Goal: Task Accomplishment & Management: Use online tool/utility

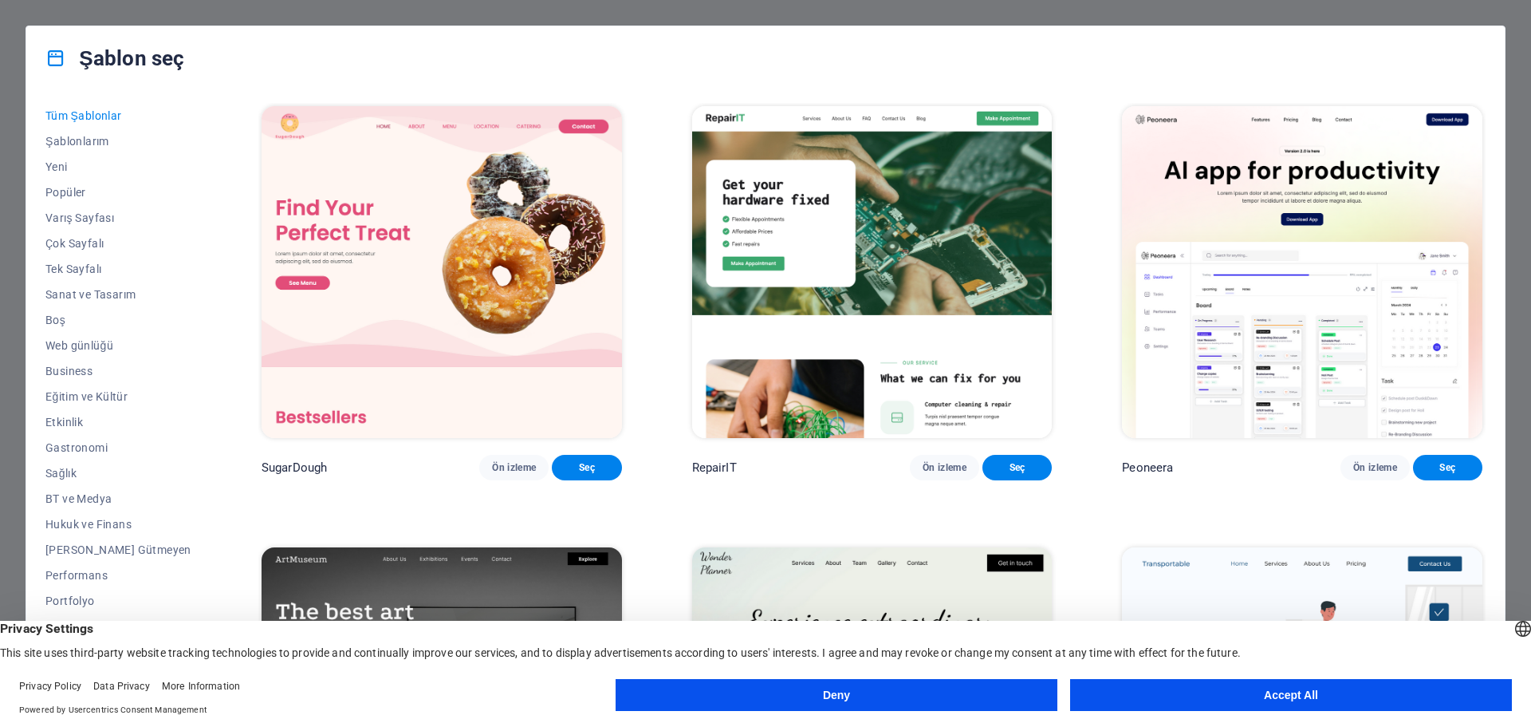
click at [1259, 707] on button "Accept All" at bounding box center [1291, 695] width 442 height 32
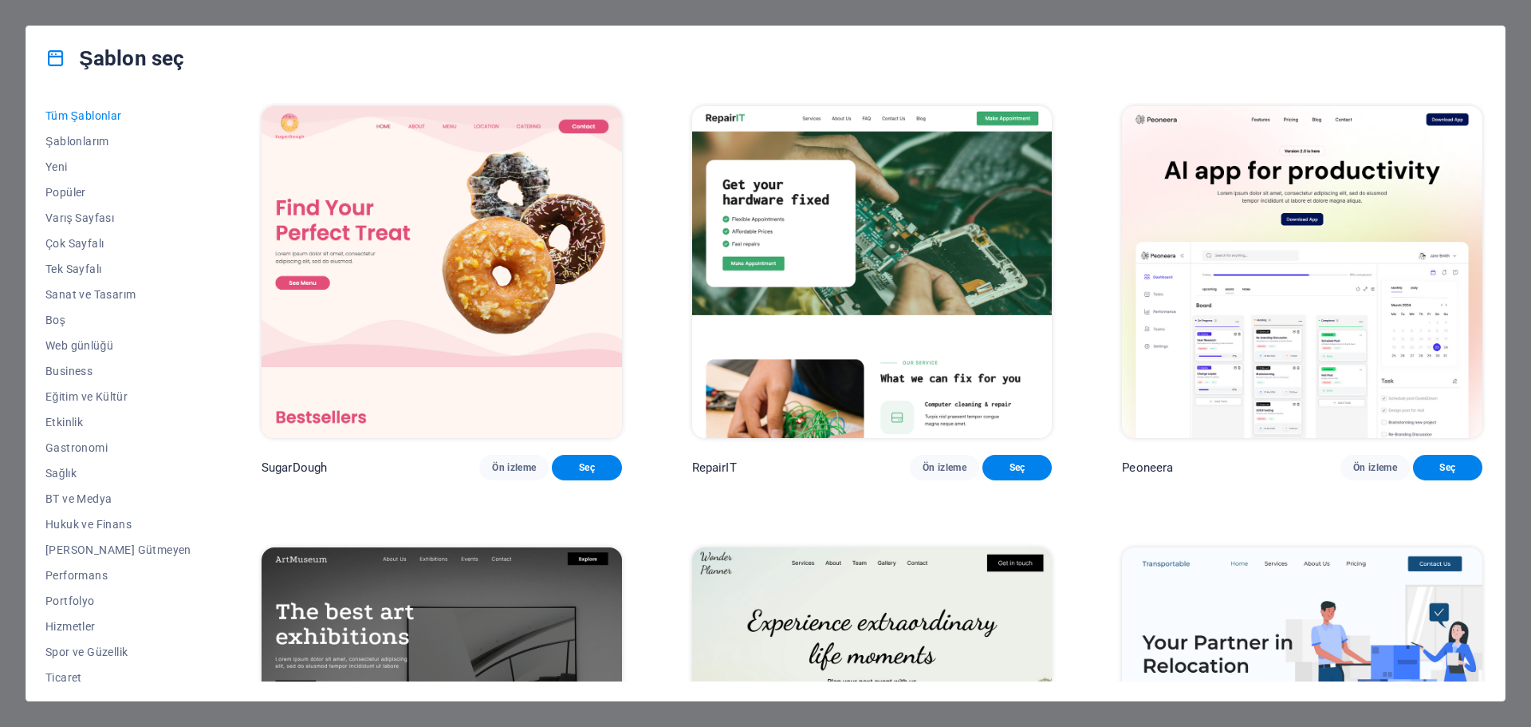
click at [67, 671] on span "Ticaret" at bounding box center [118, 677] width 146 height 13
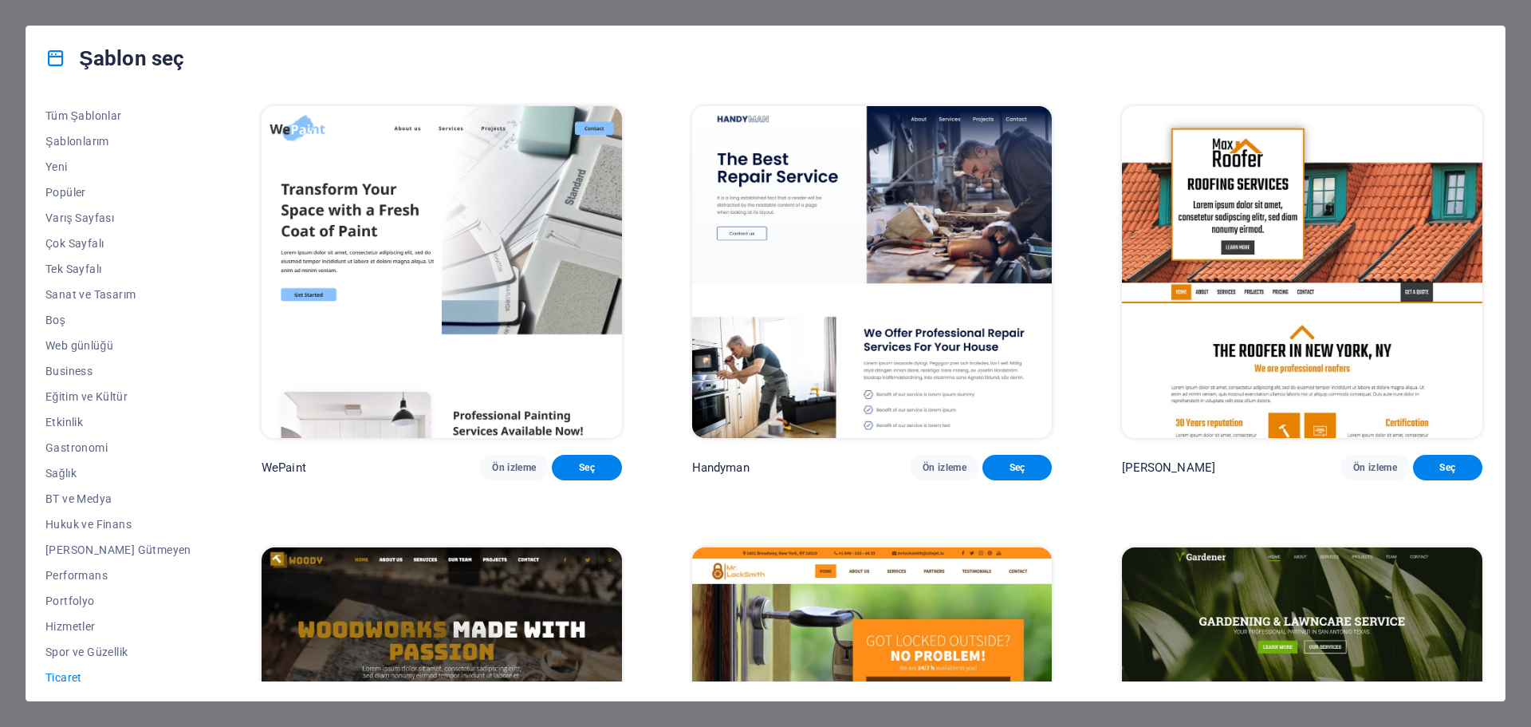
click at [80, 366] on span "Business" at bounding box center [118, 370] width 146 height 13
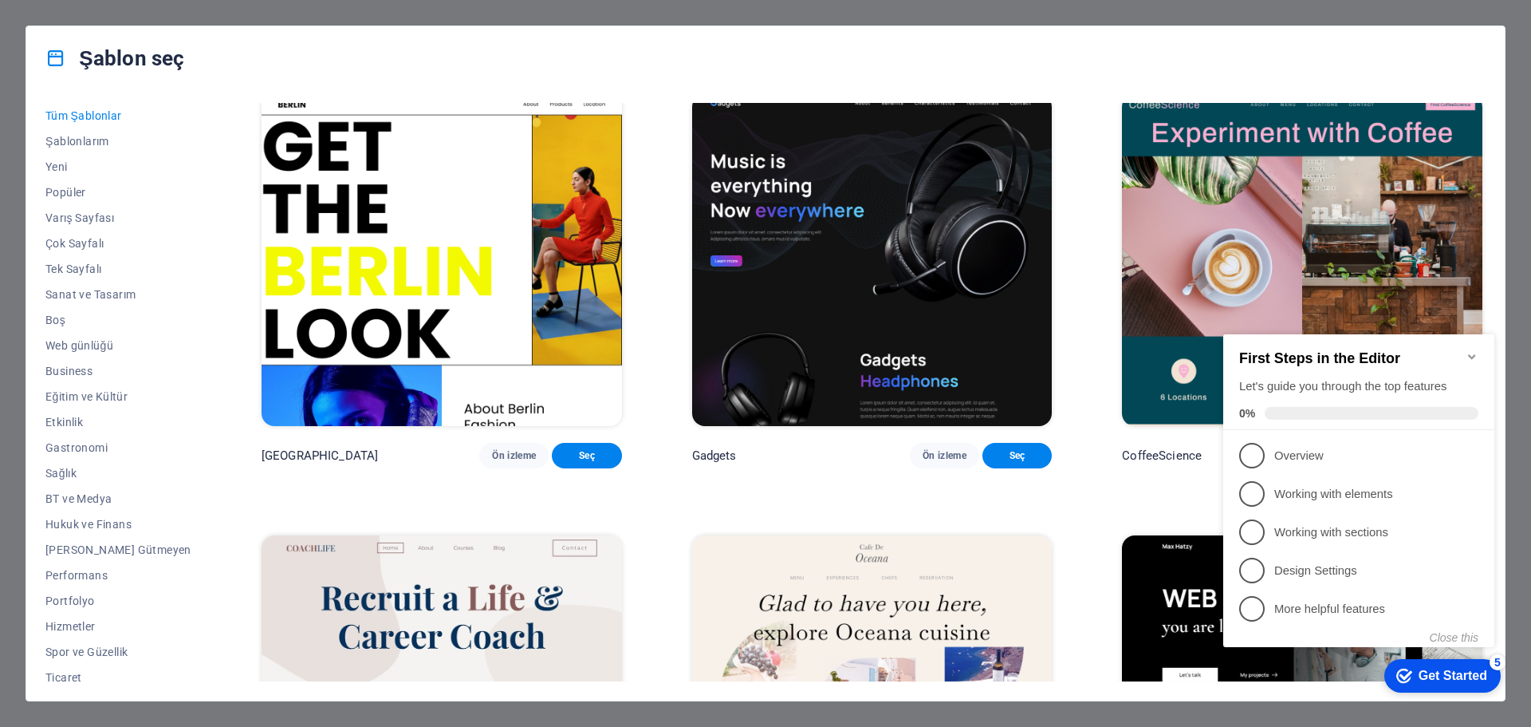
scroll to position [5104, 0]
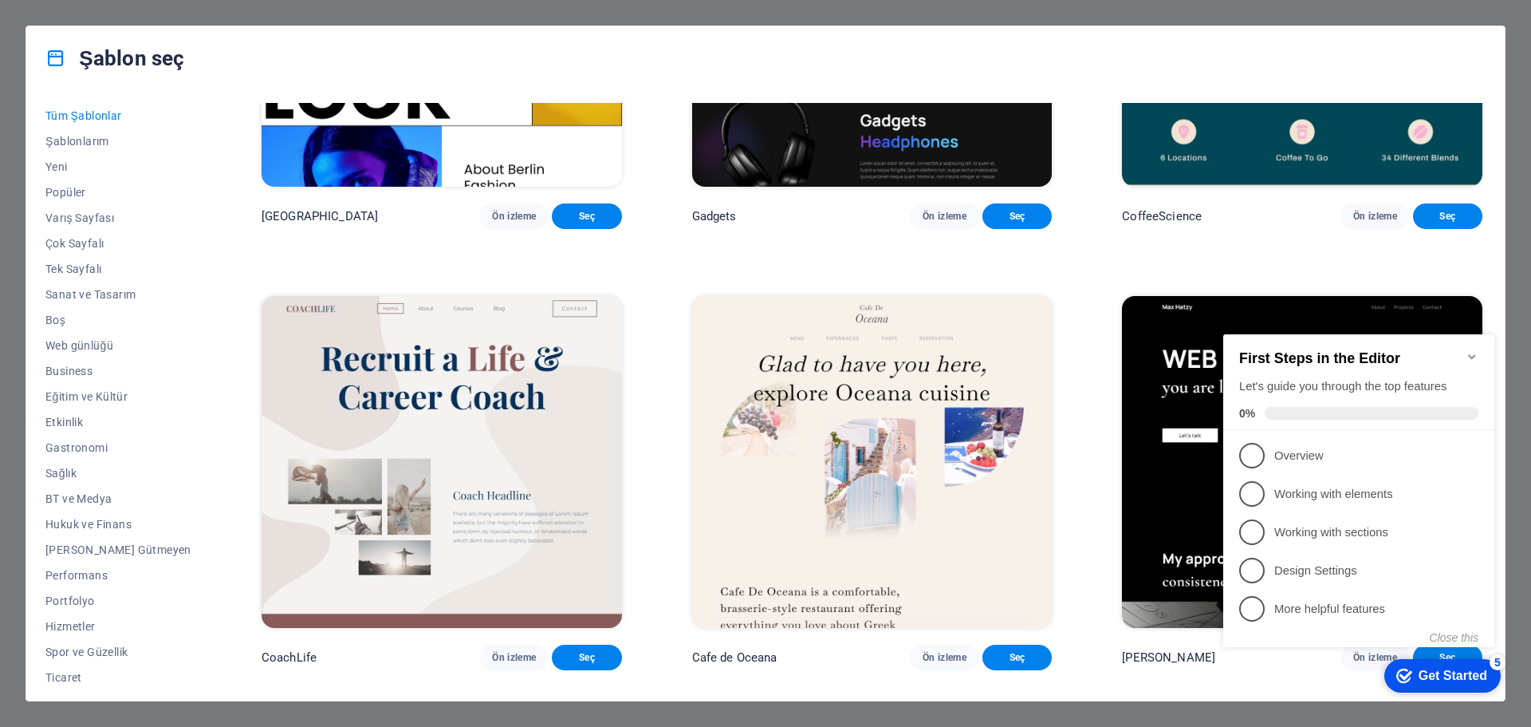
click at [62, 163] on span "Yeni" at bounding box center [118, 166] width 146 height 13
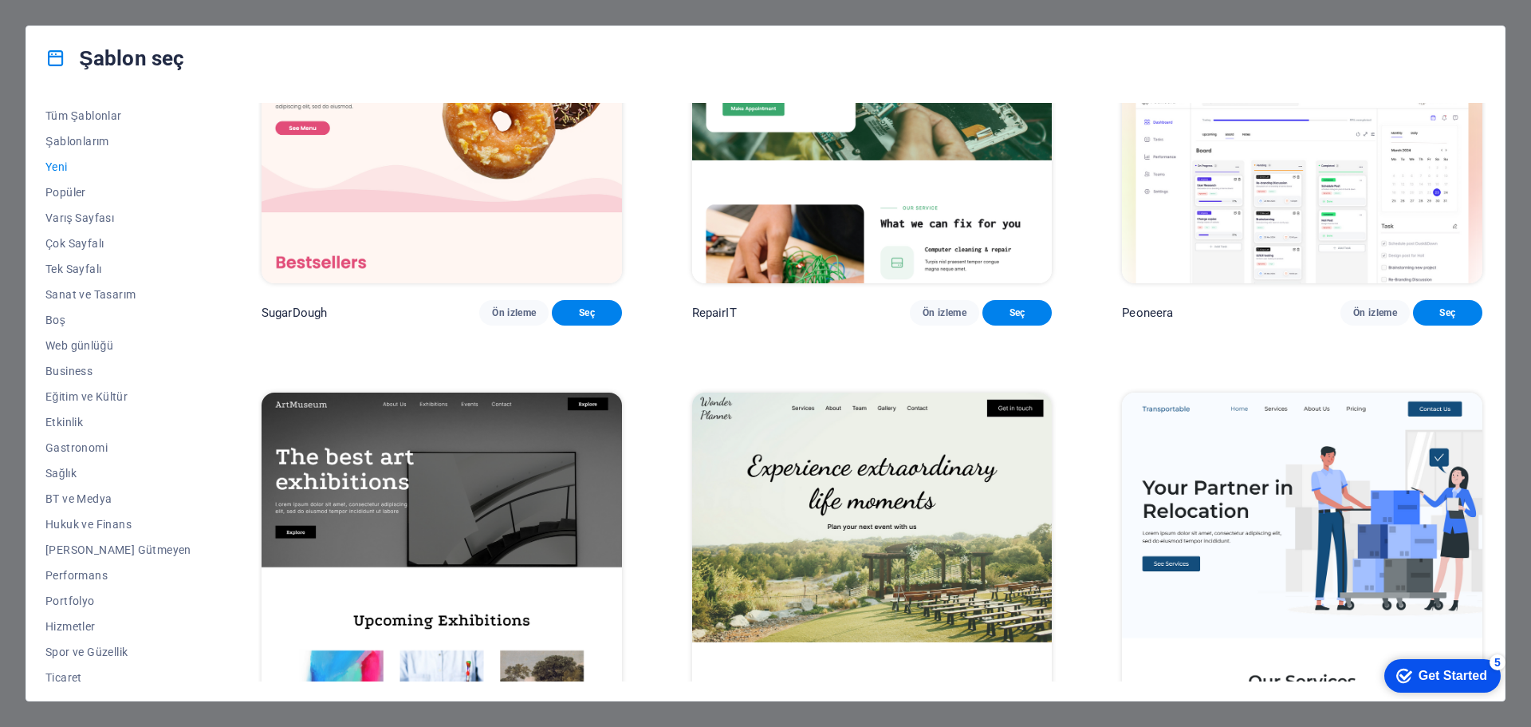
scroll to position [0, 0]
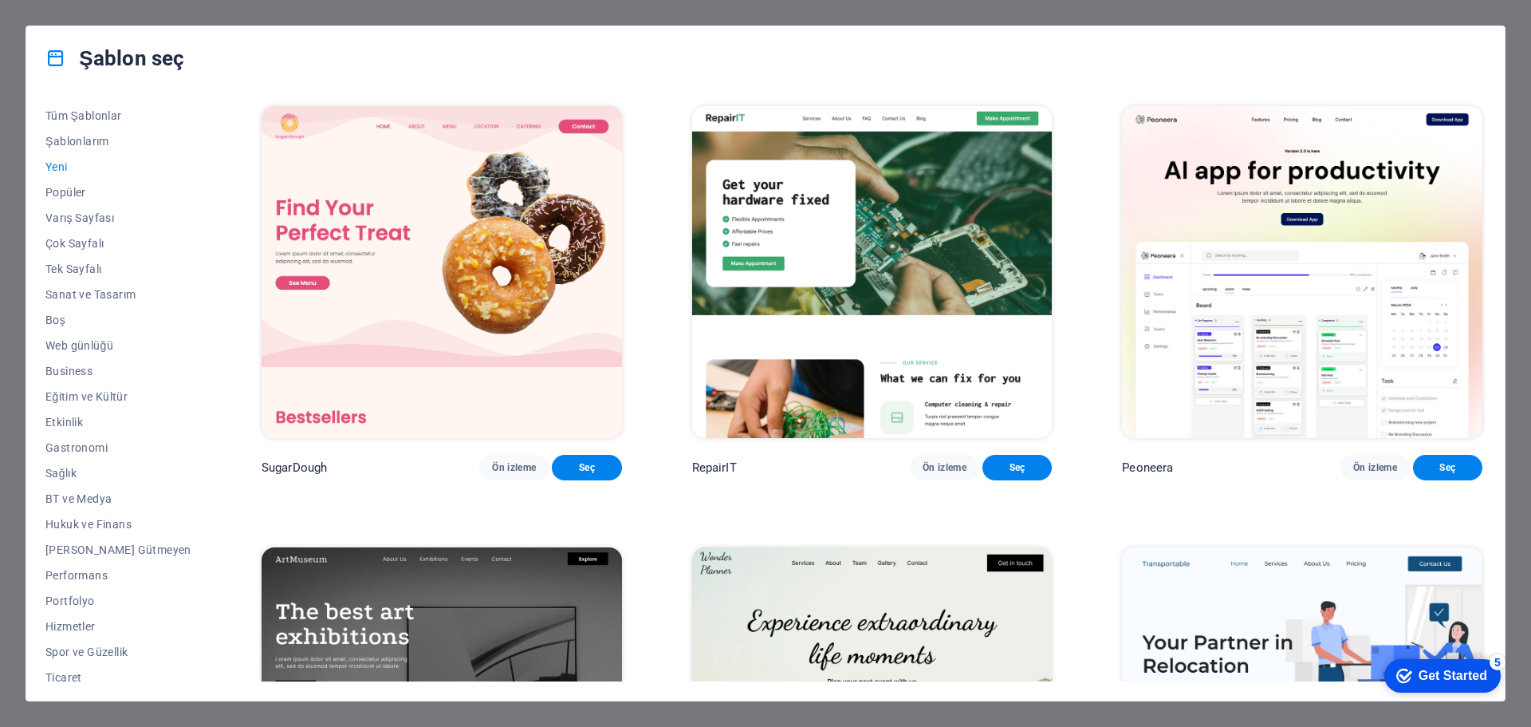
click at [56, 190] on span "Popüler" at bounding box center [118, 192] width 146 height 13
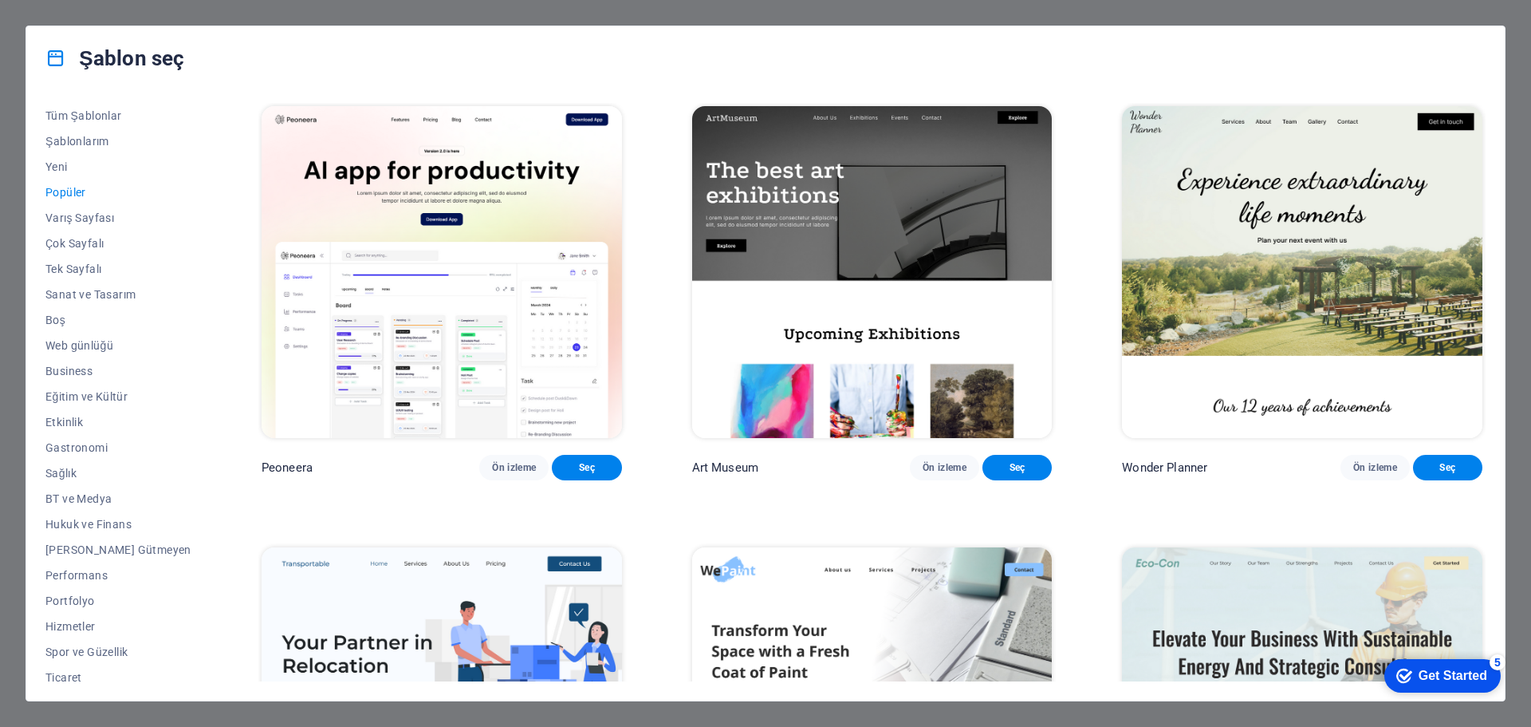
click at [498, 474] on span "Ön izleme" at bounding box center [514, 467] width 44 height 13
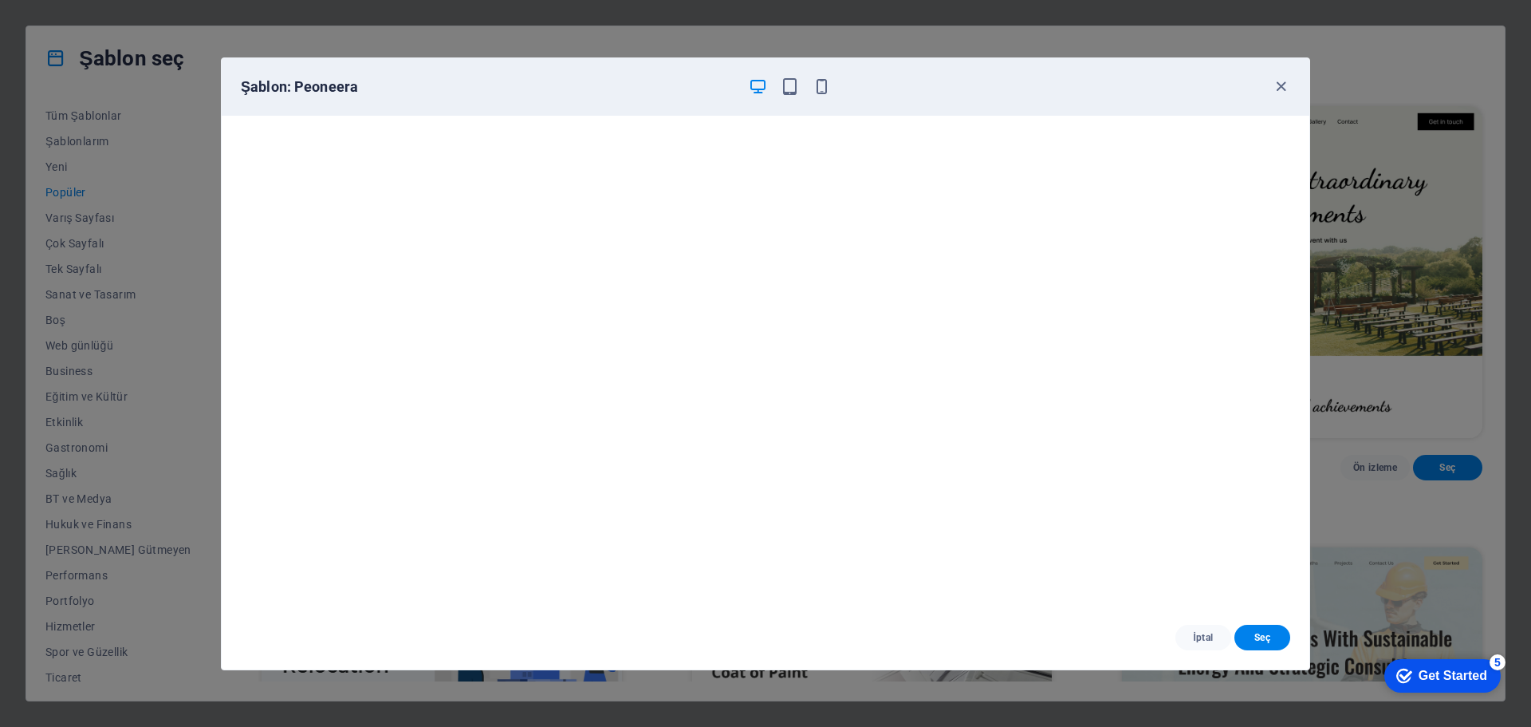
click at [1286, 91] on icon "button" at bounding box center [1281, 86] width 18 height 18
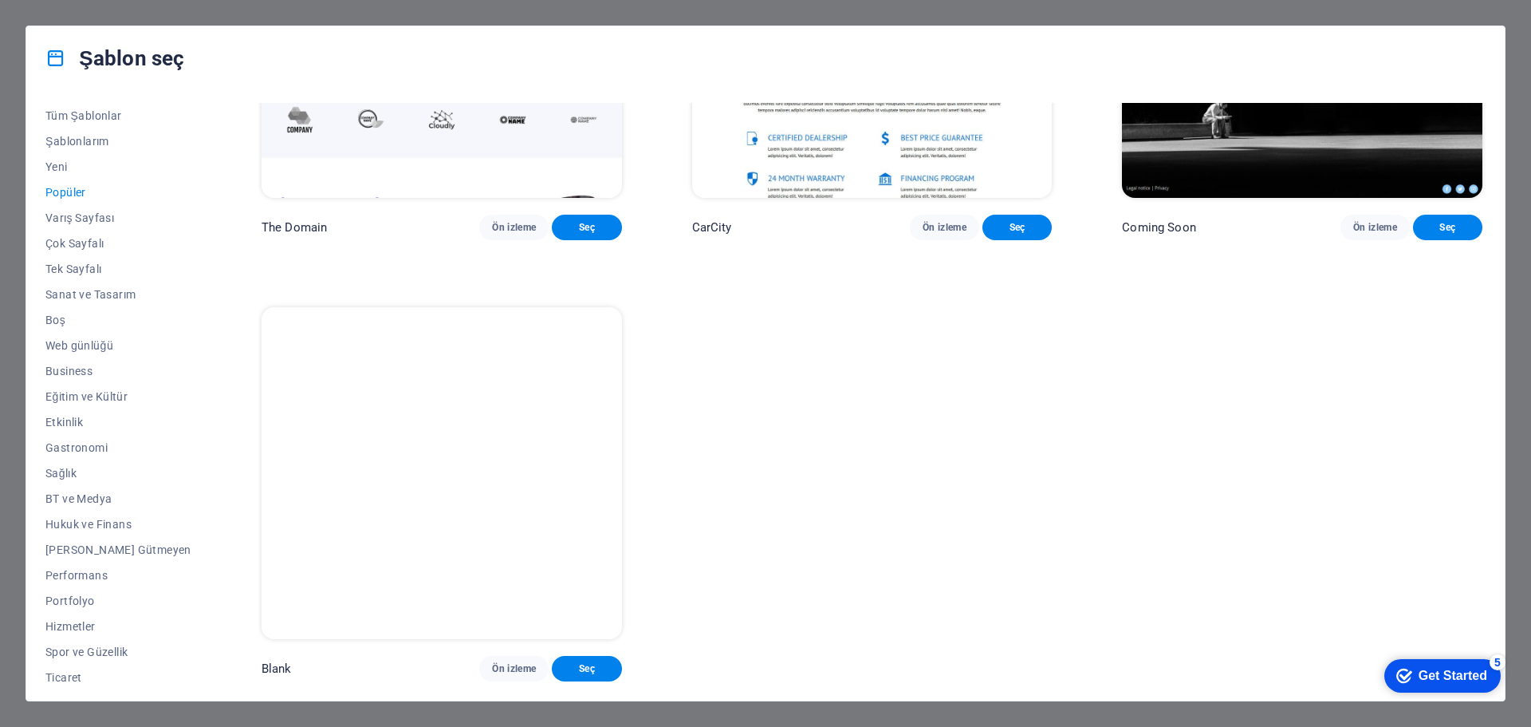
scroll to position [2059, 0]
click at [69, 390] on span "Eğitim ve Kültür" at bounding box center [118, 396] width 146 height 13
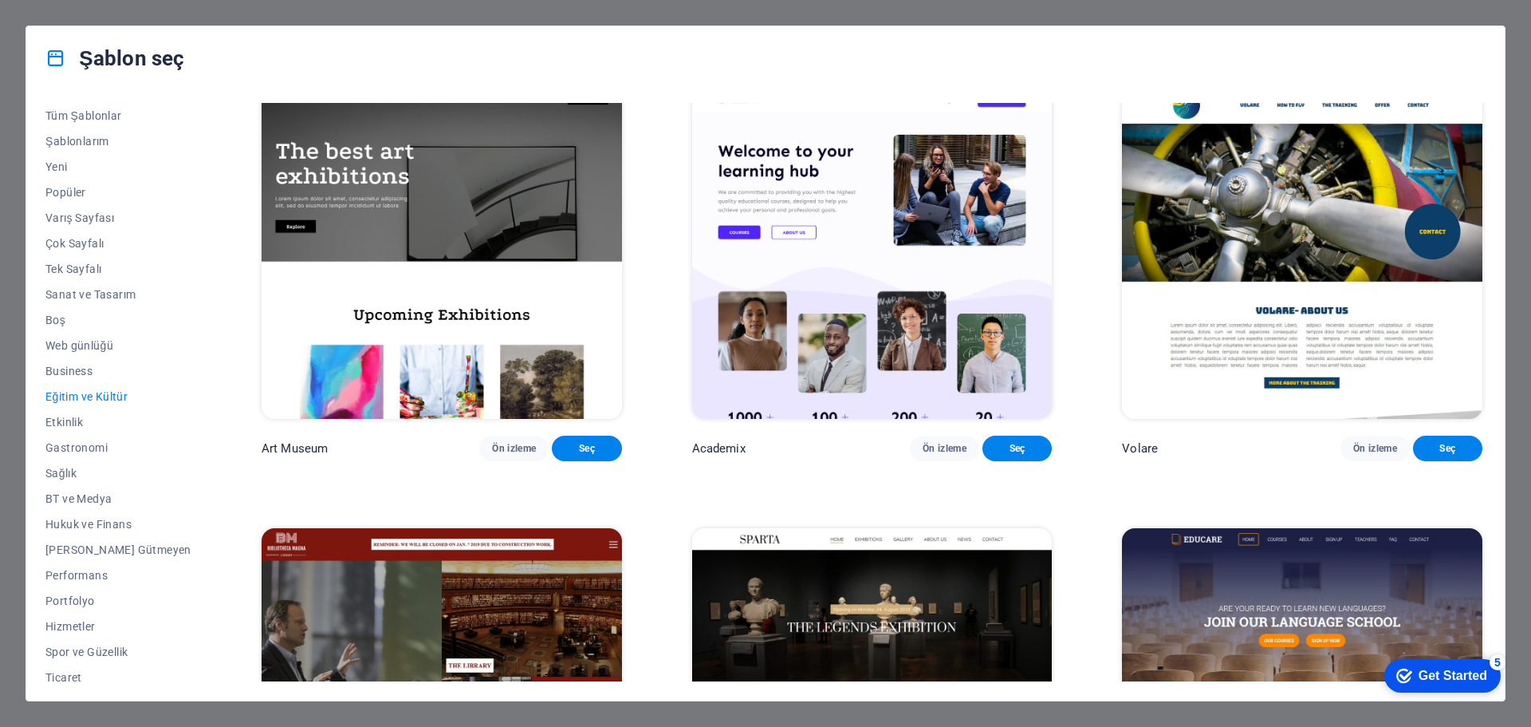
scroll to position [0, 0]
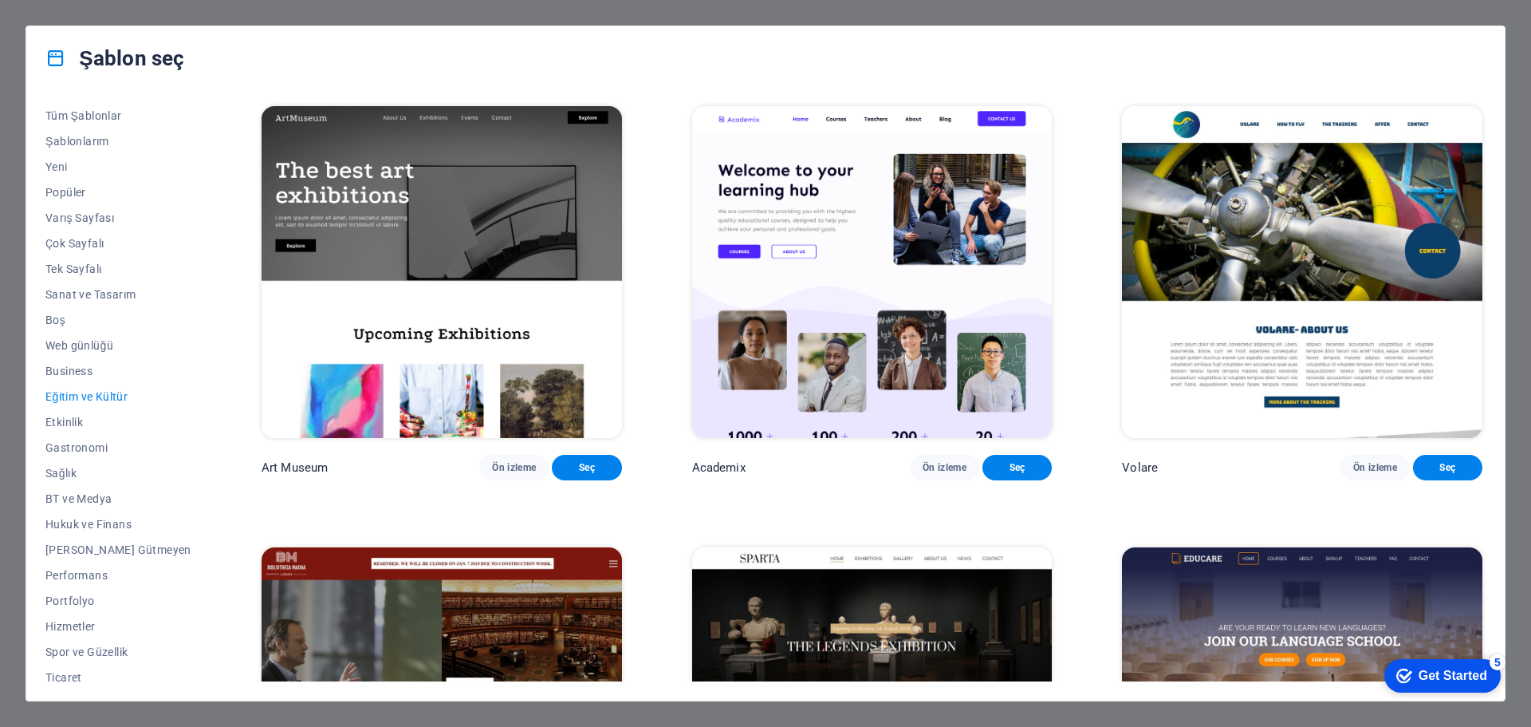
click at [70, 343] on span "Web günlüğü" at bounding box center [118, 345] width 146 height 13
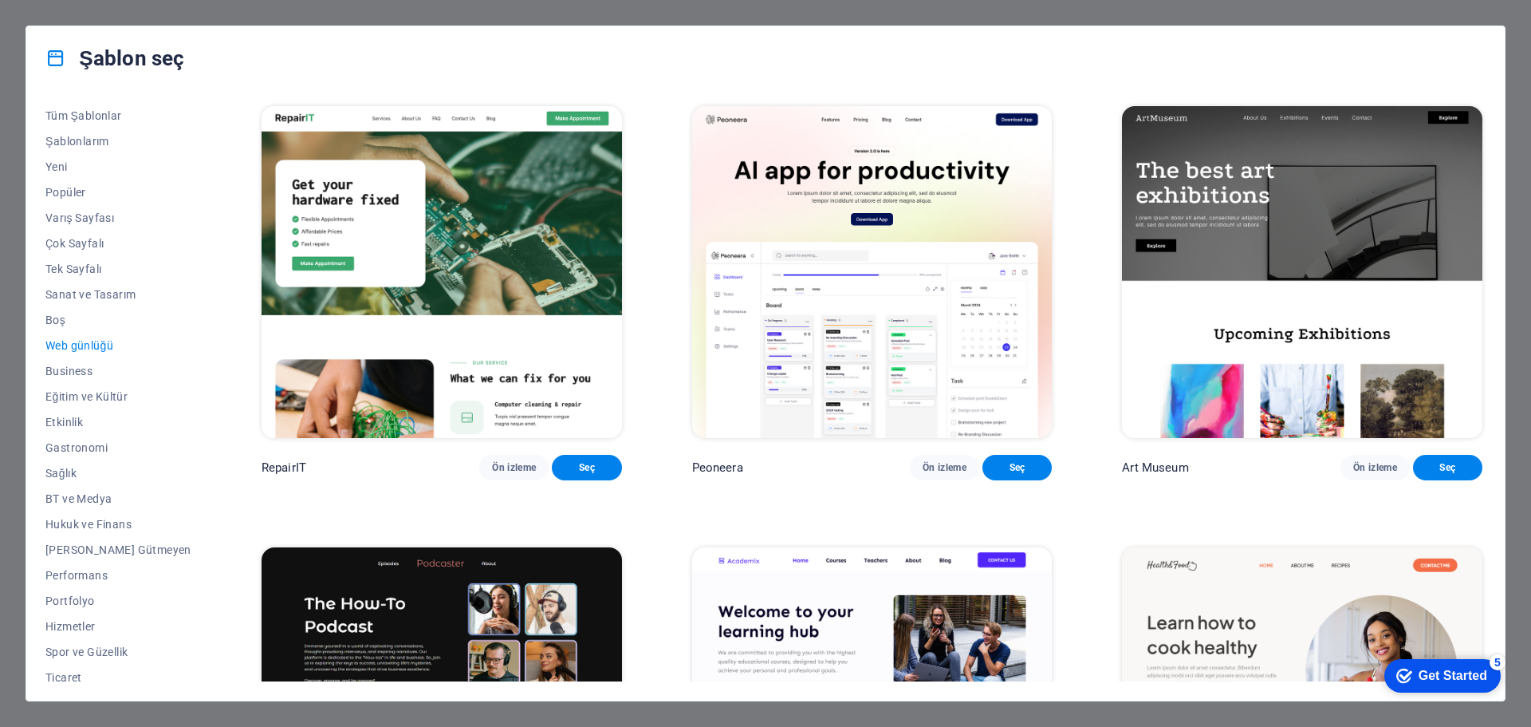
click at [67, 322] on span "Boş" at bounding box center [118, 319] width 146 height 13
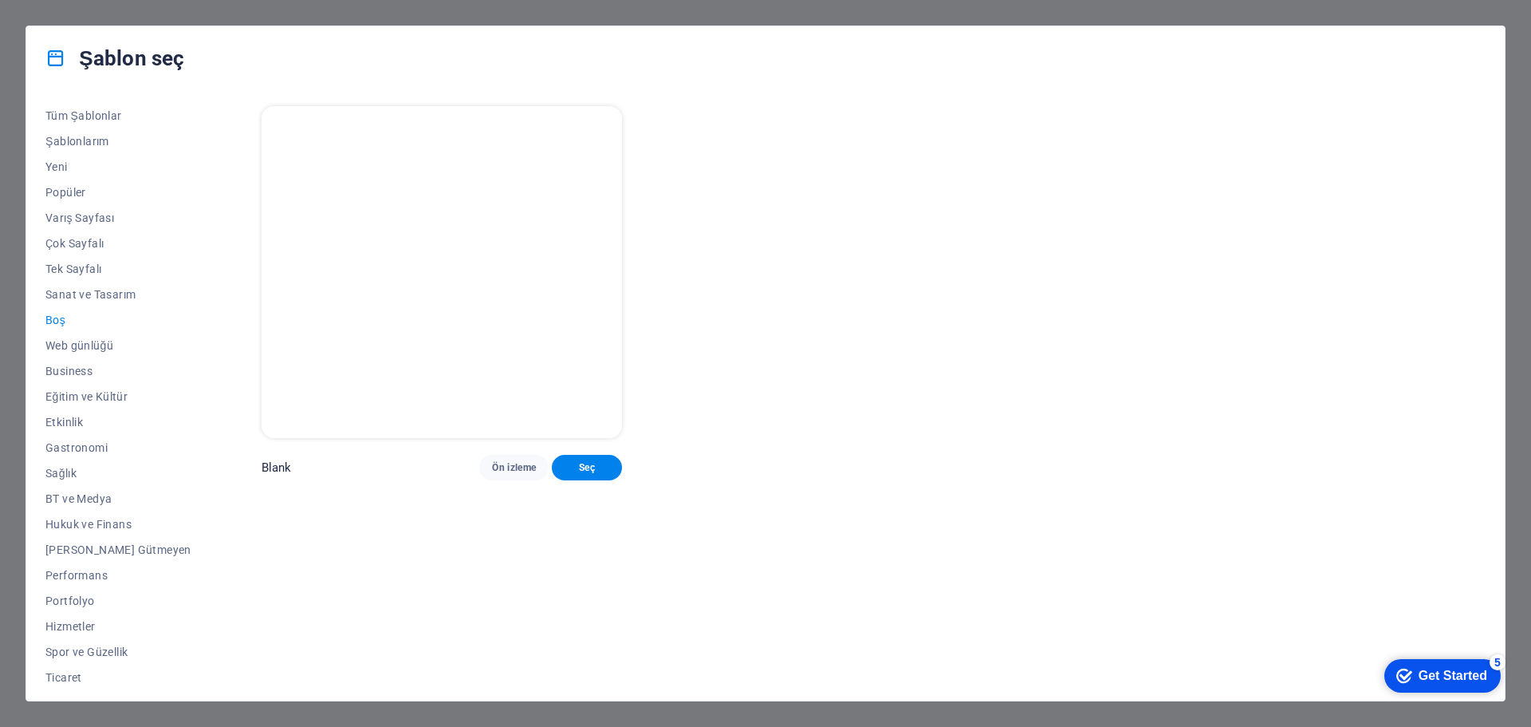
click at [66, 241] on span "Çok Sayfalı" at bounding box center [118, 243] width 146 height 13
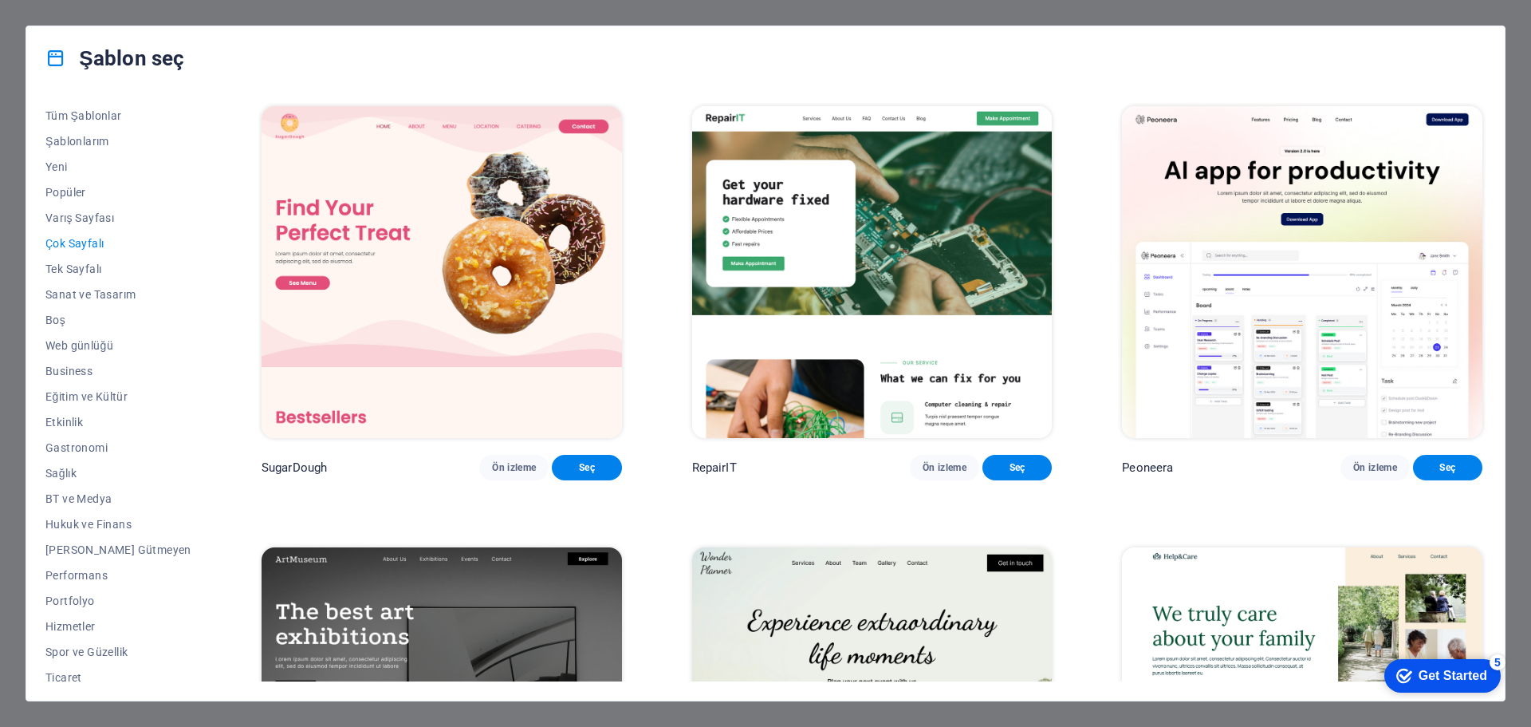
click at [66, 223] on span "Varış Sayfası" at bounding box center [118, 217] width 146 height 13
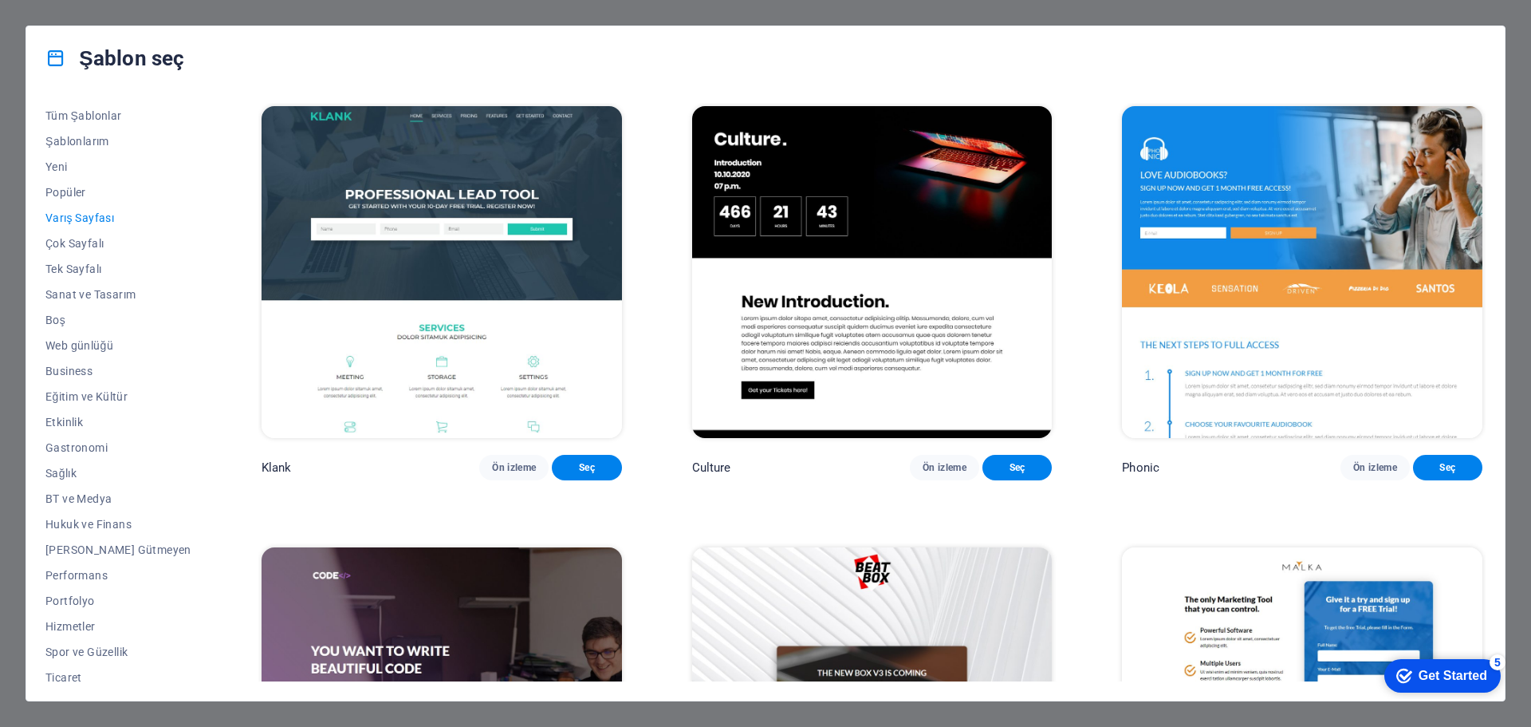
click at [493, 471] on span "Ön izleme" at bounding box center [514, 467] width 44 height 13
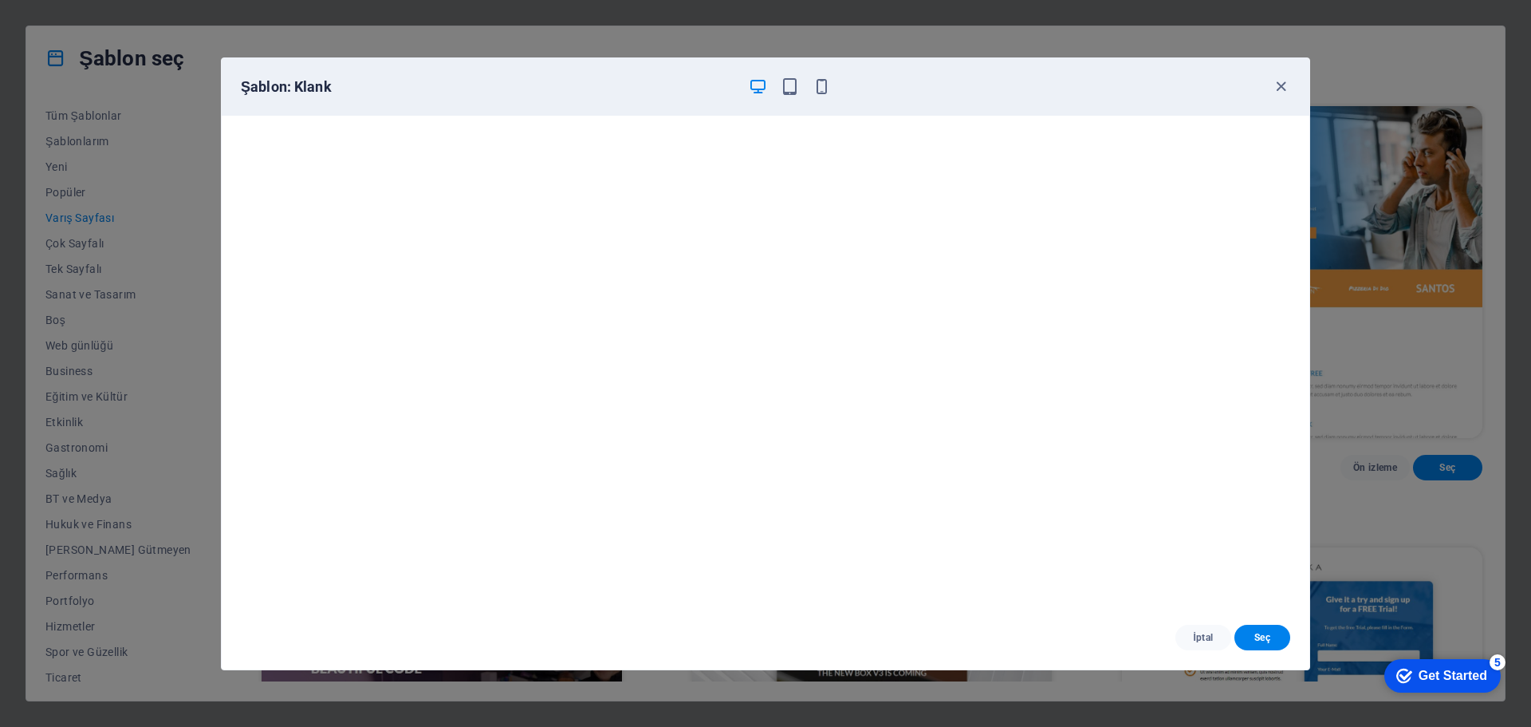
scroll to position [4, 0]
click at [1292, 95] on div "Şablon: Klank" at bounding box center [766, 86] width 1088 height 57
click at [1286, 93] on icon "button" at bounding box center [1281, 86] width 18 height 18
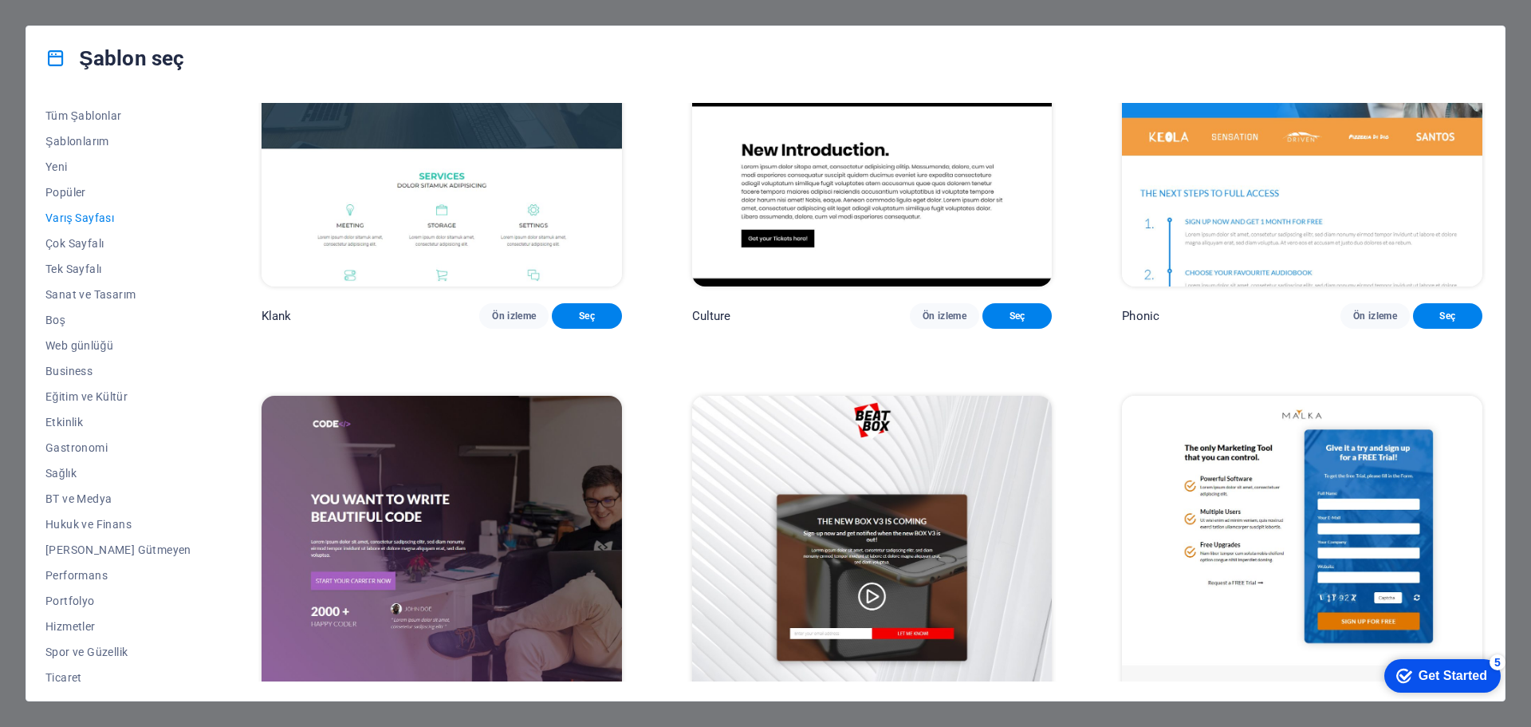
scroll to position [319, 0]
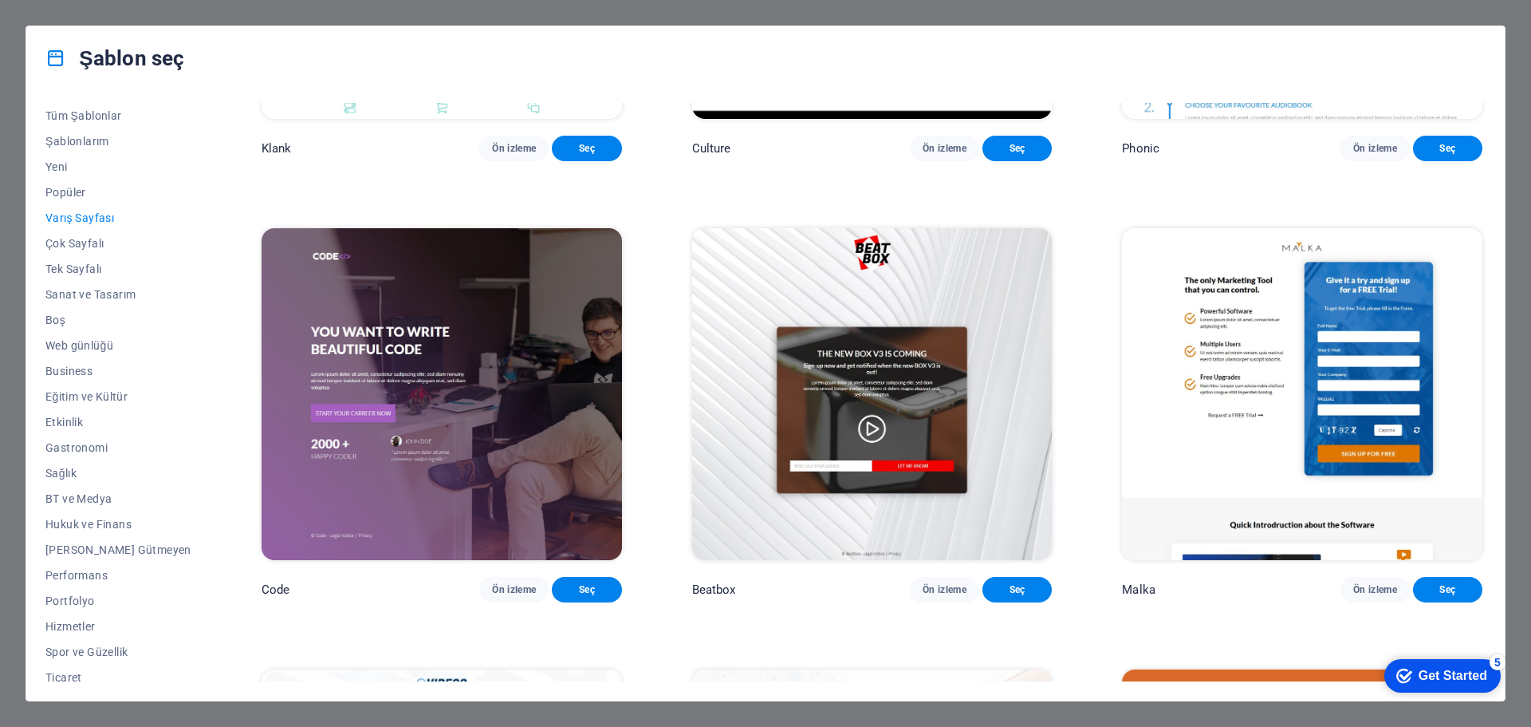
click at [943, 596] on span "Ön izleme" at bounding box center [945, 589] width 44 height 13
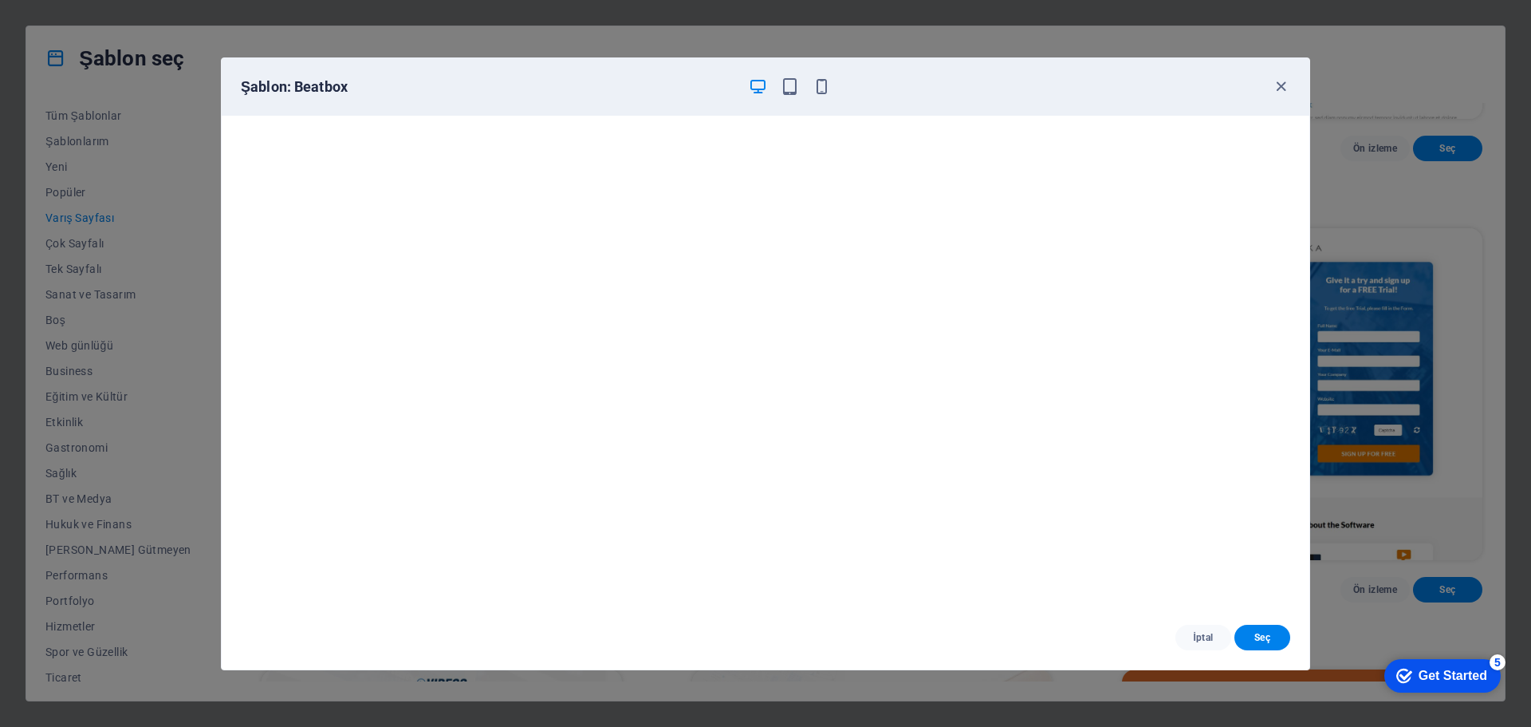
scroll to position [4, 0]
click at [1278, 81] on icon "button" at bounding box center [1281, 86] width 18 height 18
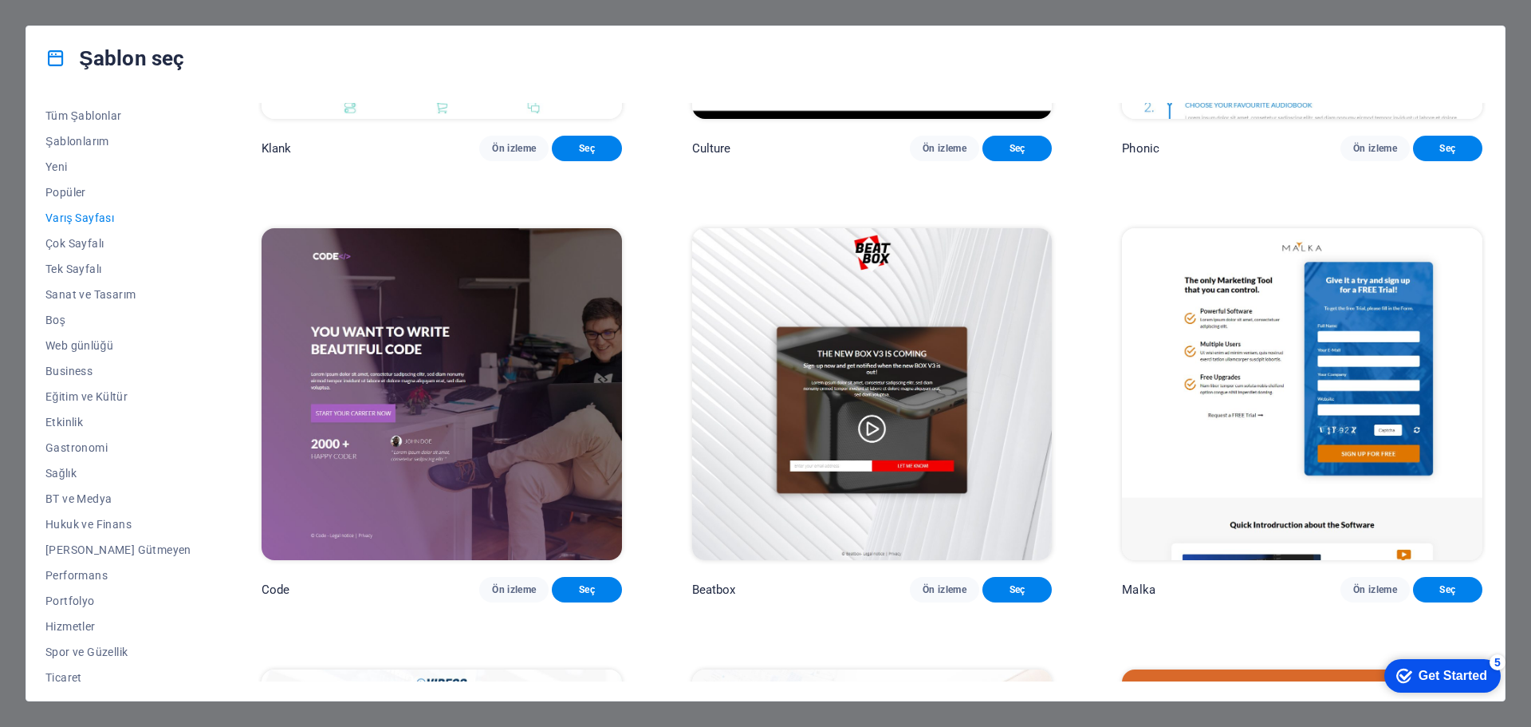
click at [1385, 596] on span "Ön izleme" at bounding box center [1375, 589] width 44 height 13
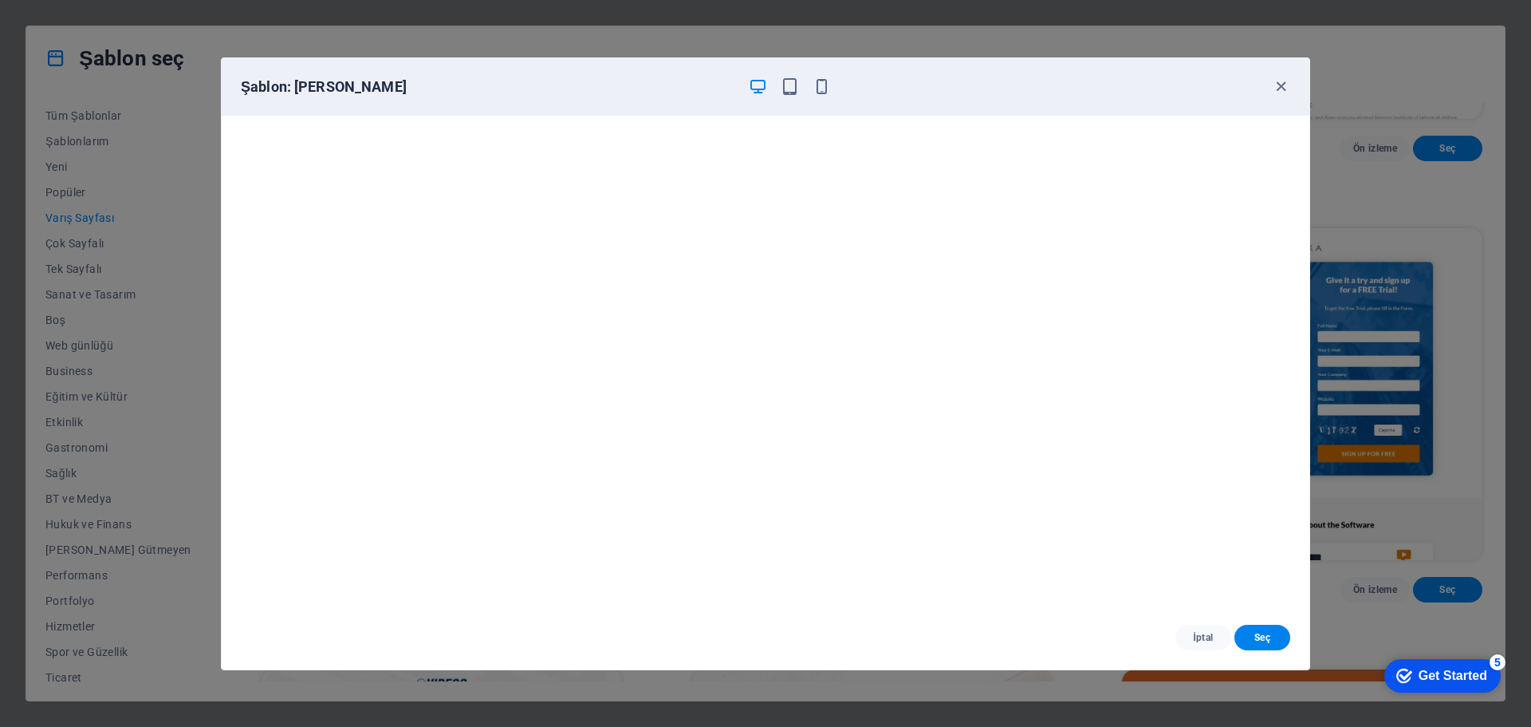
scroll to position [0, 0]
click at [1282, 89] on icon "button" at bounding box center [1281, 86] width 18 height 18
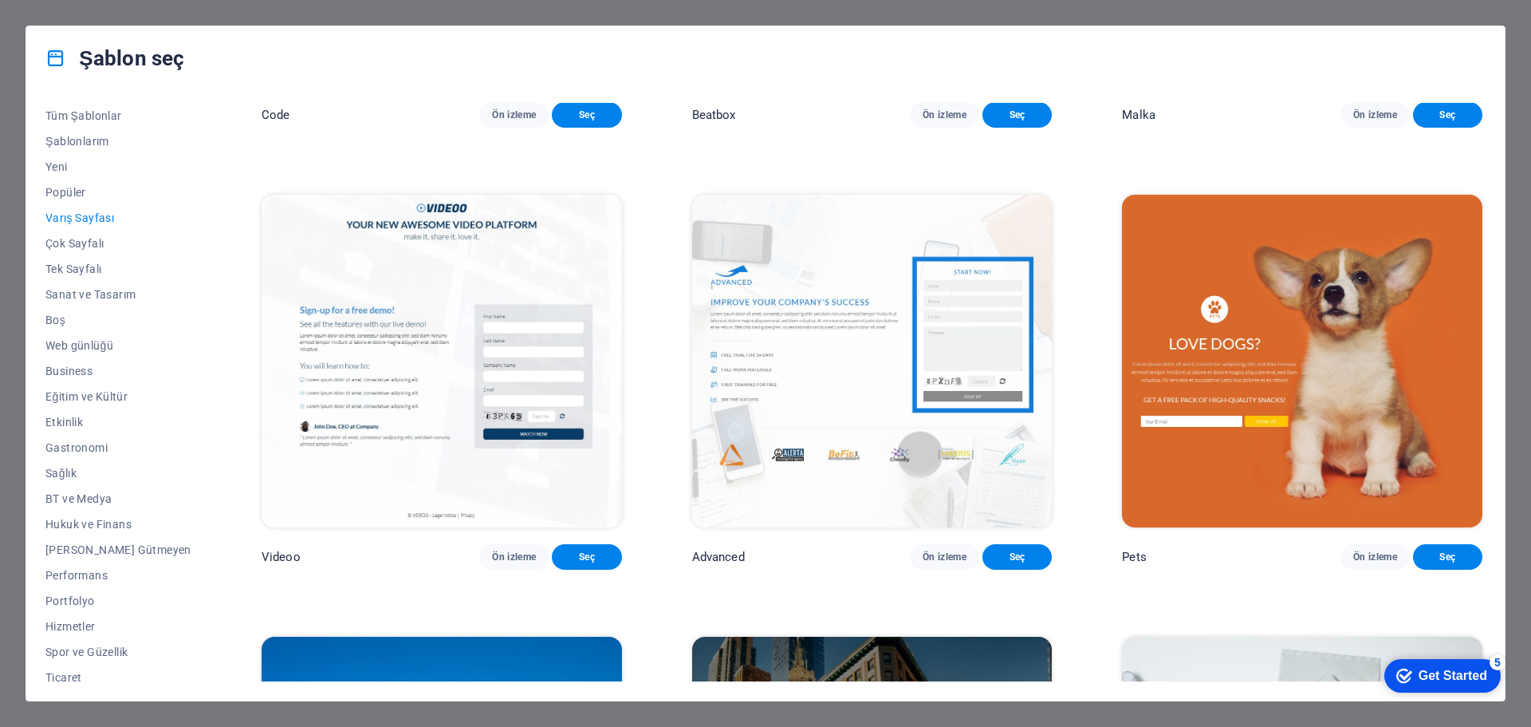
scroll to position [795, 0]
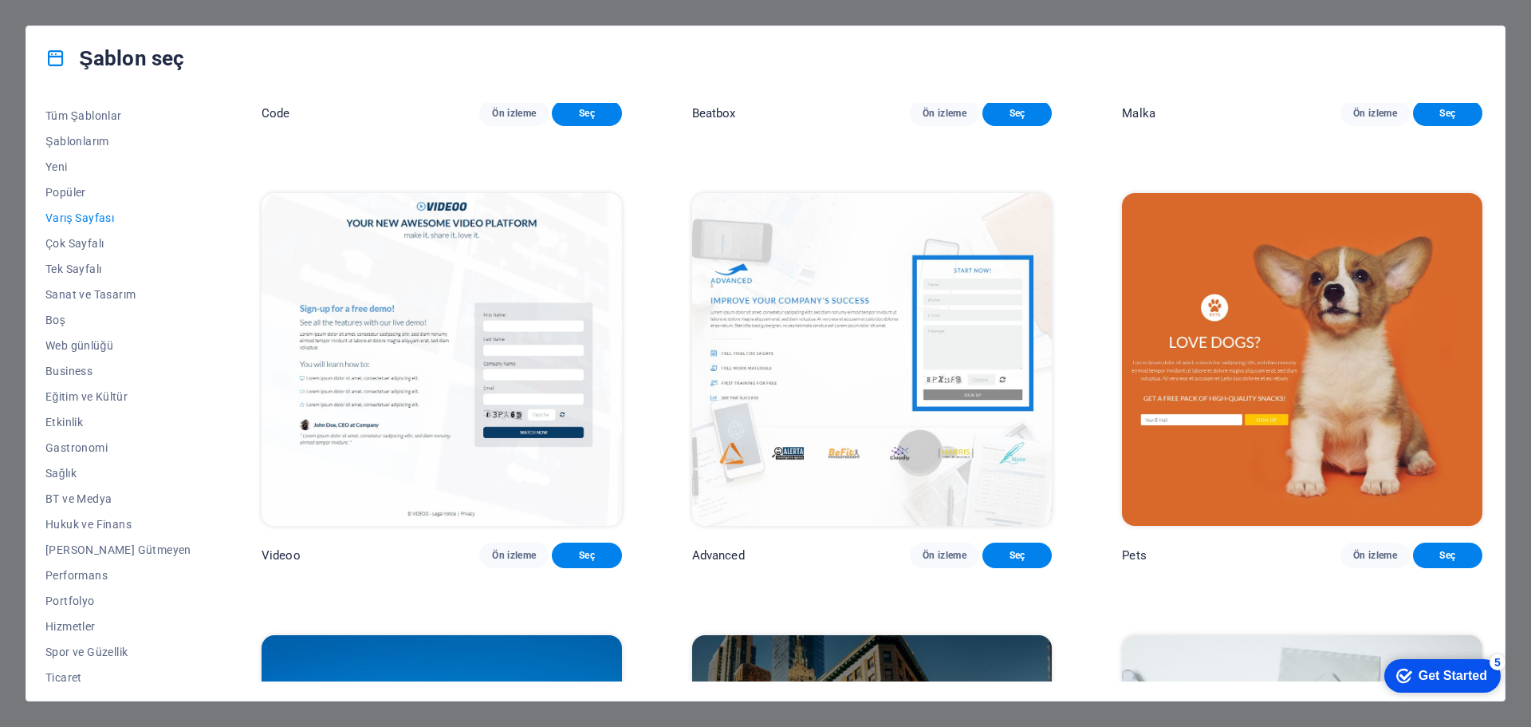
click at [492, 561] on span "Ön izleme" at bounding box center [514, 555] width 44 height 13
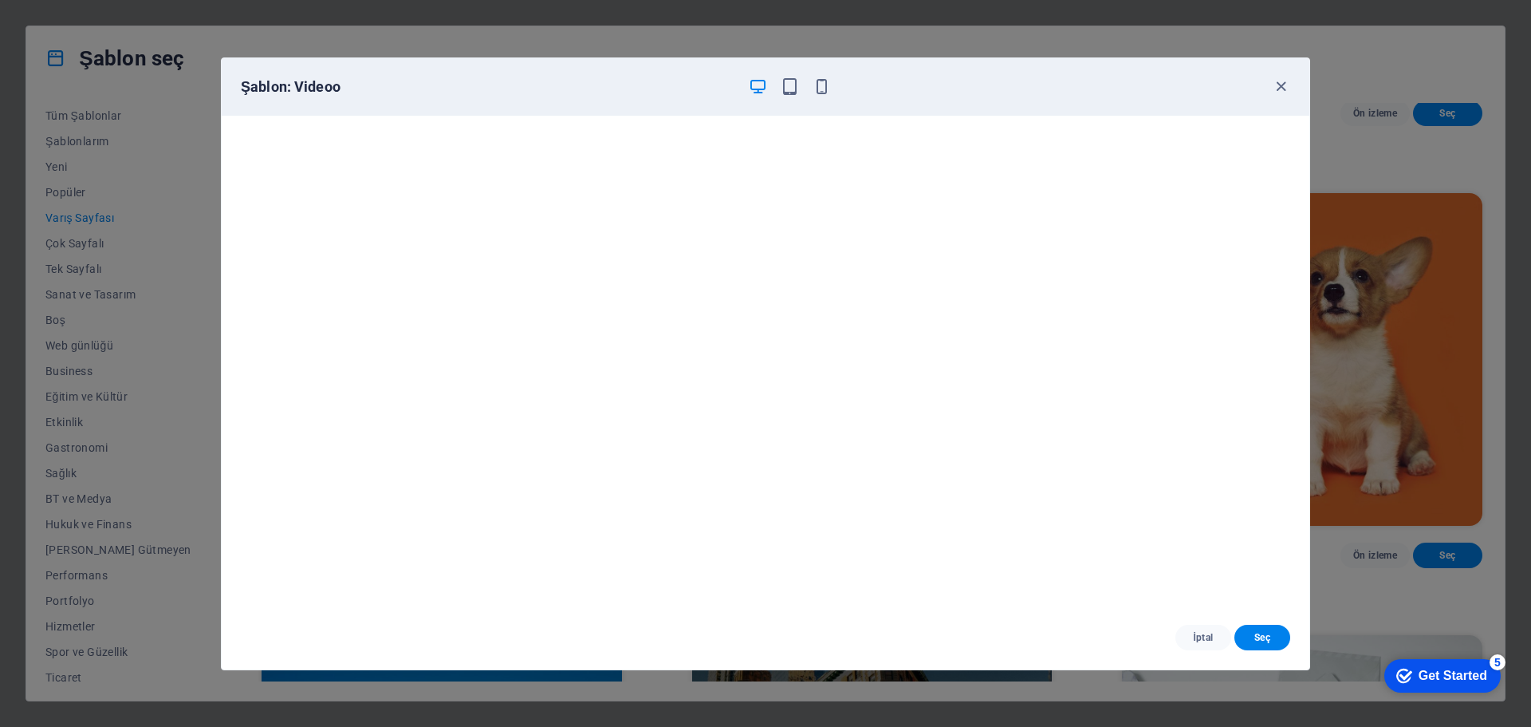
click at [1211, 634] on span "İptal" at bounding box center [1203, 637] width 30 height 13
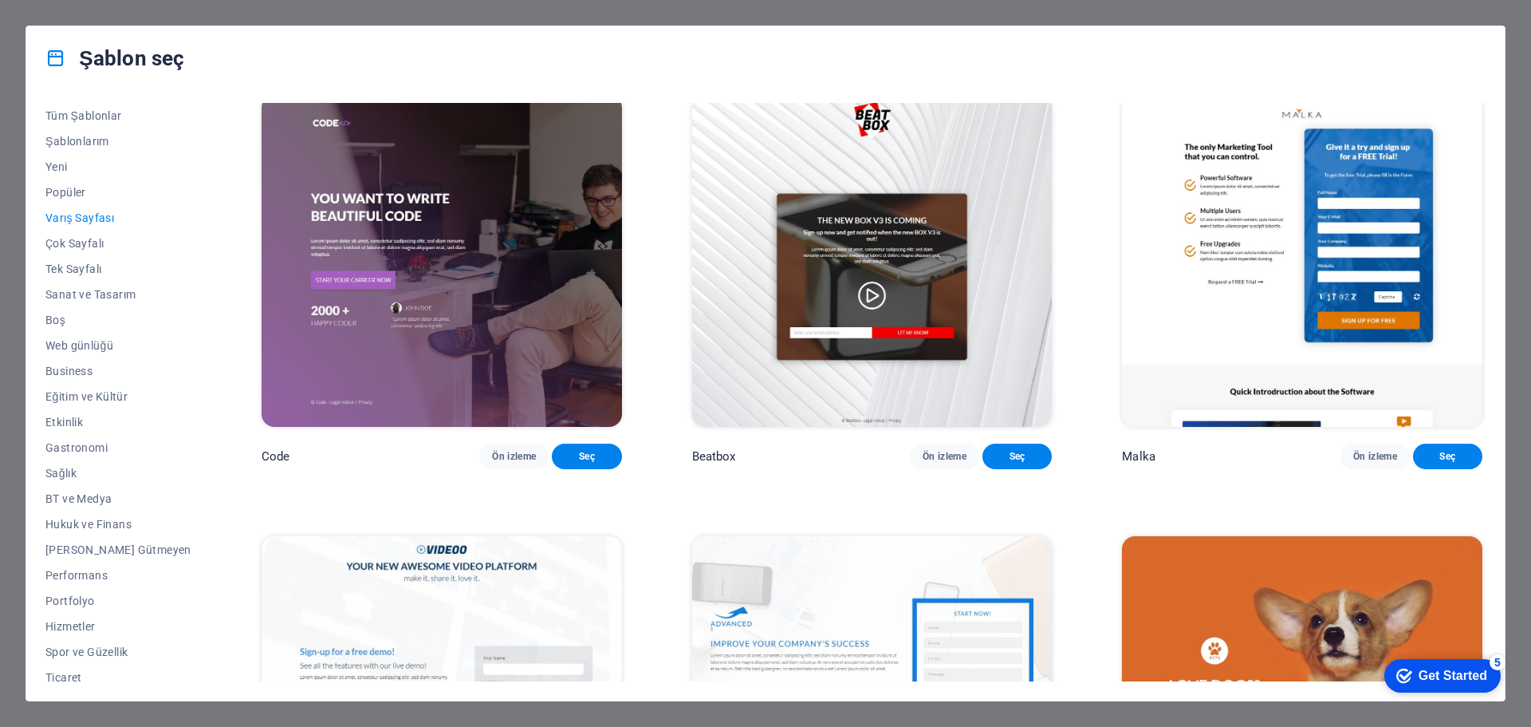
scroll to position [452, 0]
click at [69, 490] on button "BT ve Medya" at bounding box center [118, 499] width 146 height 26
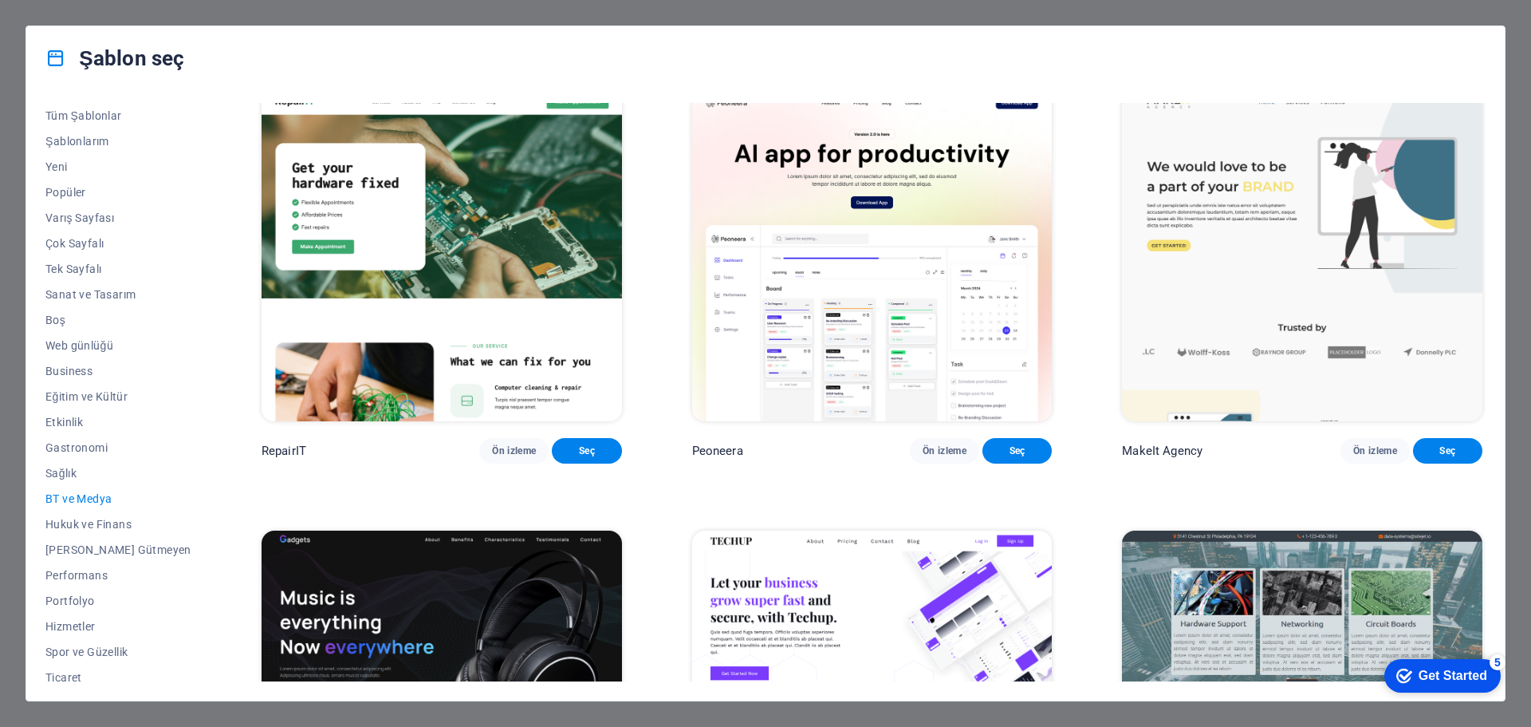
scroll to position [0, 0]
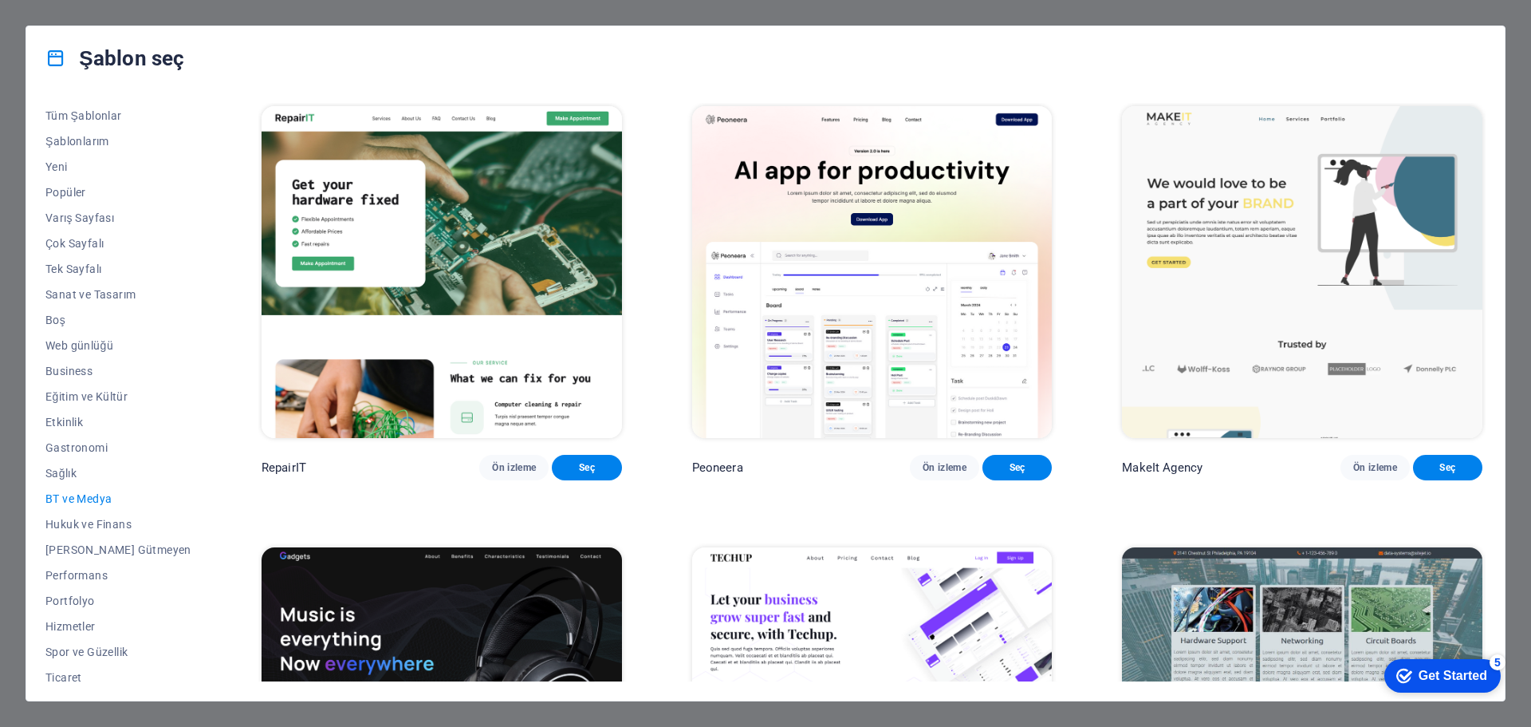
click at [935, 471] on span "Ön izleme" at bounding box center [945, 467] width 44 height 13
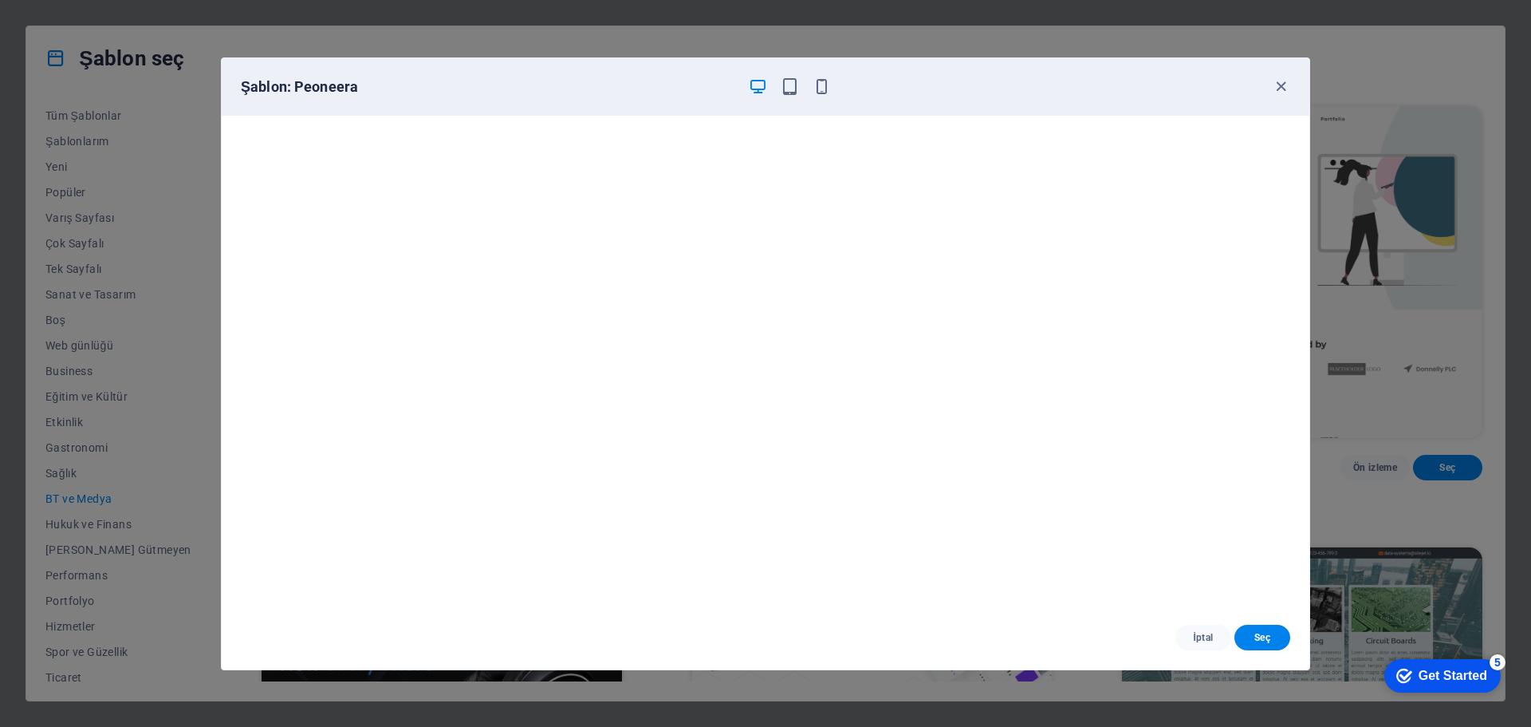
click at [1280, 87] on icon "button" at bounding box center [1281, 86] width 18 height 18
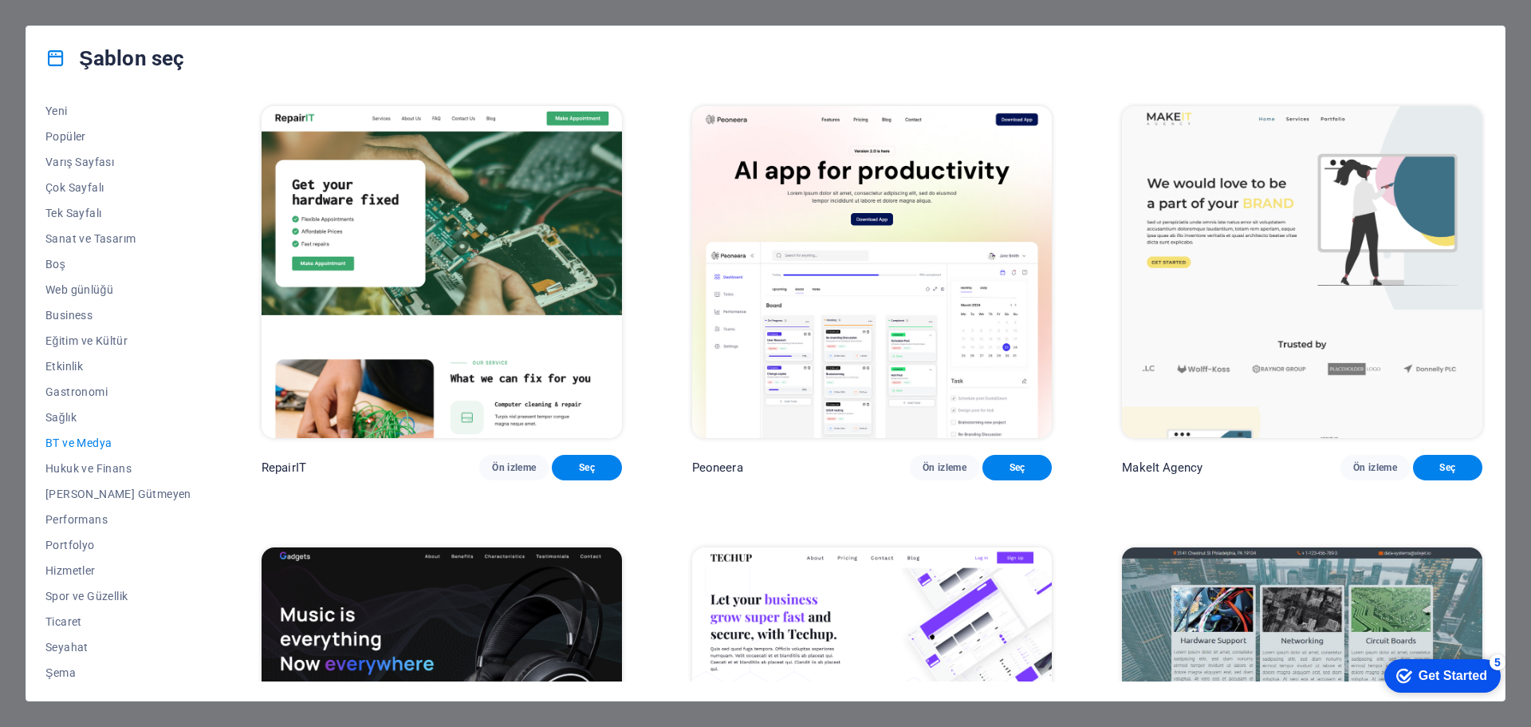
scroll to position [60, 0]
click at [60, 668] on span "Şema" at bounding box center [118, 668] width 146 height 13
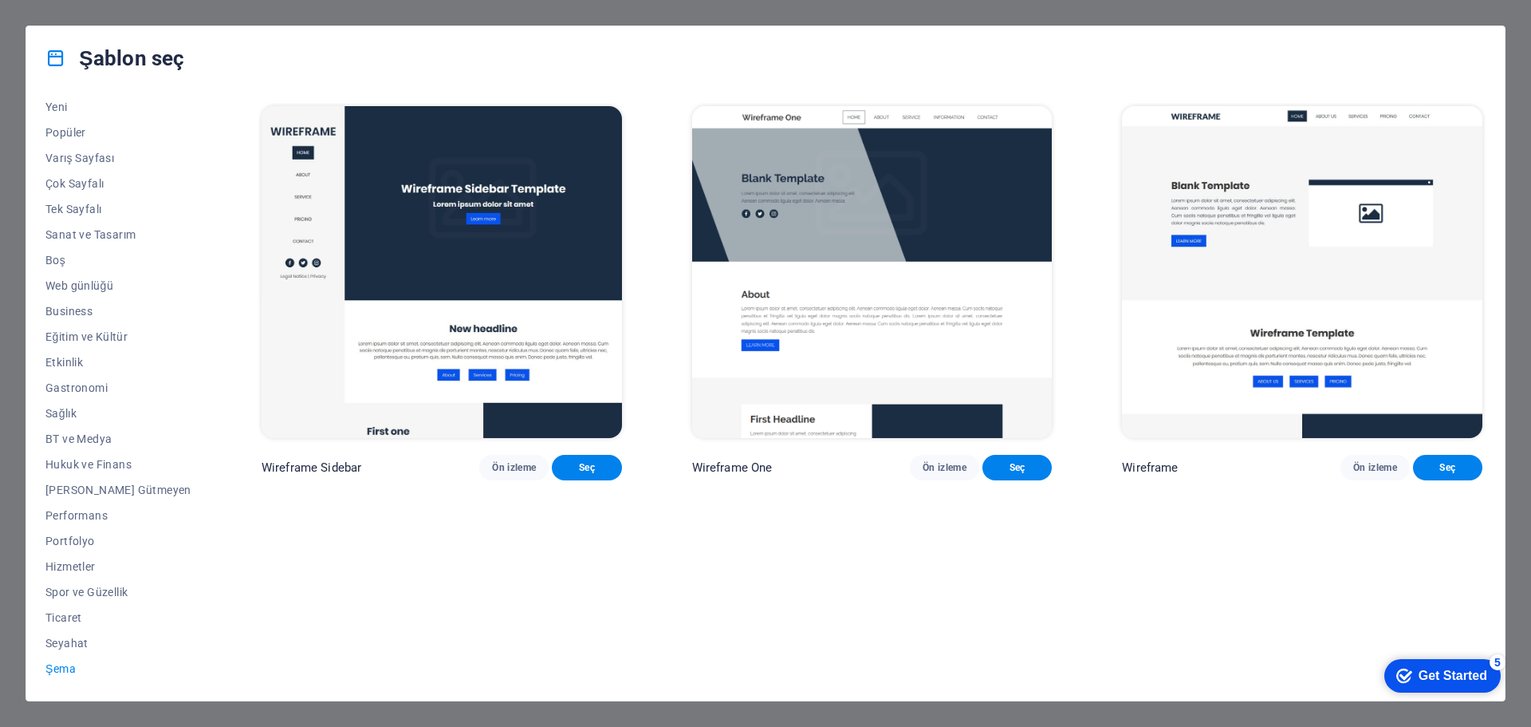
click at [77, 642] on span "Seyahat" at bounding box center [118, 642] width 146 height 13
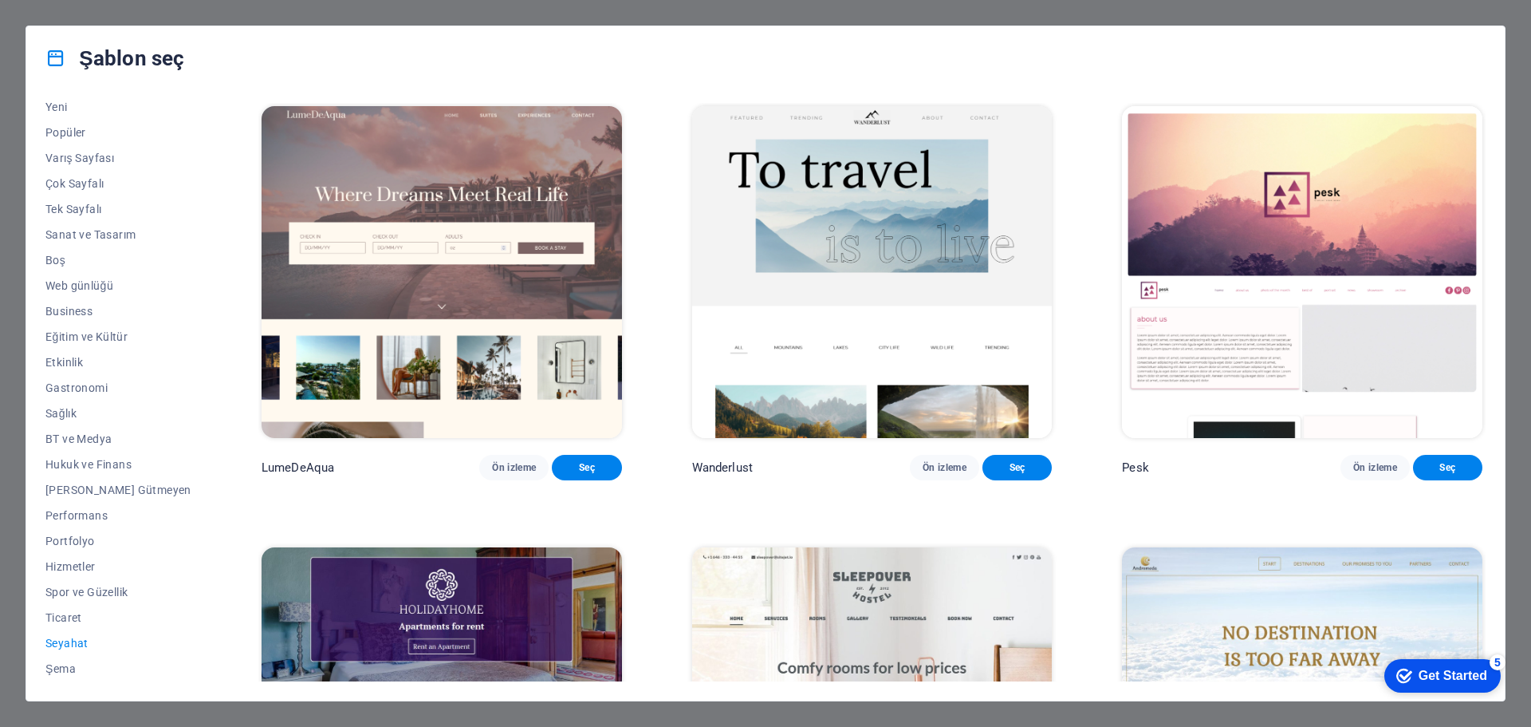
click at [77, 563] on span "Hizmetler" at bounding box center [118, 566] width 146 height 13
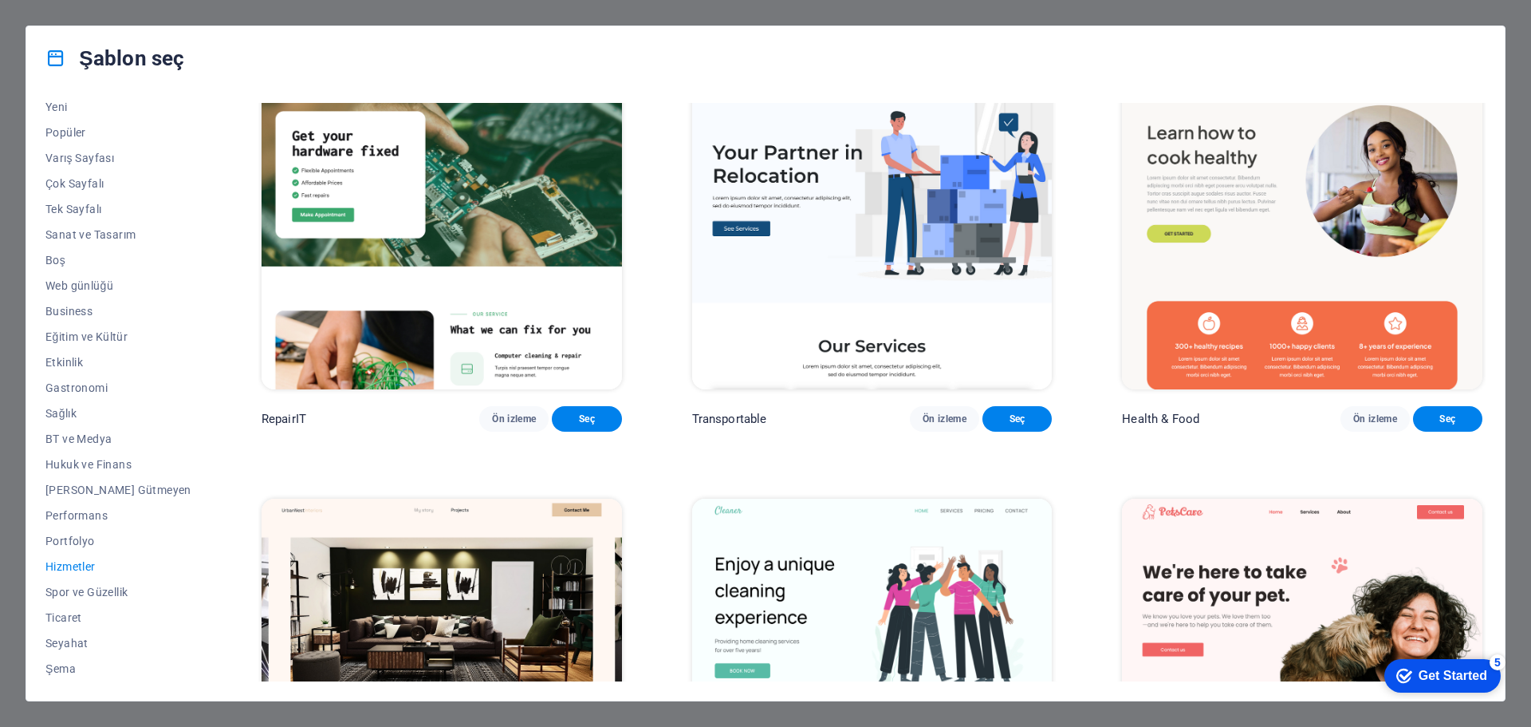
scroll to position [0, 0]
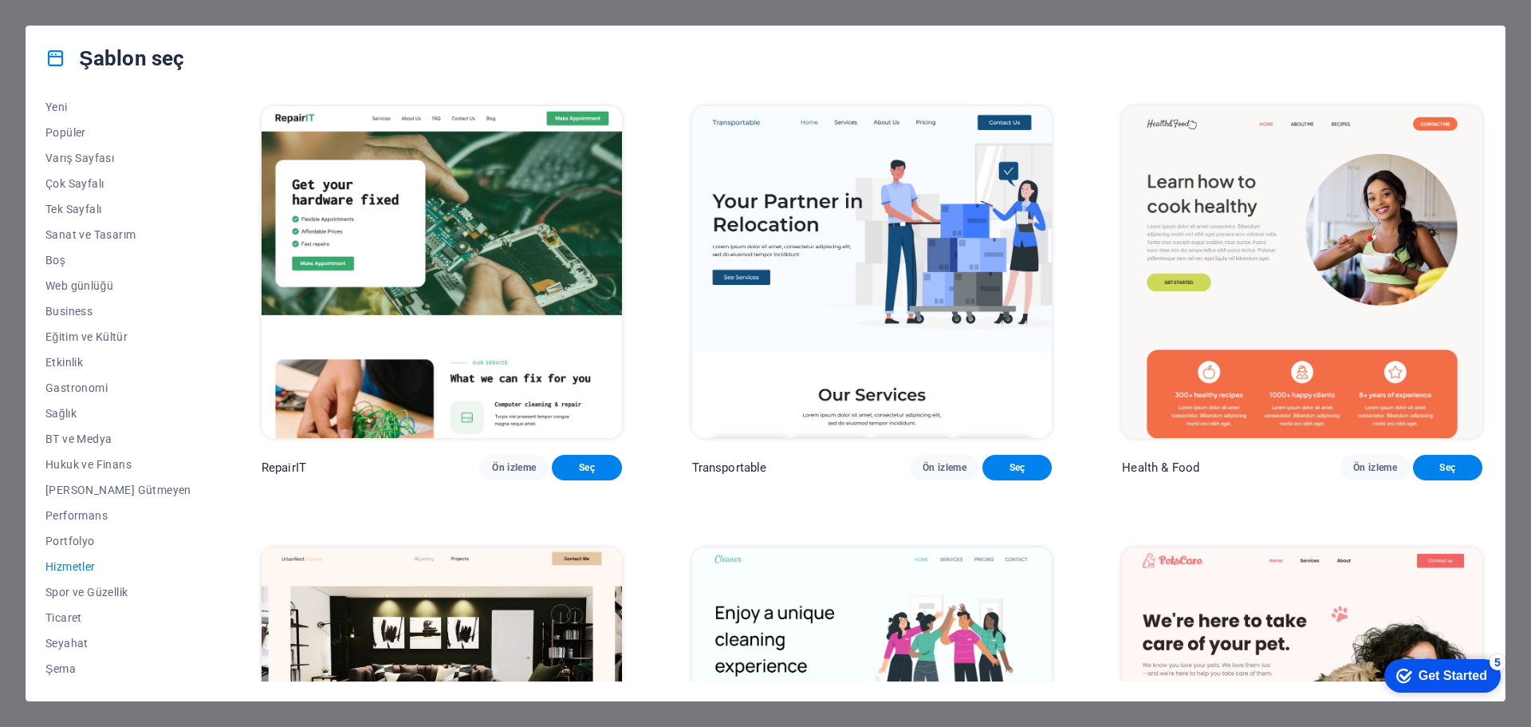
click at [85, 519] on span "Performans" at bounding box center [118, 515] width 146 height 13
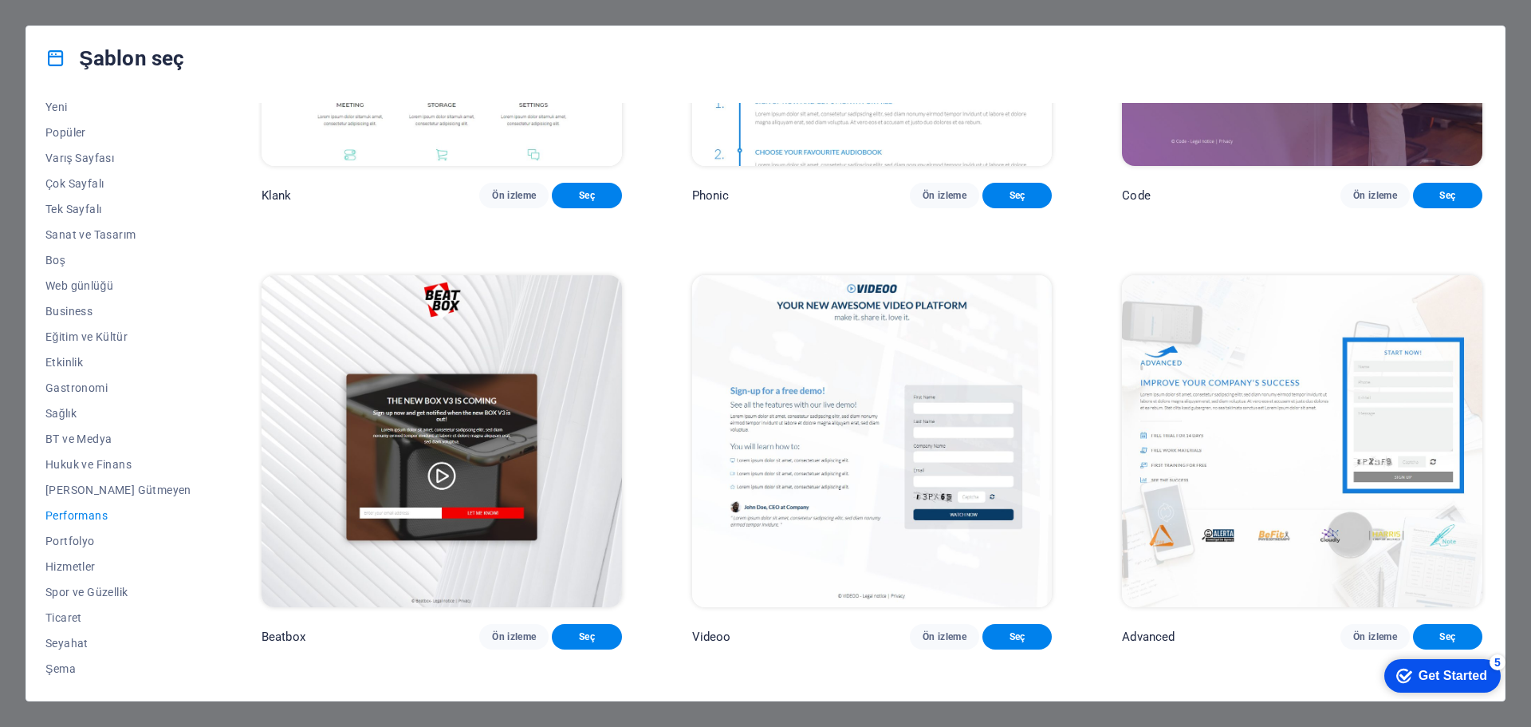
scroll to position [317, 0]
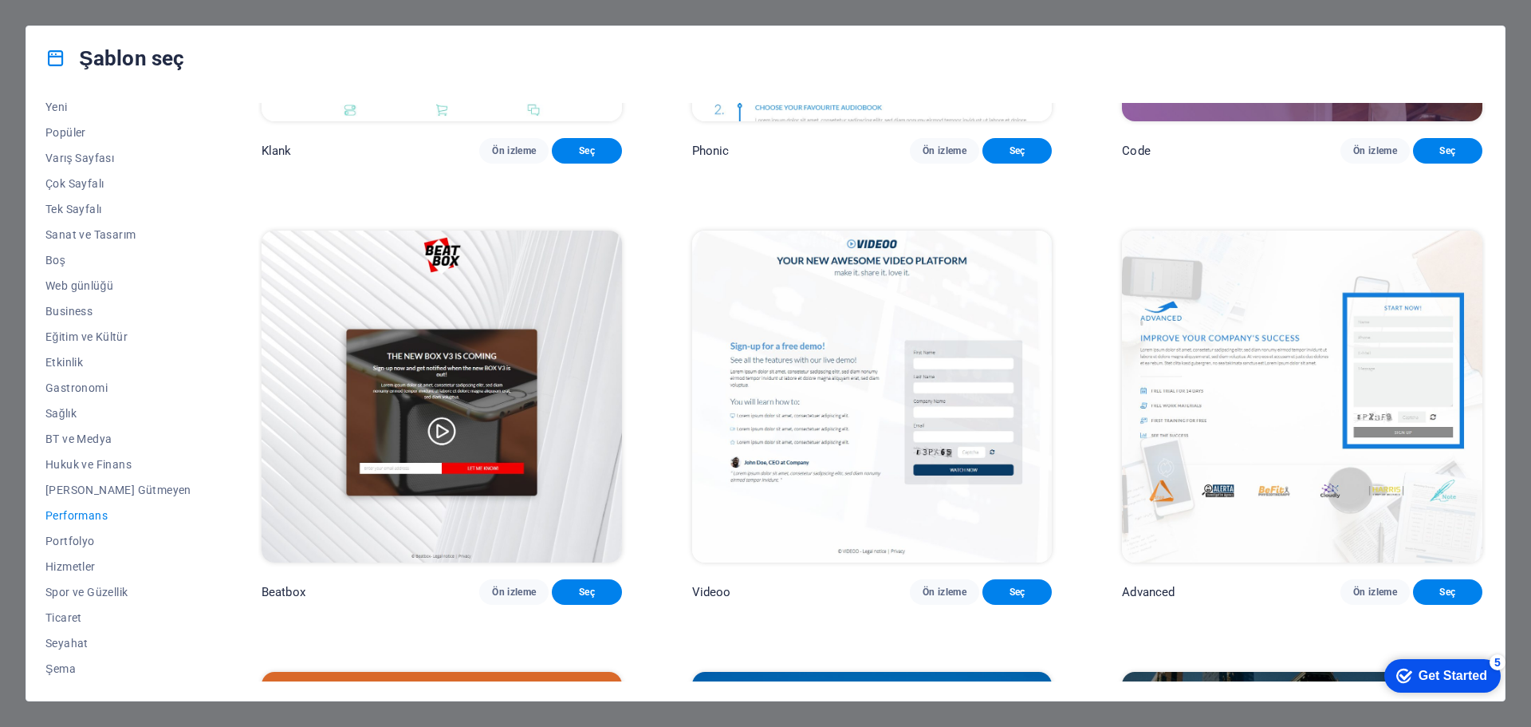
click at [1373, 598] on span "Ön izleme" at bounding box center [1375, 591] width 44 height 13
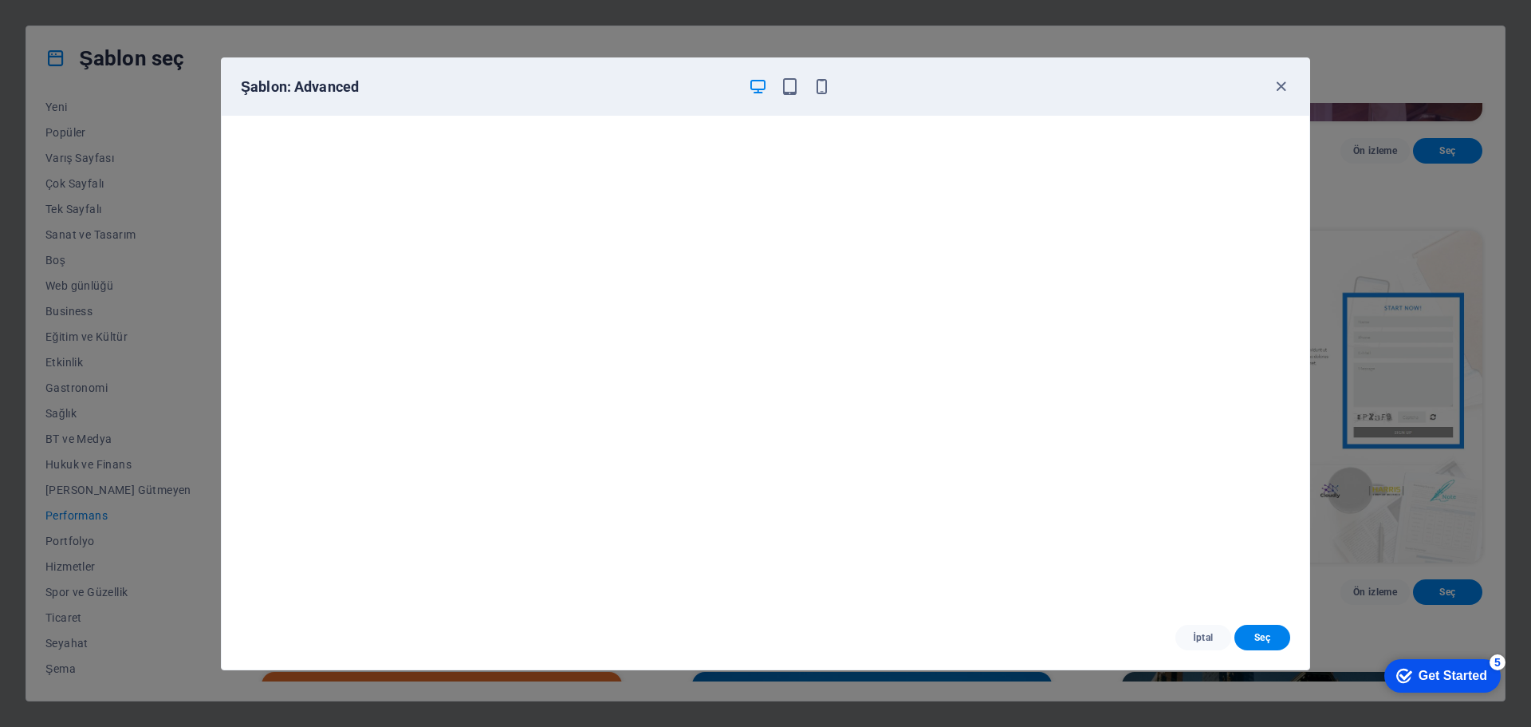
click at [1199, 638] on span "İptal" at bounding box center [1203, 637] width 30 height 13
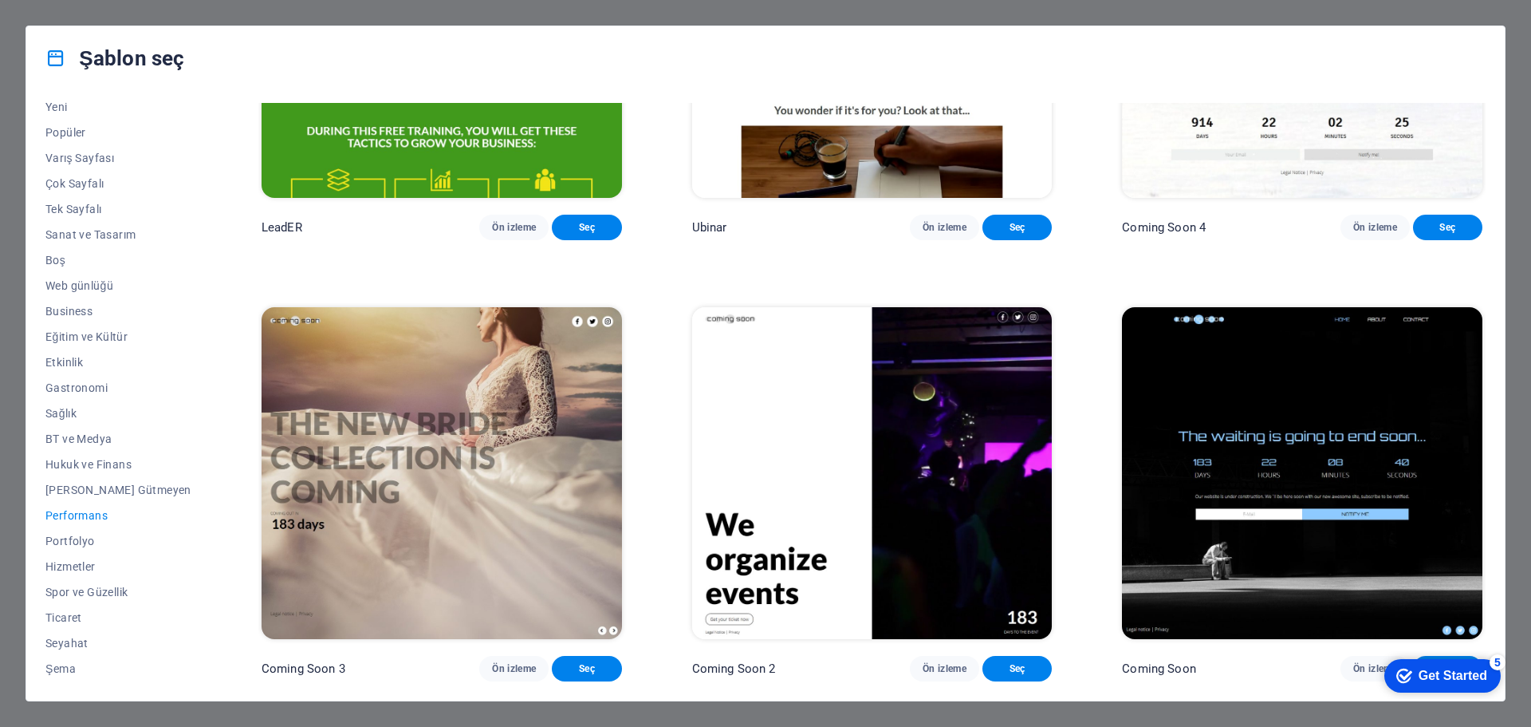
scroll to position [2059, 0]
click at [935, 666] on span "Ön izleme" at bounding box center [945, 668] width 44 height 13
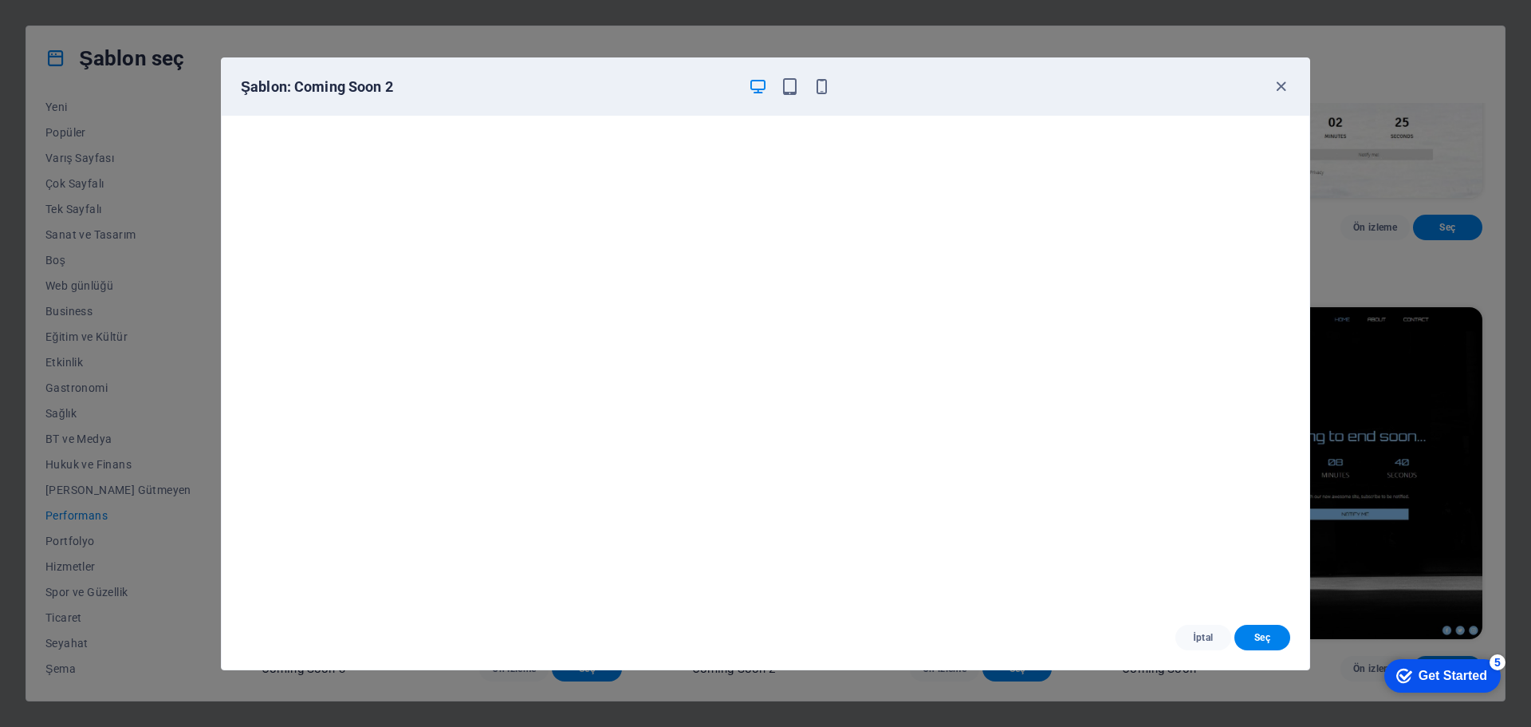
scroll to position [4, 0]
click at [1203, 634] on span "İptal" at bounding box center [1203, 637] width 30 height 13
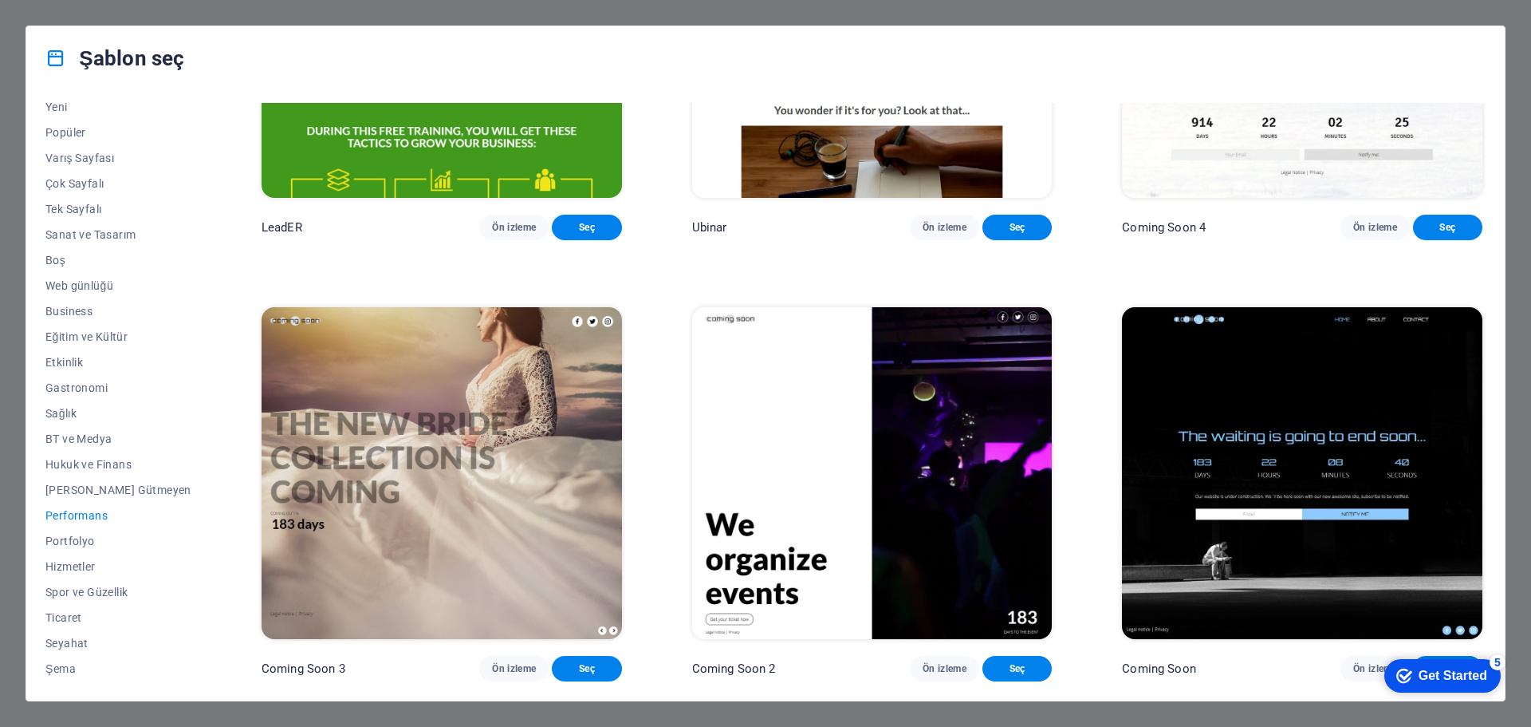
click at [1353, 665] on span "Ön izleme" at bounding box center [1375, 668] width 44 height 13
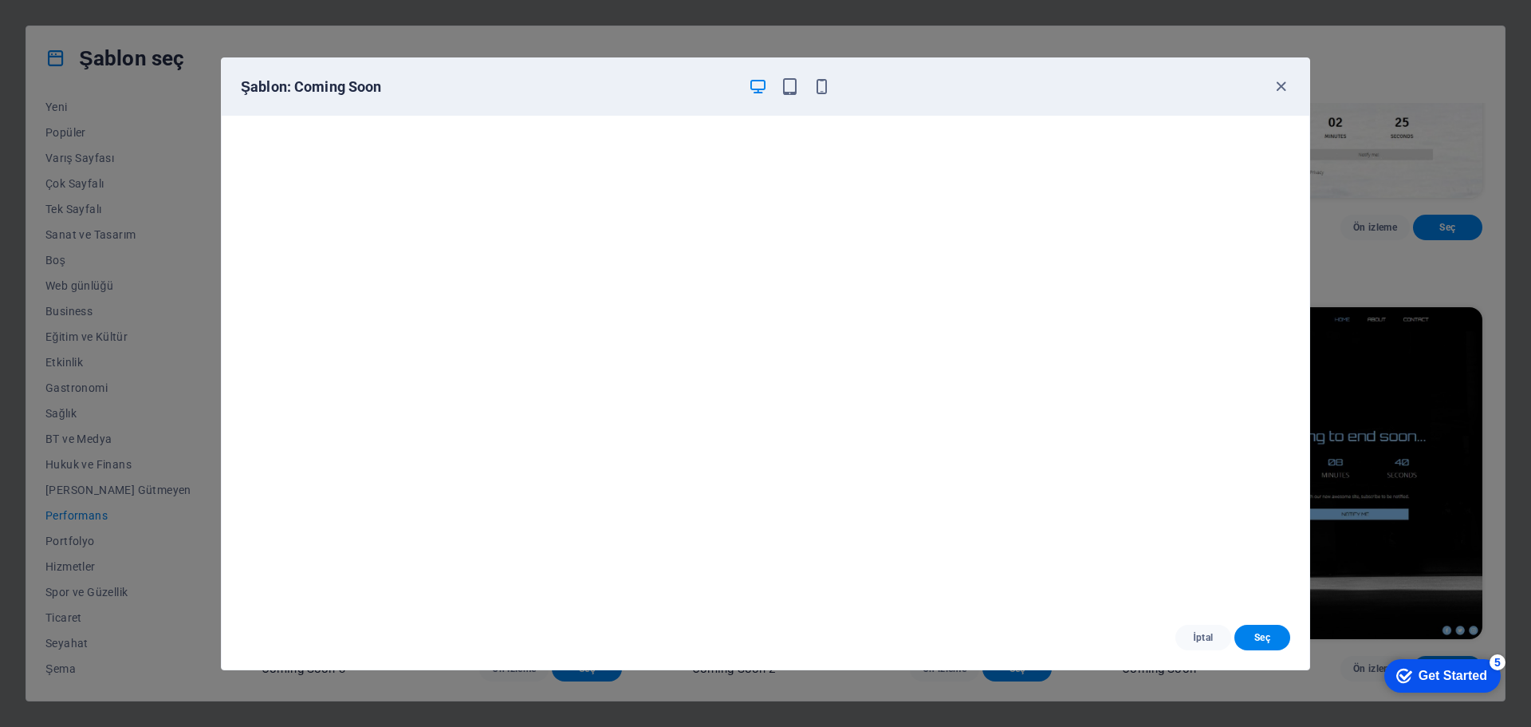
click at [1199, 633] on span "İptal" at bounding box center [1203, 637] width 30 height 13
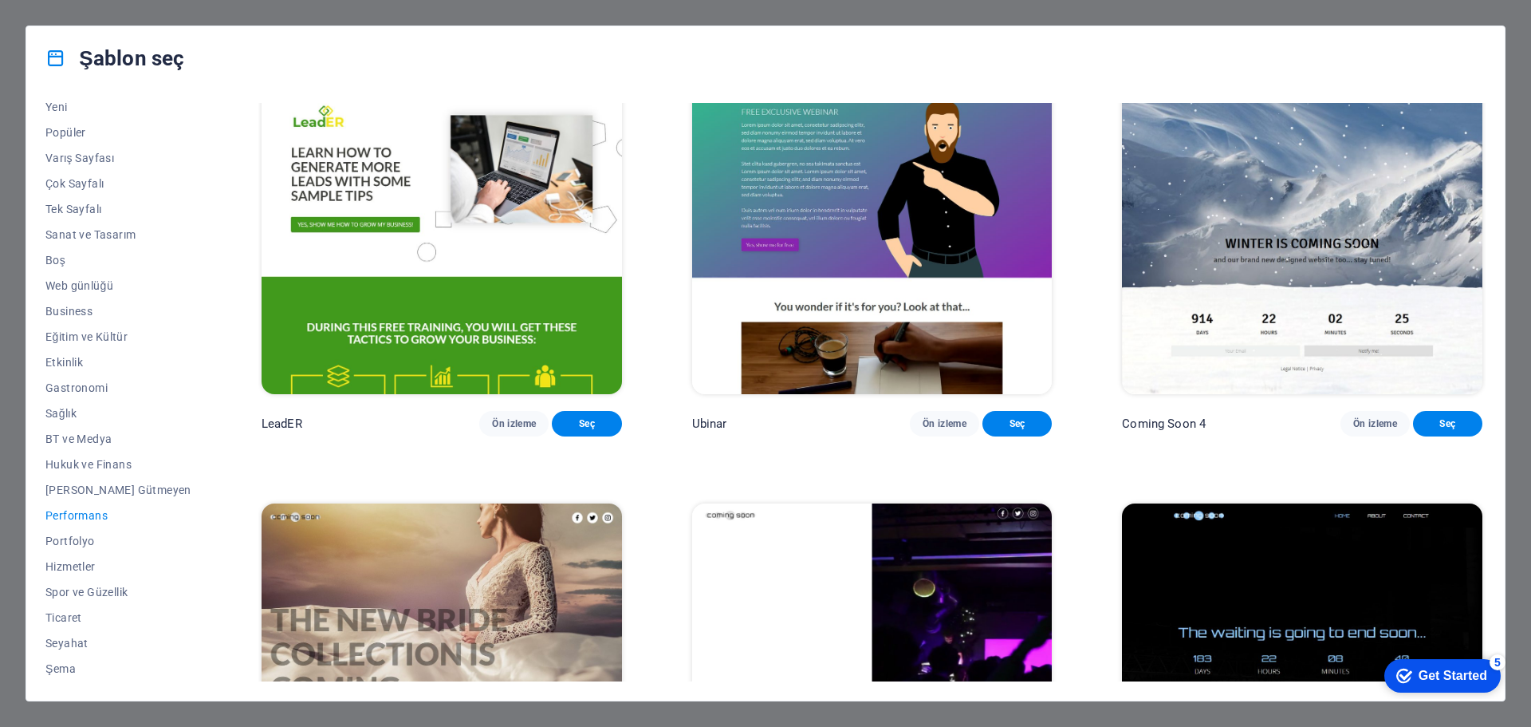
scroll to position [1753, 0]
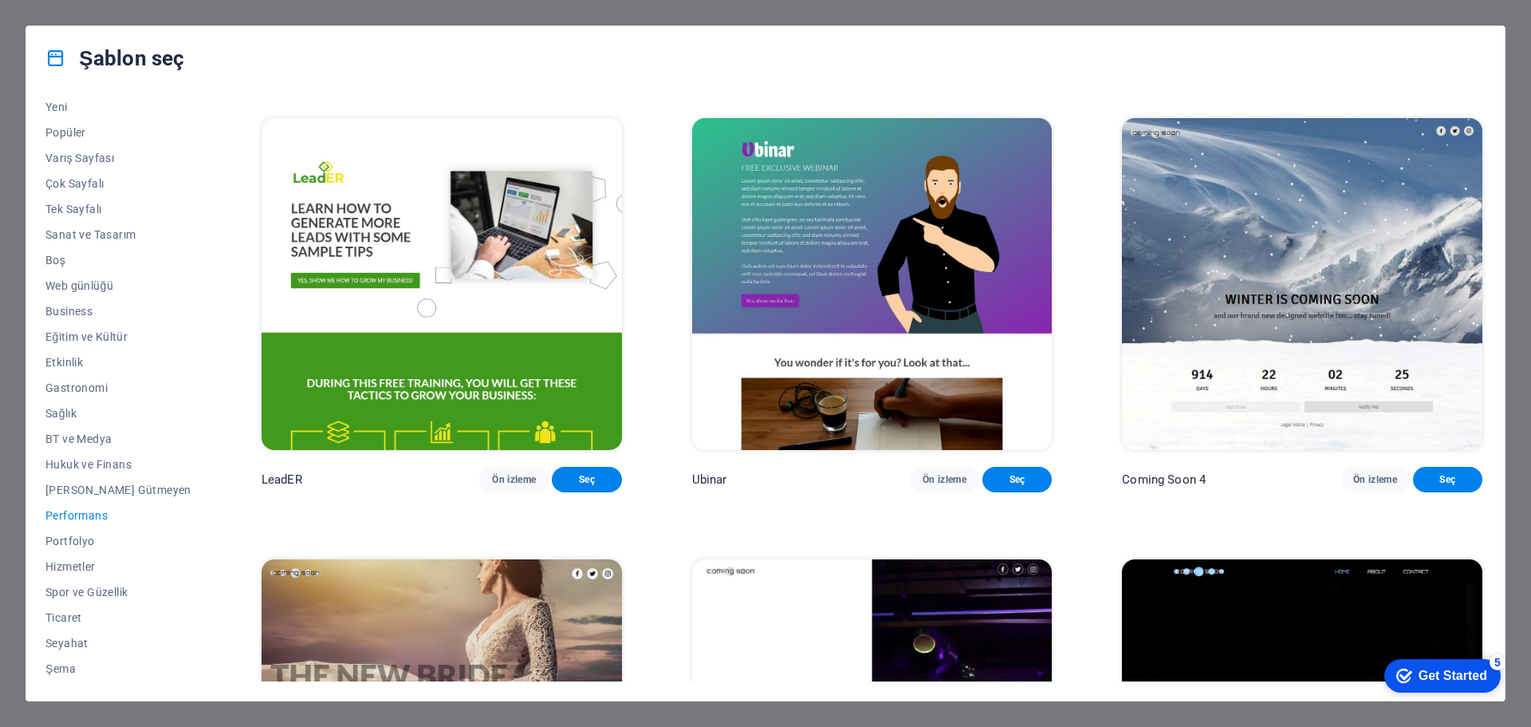
click at [101, 486] on span "Kâr Amacı Gütmeyen" at bounding box center [118, 489] width 146 height 13
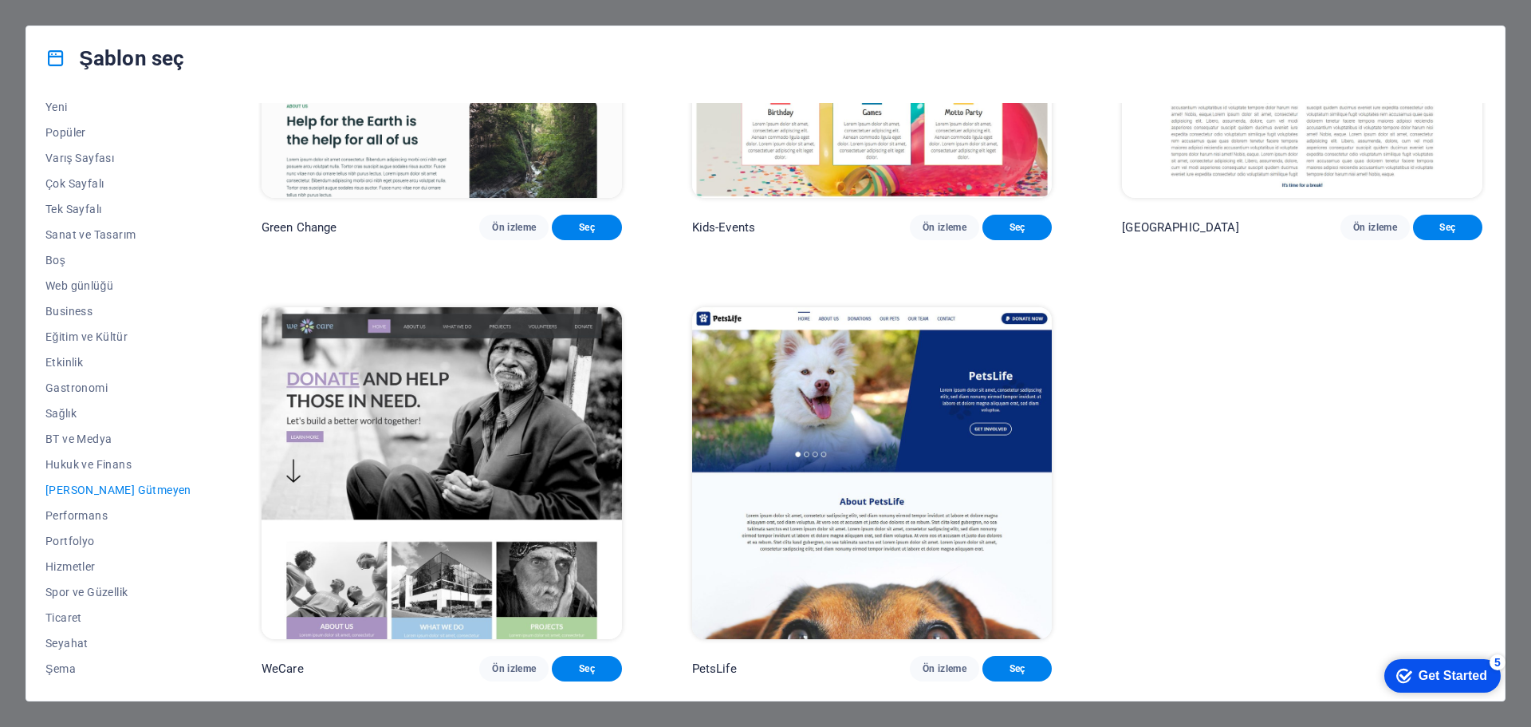
scroll to position [258, 0]
click at [492, 671] on span "Ön izleme" at bounding box center [514, 668] width 44 height 13
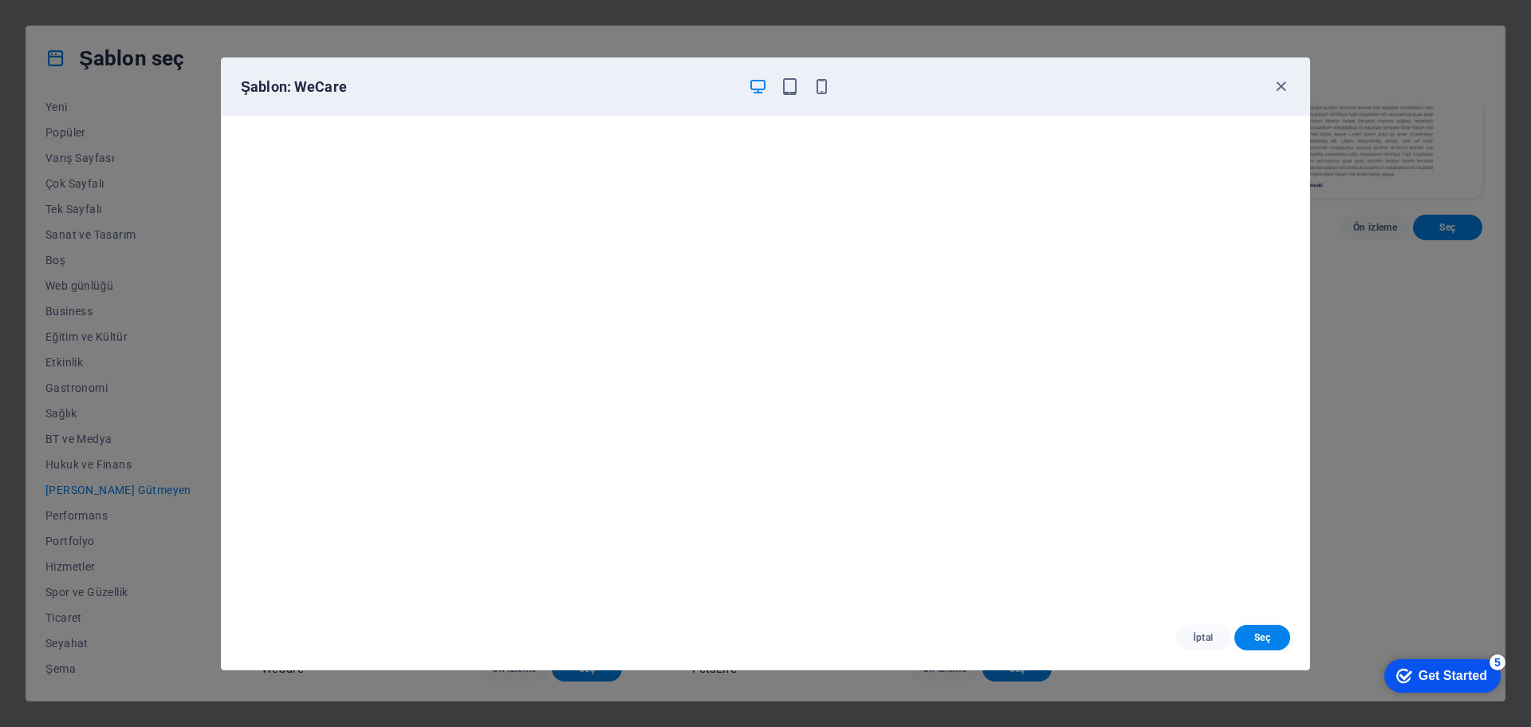
click at [84, 449] on div "Şablon: WeCare İptal Seç" at bounding box center [765, 363] width 1531 height 727
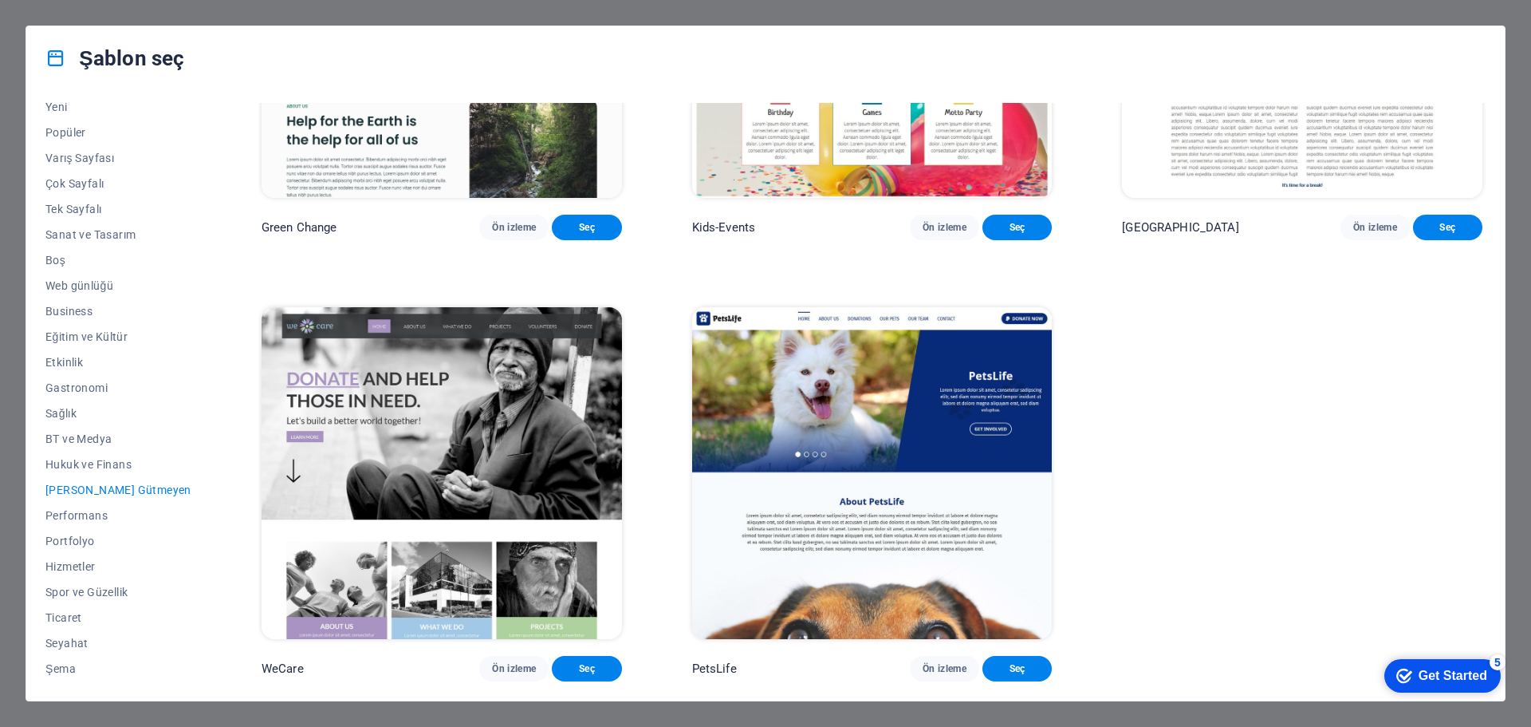
click at [90, 284] on span "Web günlüğü" at bounding box center [118, 285] width 146 height 13
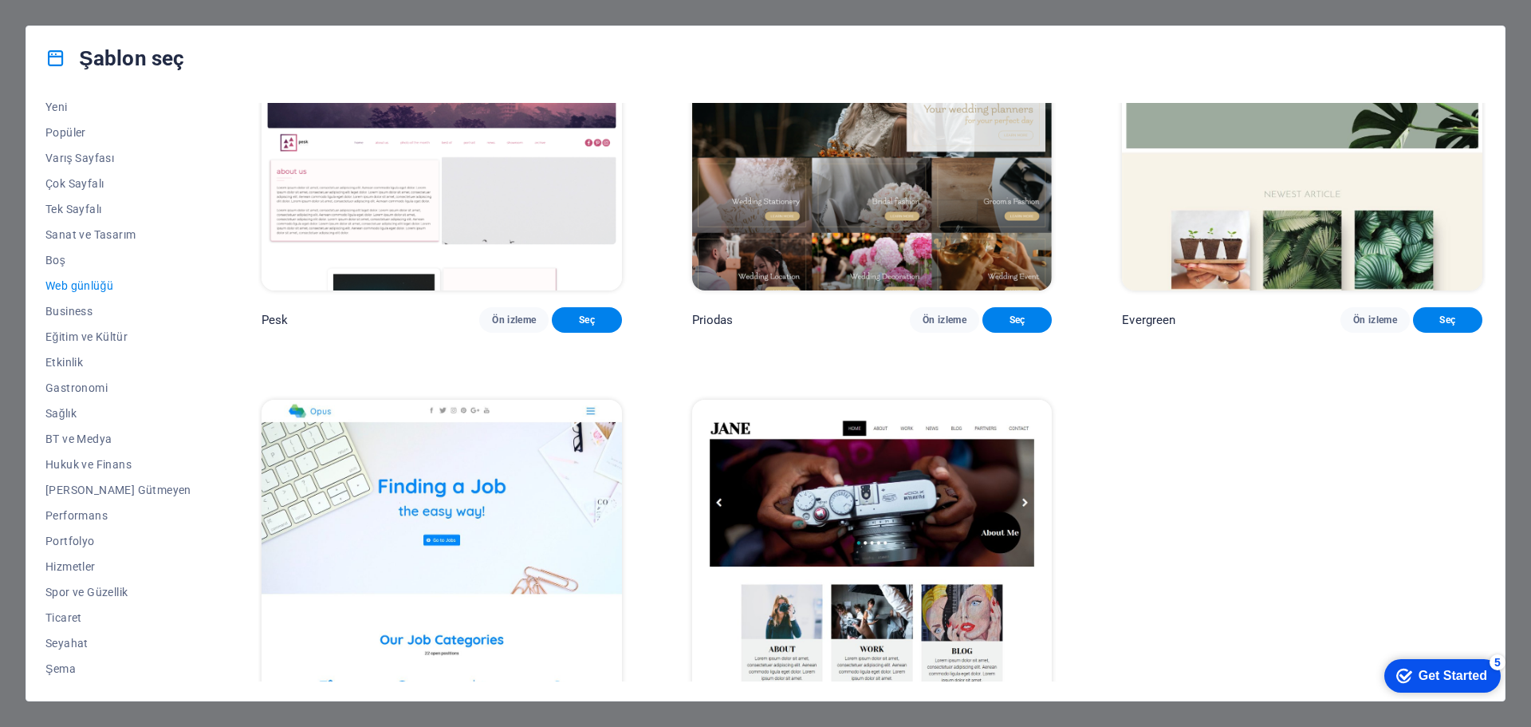
scroll to position [2765, 0]
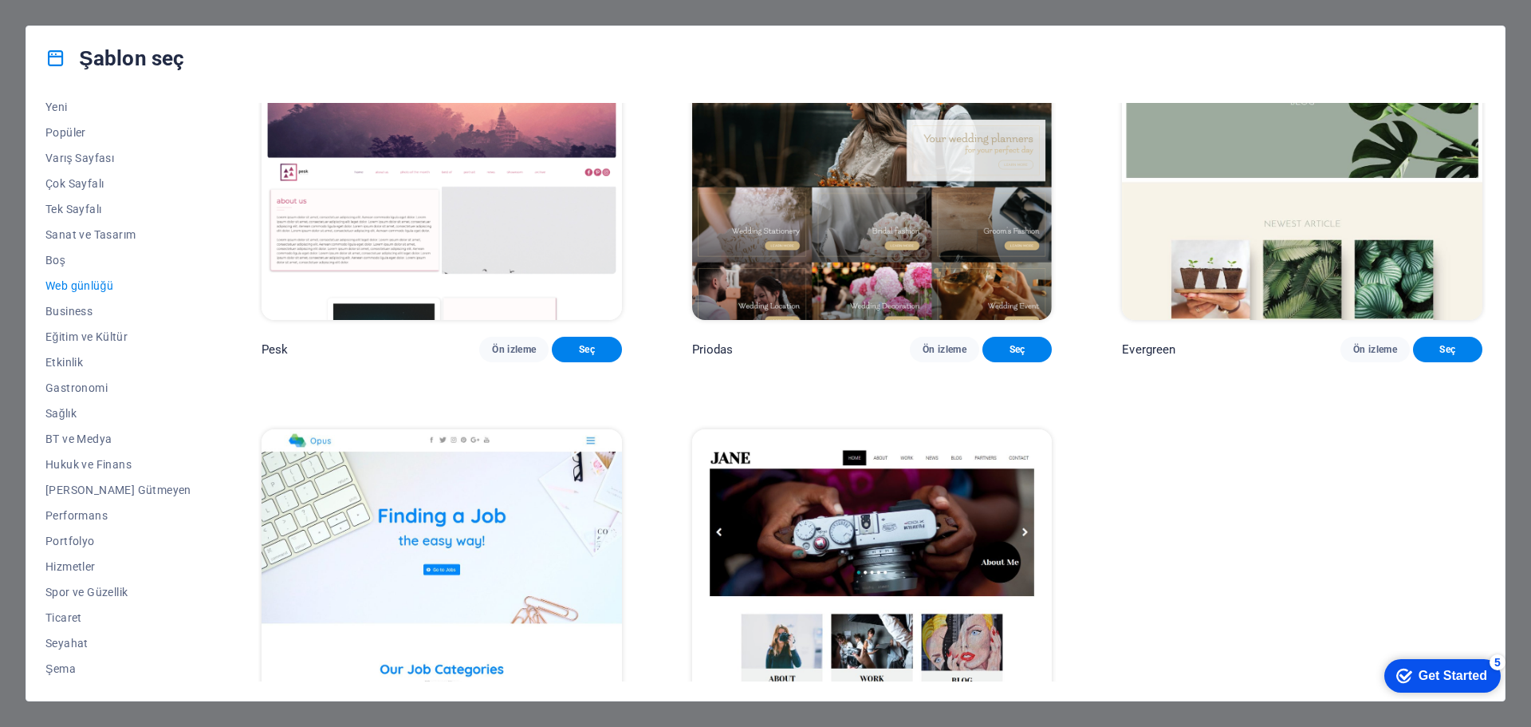
click at [80, 211] on span "Tek Sayfalı" at bounding box center [118, 209] width 146 height 13
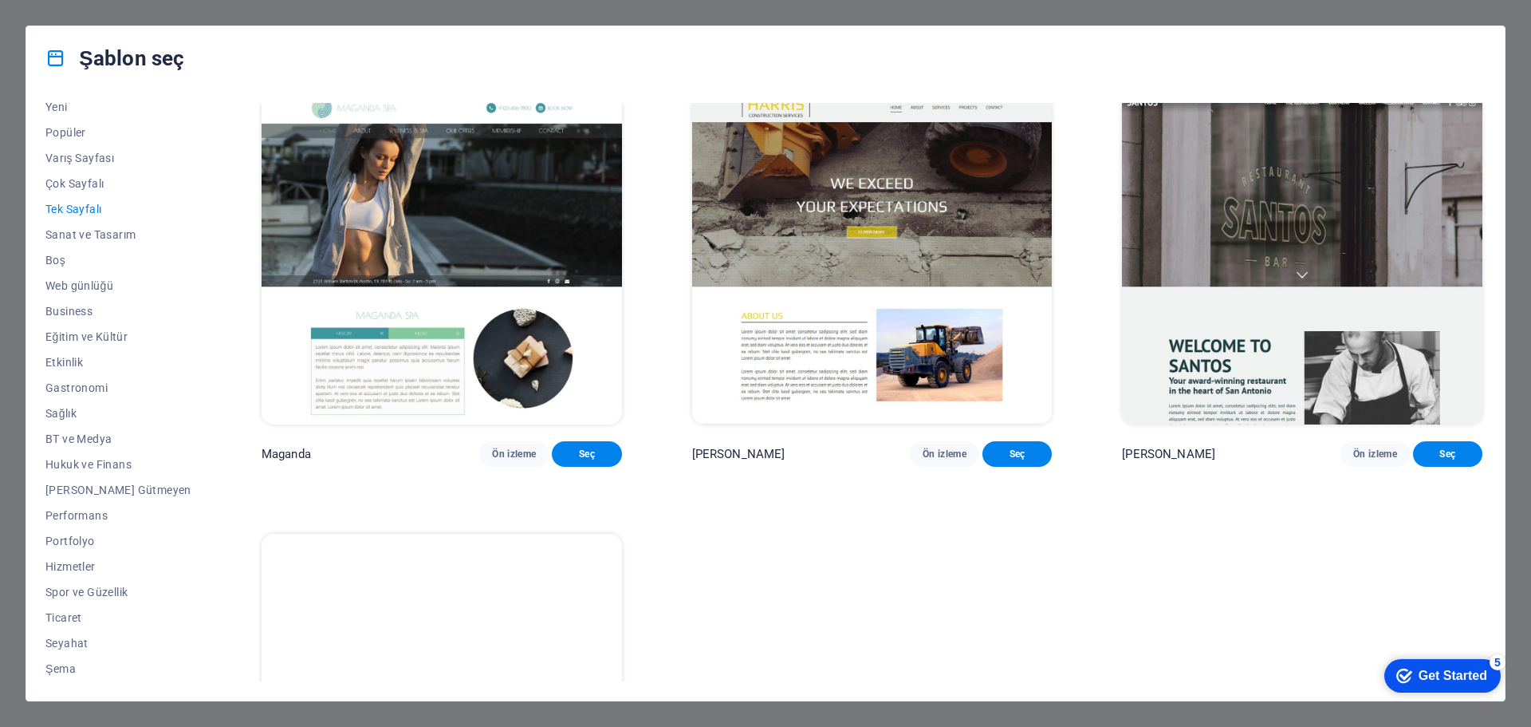
scroll to position [9707, 0]
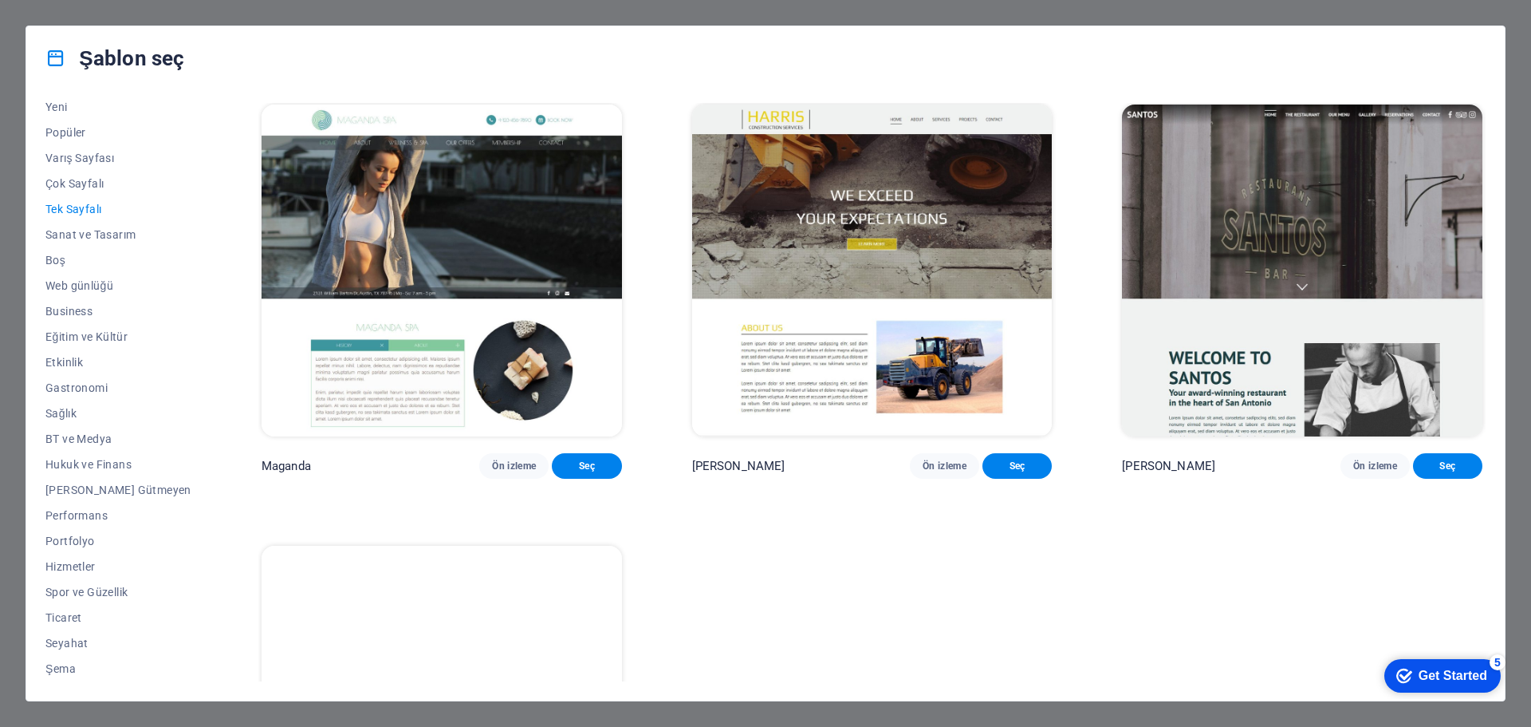
click at [76, 312] on span "Business" at bounding box center [118, 311] width 146 height 13
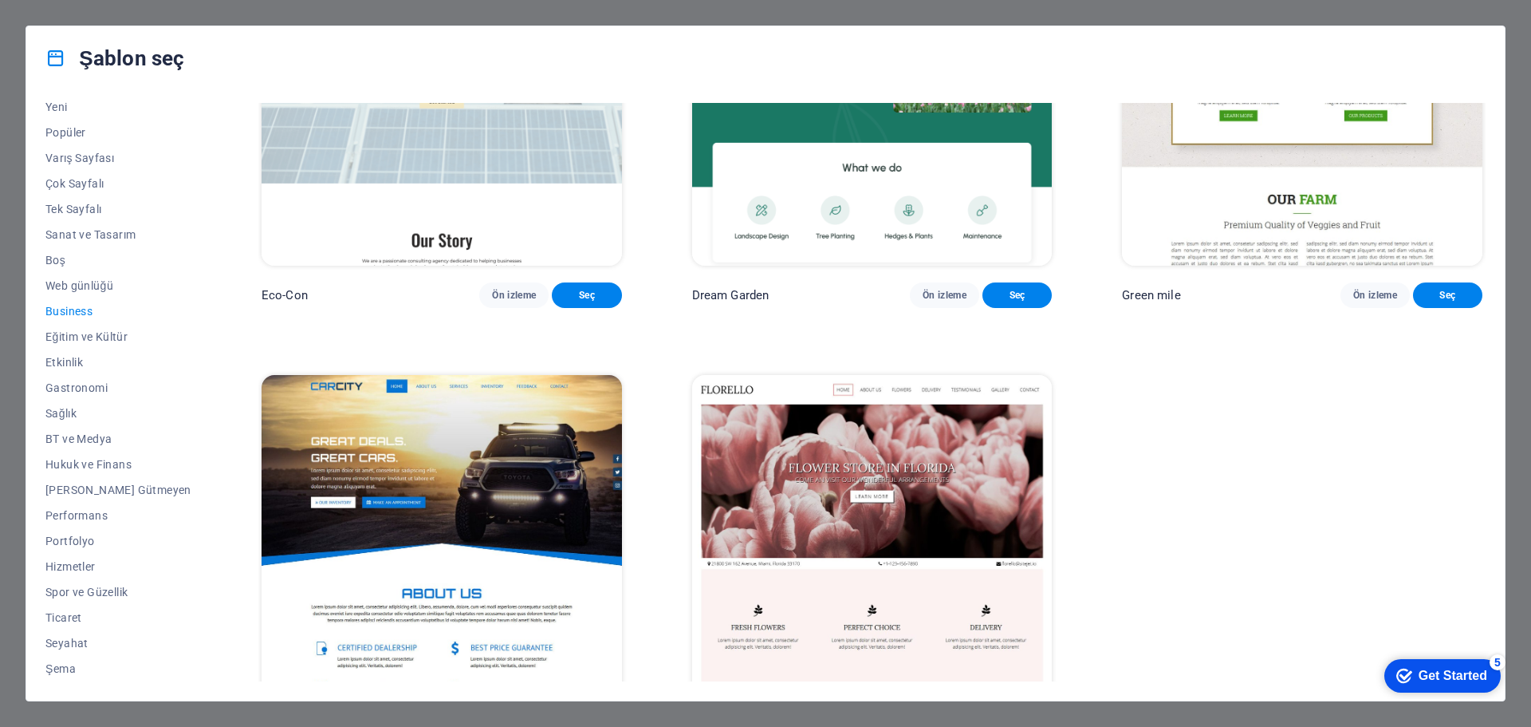
scroll to position [0, 0]
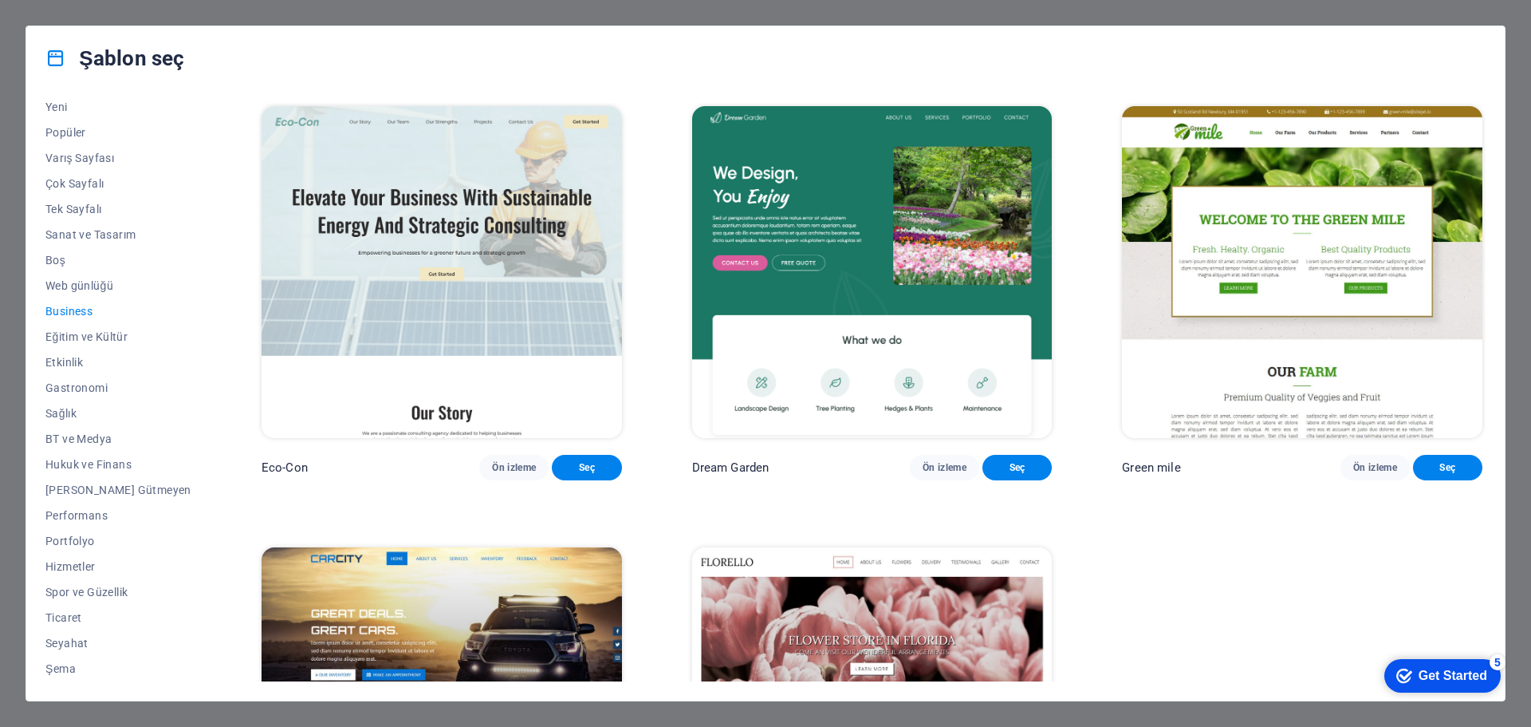
click at [100, 335] on span "Eğitim ve Kültür" at bounding box center [118, 336] width 146 height 13
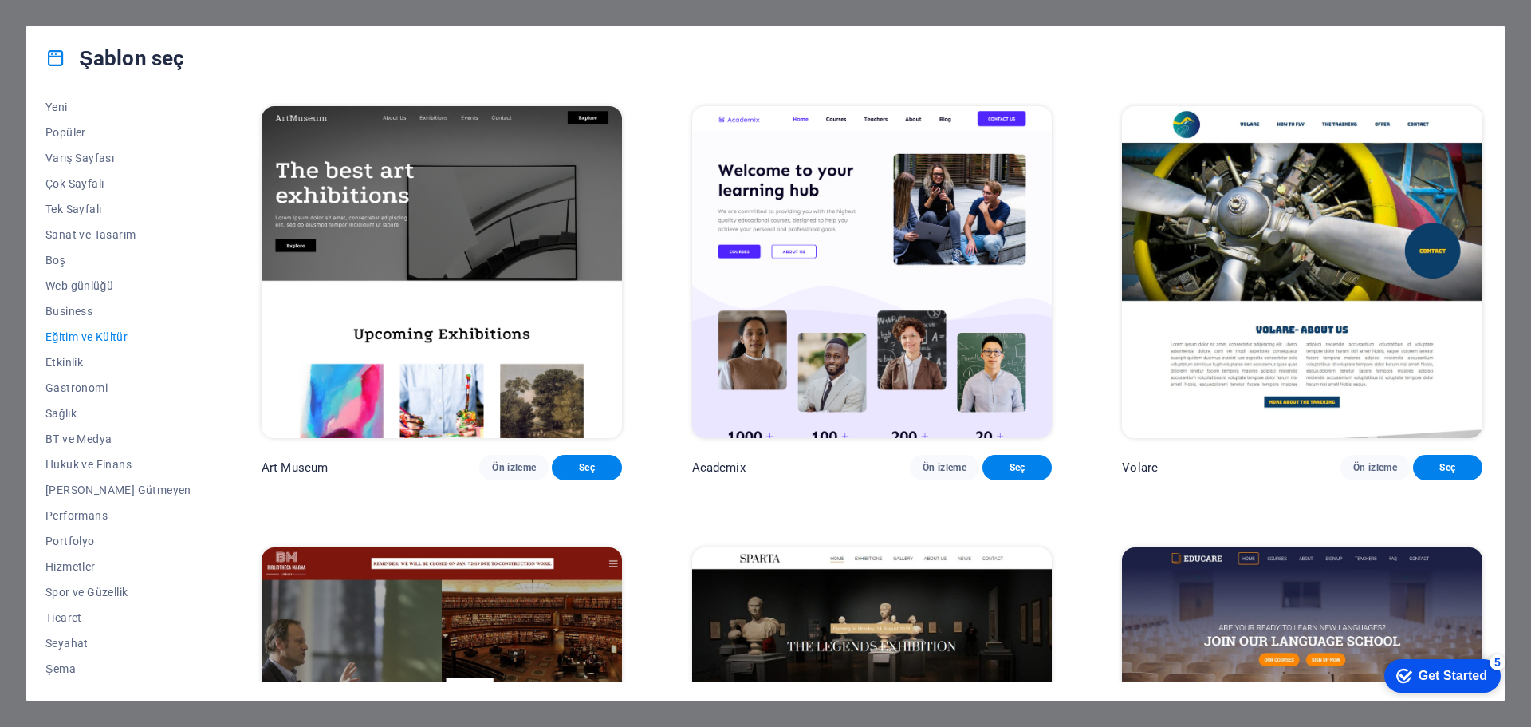
click at [64, 370] on button "Etkinlik" at bounding box center [118, 362] width 146 height 26
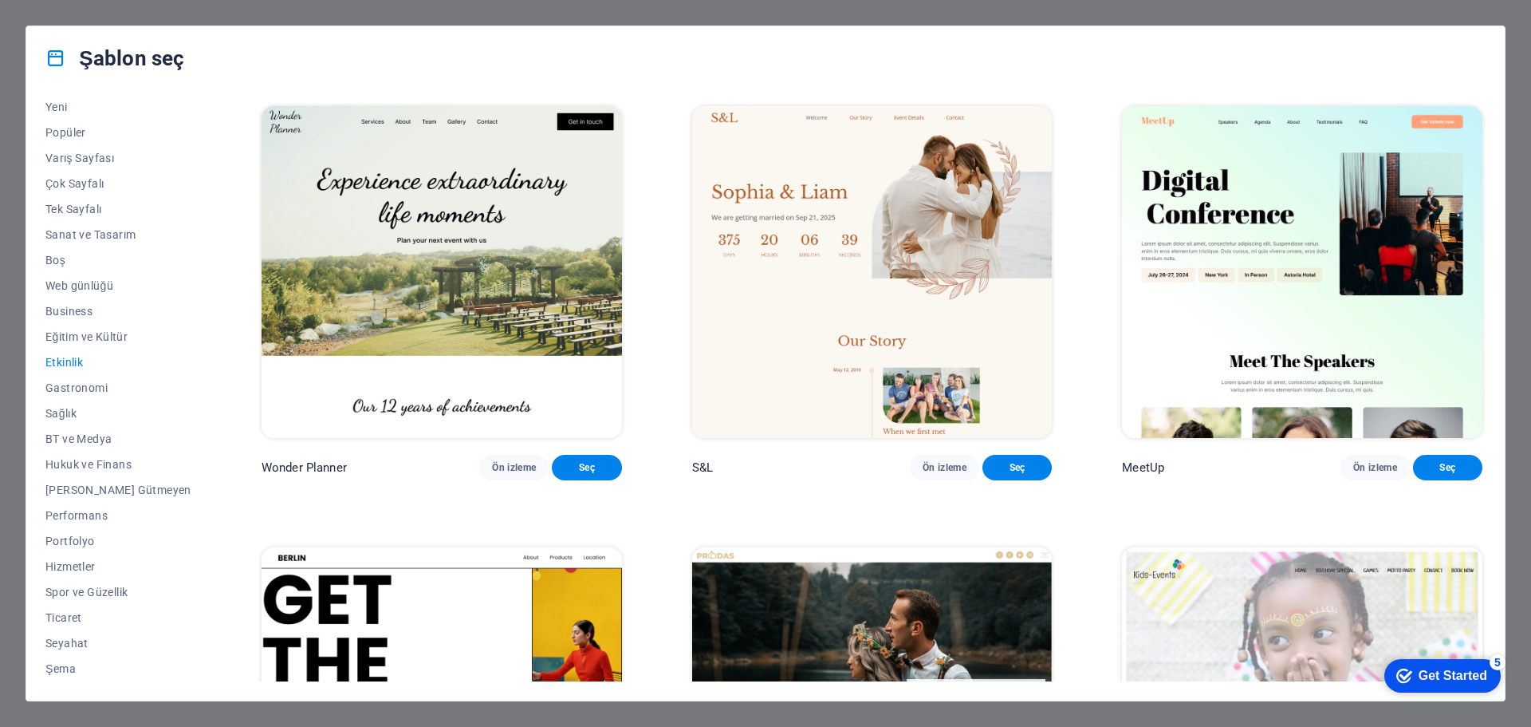
click at [73, 393] on span "Gastronomi" at bounding box center [118, 387] width 146 height 13
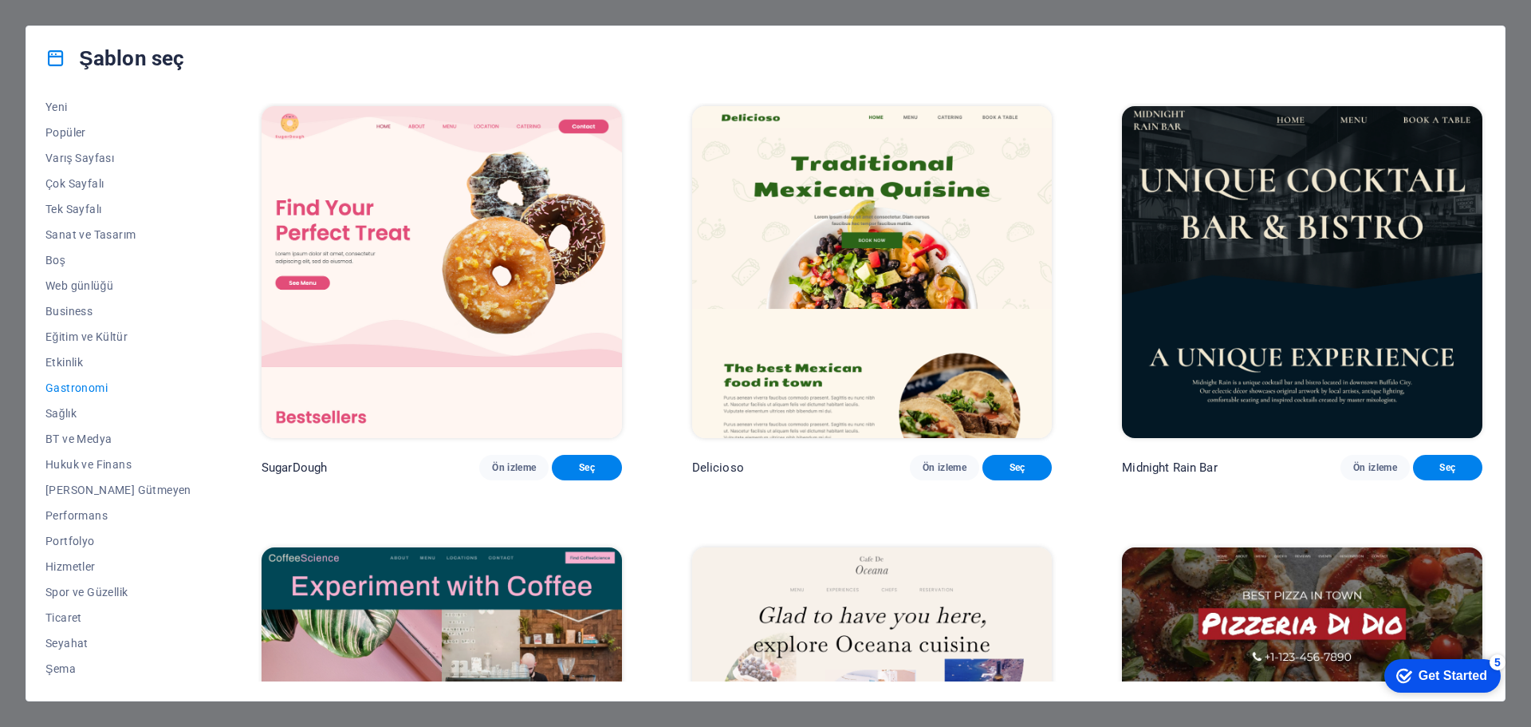
click at [71, 415] on span "Sağlık" at bounding box center [118, 413] width 146 height 13
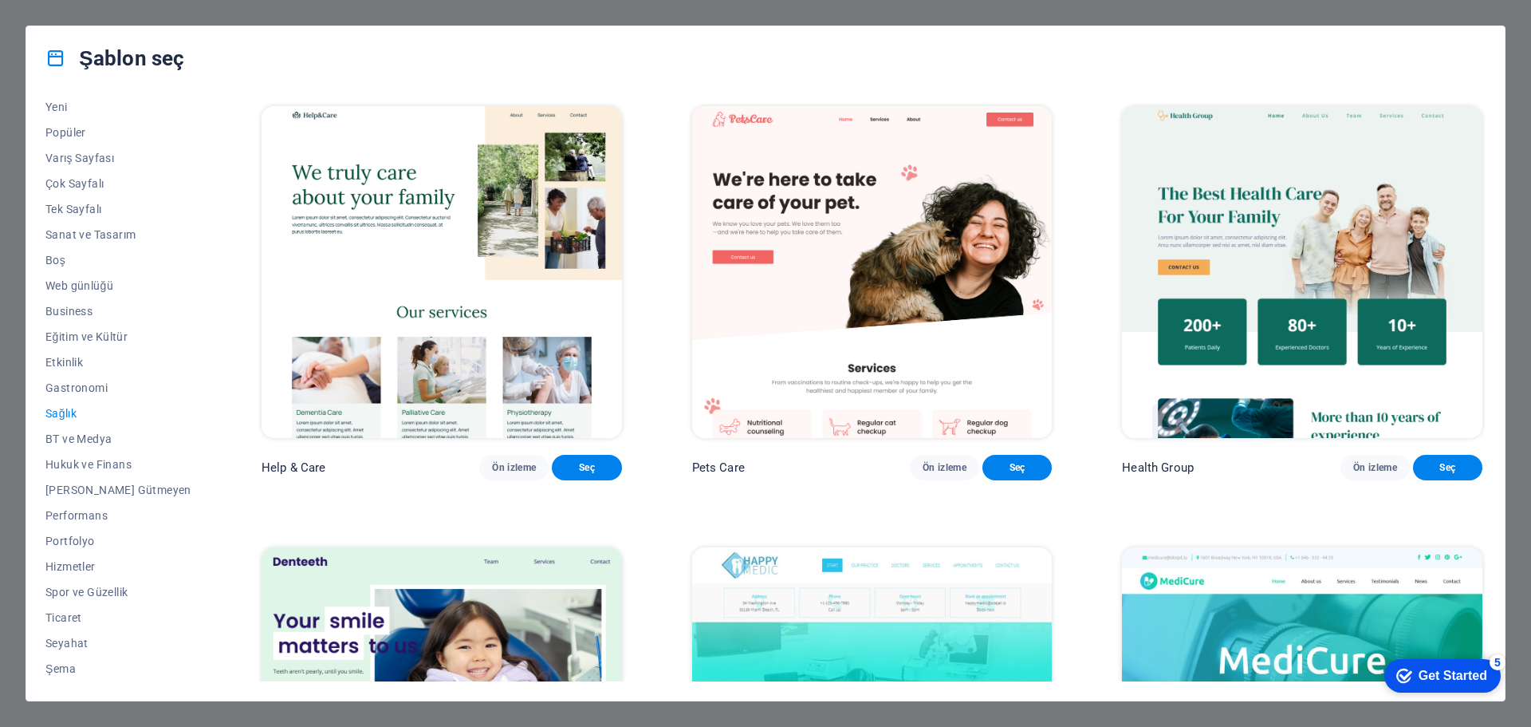
click at [80, 446] on button "BT ve Medya" at bounding box center [118, 439] width 146 height 26
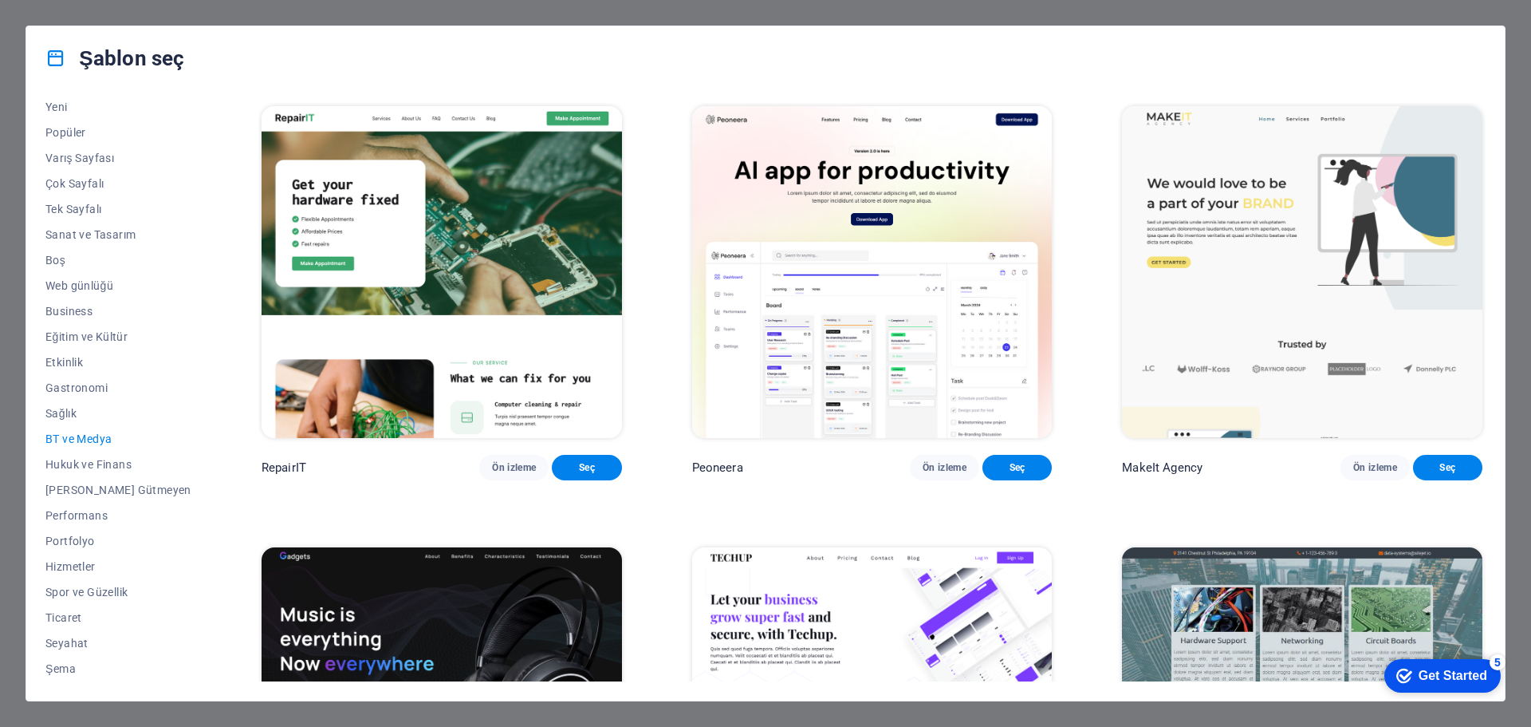
click at [926, 473] on span "Ön izleme" at bounding box center [945, 467] width 44 height 13
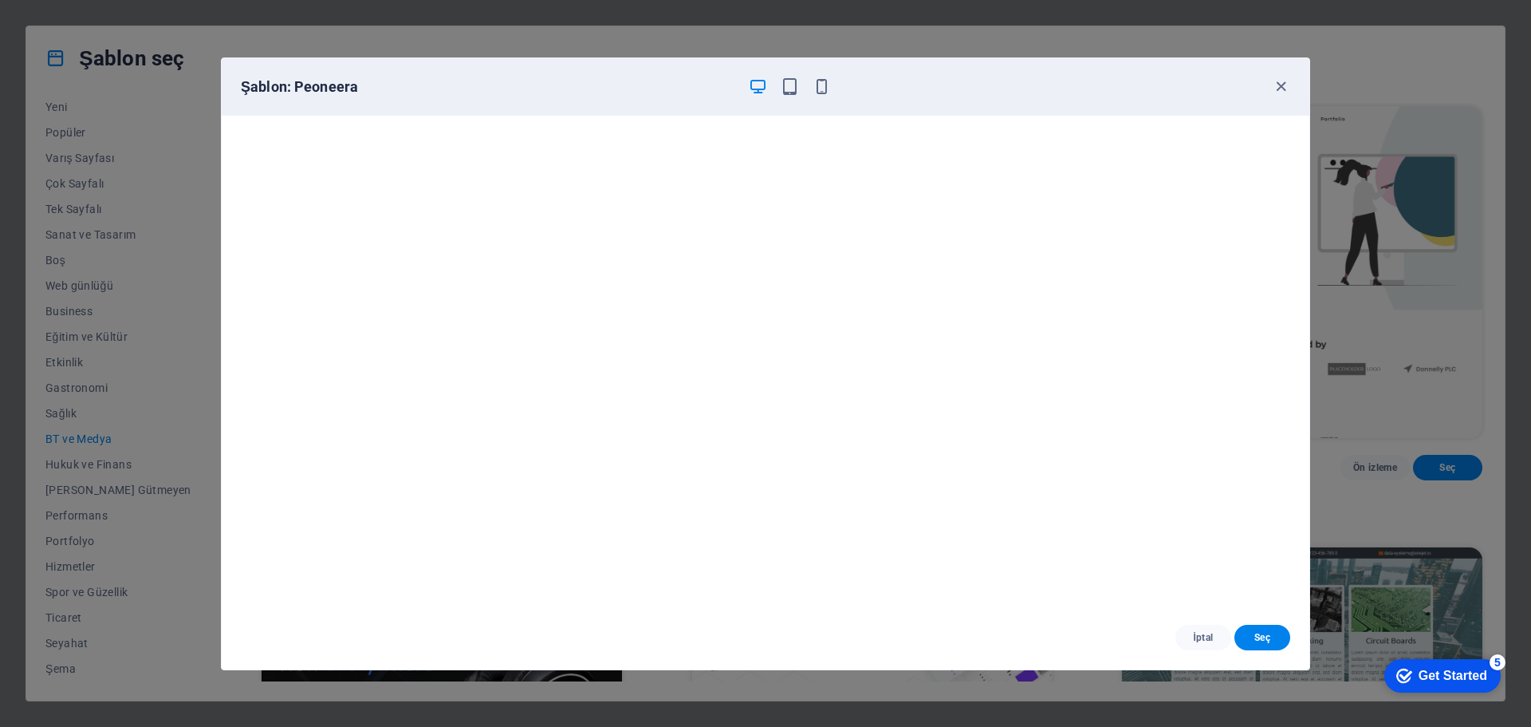
click at [1275, 88] on icon "button" at bounding box center [1281, 86] width 18 height 18
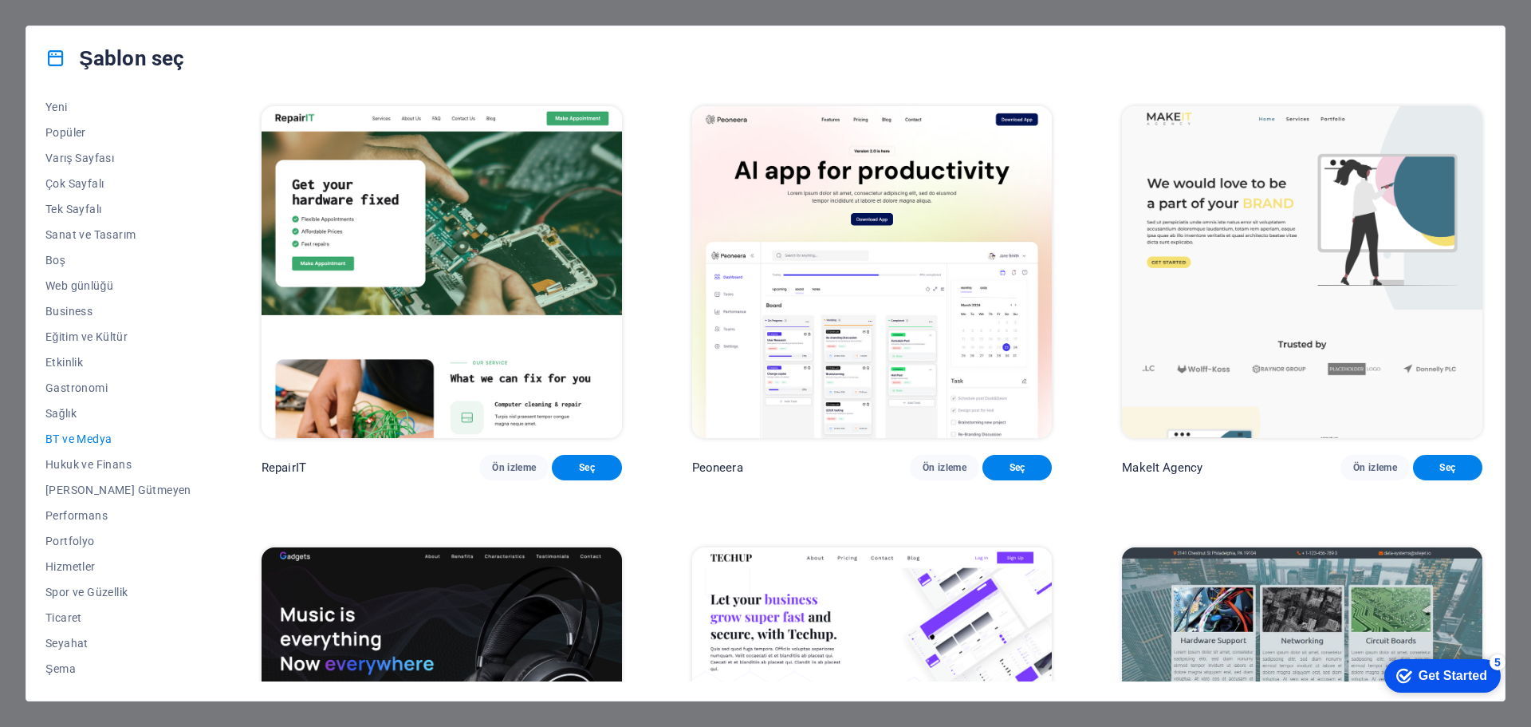
click at [55, 263] on span "Boş" at bounding box center [118, 260] width 146 height 13
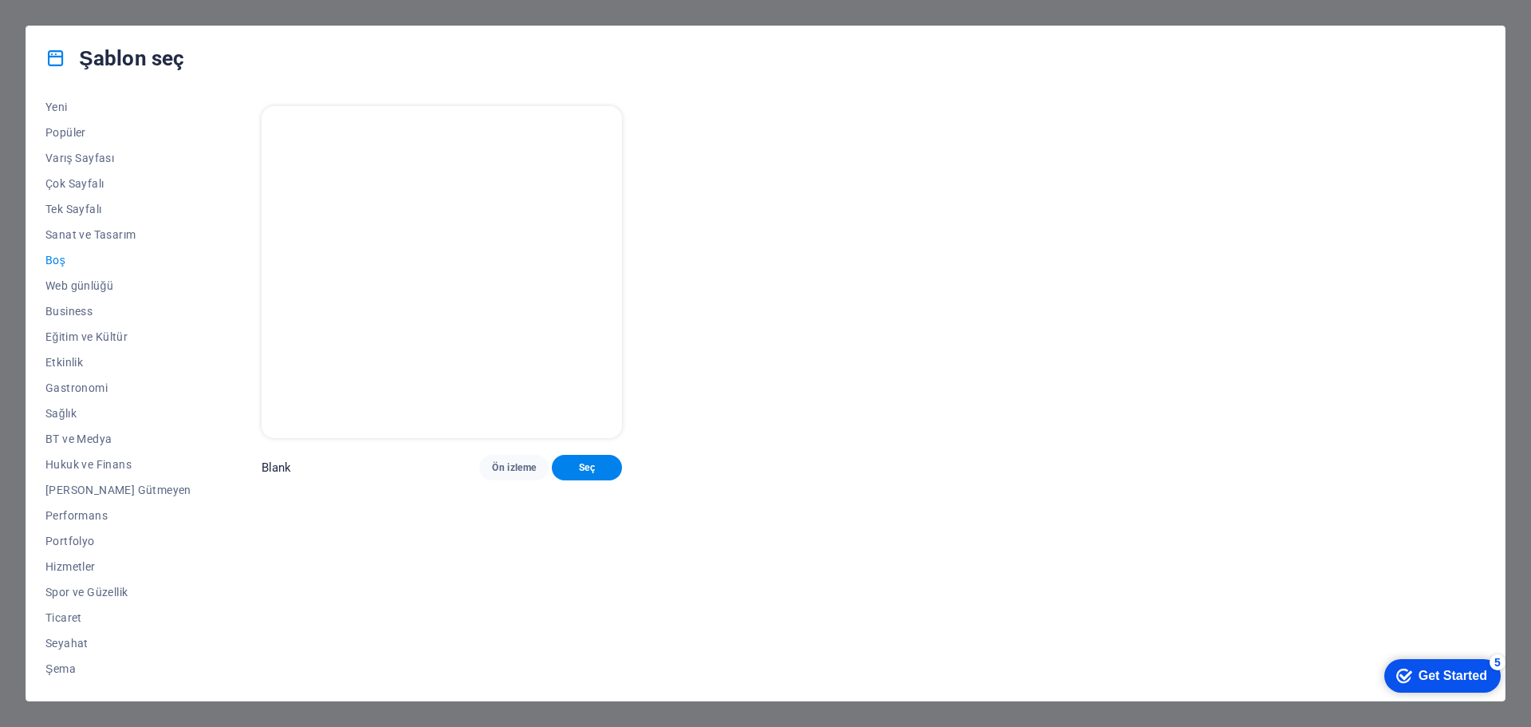
click at [492, 474] on span "Ön izleme" at bounding box center [514, 467] width 44 height 13
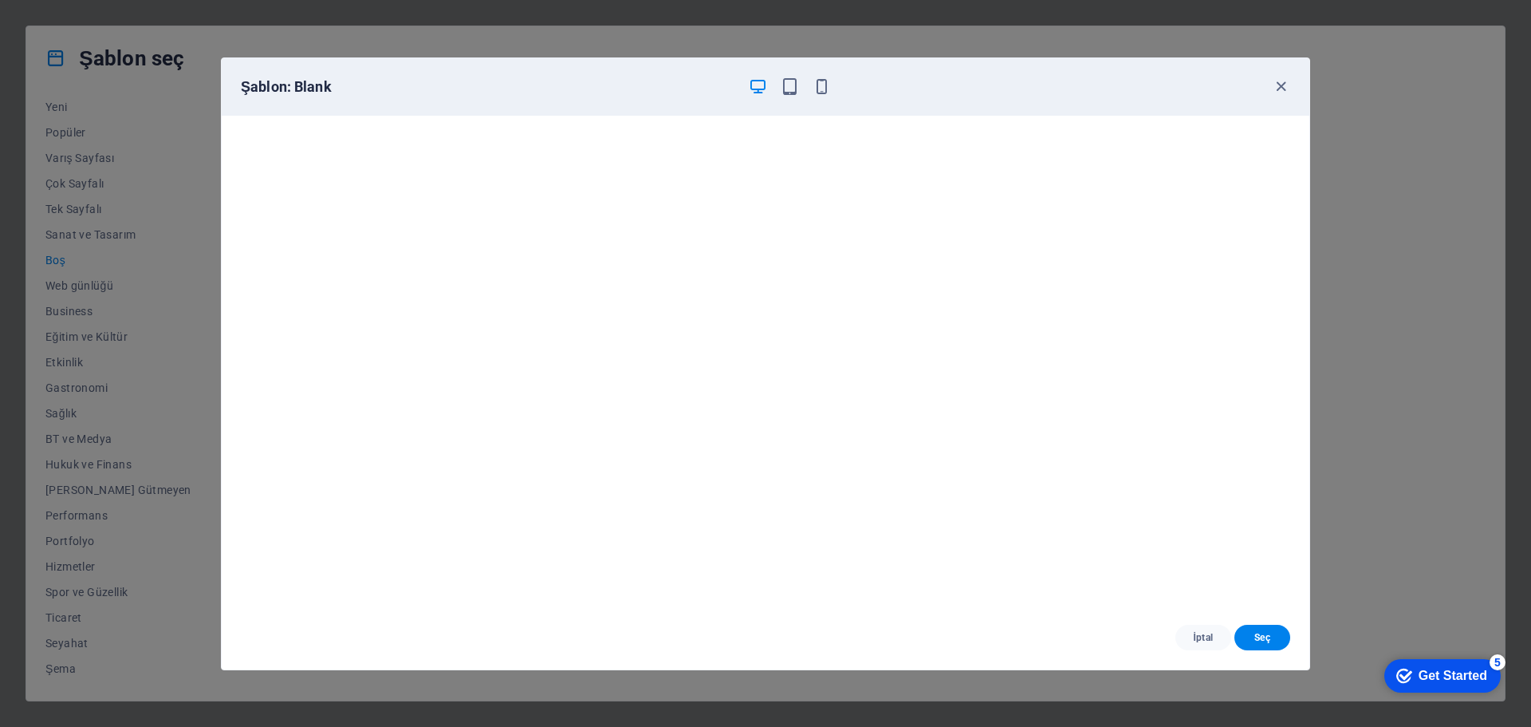
click at [1274, 640] on span "Seç" at bounding box center [1262, 637] width 30 height 13
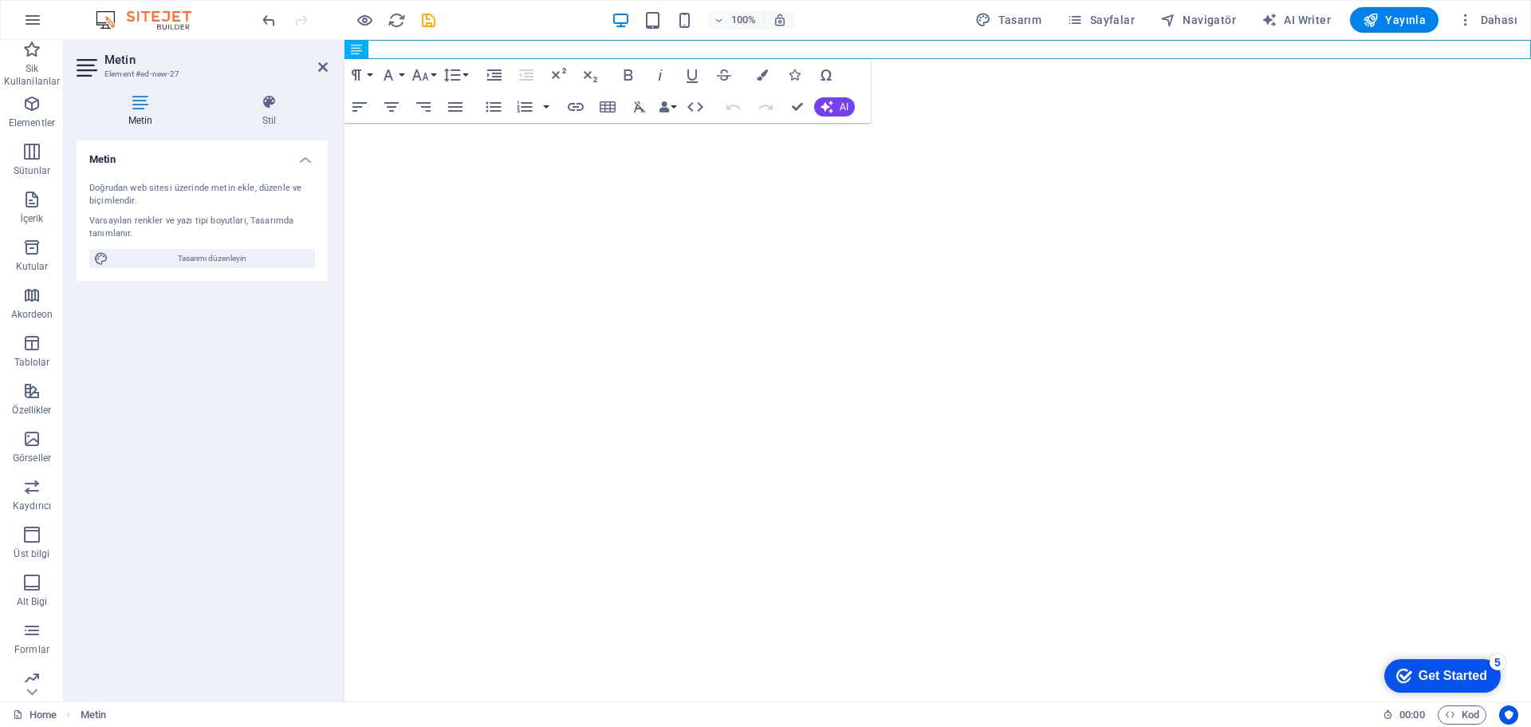
click at [231, 194] on div "Doğrudan web sitesi üzerinde metin ekle, düzenle ve biçimlendir." at bounding box center [202, 195] width 226 height 26
click at [356, 46] on icon at bounding box center [356, 49] width 11 height 19
click at [254, 260] on span "Tasarımı düzenleyin" at bounding box center [211, 258] width 197 height 19
select select "px"
select select "400"
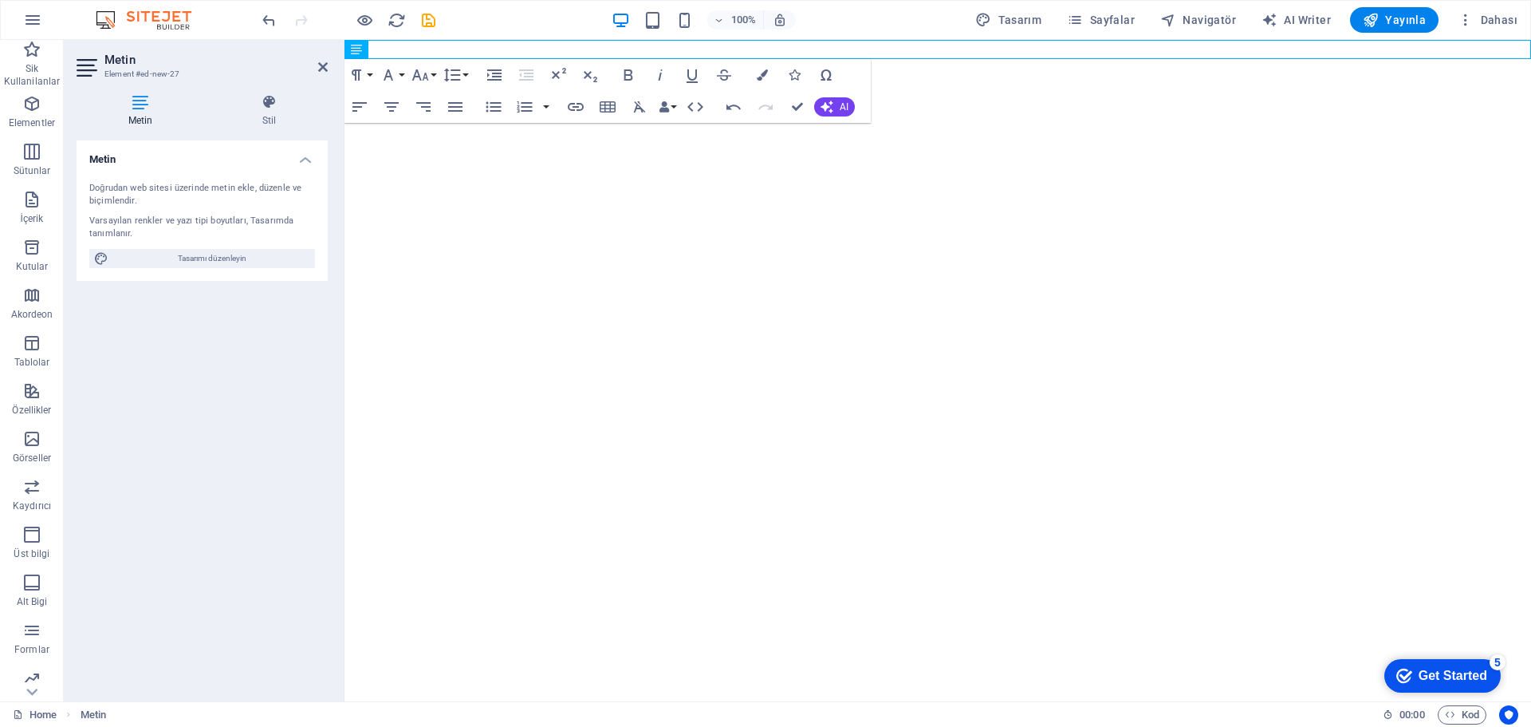
select select "px"
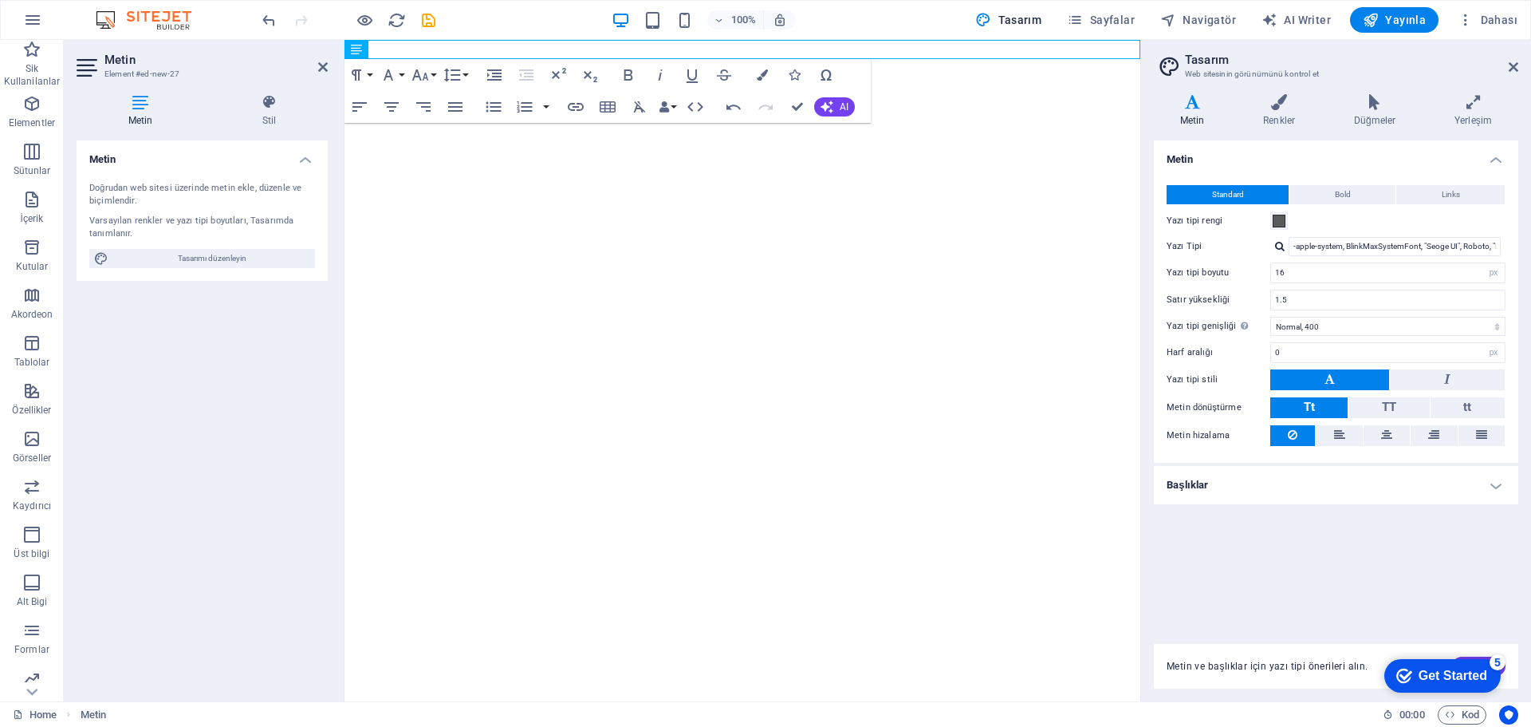
click at [1518, 69] on aside "Tasarım Web sitesinin görünümünü kontrol et Varyantlar Metin Renkler Düğmeler Y…" at bounding box center [1335, 370] width 391 height 661
click at [1514, 69] on icon at bounding box center [1514, 67] width 10 height 13
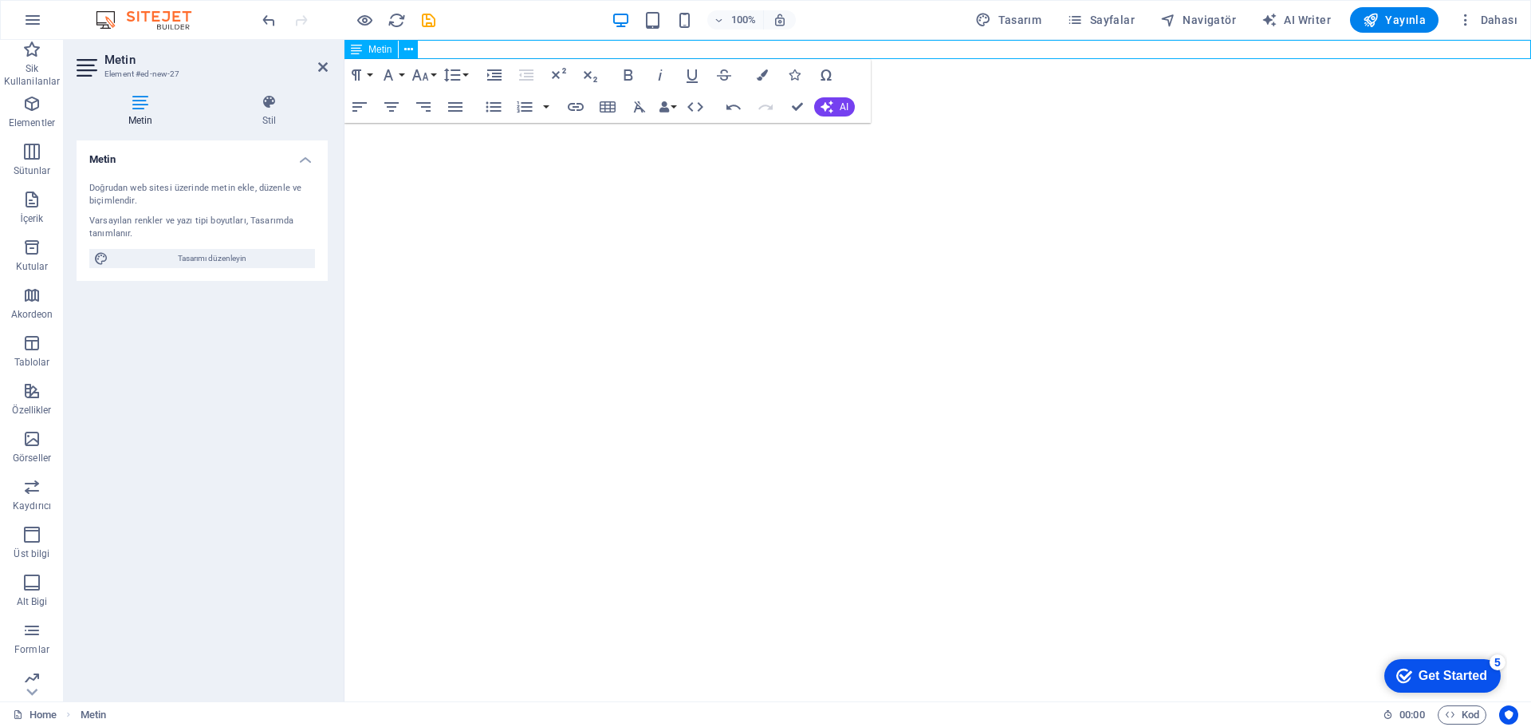
click at [376, 47] on span "Metin" at bounding box center [379, 50] width 23 height 10
click at [408, 49] on icon at bounding box center [408, 49] width 9 height 17
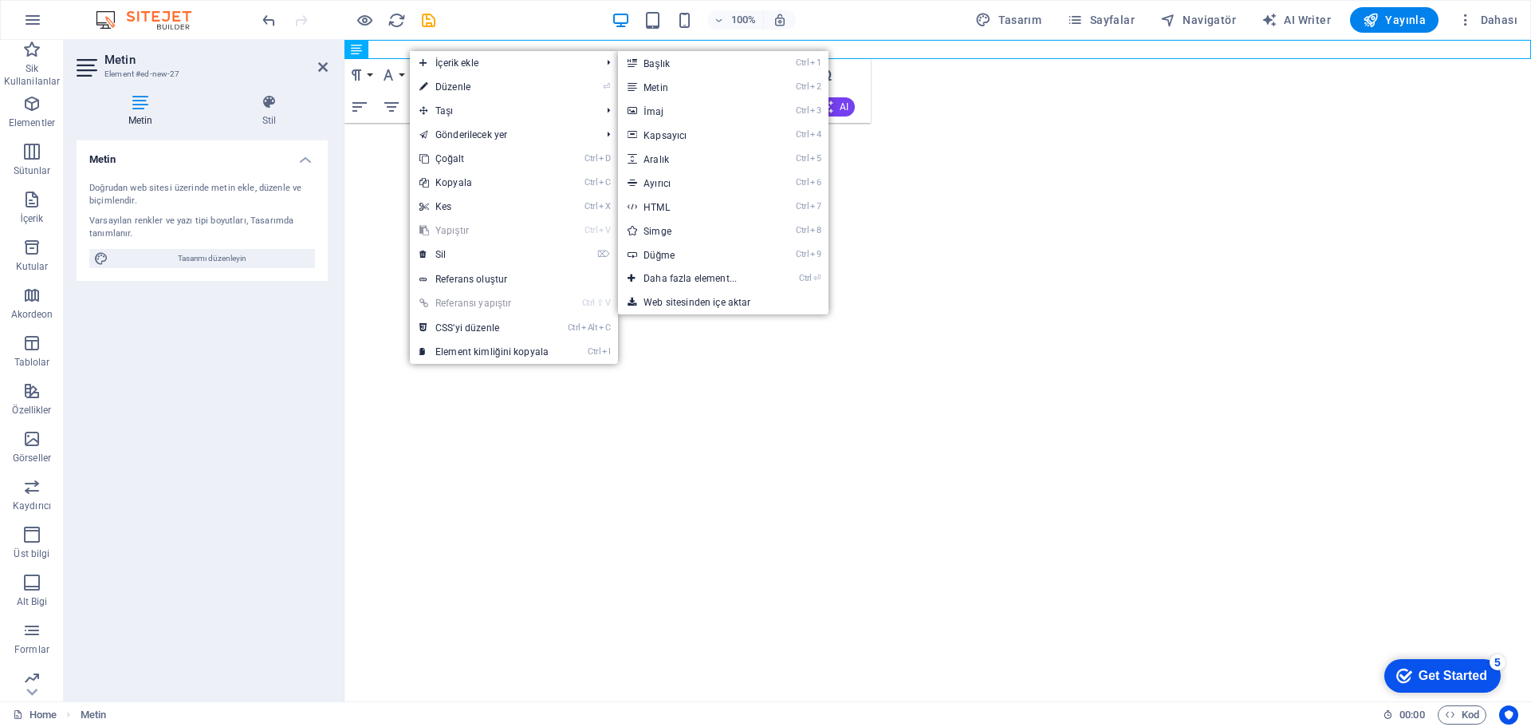
click at [667, 85] on link "Ctrl 2 Metin" at bounding box center [693, 87] width 151 height 24
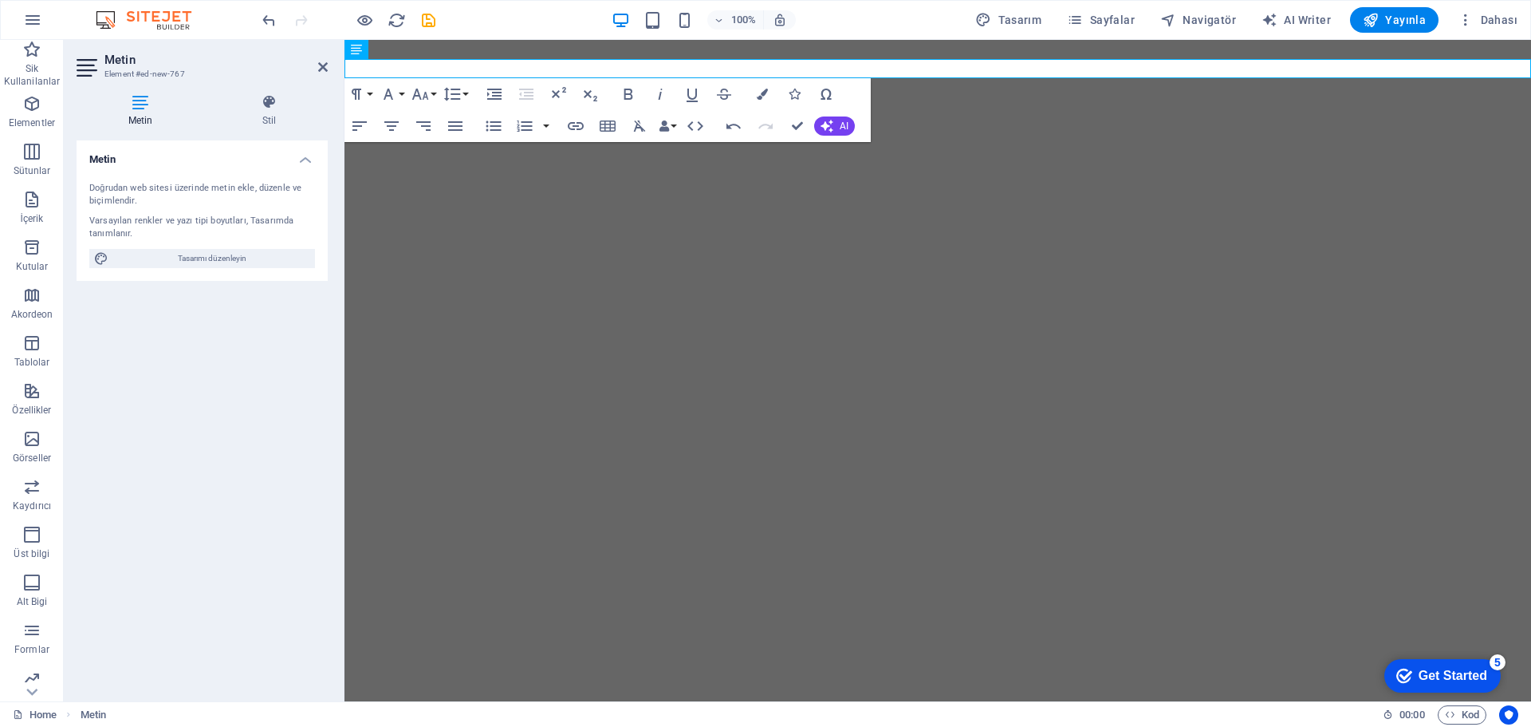
click at [1393, 25] on span "Yayınla" at bounding box center [1394, 20] width 63 height 16
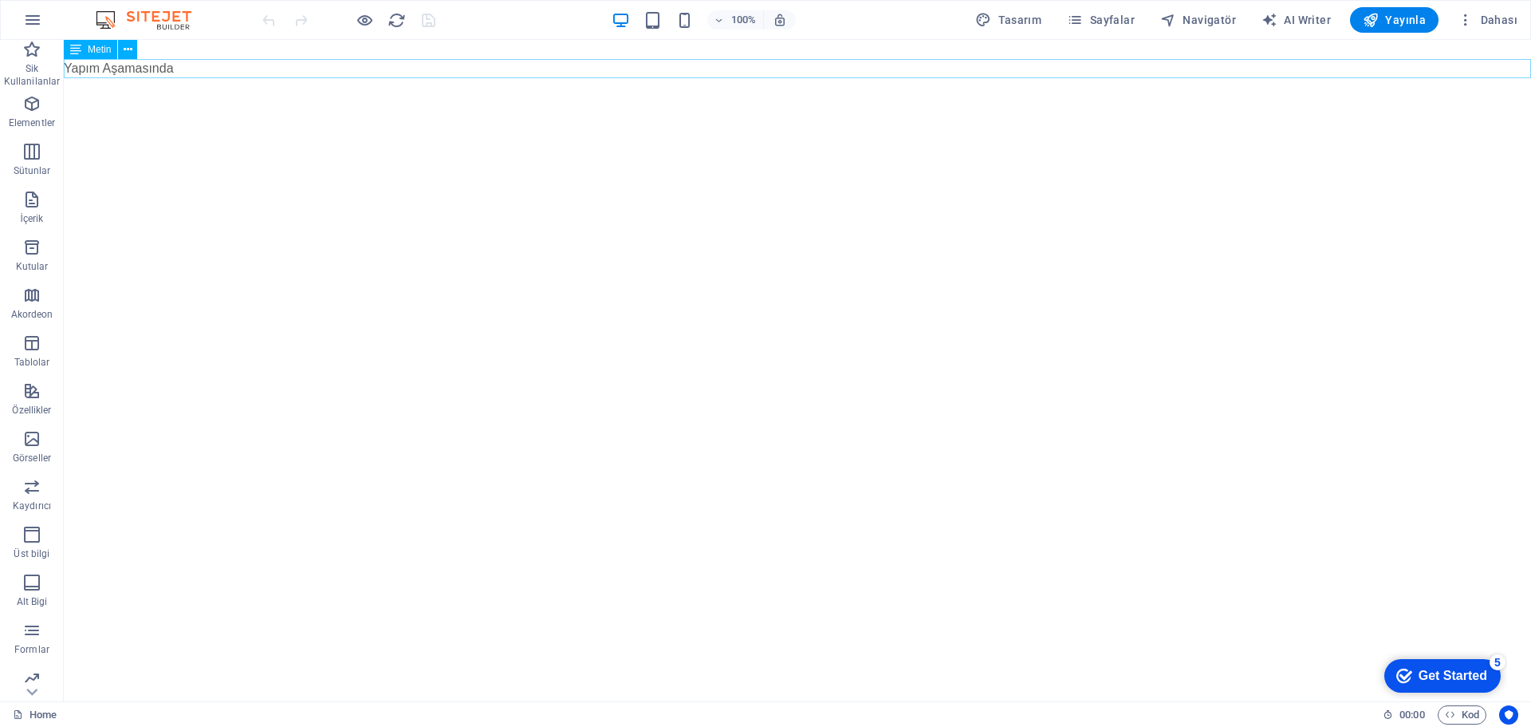
click at [96, 53] on span "Metin" at bounding box center [99, 50] width 23 height 10
click at [127, 48] on icon at bounding box center [128, 49] width 9 height 17
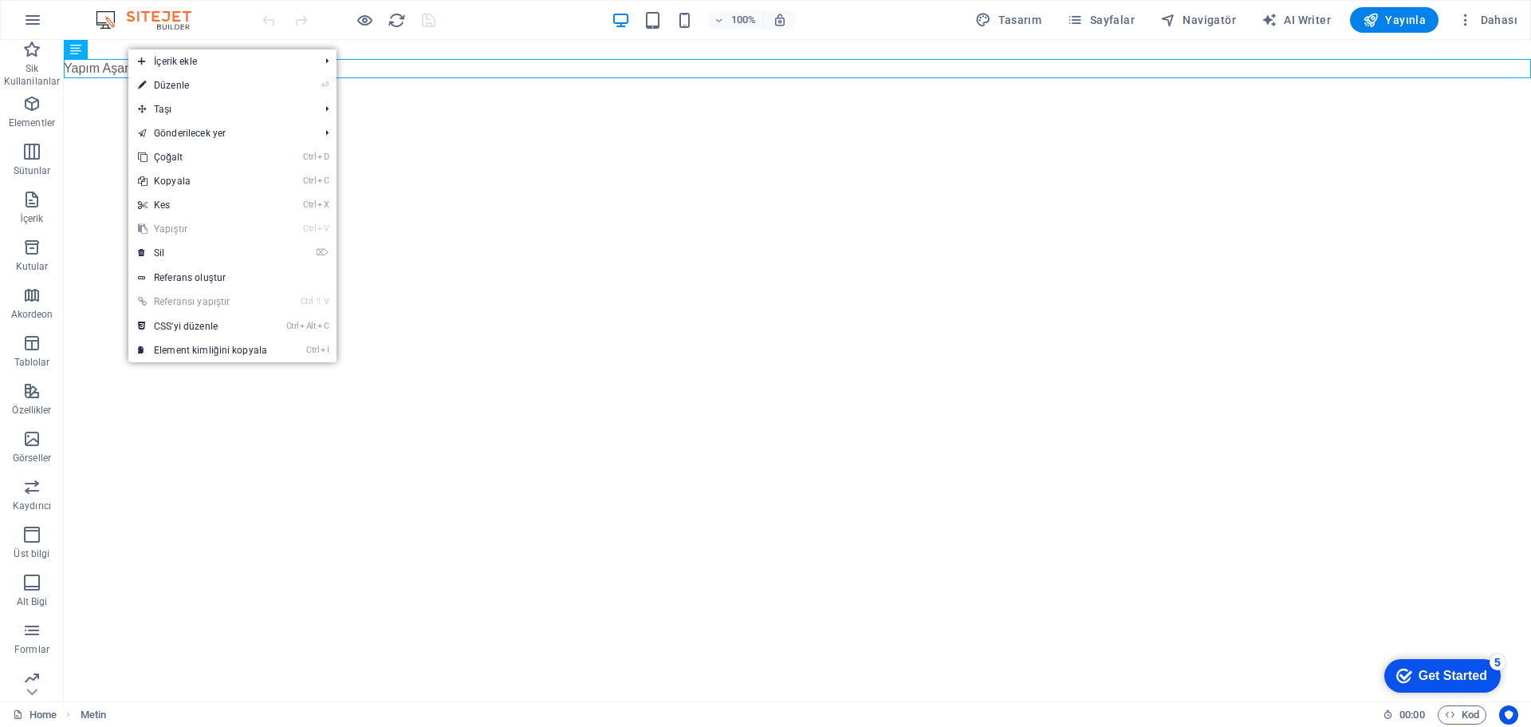
click at [206, 256] on link "⌦ Sil" at bounding box center [202, 253] width 148 height 24
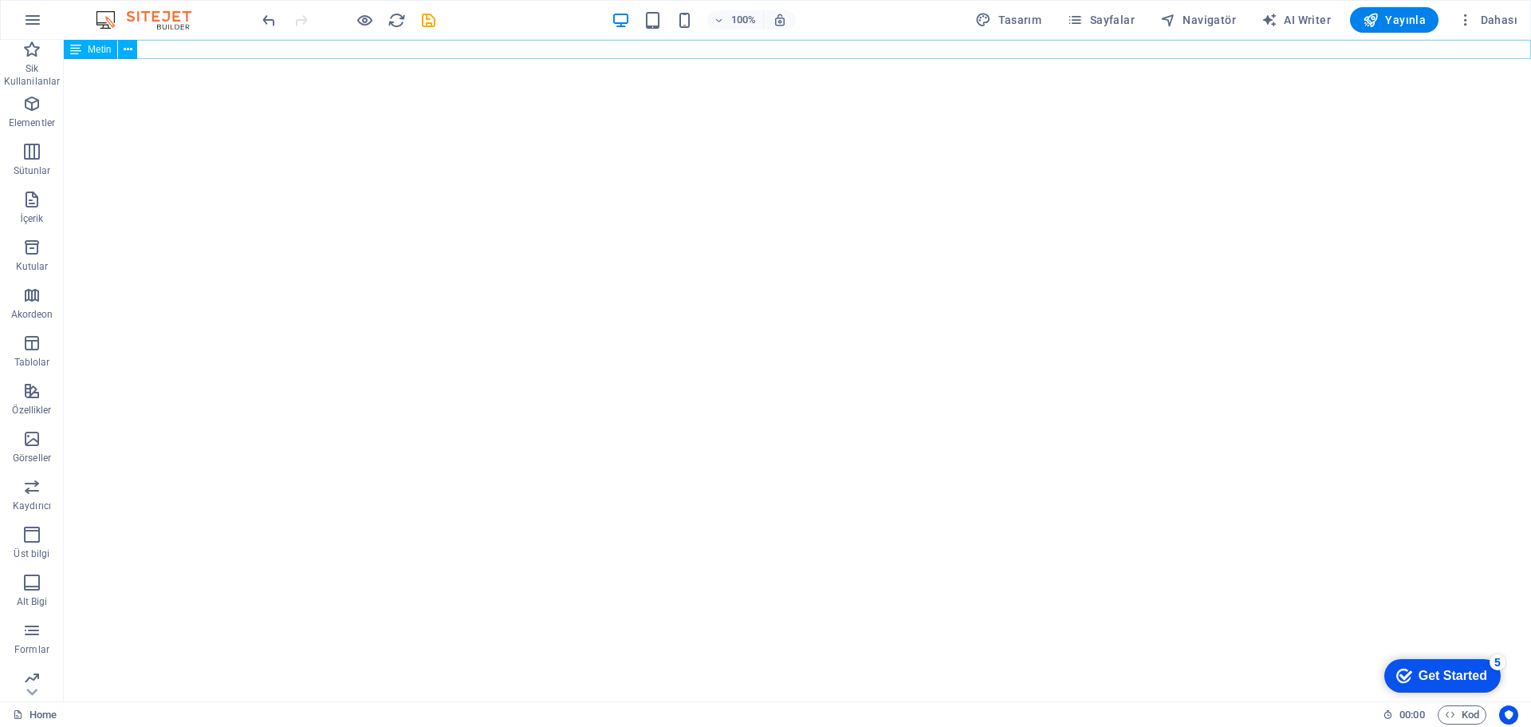
click at [130, 48] on icon at bounding box center [128, 49] width 9 height 17
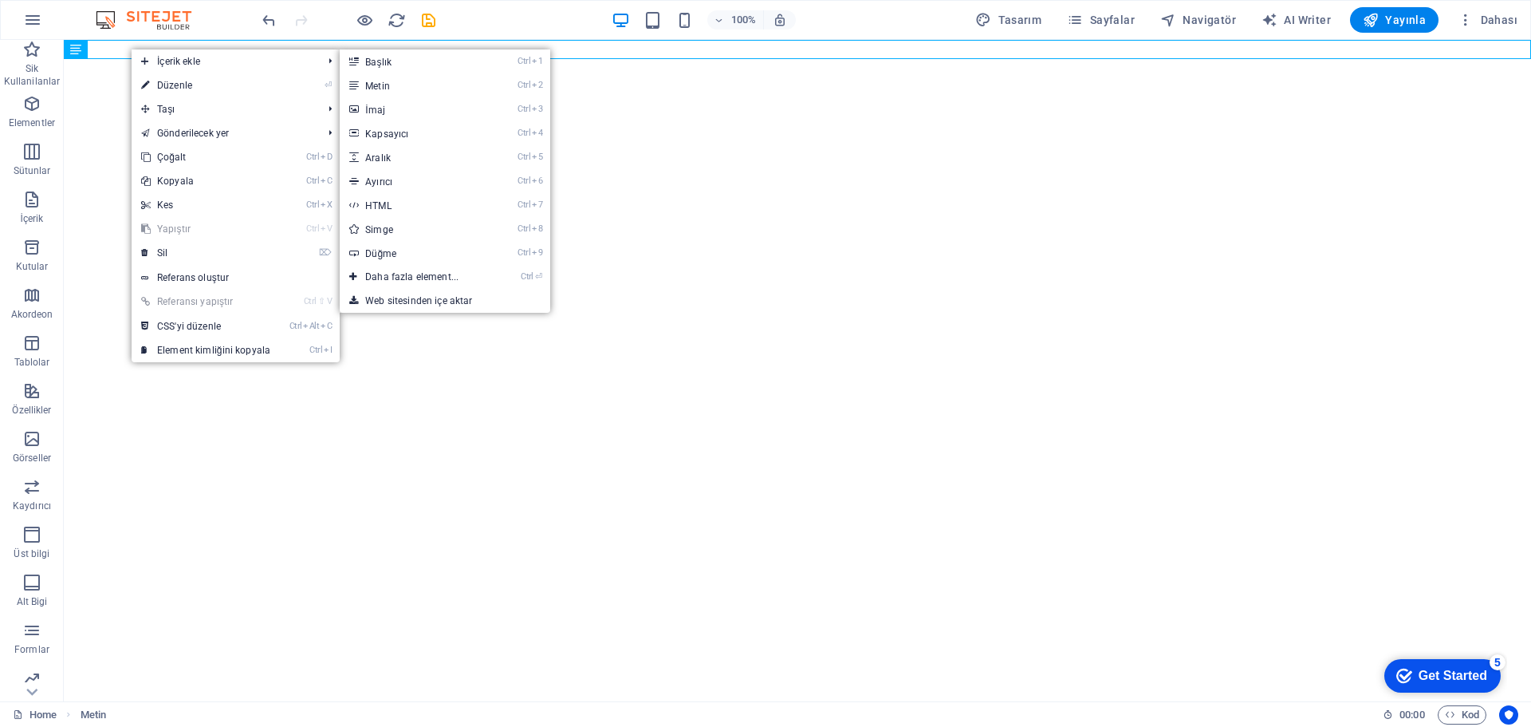
click at [198, 87] on link "⏎ Düzenle" at bounding box center [206, 85] width 148 height 24
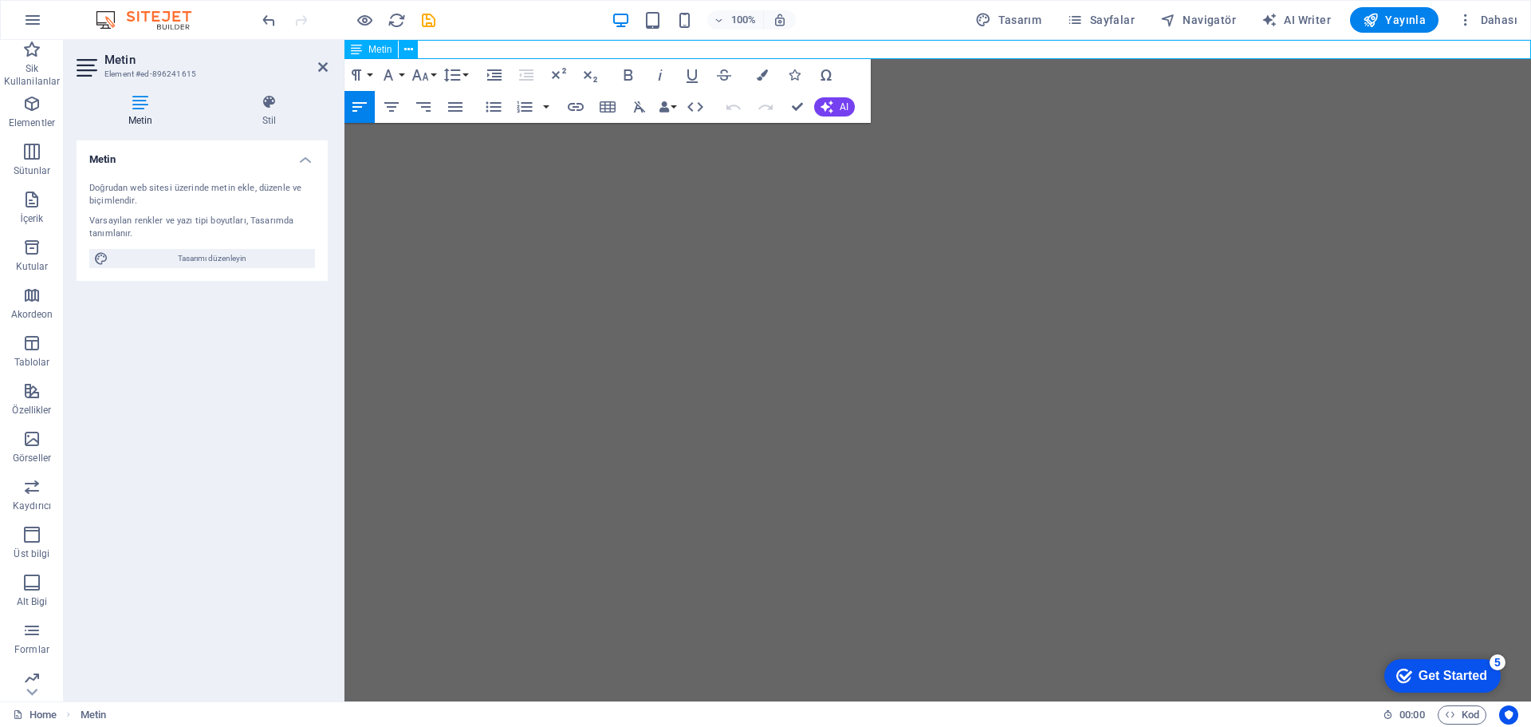
click at [469, 49] on p "Ya" at bounding box center [938, 49] width 1187 height 19
click at [1384, 24] on span "Yayınla" at bounding box center [1394, 20] width 63 height 16
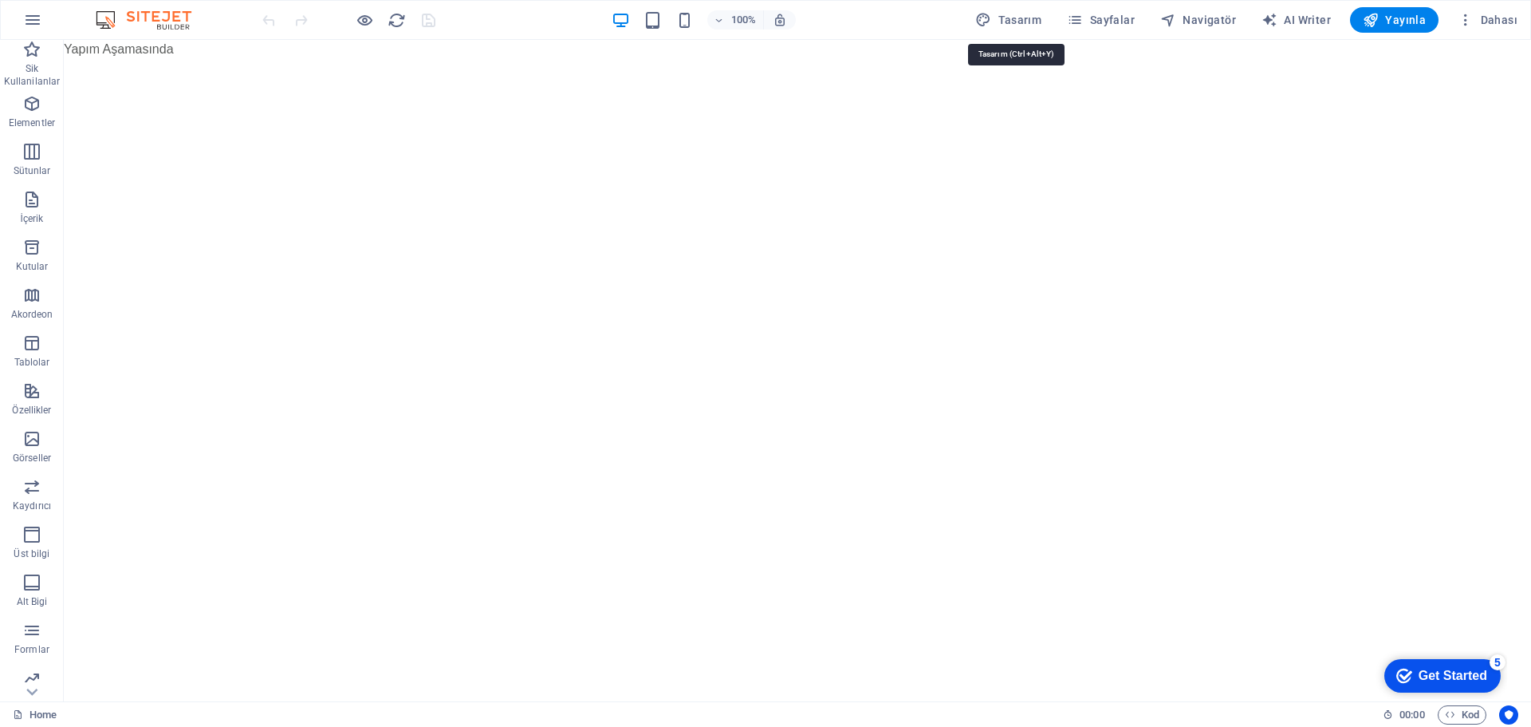
click at [1015, 27] on span "Tasarım" at bounding box center [1008, 20] width 66 height 16
select select "px"
select select "400"
select select "px"
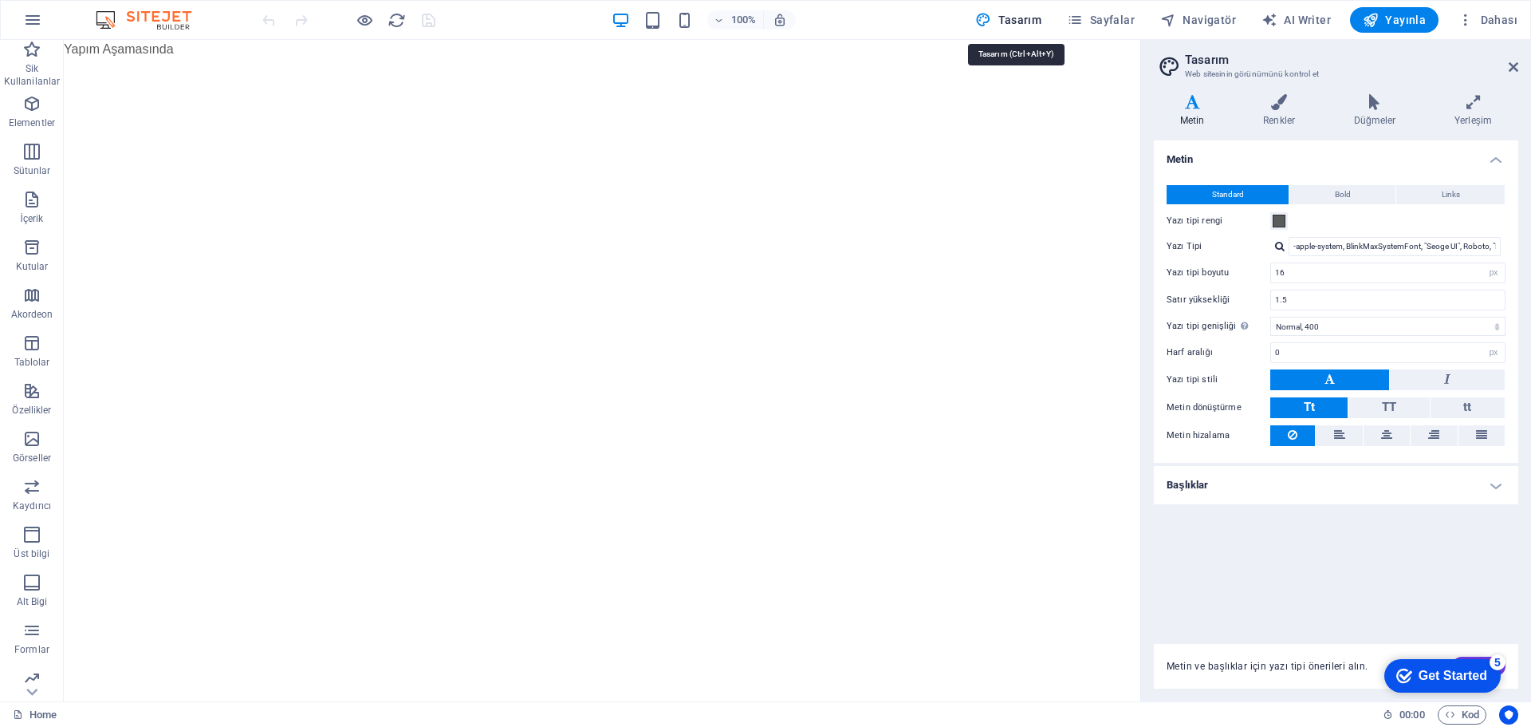
click at [1015, 27] on span "Tasarım" at bounding box center [1008, 20] width 66 height 16
click at [1494, 26] on button "Dahası" at bounding box center [1487, 20] width 73 height 26
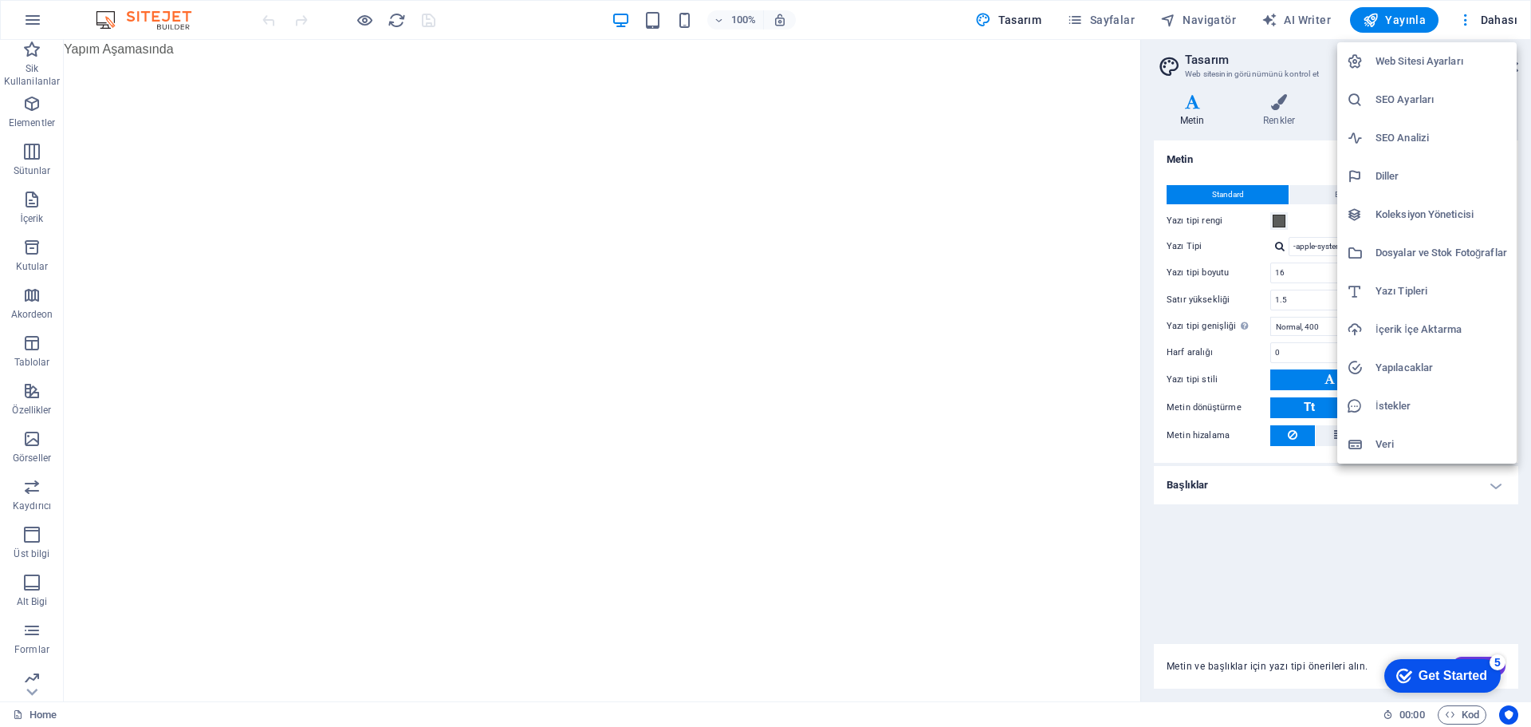
click at [1498, 18] on div at bounding box center [765, 363] width 1531 height 727
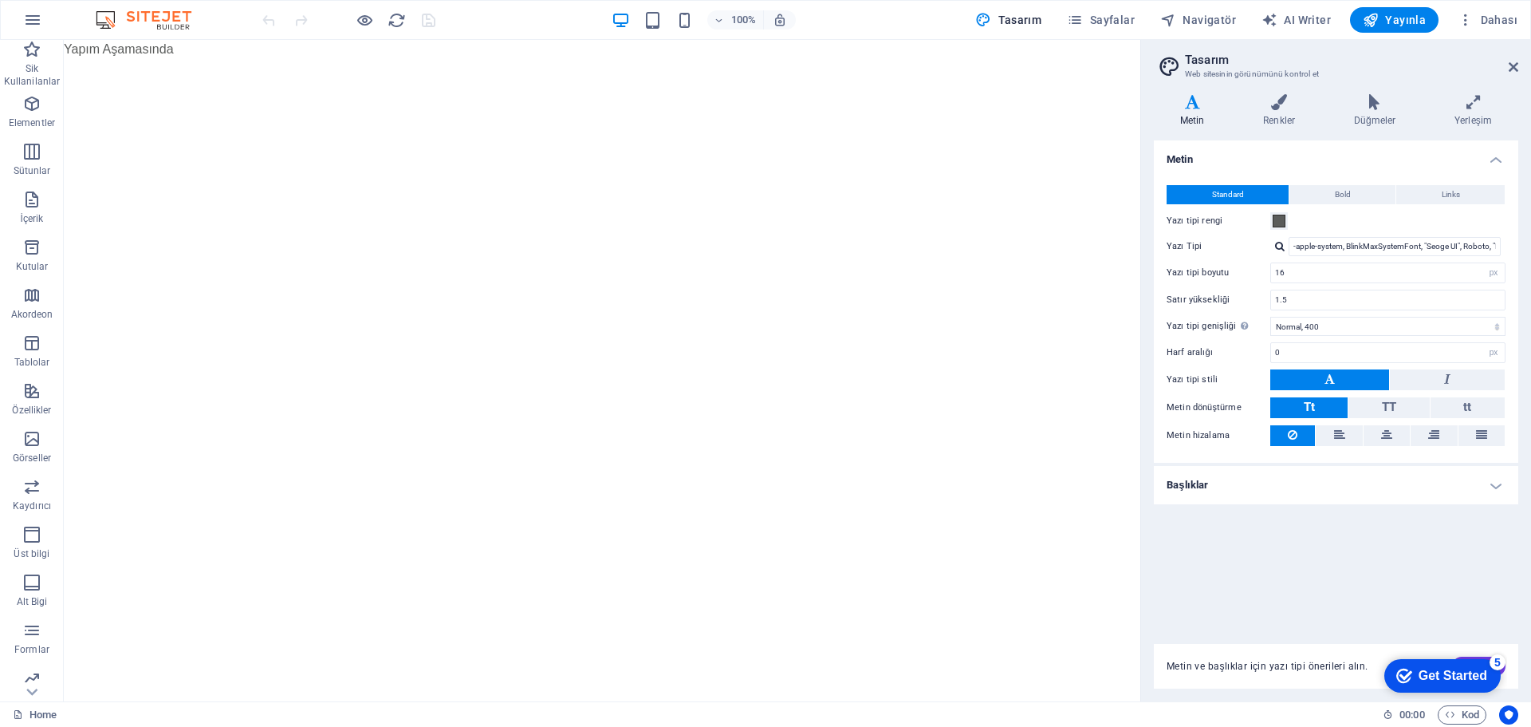
click at [857, 59] on html "Skip to main content Yapım Aşamasında" at bounding box center [602, 49] width 1077 height 19
click at [1105, 26] on span "Sayfalar" at bounding box center [1101, 20] width 68 height 16
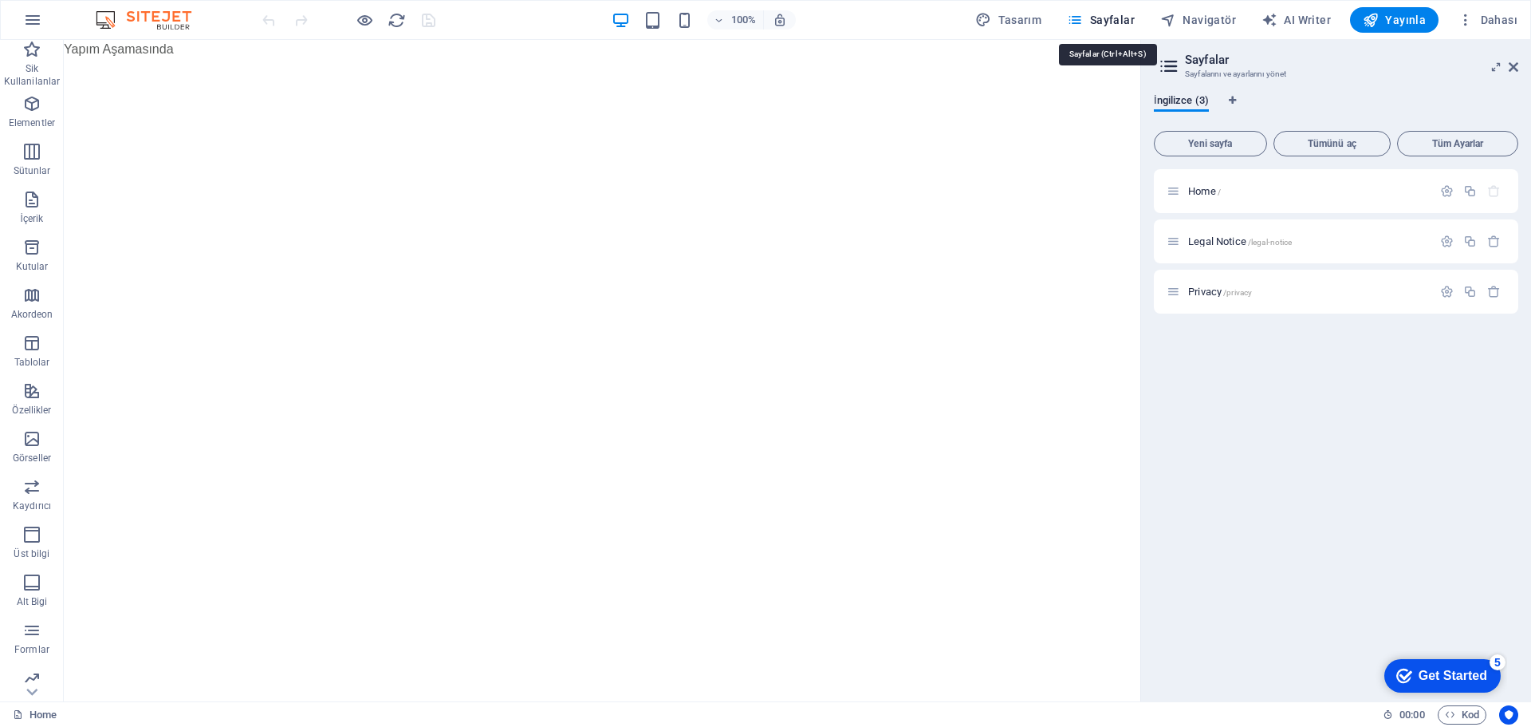
click at [1105, 26] on span "Sayfalar" at bounding box center [1101, 20] width 68 height 16
click at [1206, 13] on span "Navigatör" at bounding box center [1198, 20] width 76 height 16
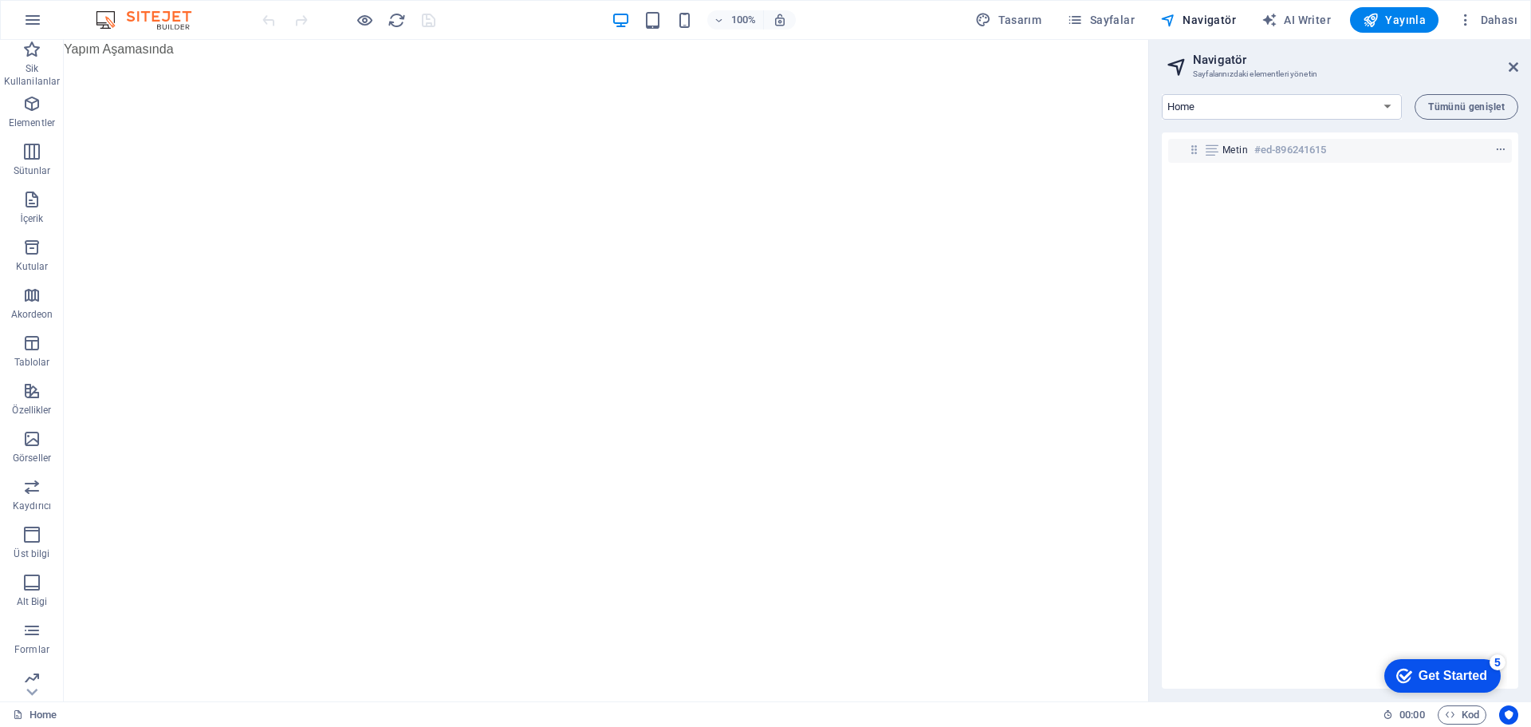
click at [1291, 16] on span "AI Writer" at bounding box center [1296, 20] width 69 height 16
select select "English"
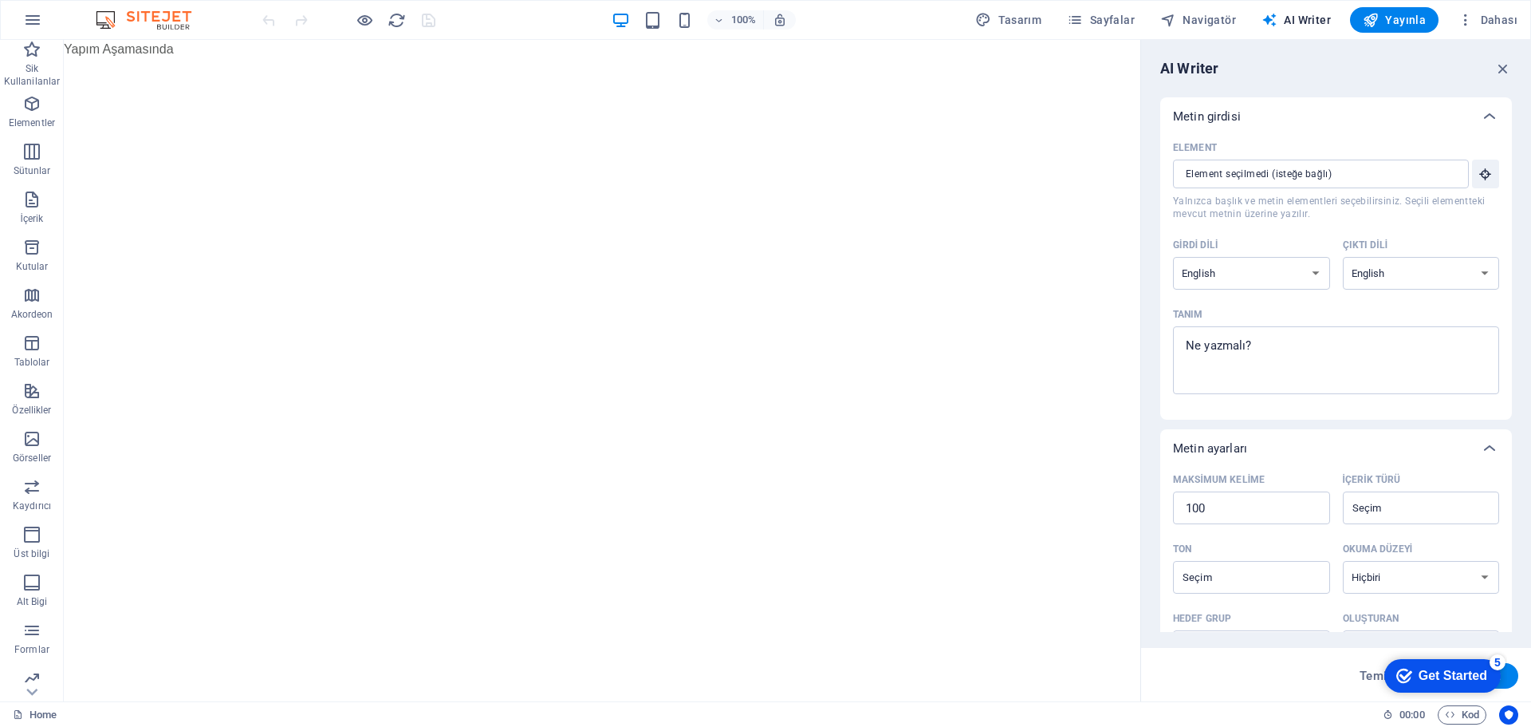
click at [37, 18] on icon "button" at bounding box center [32, 19] width 19 height 19
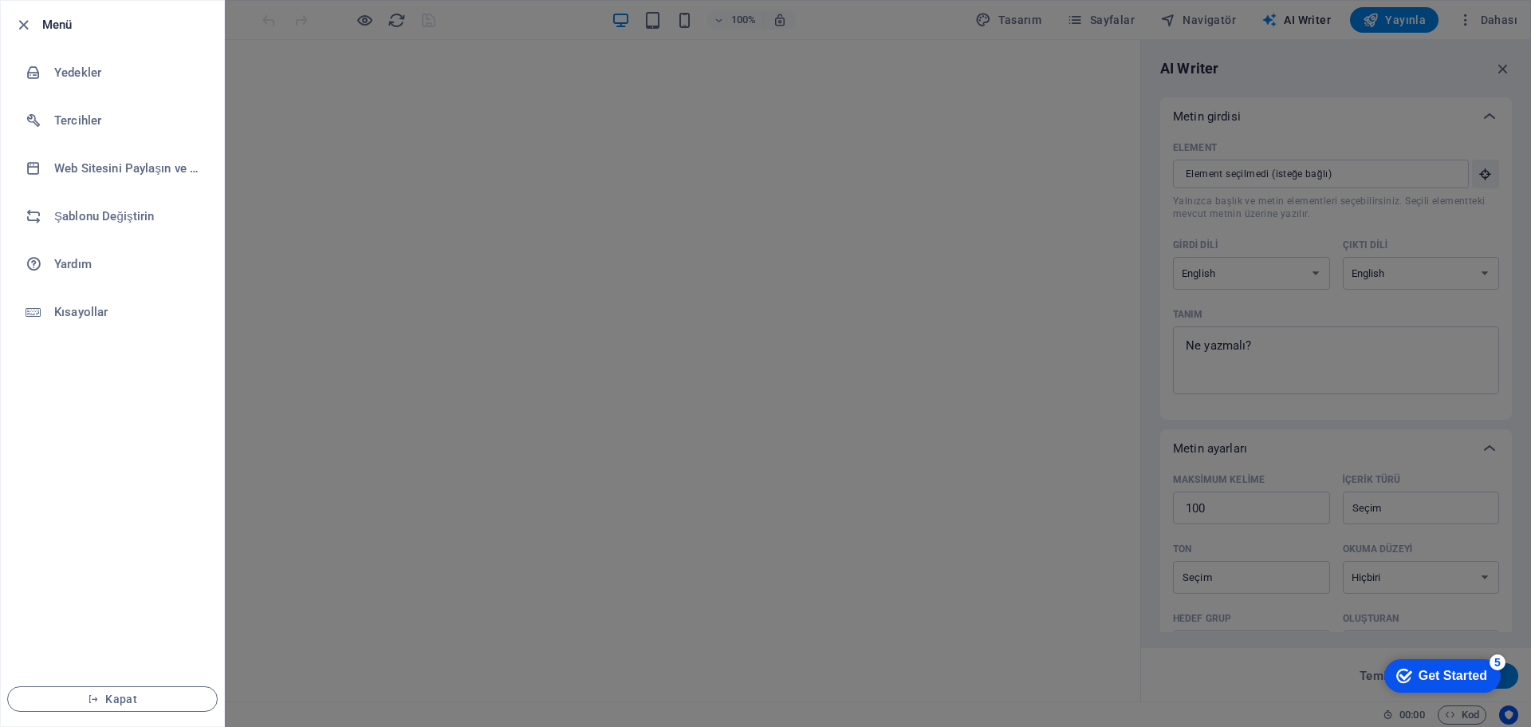
click at [127, 220] on h6 "Şablonu Değiştirin" at bounding box center [128, 216] width 148 height 19
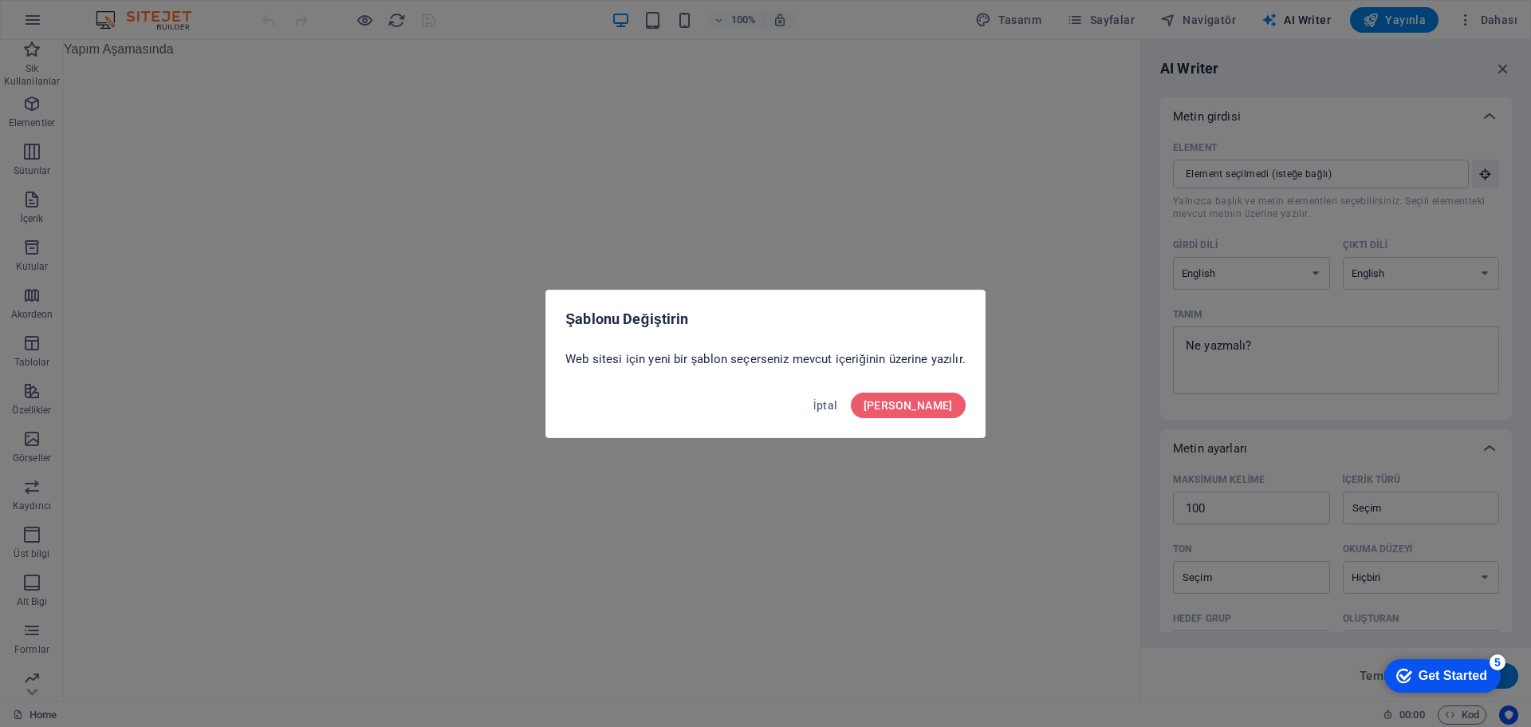
click at [939, 405] on span "Onayla" at bounding box center [908, 405] width 89 height 13
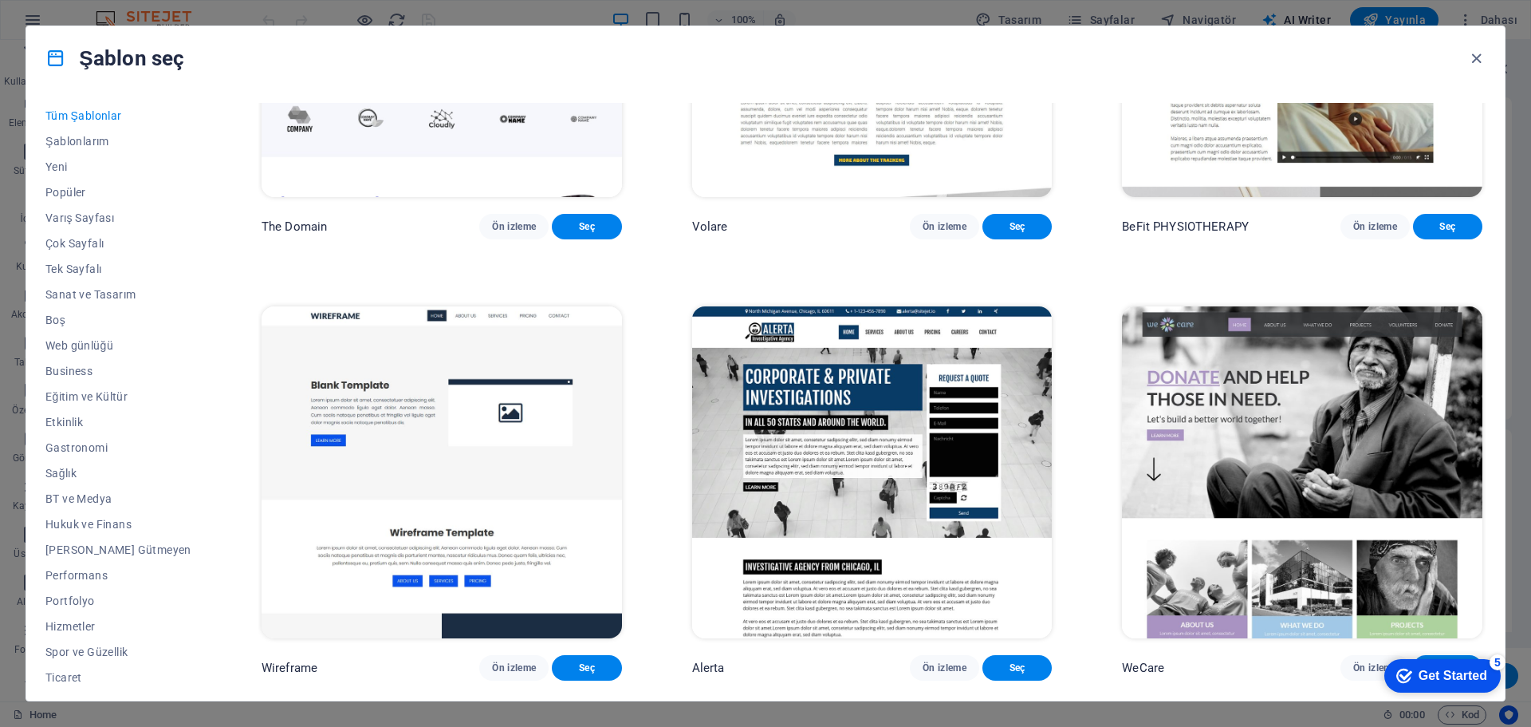
scroll to position [10766, 0]
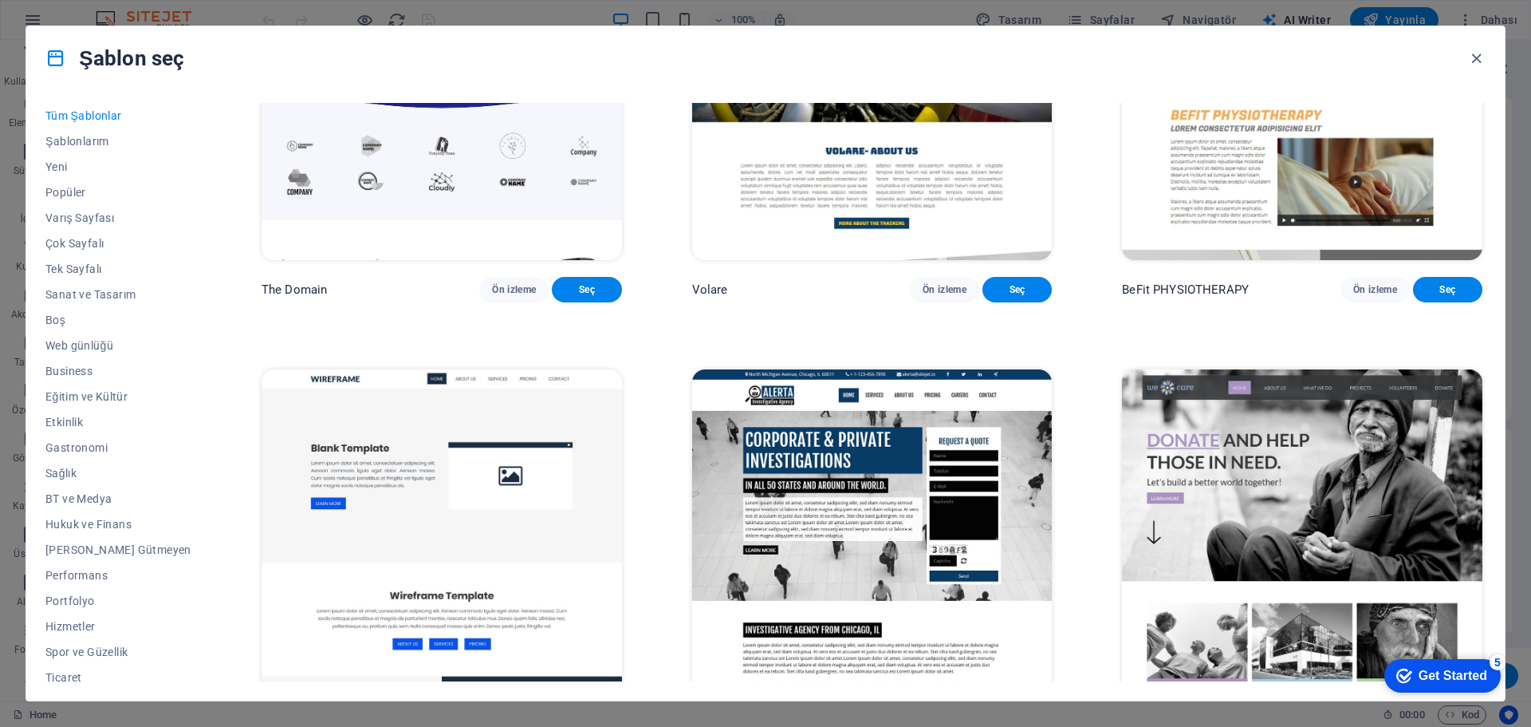
click at [494, 296] on span "Ön izleme" at bounding box center [514, 289] width 44 height 13
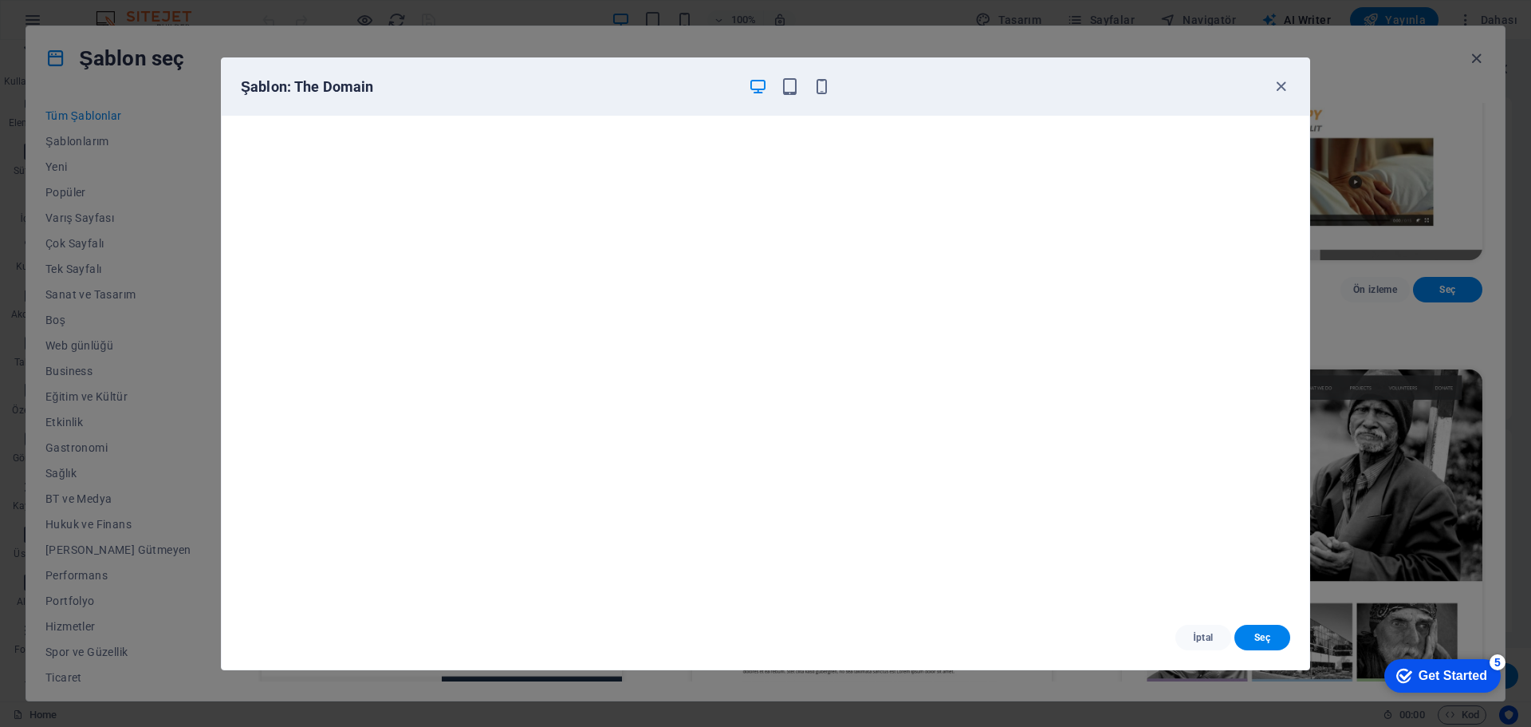
click at [1204, 632] on span "İptal" at bounding box center [1203, 637] width 30 height 13
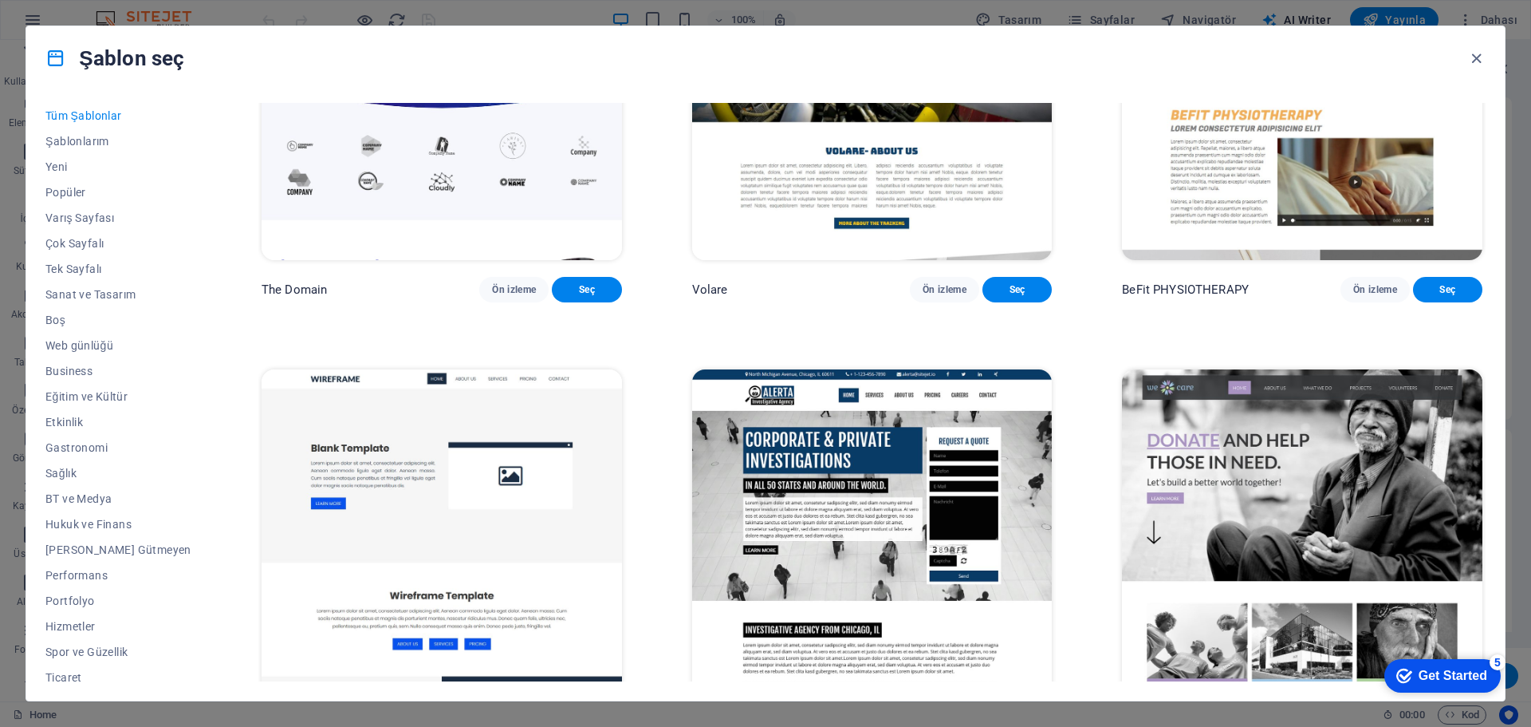
click at [492, 296] on span "Ön izleme" at bounding box center [514, 289] width 44 height 13
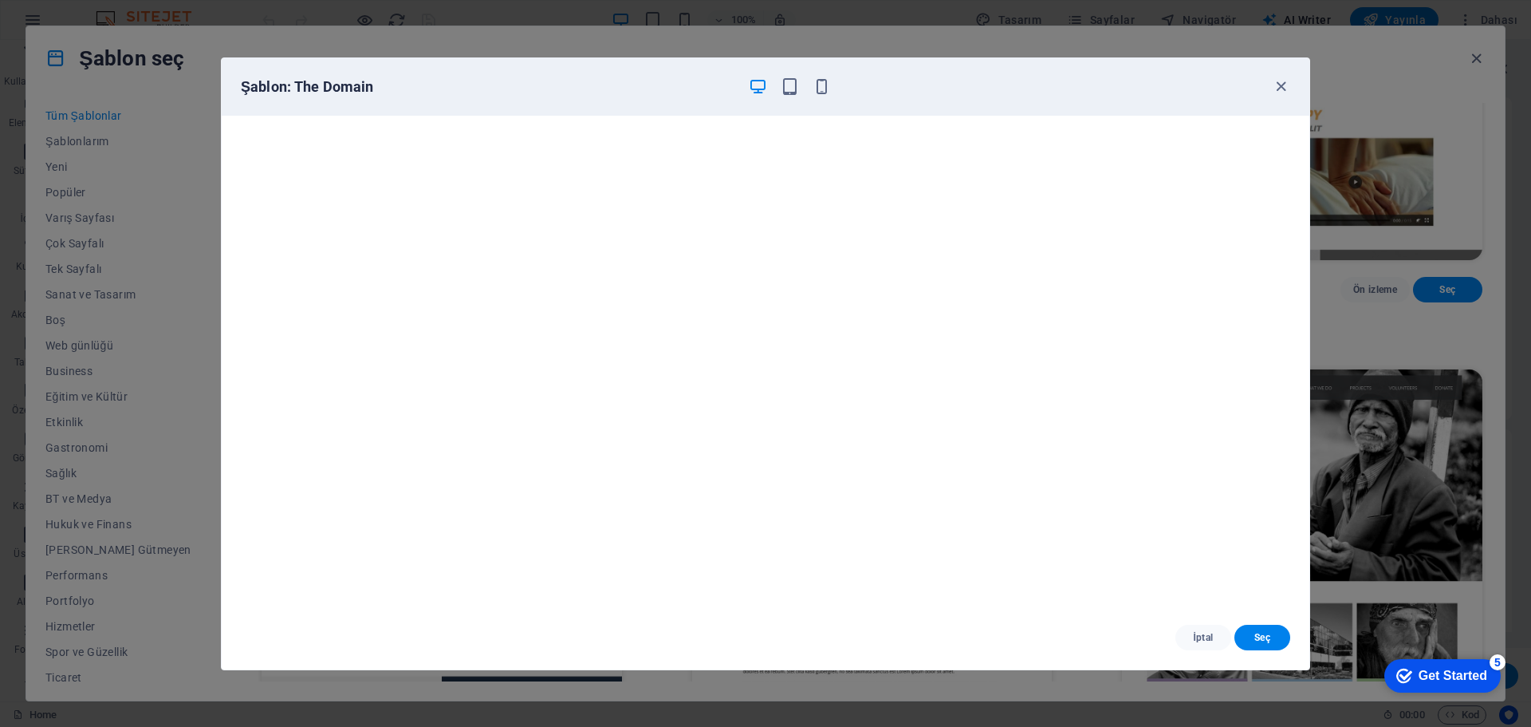
click at [1210, 637] on span "İptal" at bounding box center [1203, 637] width 30 height 13
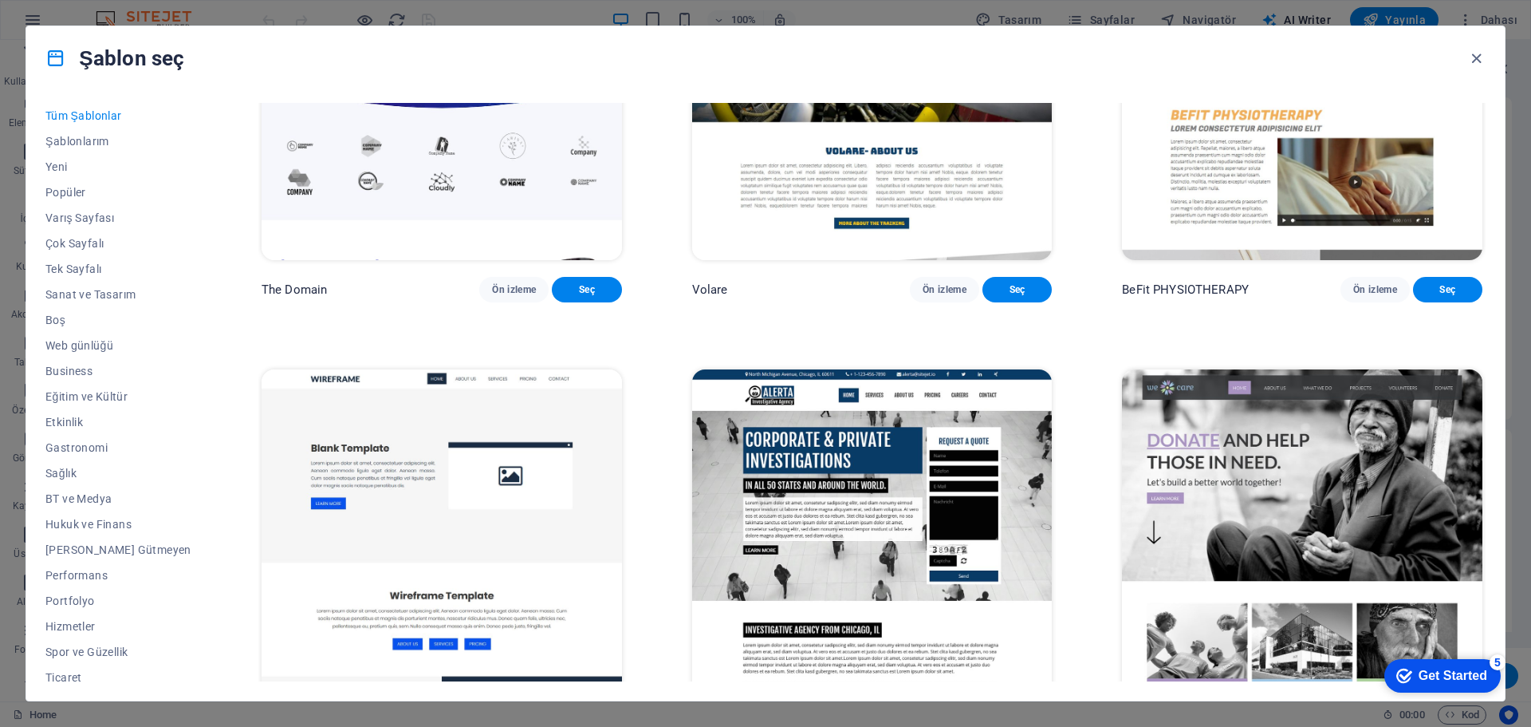
click at [926, 302] on button "Ön izleme" at bounding box center [944, 290] width 69 height 26
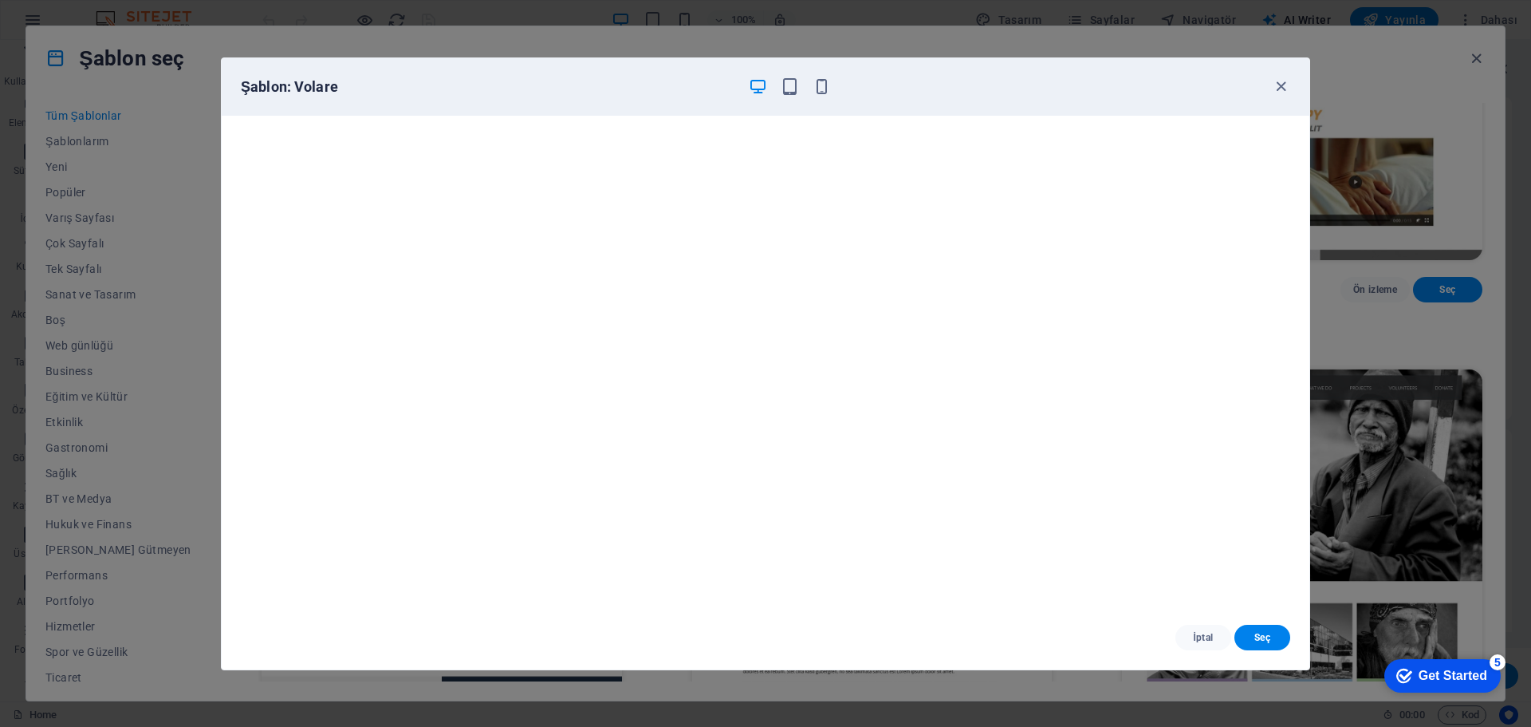
click at [1211, 633] on span "İptal" at bounding box center [1203, 637] width 30 height 13
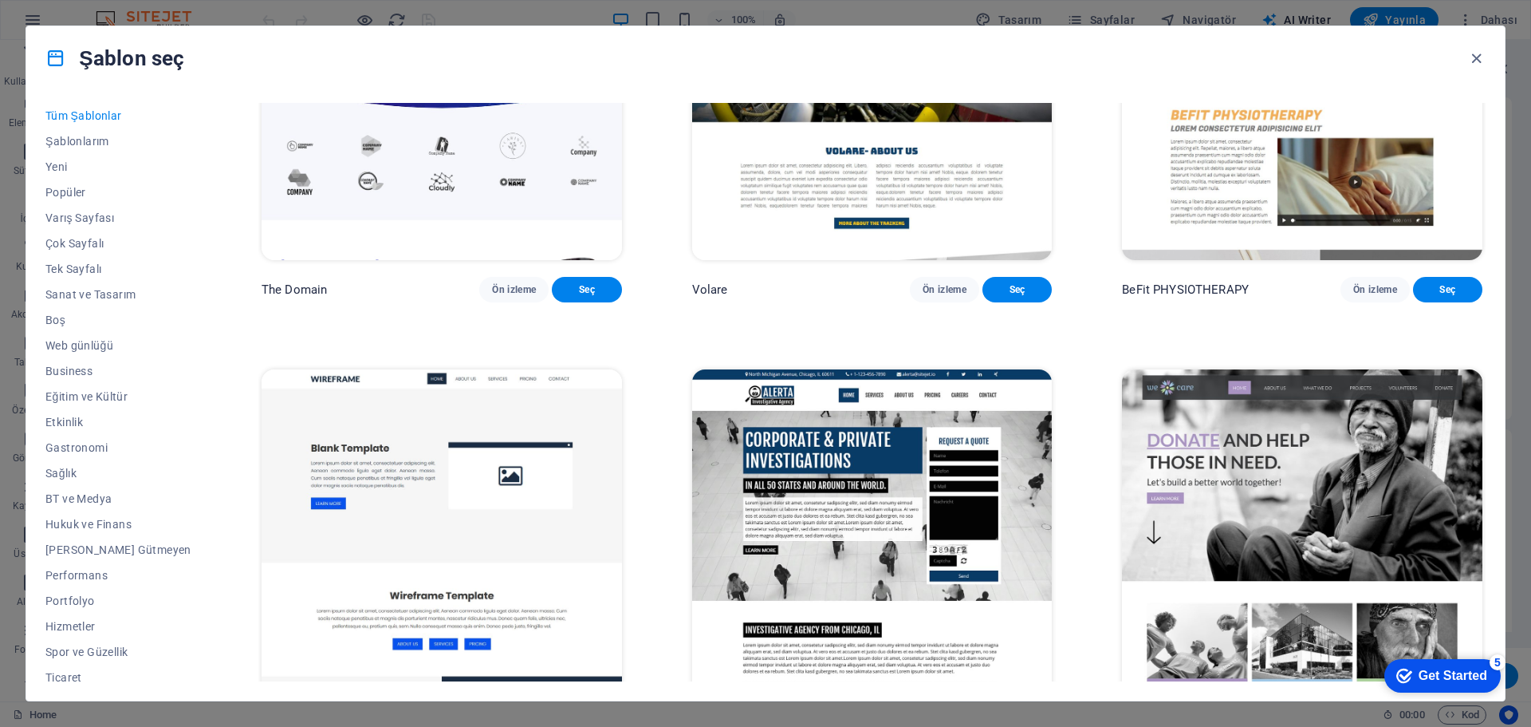
click at [492, 296] on span "Ön izleme" at bounding box center [514, 289] width 44 height 13
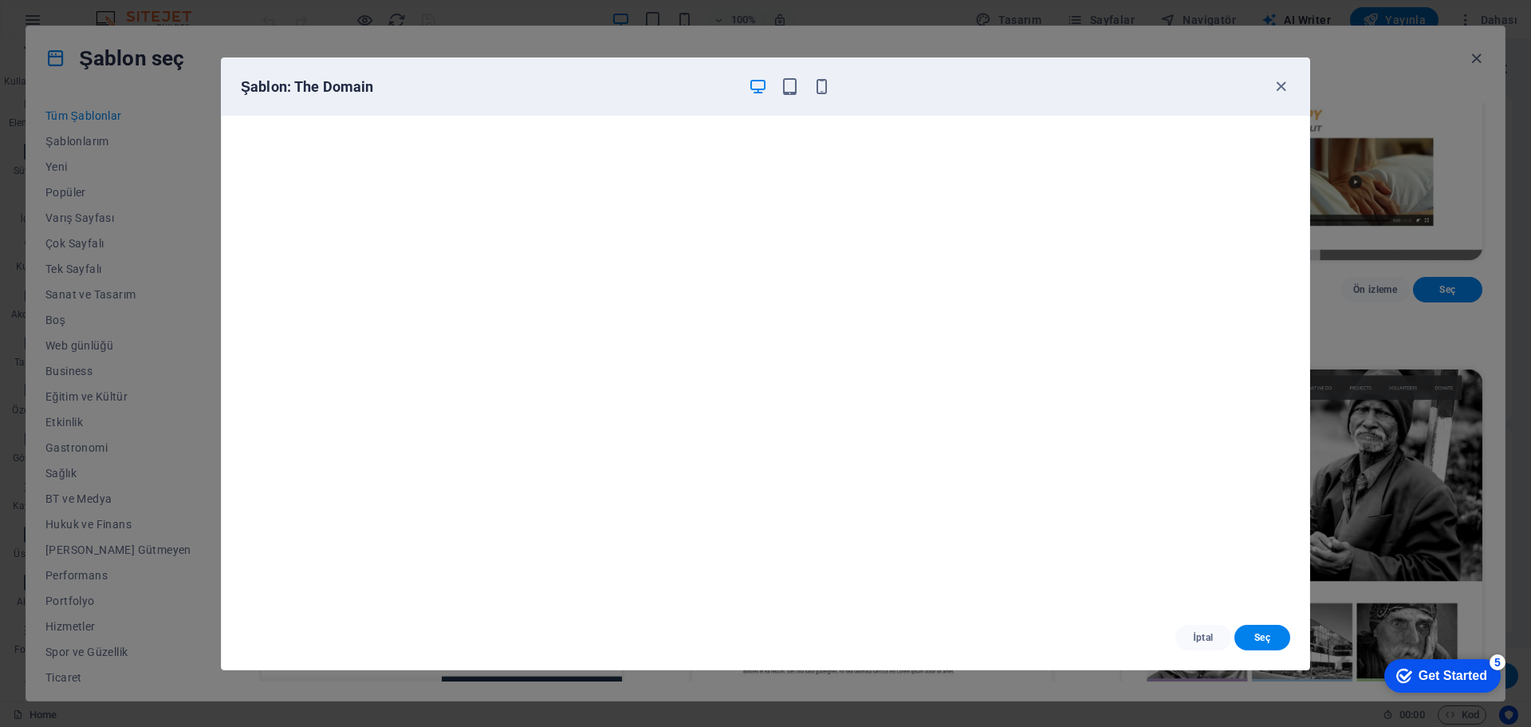
click at [1215, 631] on span "İptal" at bounding box center [1203, 637] width 30 height 13
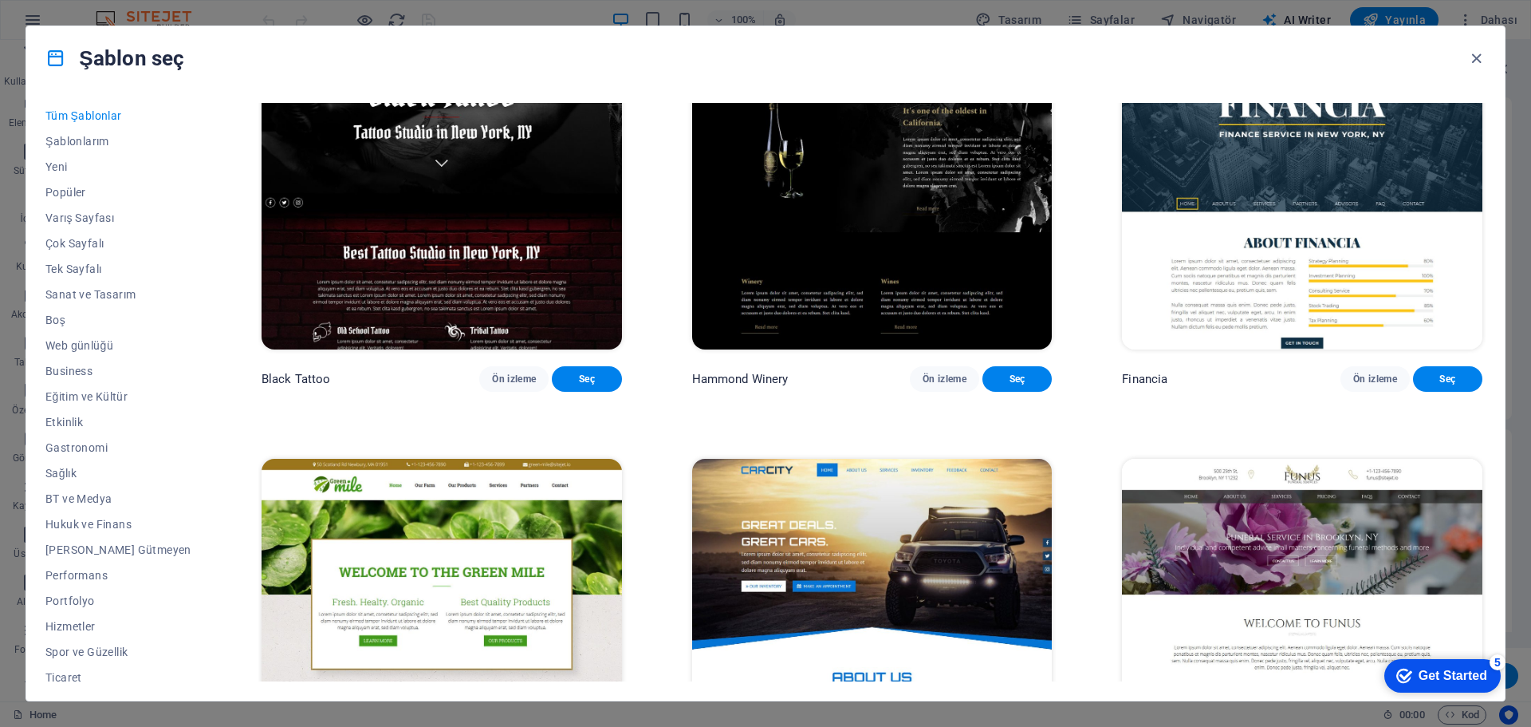
scroll to position [12600, 0]
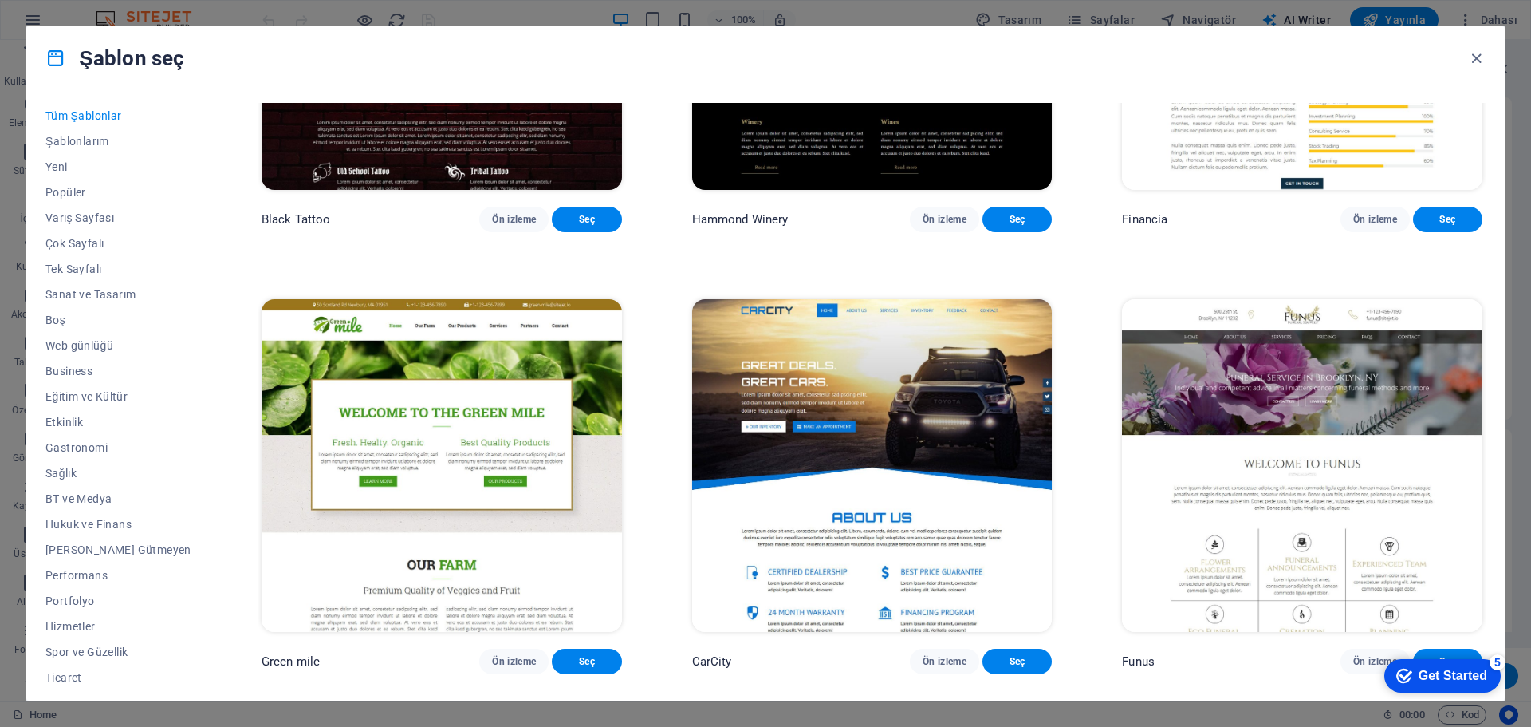
click at [1372, 226] on span "Ön izleme" at bounding box center [1375, 219] width 44 height 13
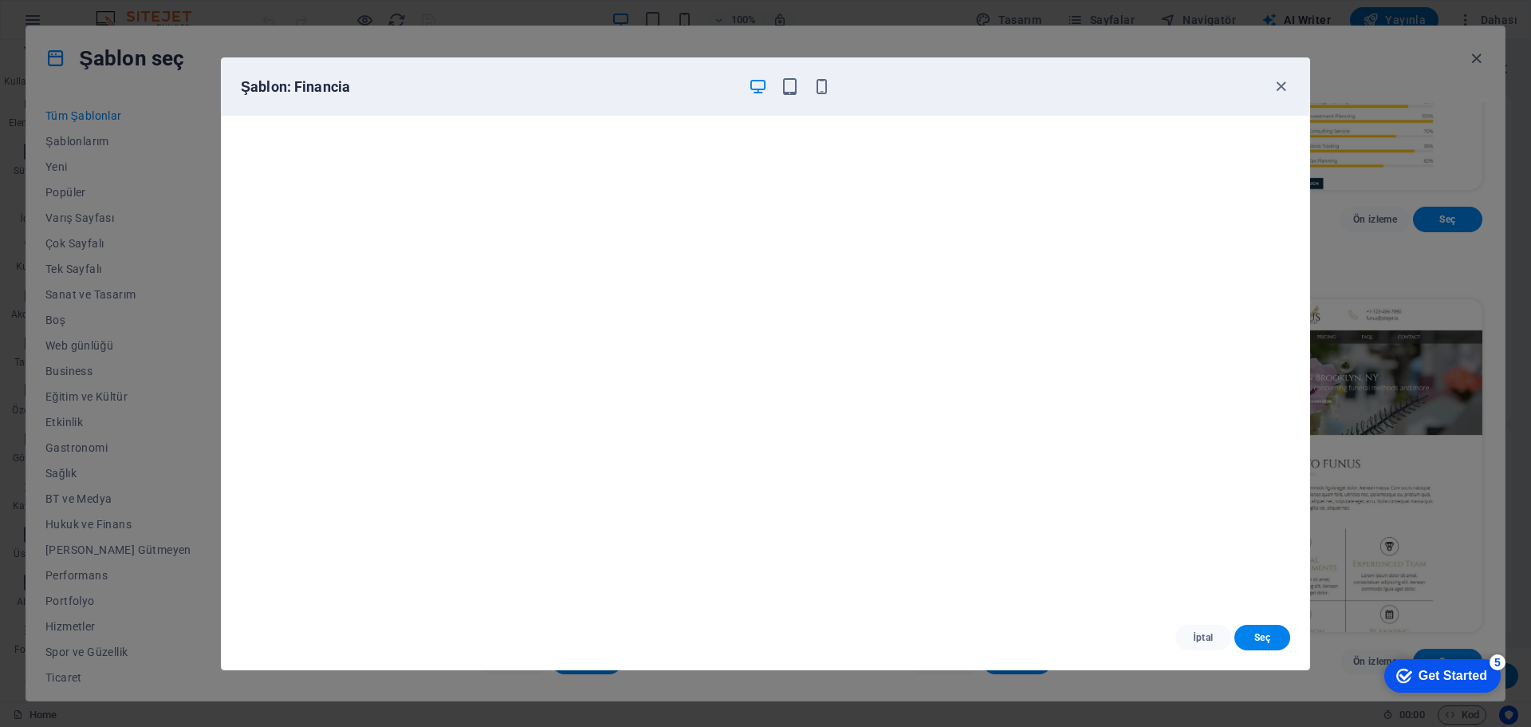
click at [1278, 85] on icon "button" at bounding box center [1281, 86] width 18 height 18
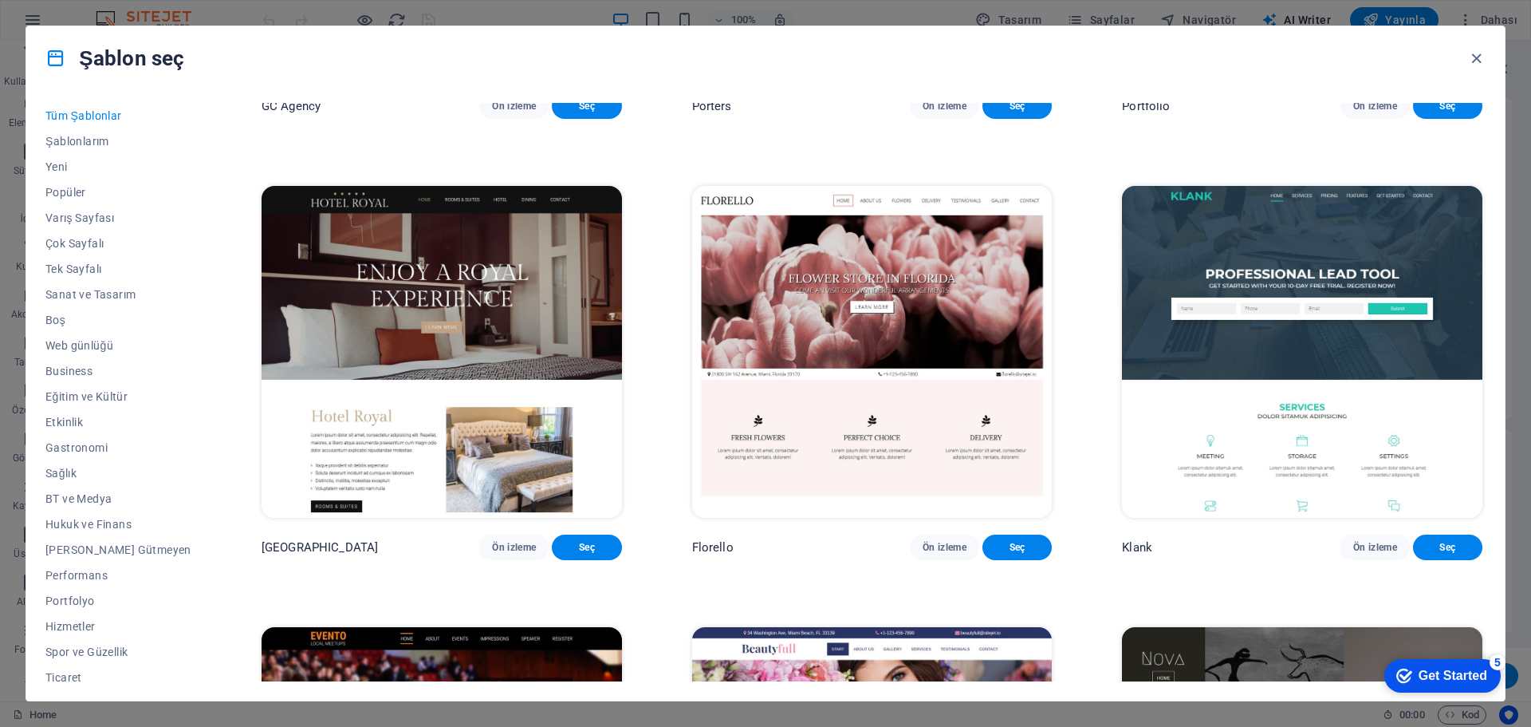
scroll to position [16269, 0]
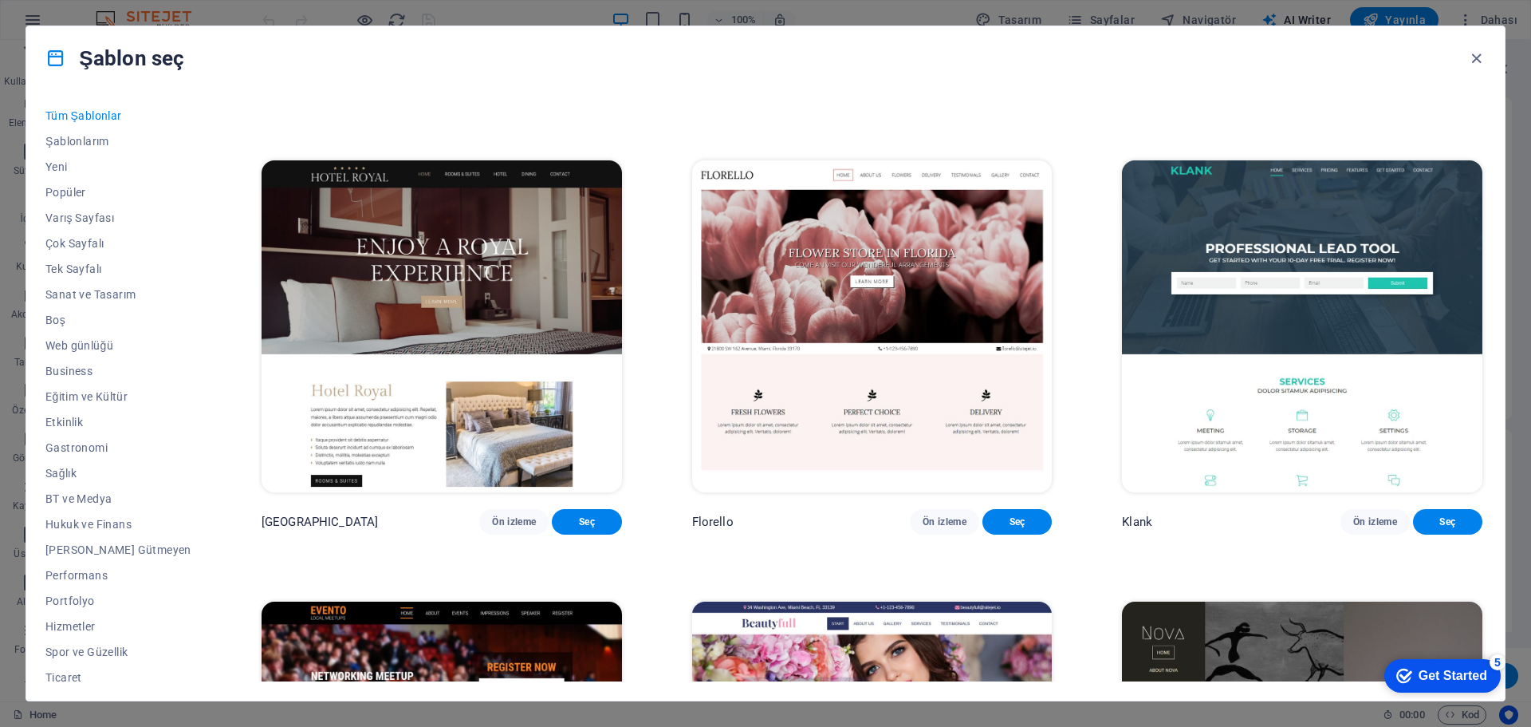
click at [1376, 87] on span "Ön izleme" at bounding box center [1375, 80] width 44 height 13
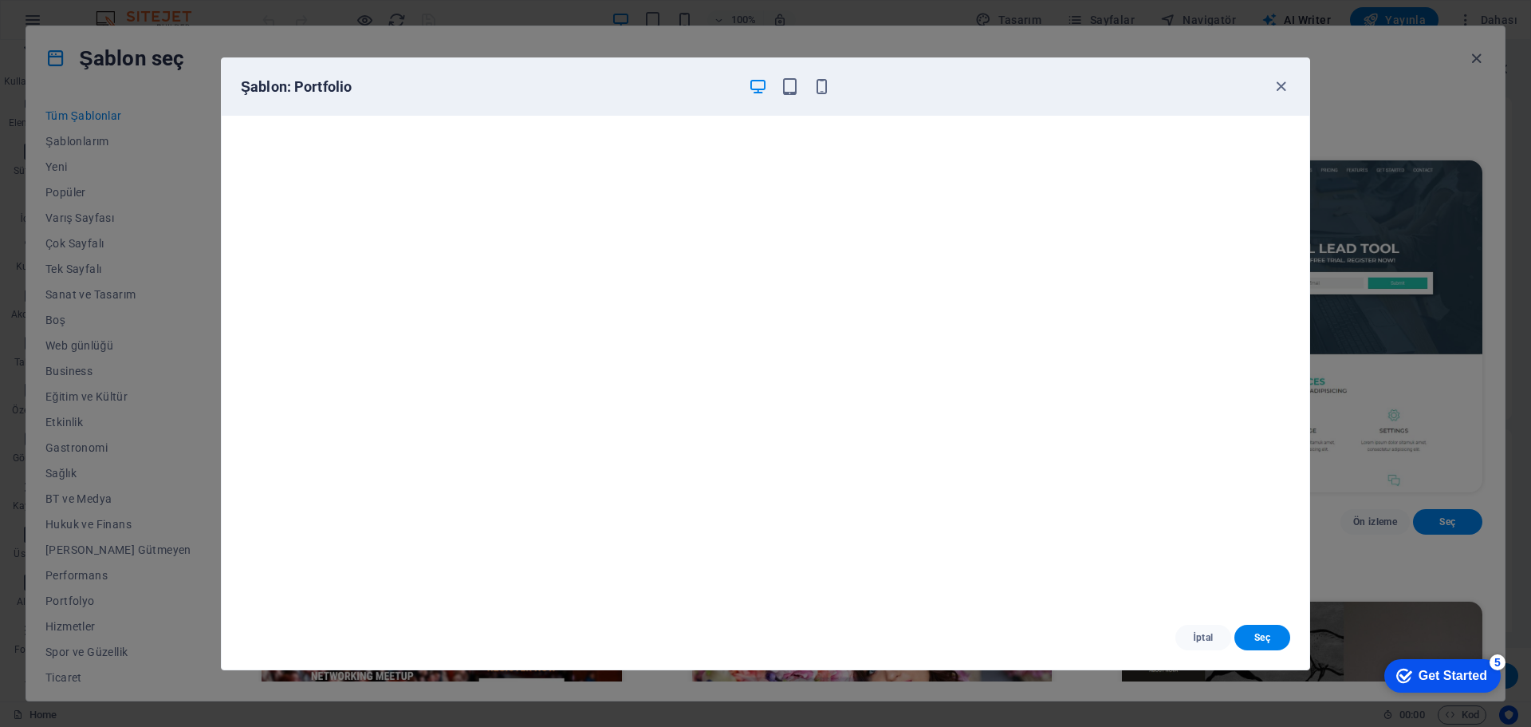
click at [1207, 636] on span "İptal" at bounding box center [1203, 637] width 30 height 13
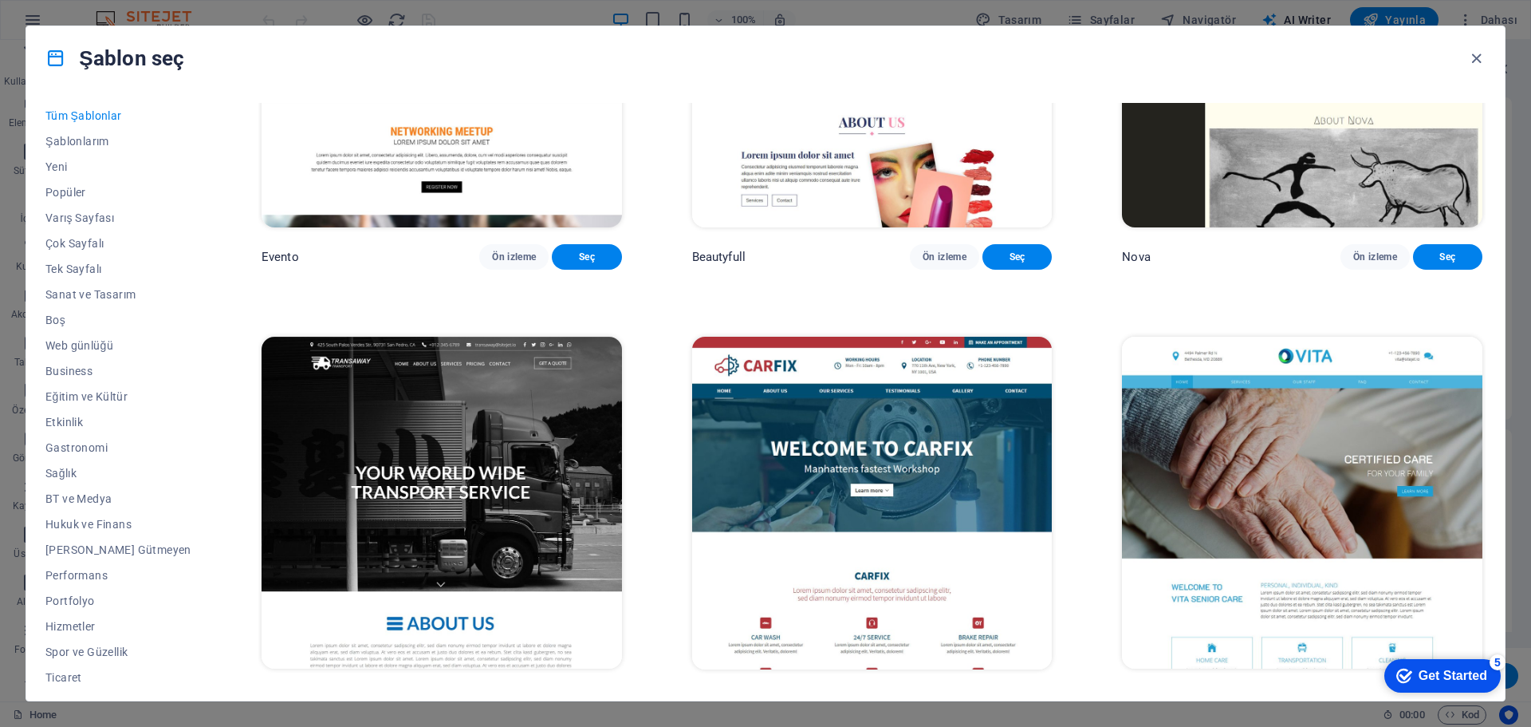
scroll to position [16987, 0]
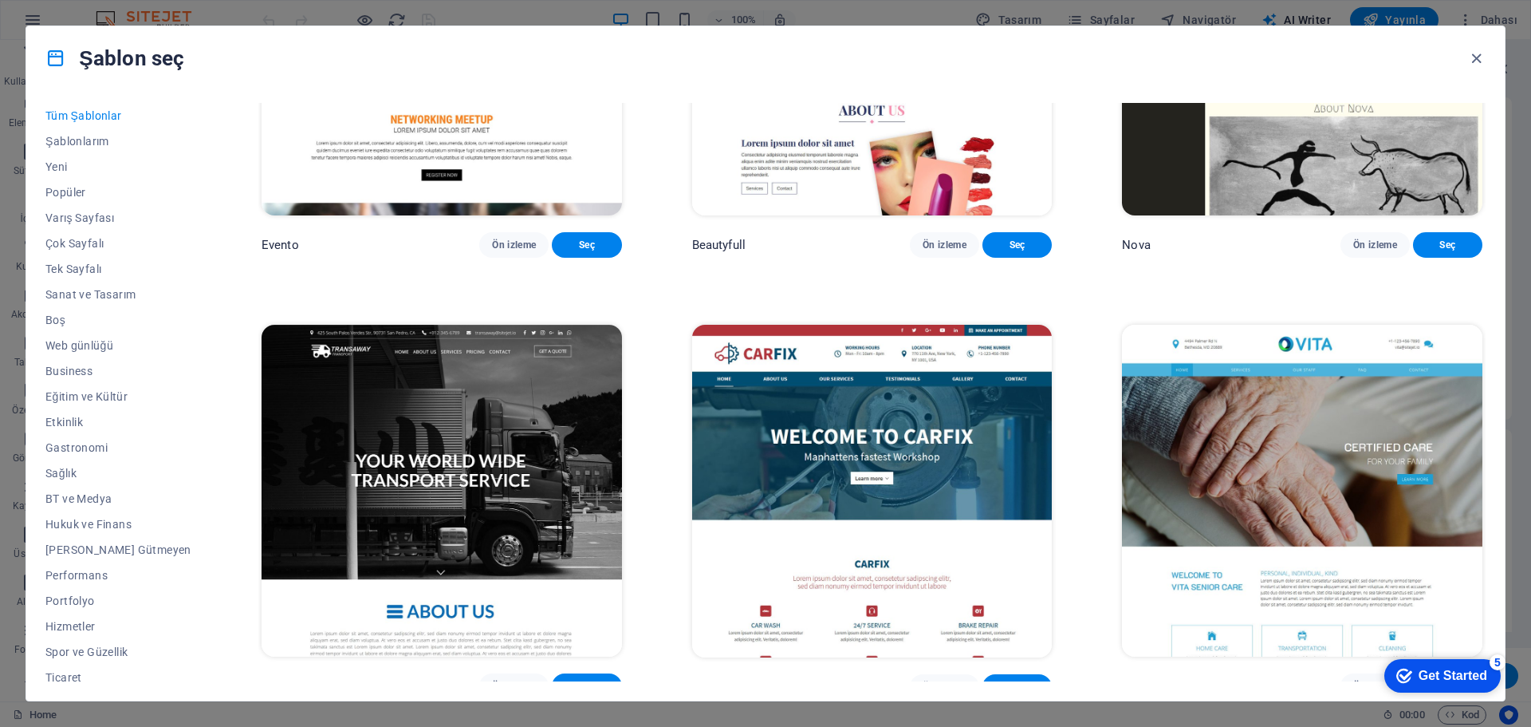
click at [497, 251] on span "Ön izleme" at bounding box center [514, 244] width 44 height 13
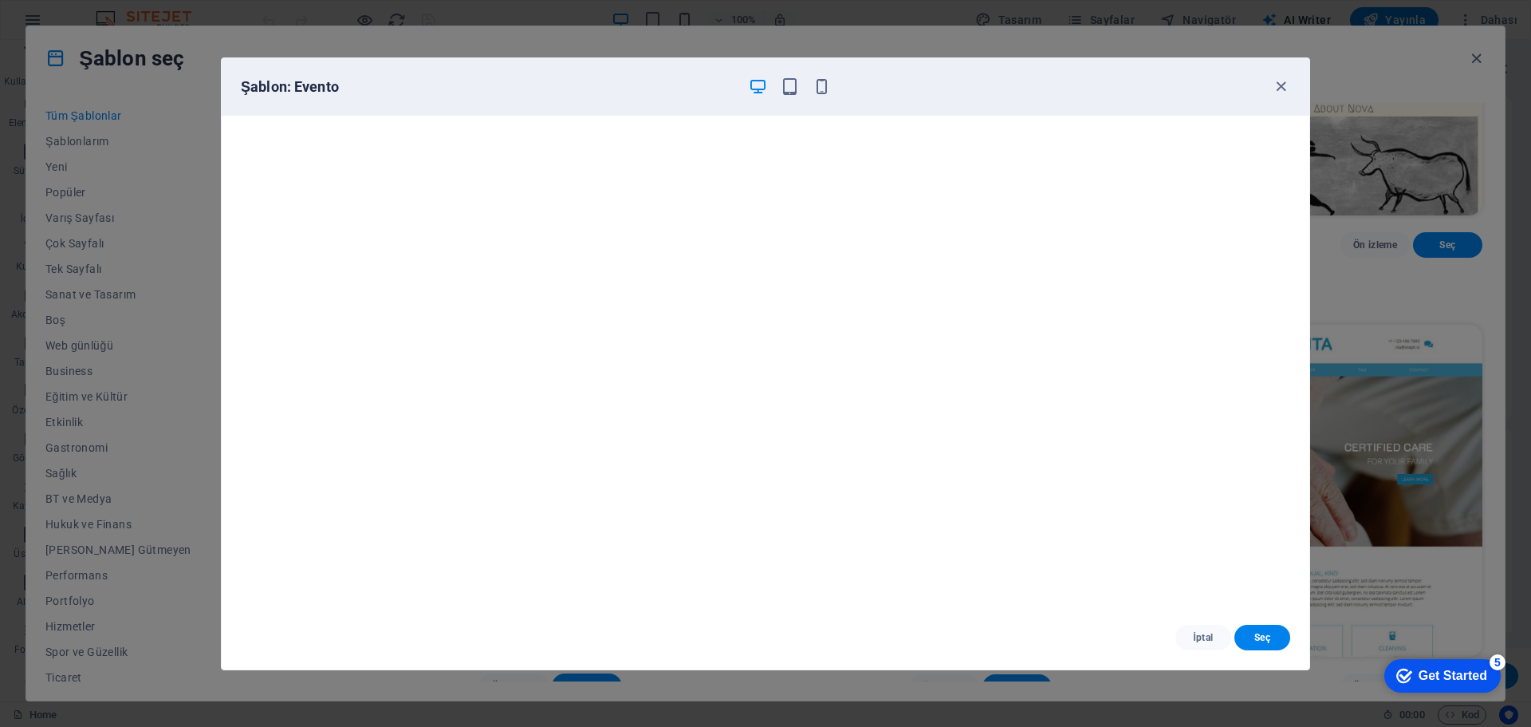
click at [1207, 643] on span "İptal" at bounding box center [1203, 637] width 30 height 13
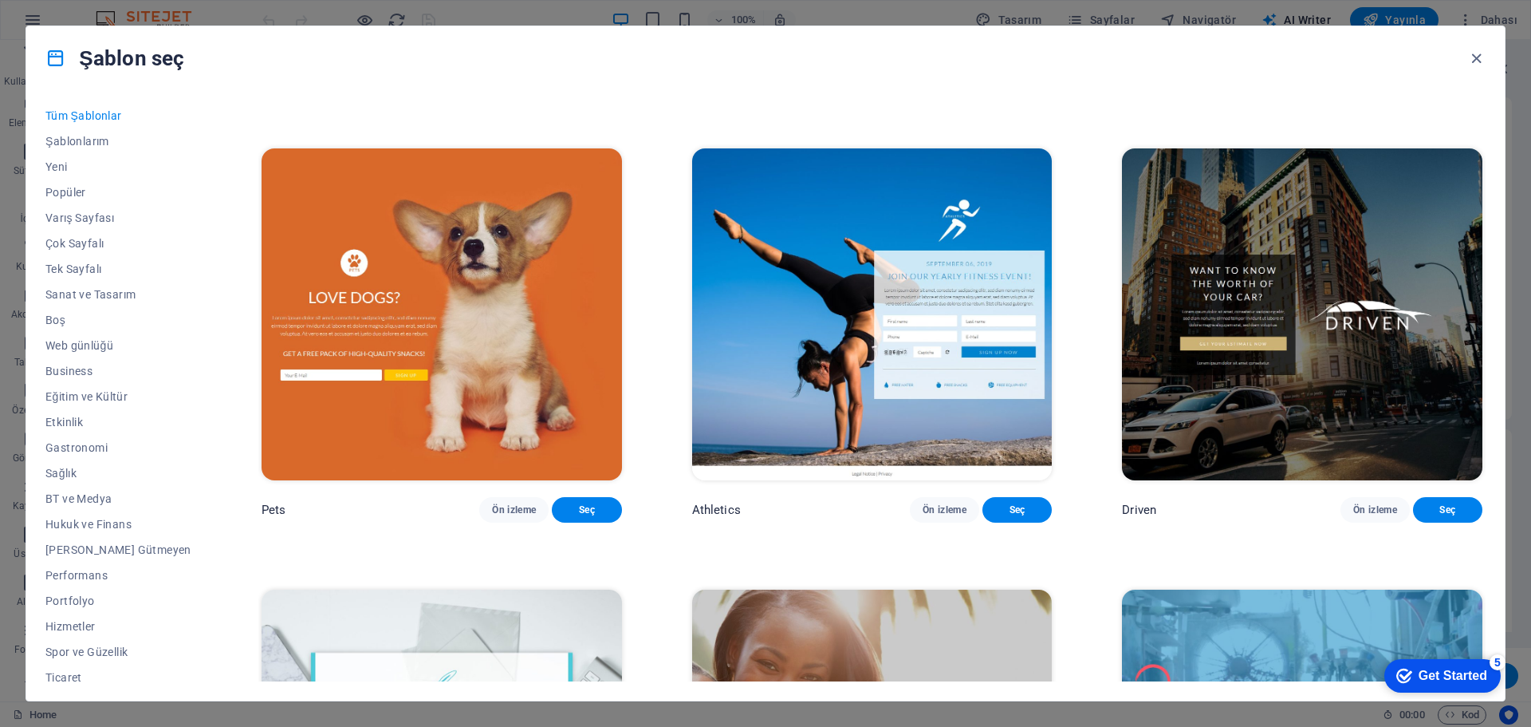
scroll to position [20974, 0]
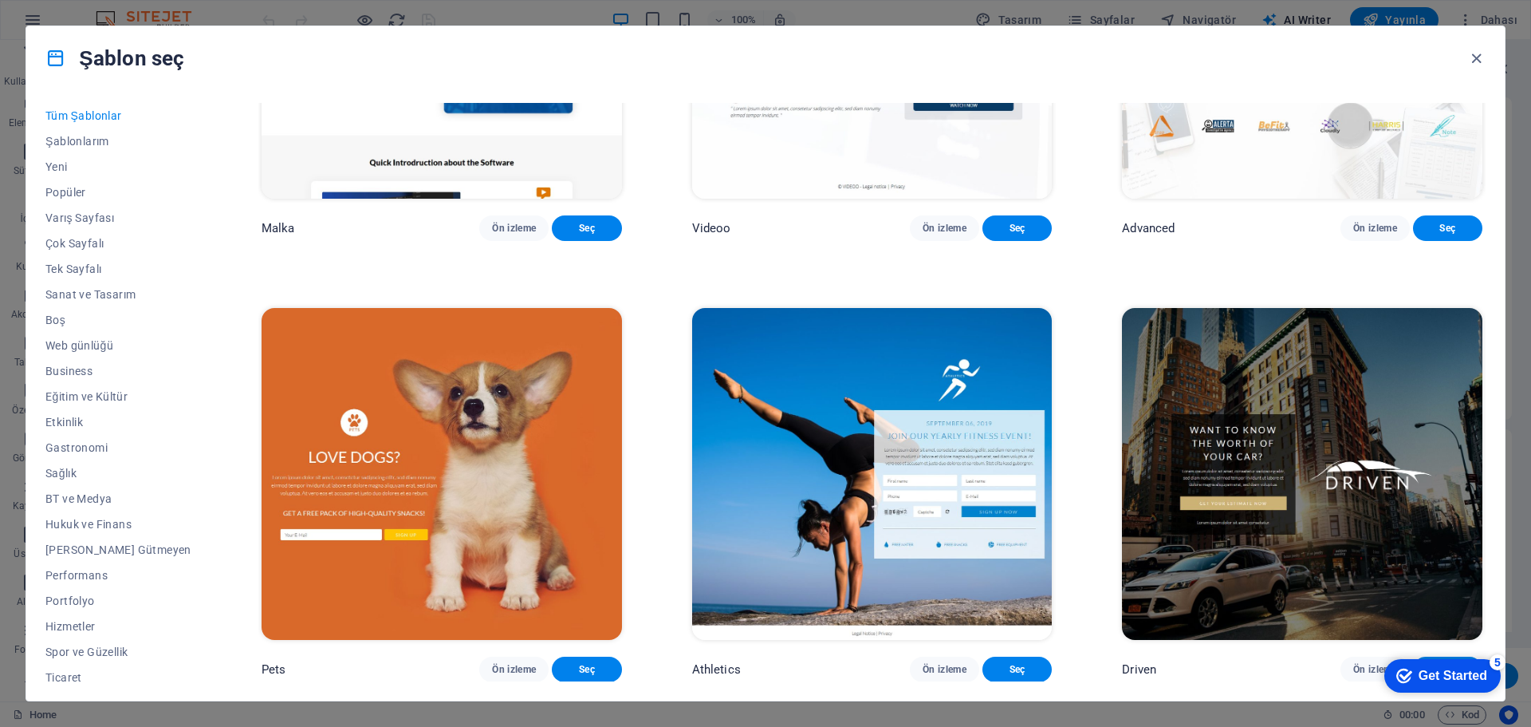
click at [492, 234] on span "Ön izleme" at bounding box center [514, 228] width 44 height 13
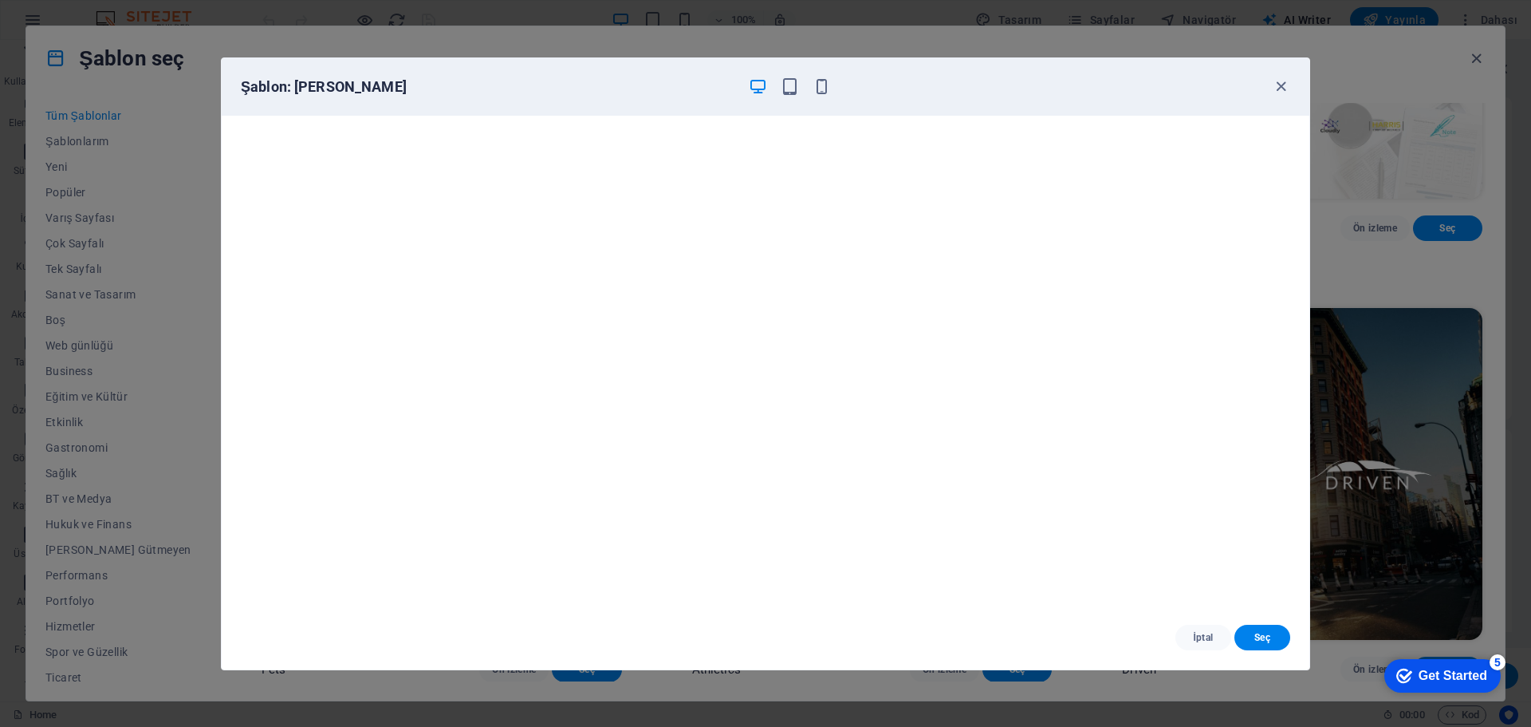
click at [1195, 633] on span "İptal" at bounding box center [1203, 637] width 30 height 13
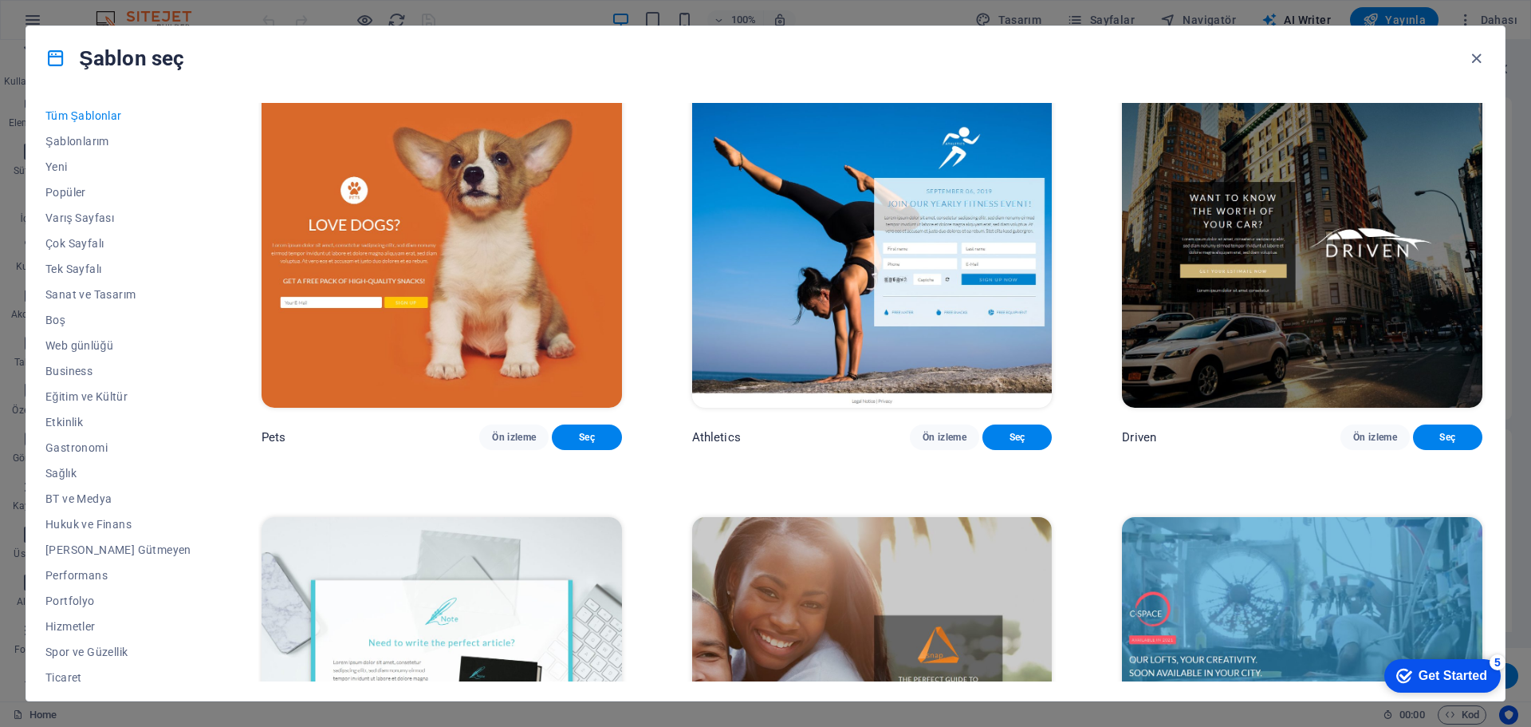
scroll to position [21213, 0]
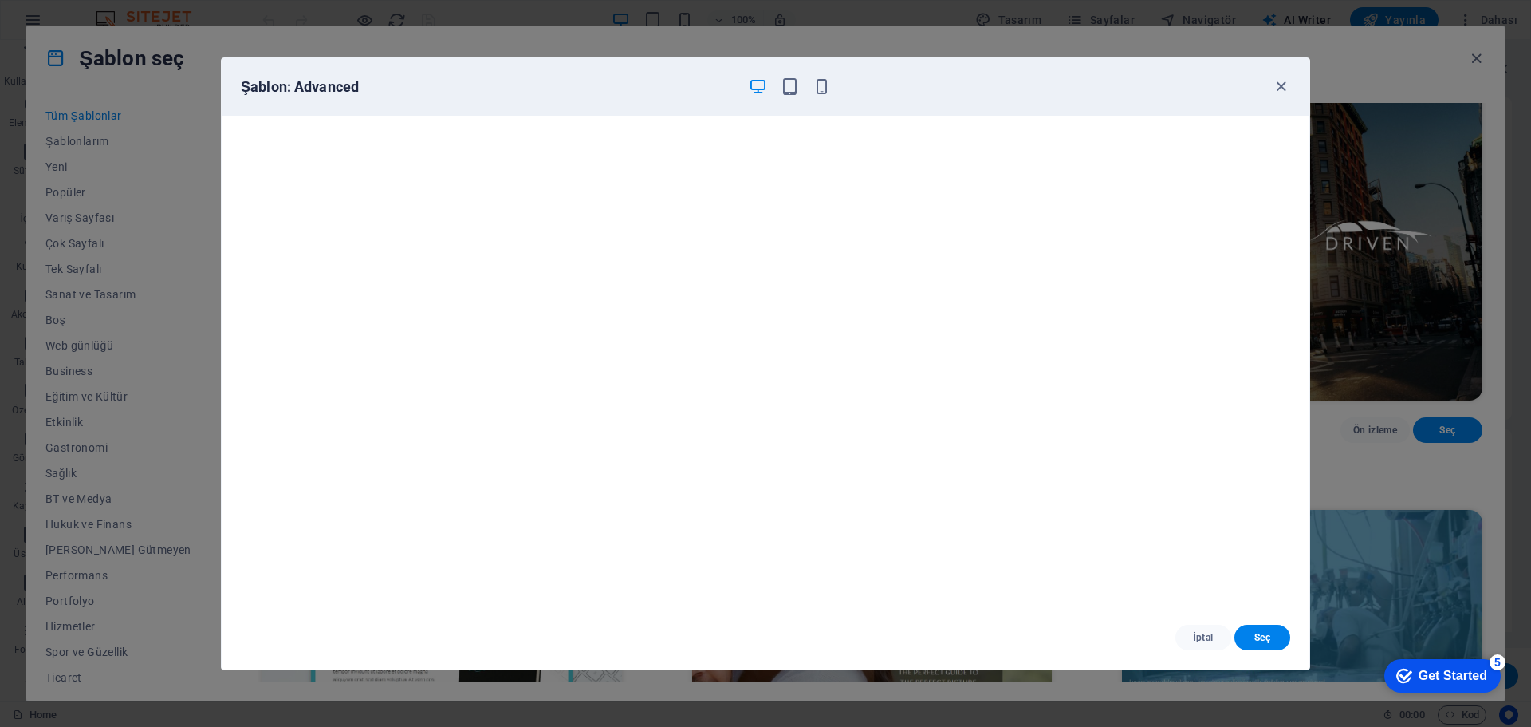
click at [1282, 94] on icon "button" at bounding box center [1281, 86] width 18 height 18
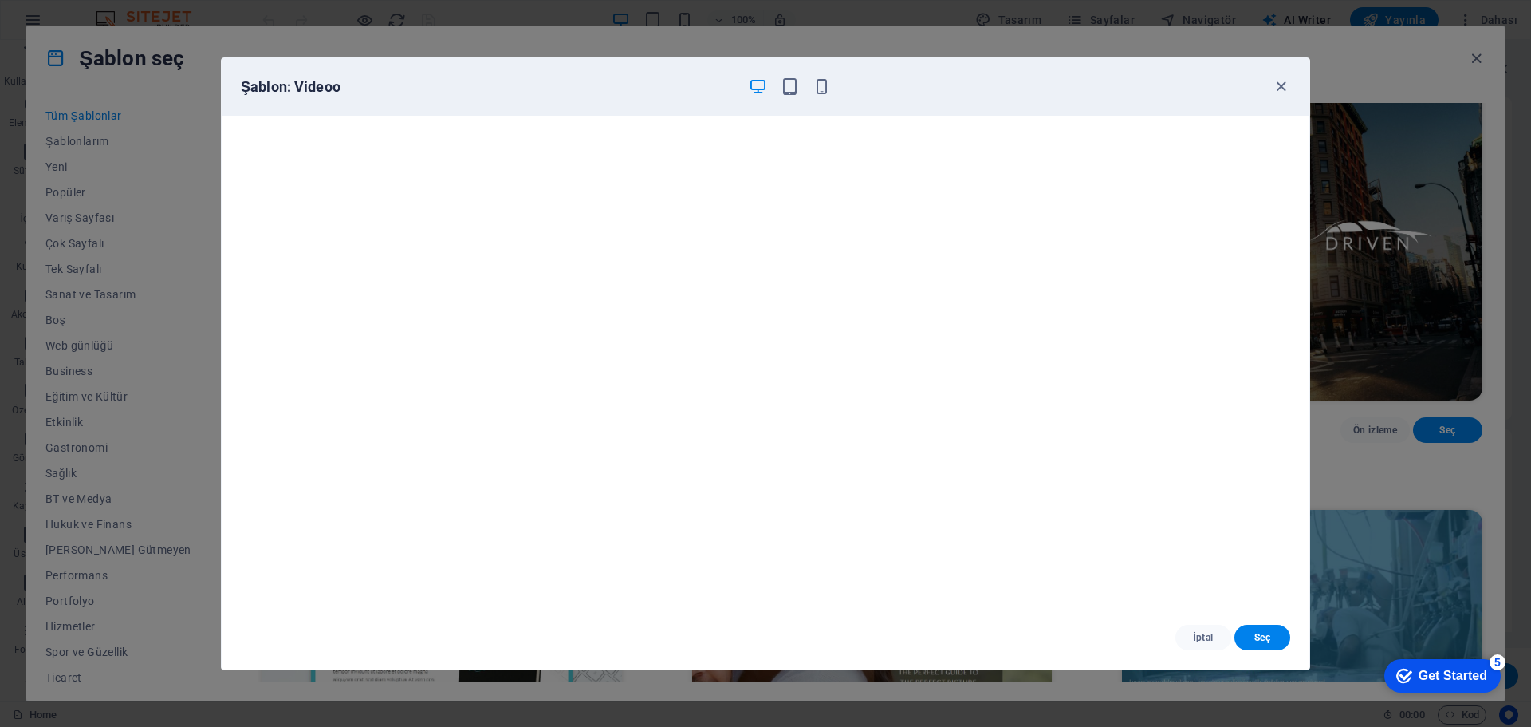
scroll to position [4, 0]
click at [1273, 88] on icon "button" at bounding box center [1281, 86] width 18 height 18
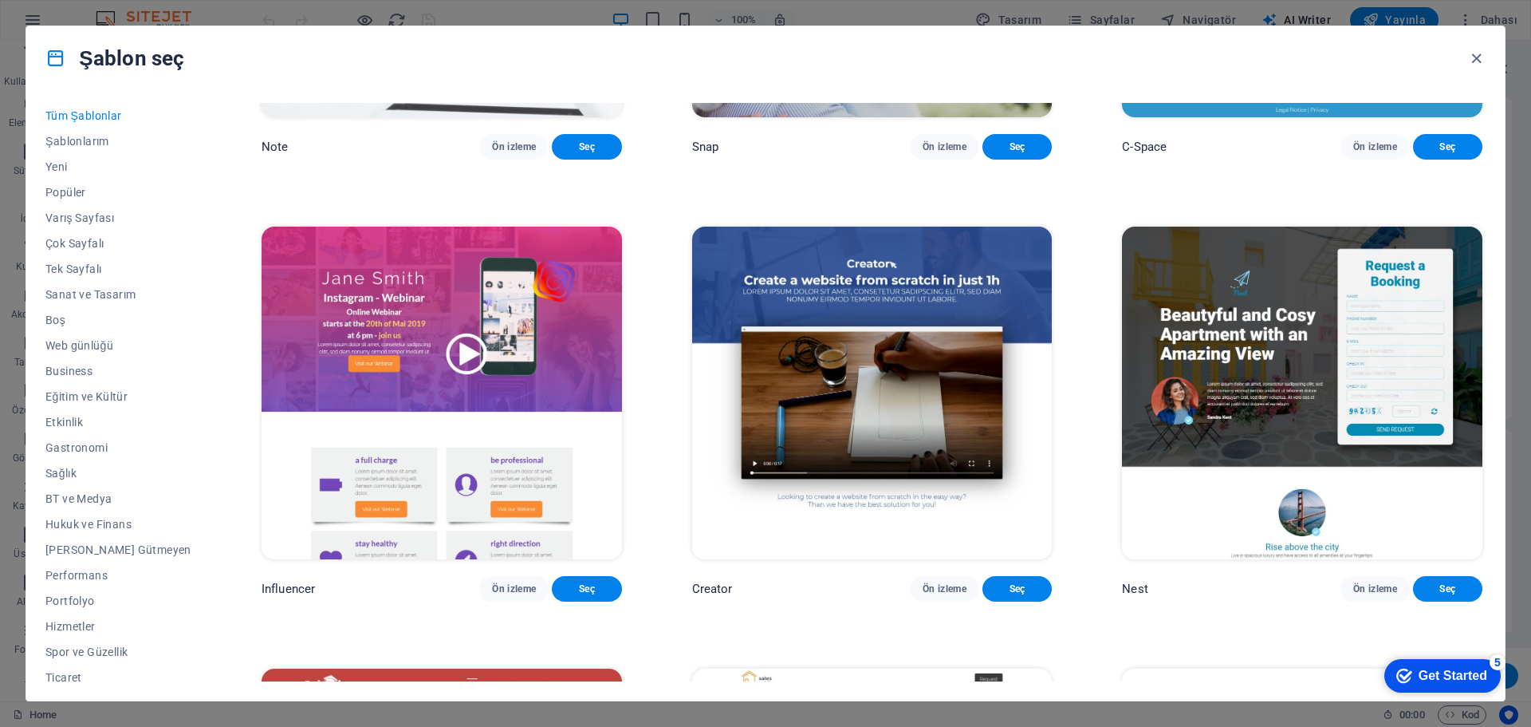
scroll to position [22011, 0]
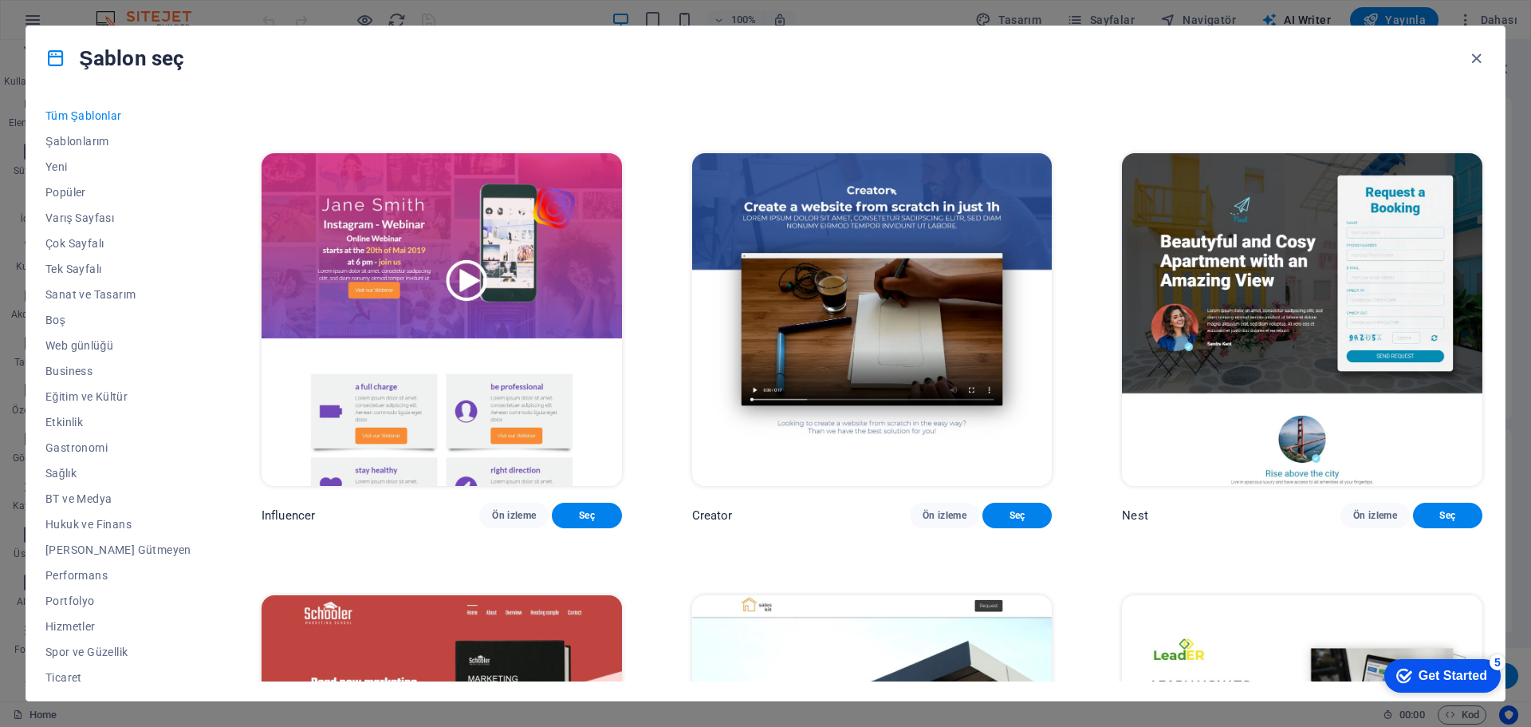
click at [502, 80] on span "Ön izleme" at bounding box center [514, 73] width 44 height 13
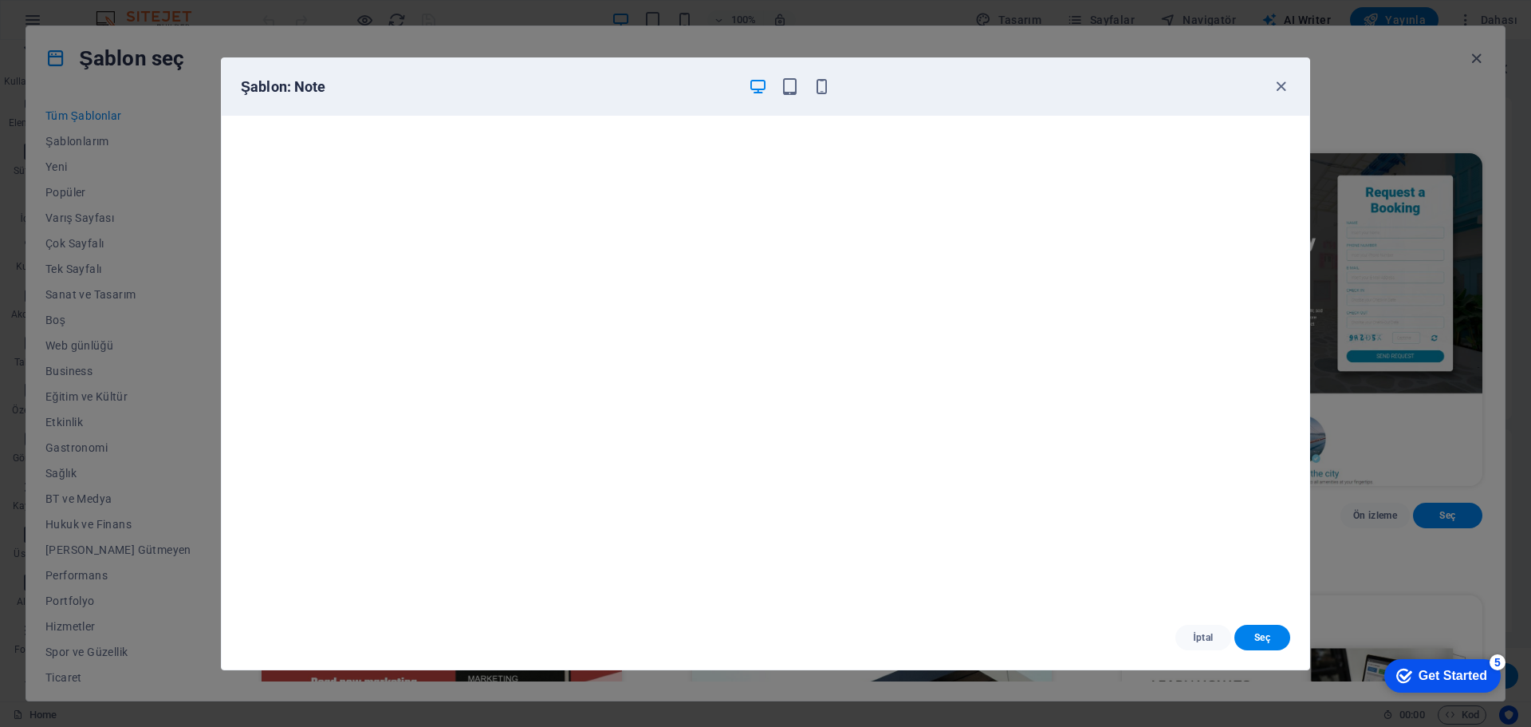
scroll to position [4, 0]
click at [1200, 631] on span "İptal" at bounding box center [1203, 637] width 30 height 13
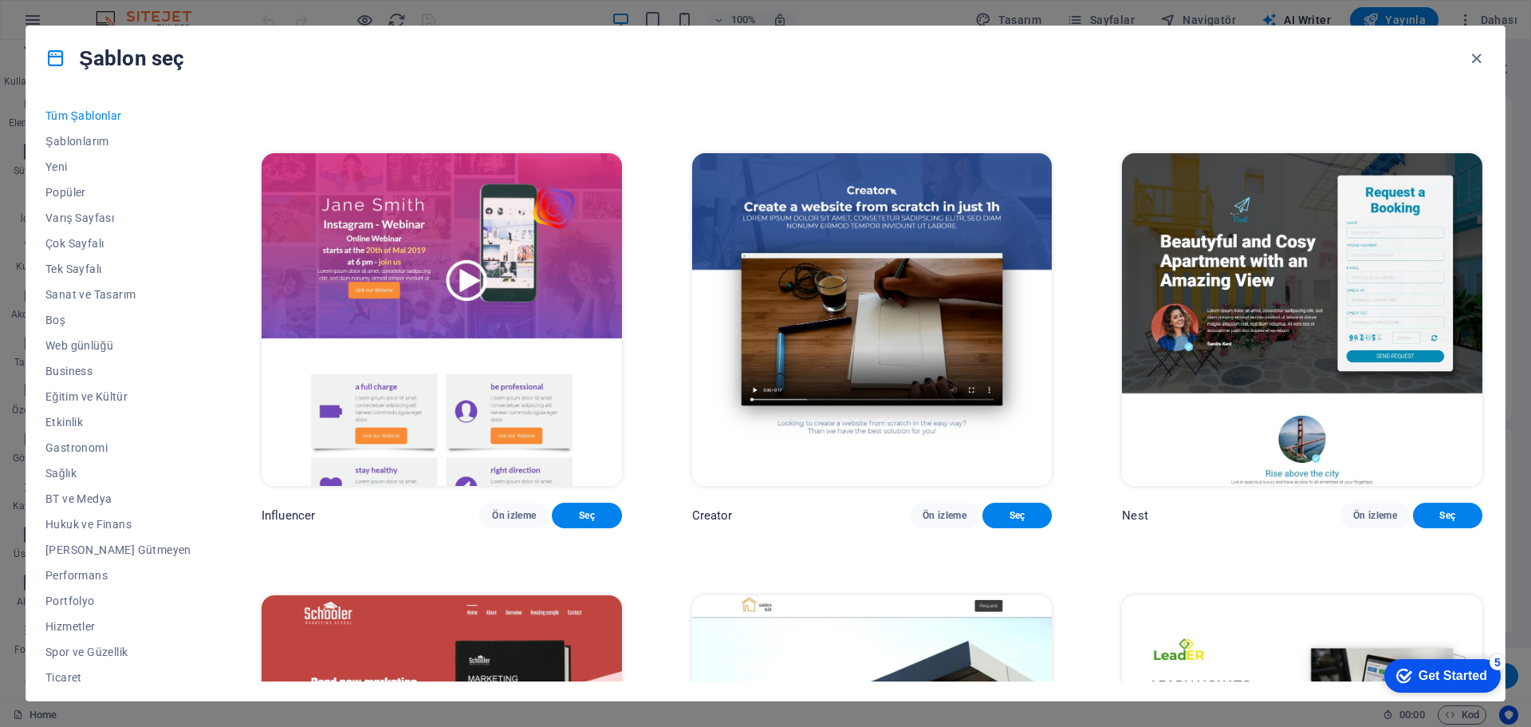
click at [1357, 80] on span "Ön izleme" at bounding box center [1375, 73] width 44 height 13
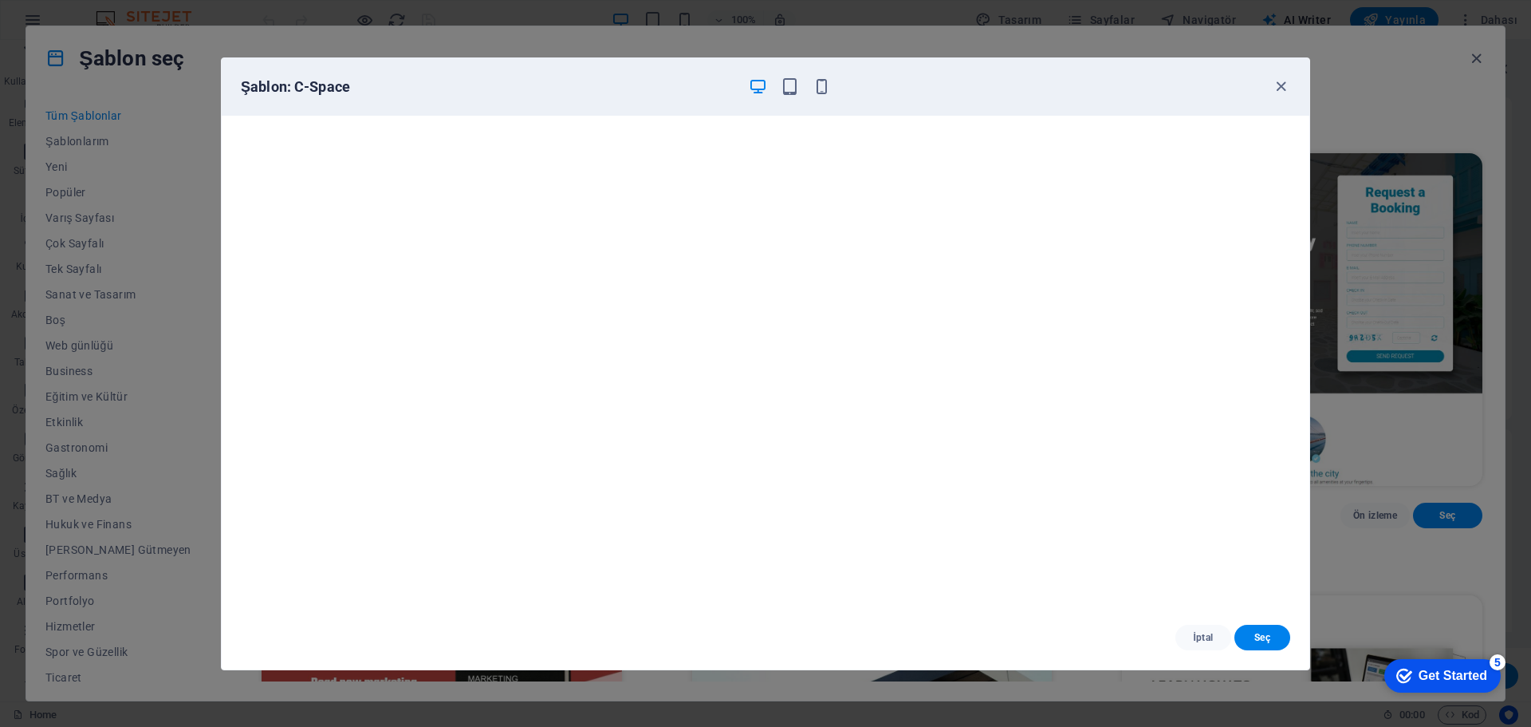
click at [1200, 636] on span "İptal" at bounding box center [1203, 637] width 30 height 13
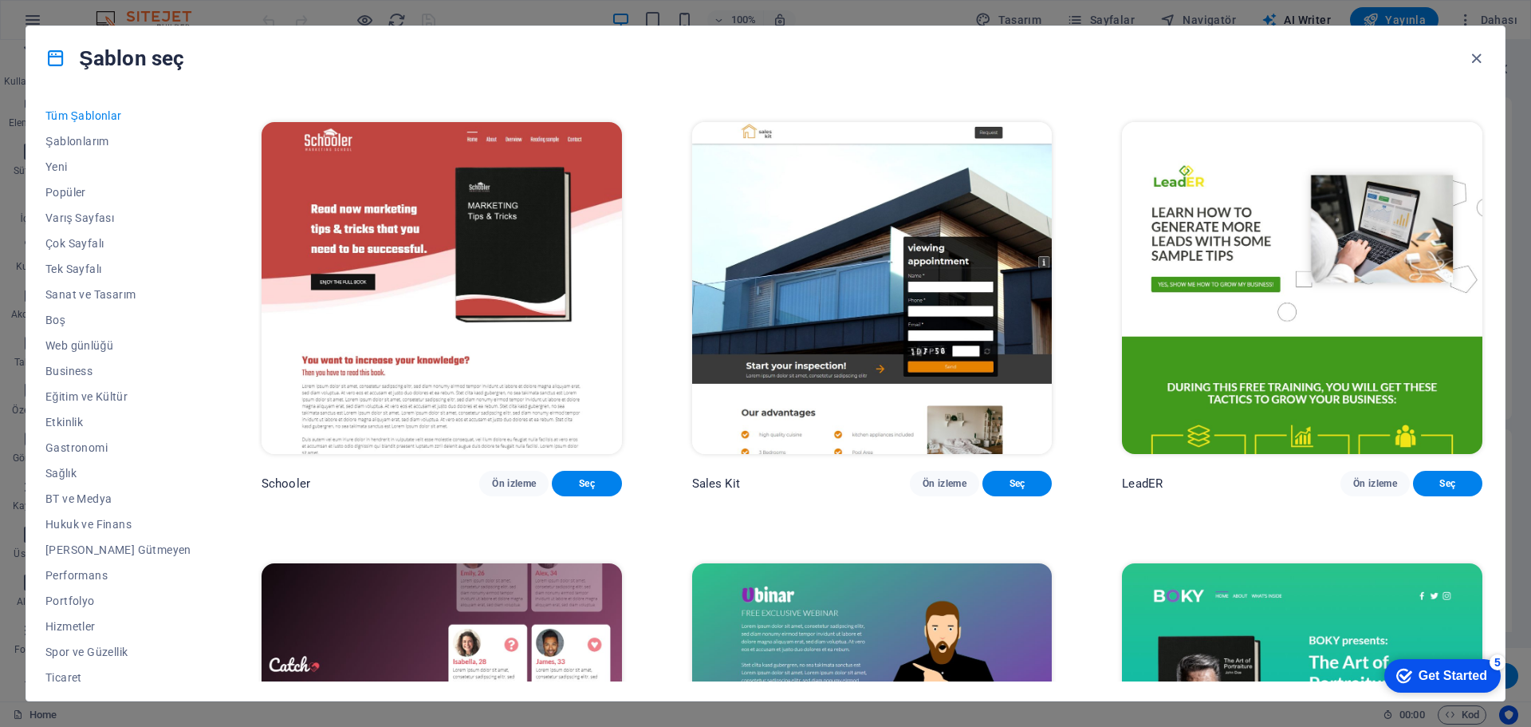
scroll to position [22489, 0]
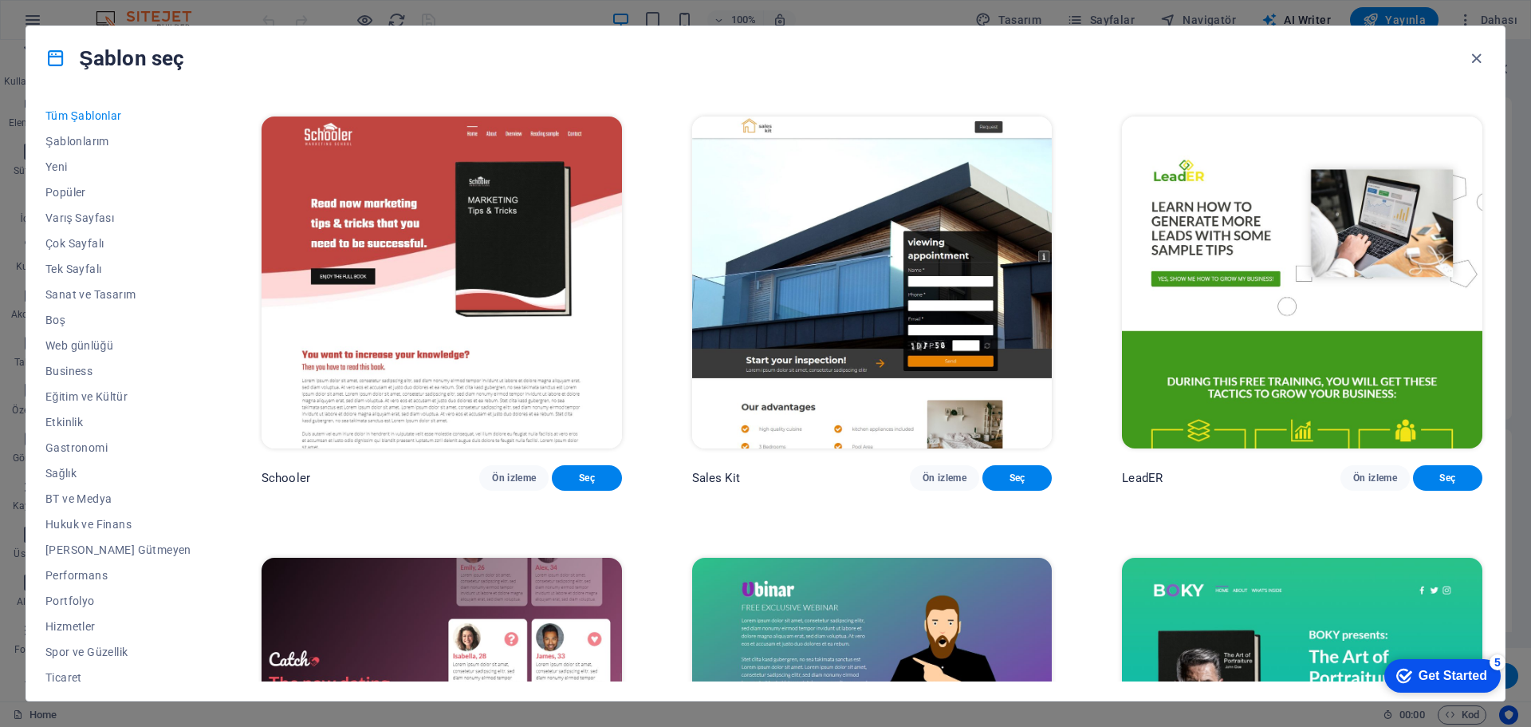
click at [1370, 43] on span "Ön izleme" at bounding box center [1375, 36] width 44 height 13
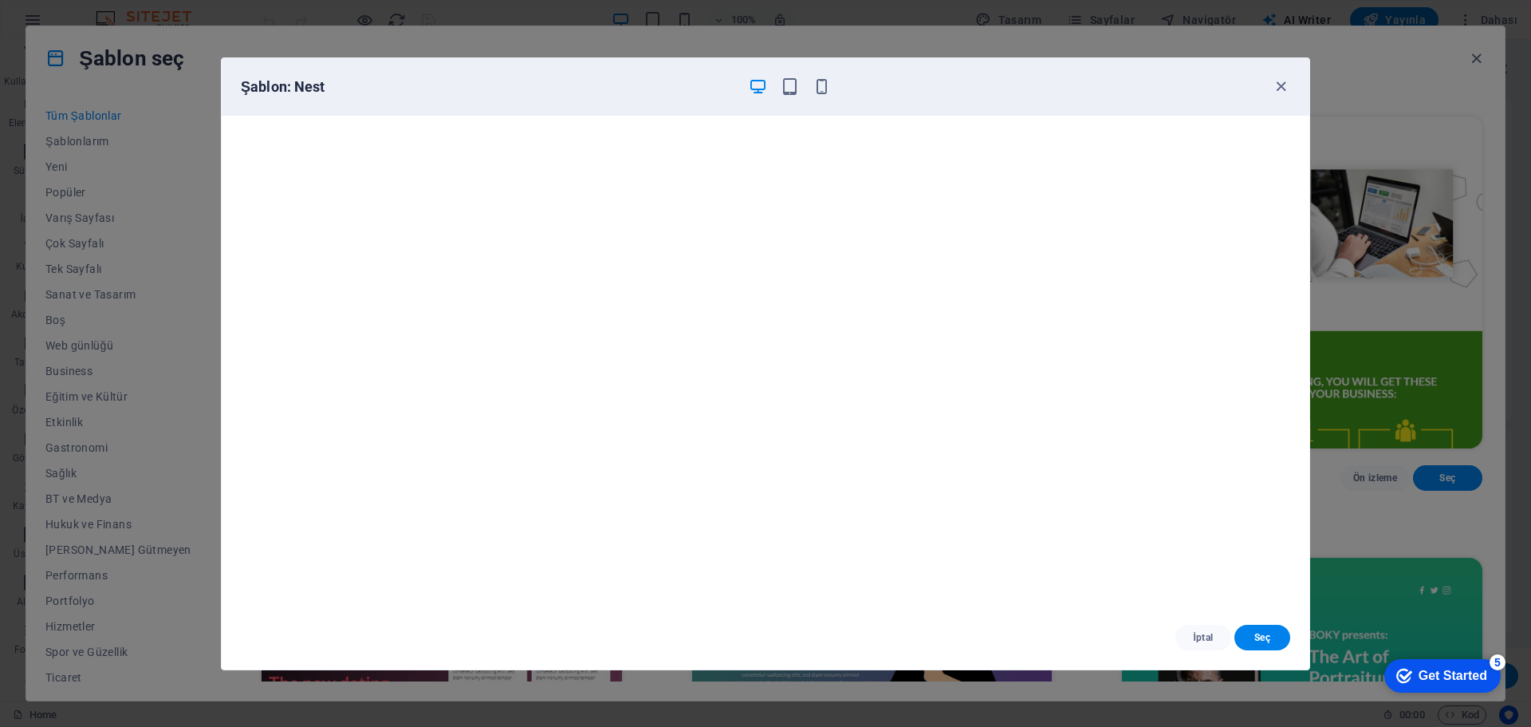
click at [1285, 79] on icon "button" at bounding box center [1281, 86] width 18 height 18
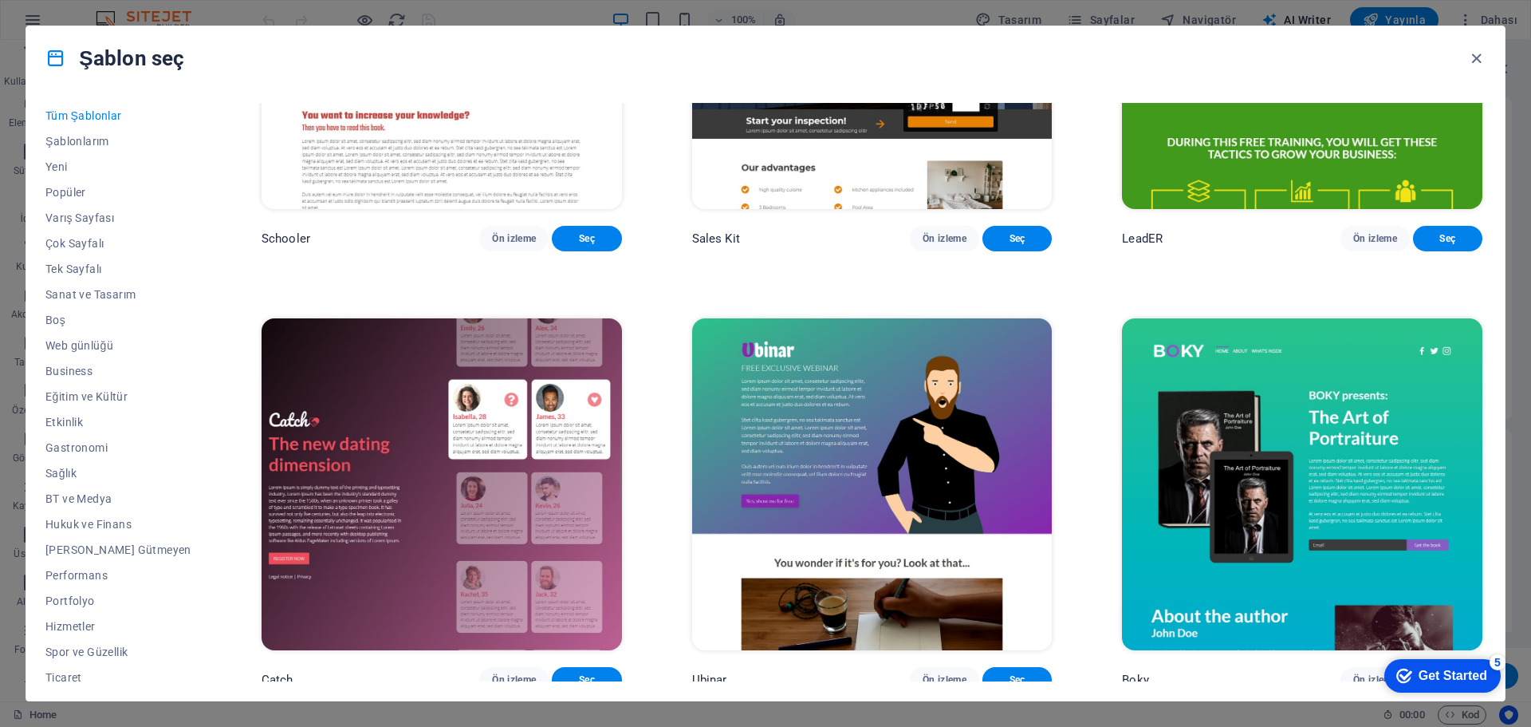
scroll to position [22888, 0]
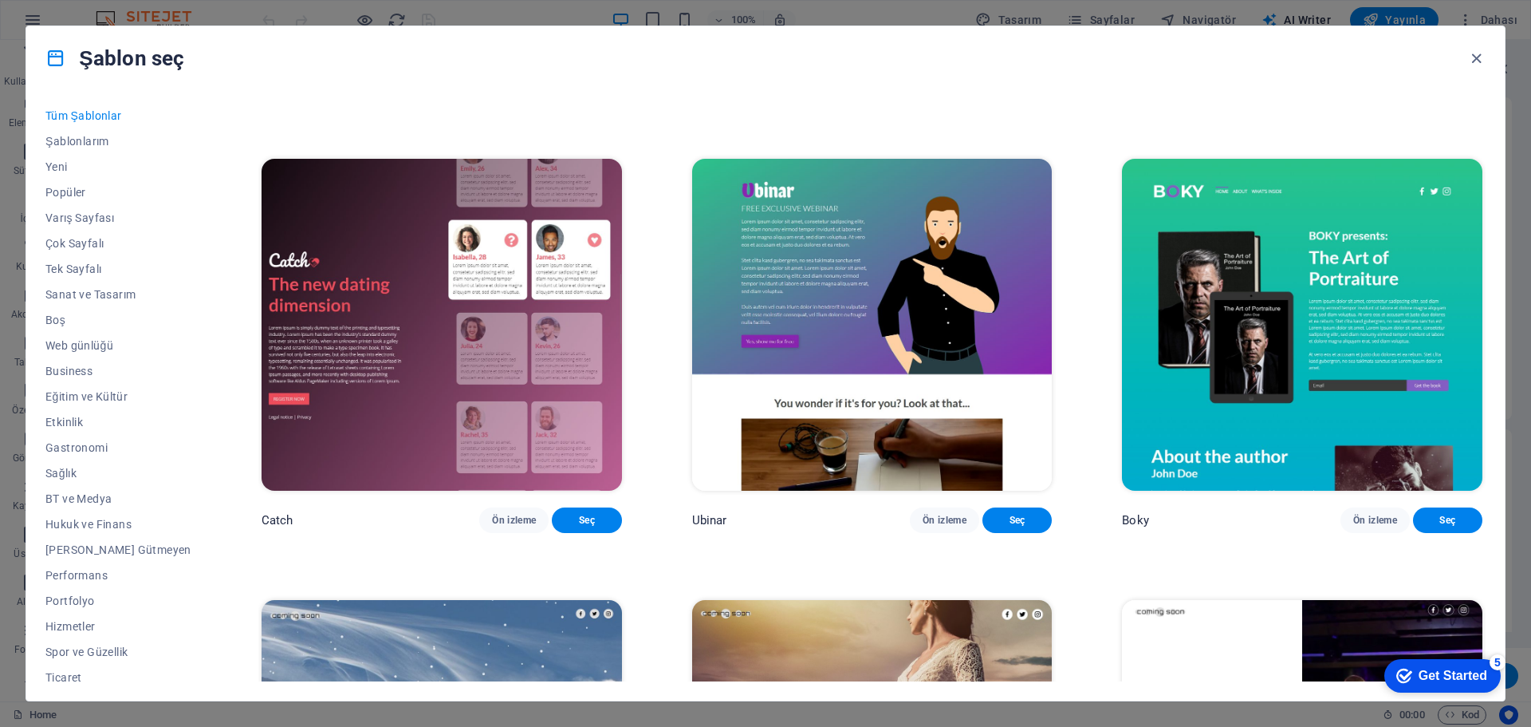
click at [1374, 85] on span "Ön izleme" at bounding box center [1375, 79] width 44 height 13
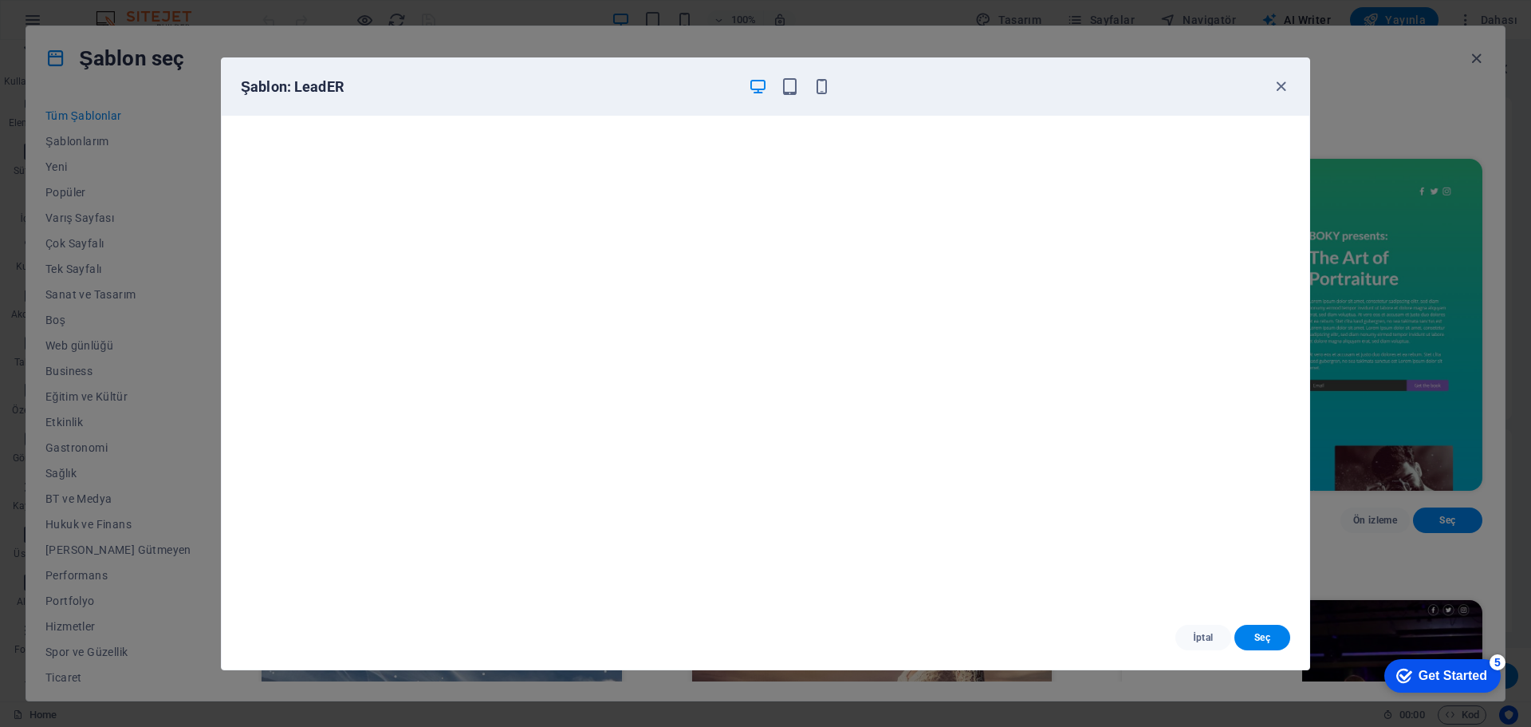
scroll to position [4, 0]
click at [1199, 636] on span "İptal" at bounding box center [1203, 637] width 30 height 13
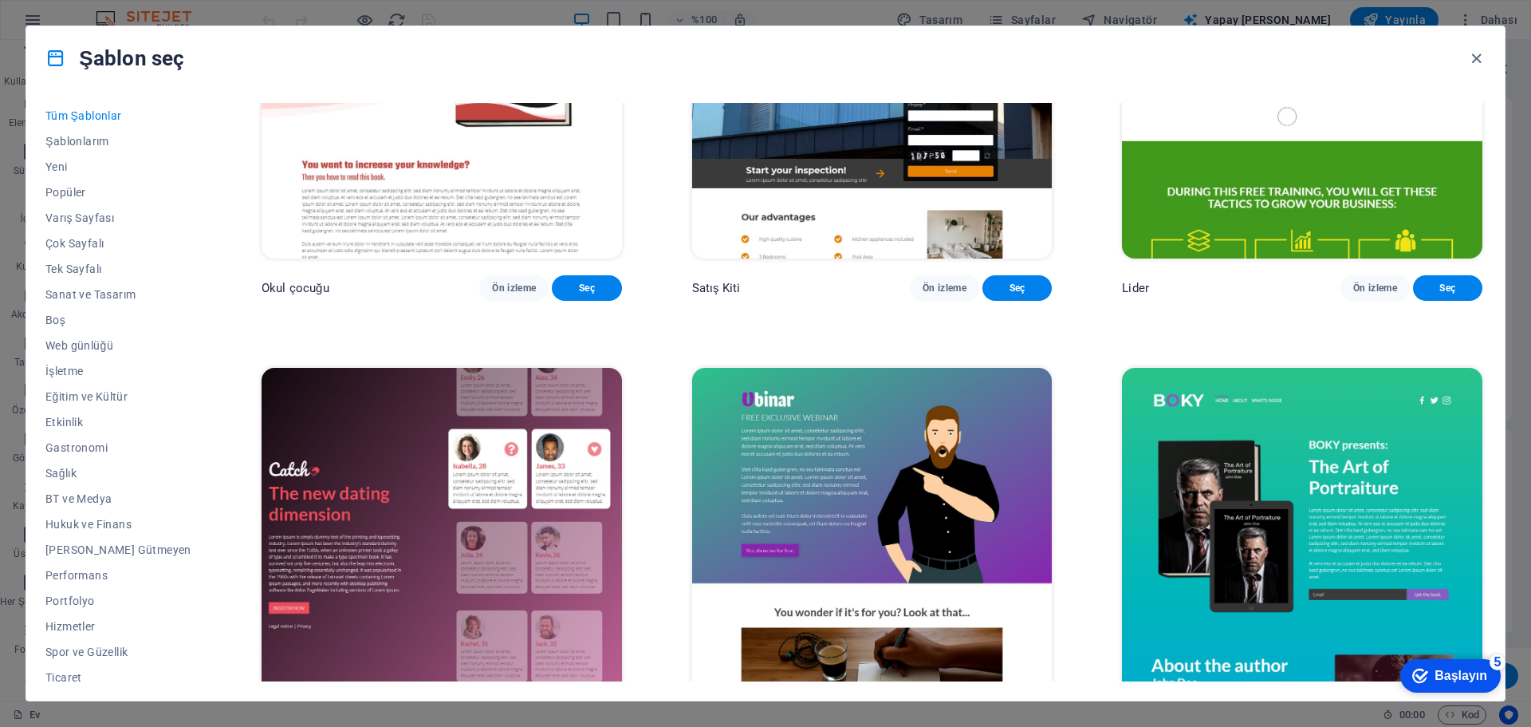
scroll to position [22839, 0]
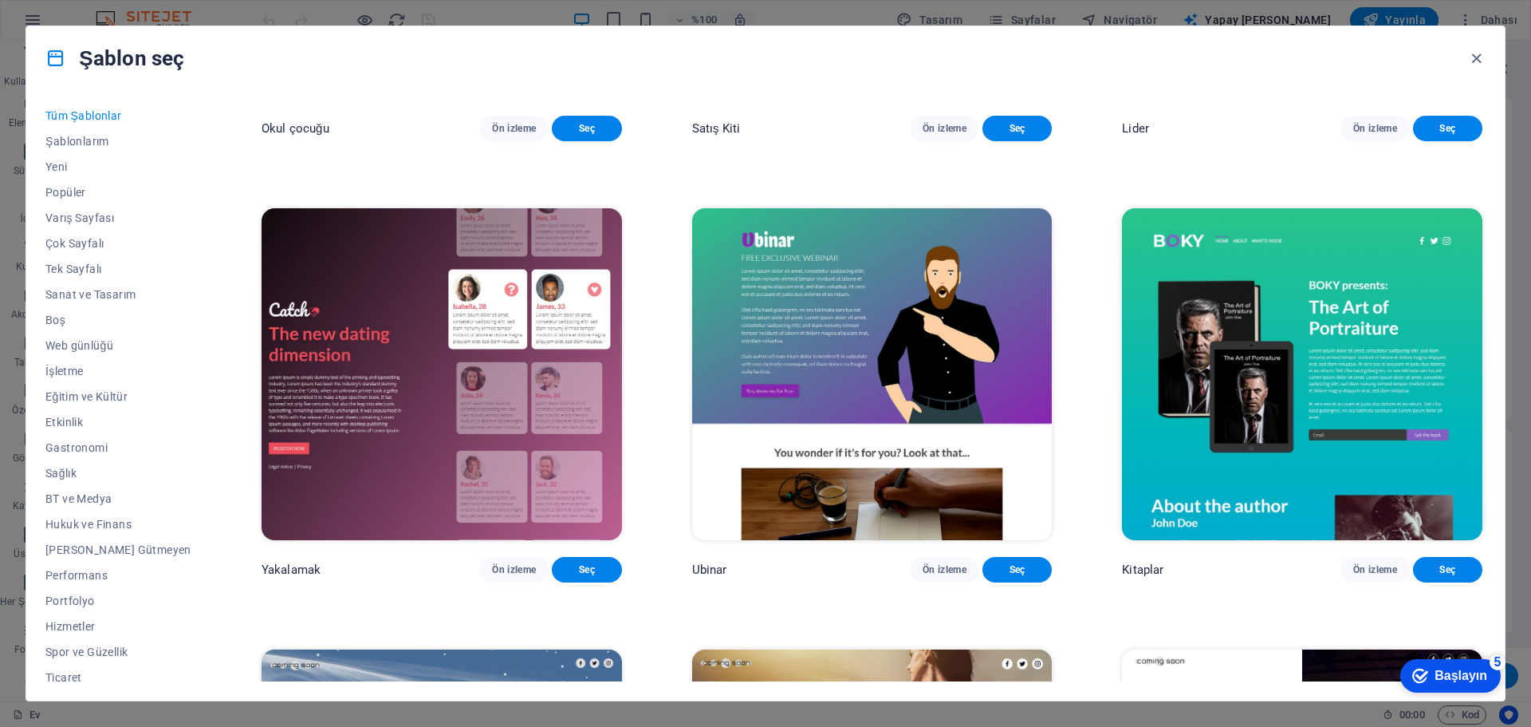
click at [943, 134] on font "Ön izleme" at bounding box center [945, 128] width 44 height 11
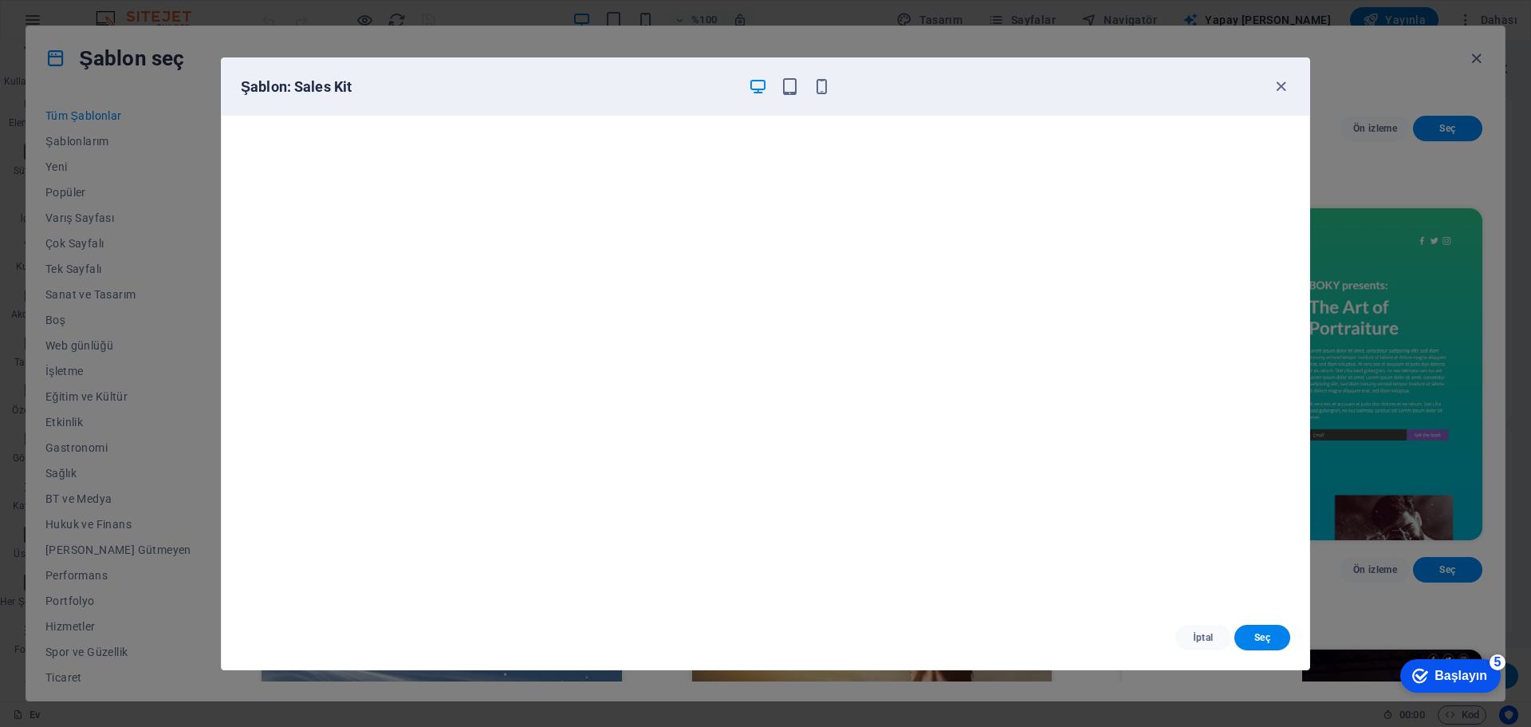
click at [1200, 632] on span "İptal" at bounding box center [1203, 637] width 30 height 13
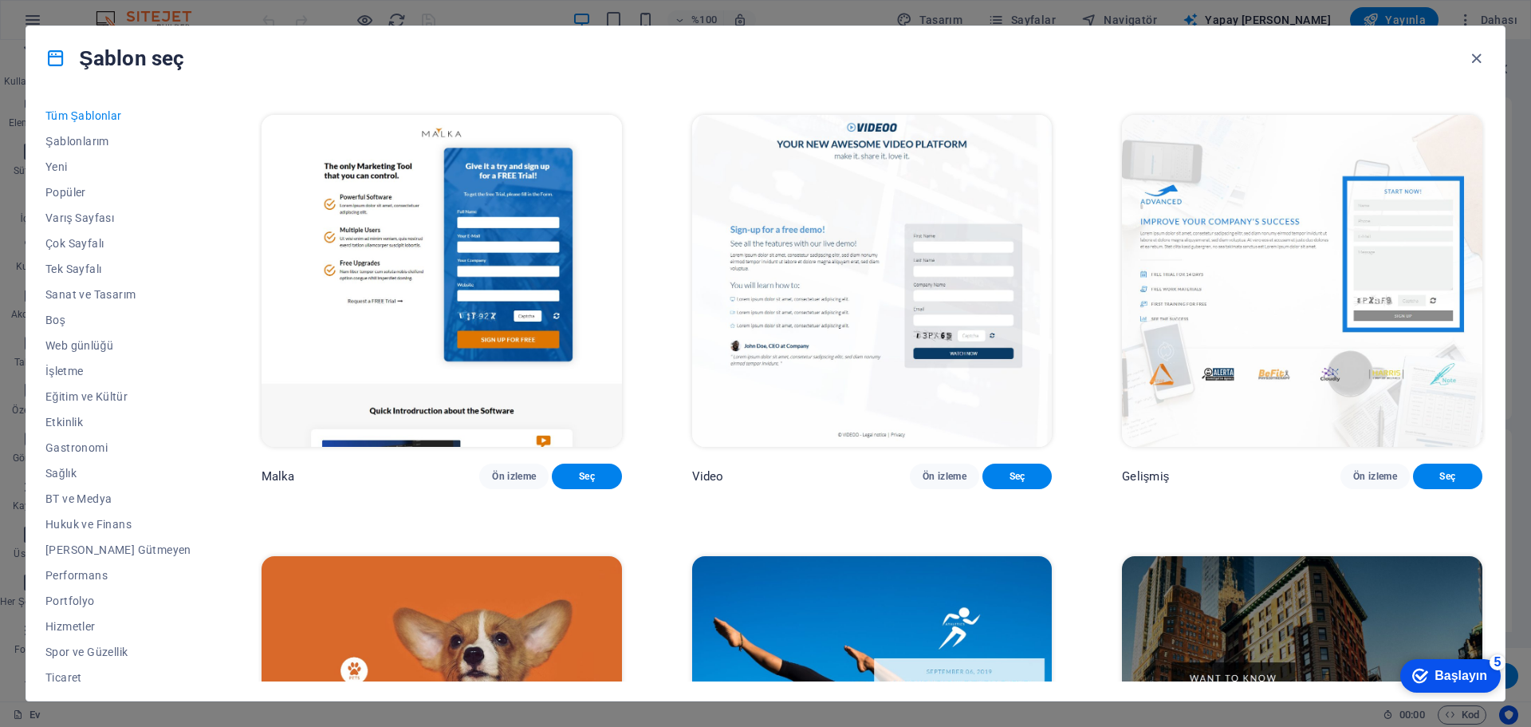
scroll to position [20685, 0]
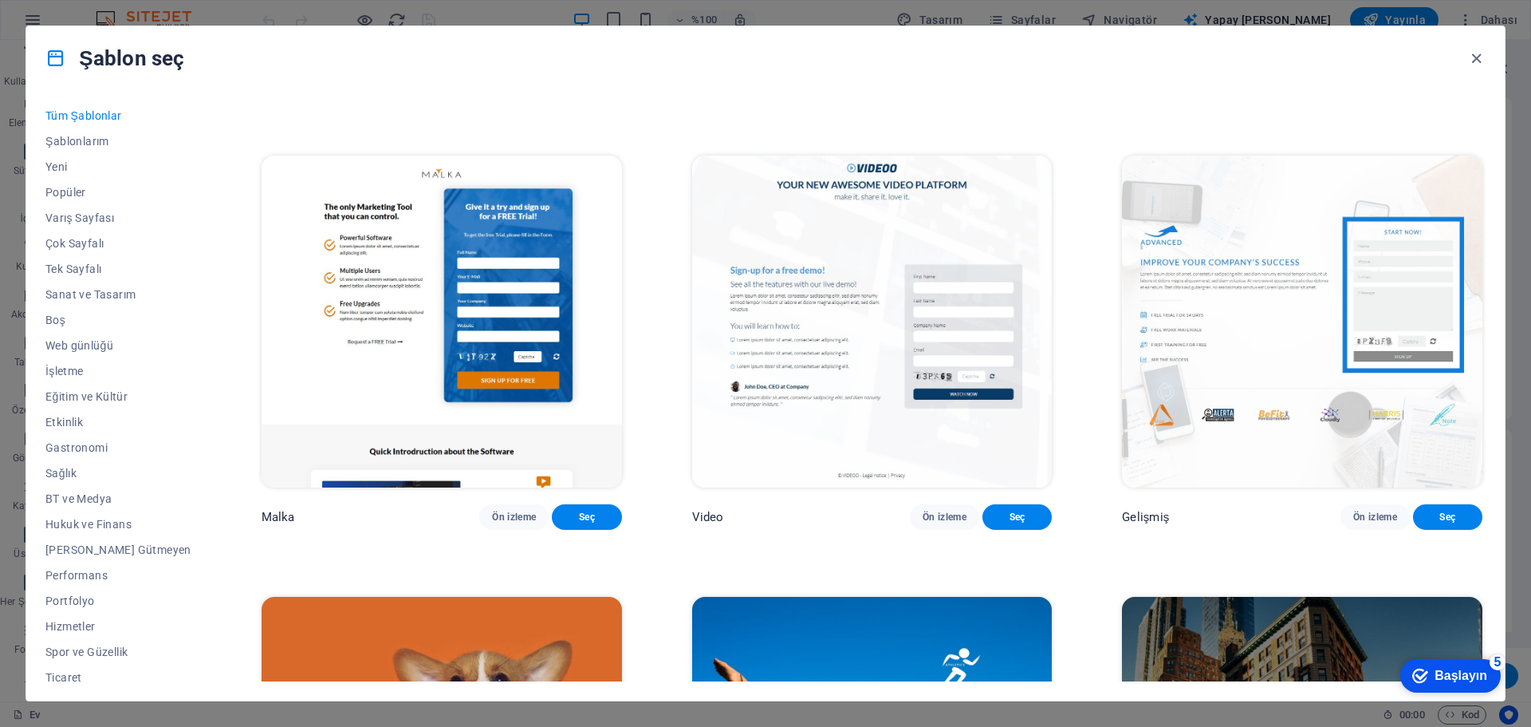
click at [924, 81] on font "Ön izleme" at bounding box center [945, 75] width 44 height 11
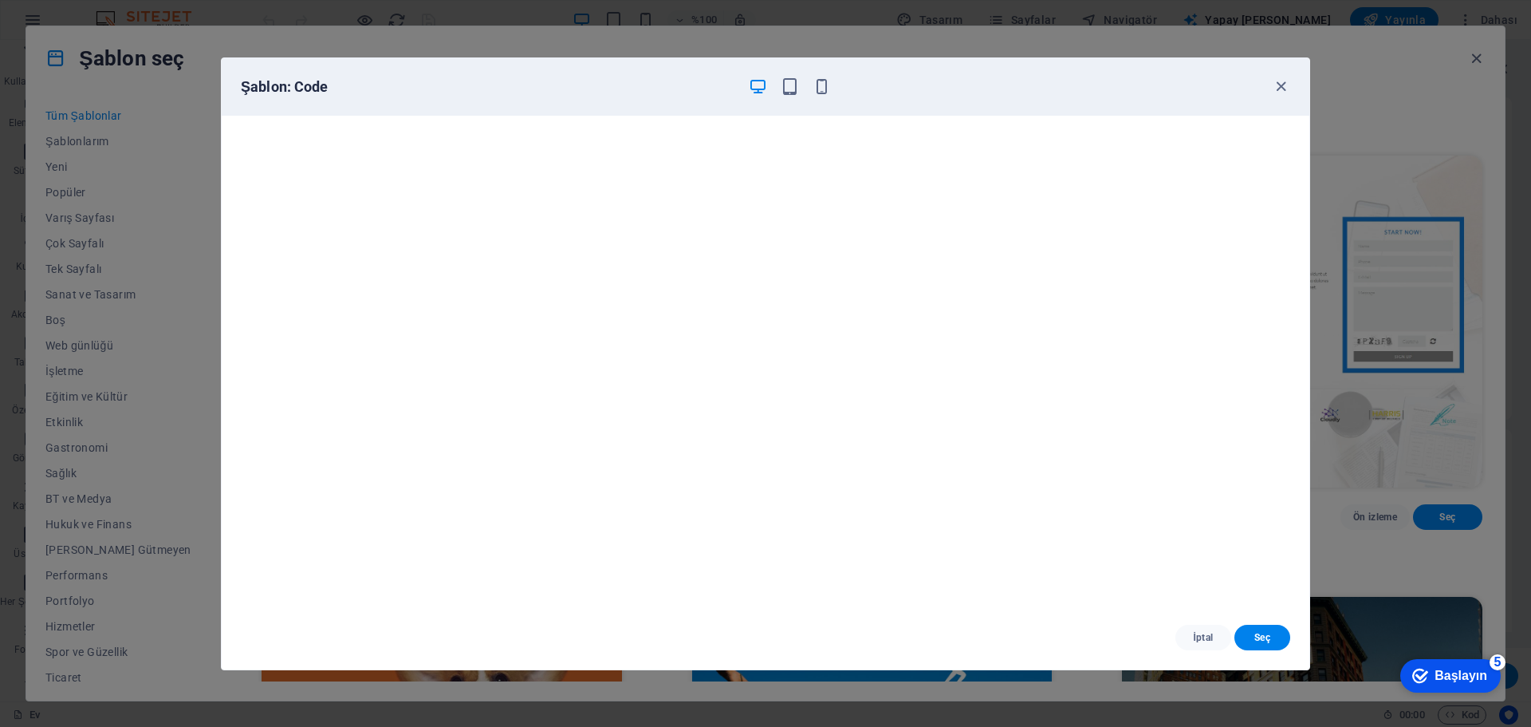
scroll to position [4, 0]
click at [1199, 631] on font "İptal" at bounding box center [1203, 637] width 20 height 13
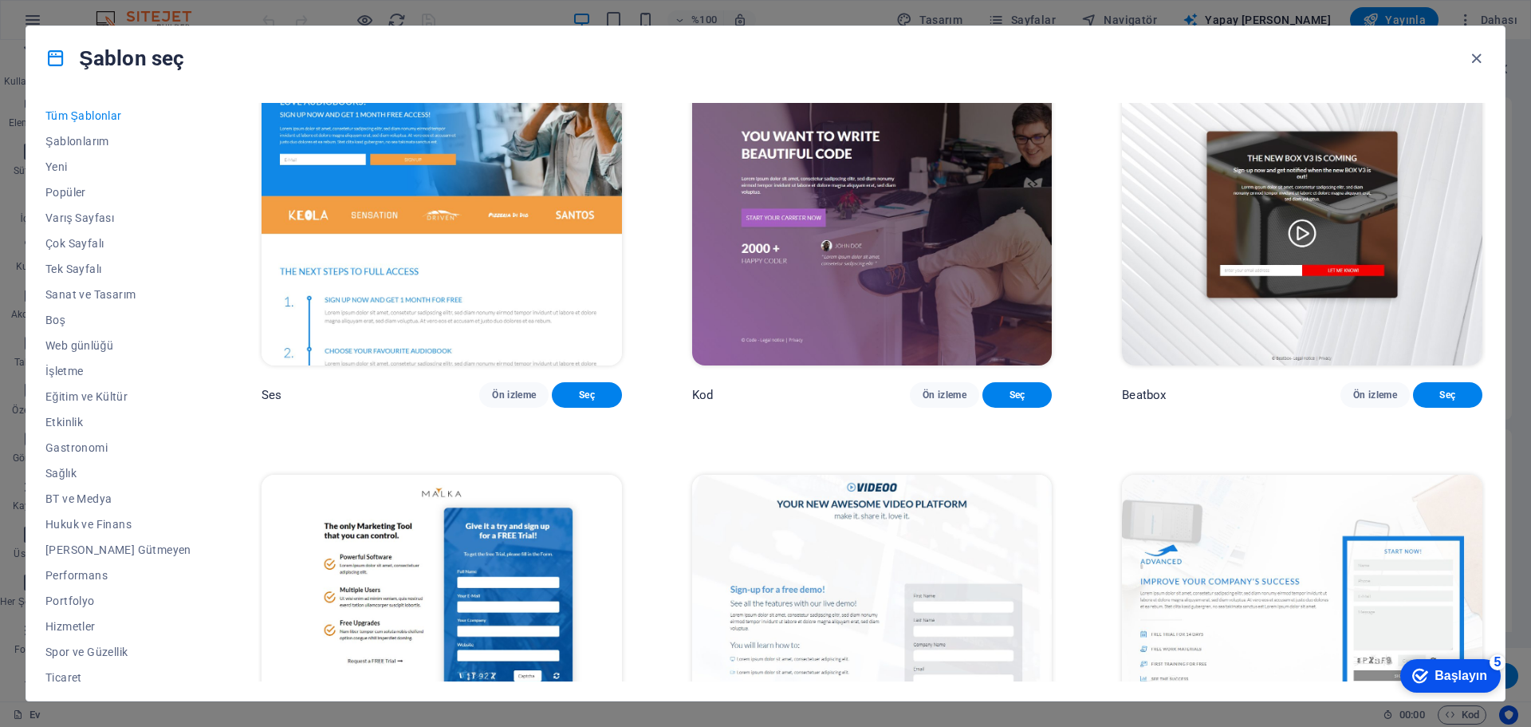
scroll to position [20606, 0]
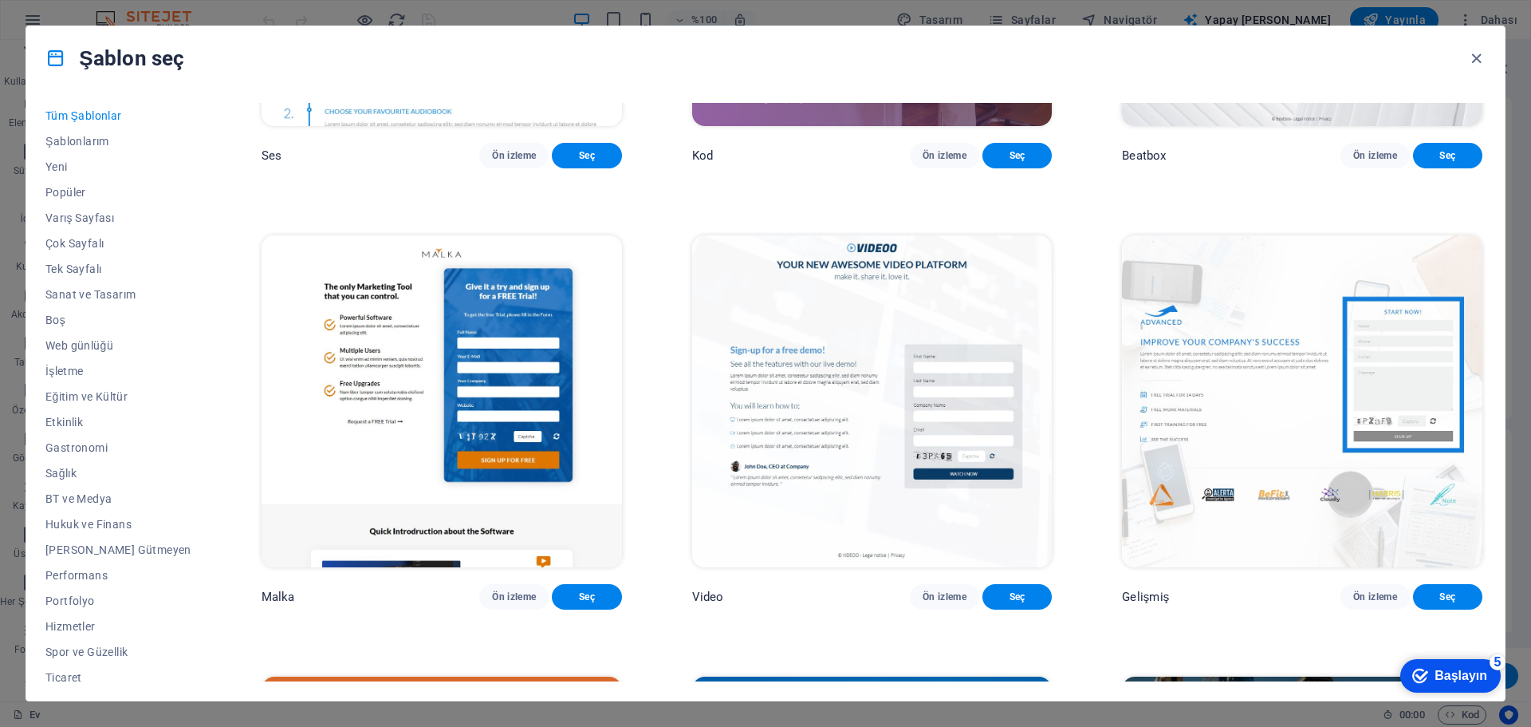
click at [938, 161] on font "Ön izleme" at bounding box center [945, 155] width 44 height 11
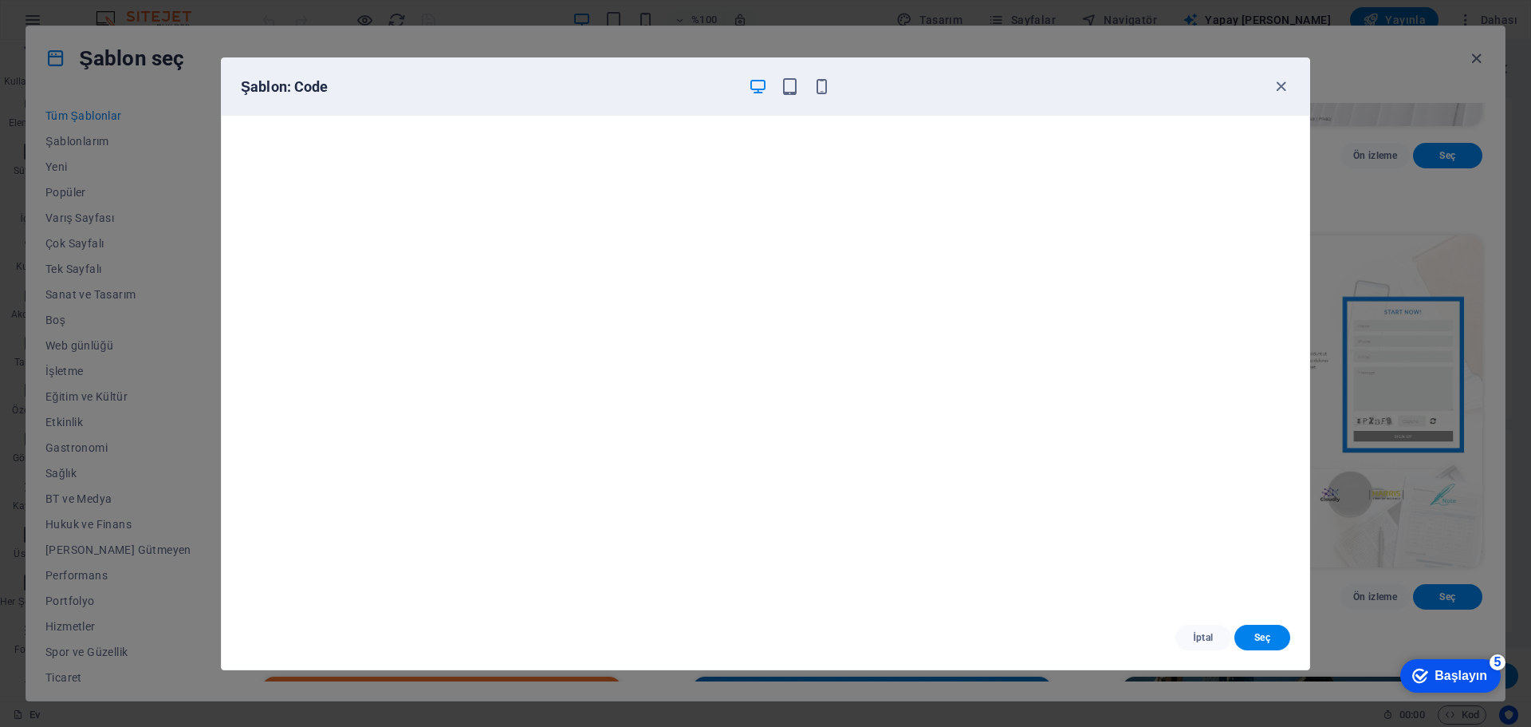
click at [792, 85] on icon "button" at bounding box center [790, 86] width 18 height 18
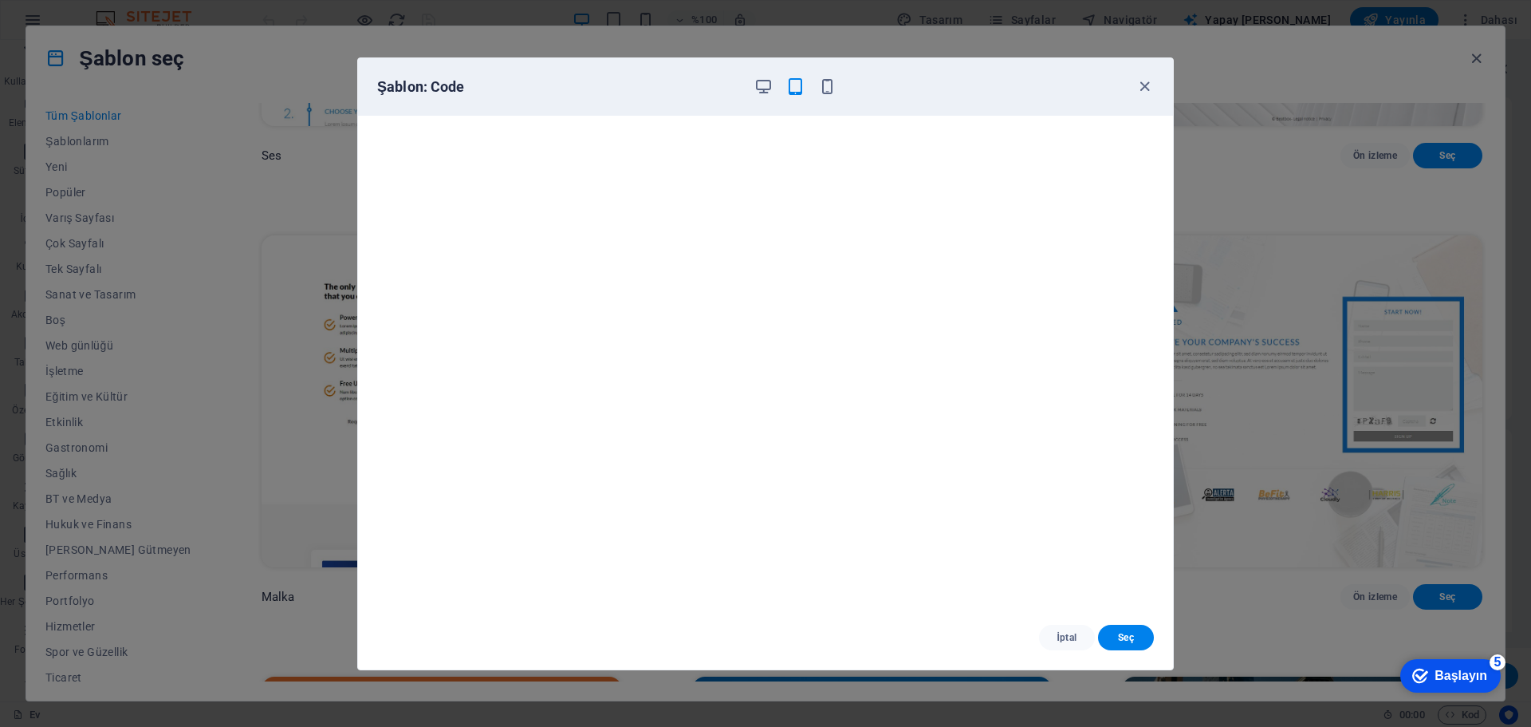
click at [828, 89] on icon "button" at bounding box center [827, 86] width 18 height 18
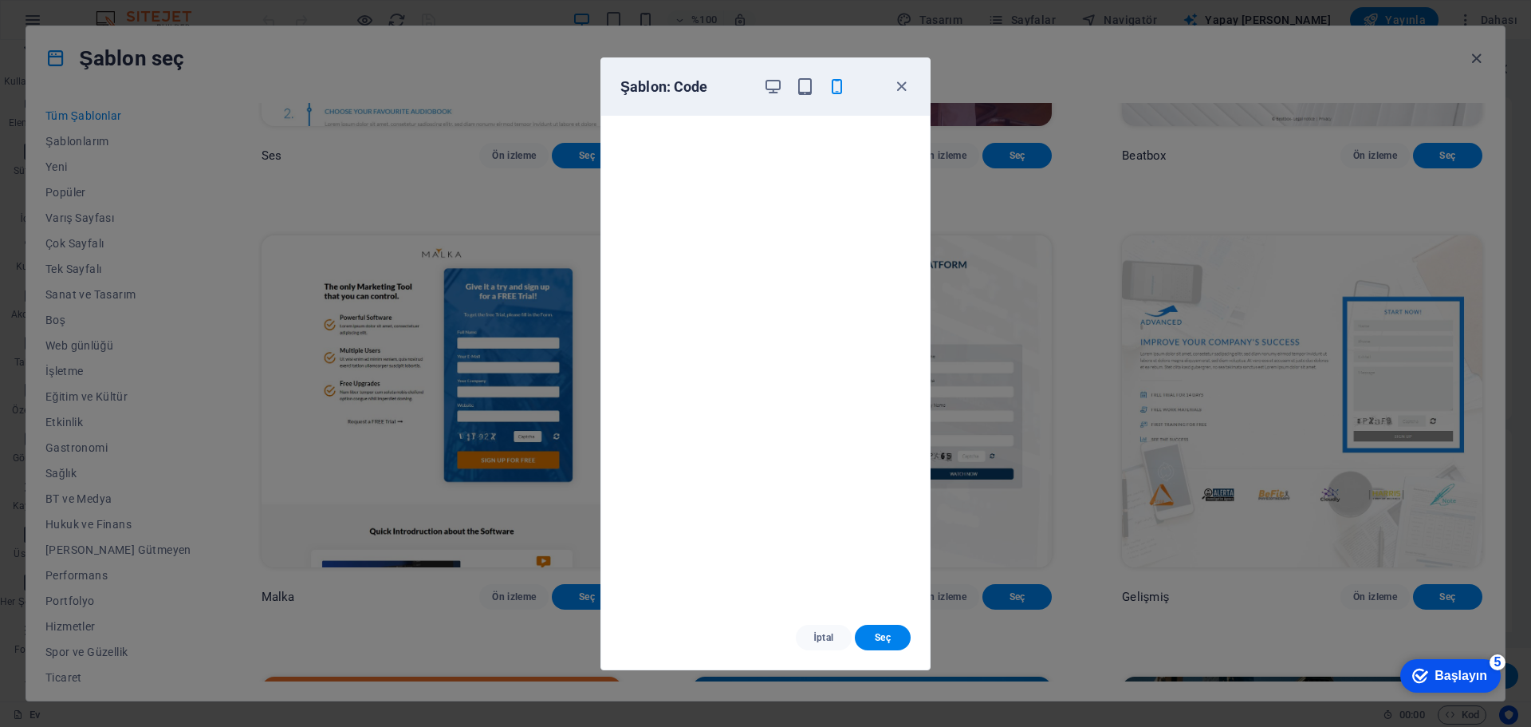
scroll to position [4, 0]
click at [825, 628] on button "İptal" at bounding box center [824, 637] width 56 height 26
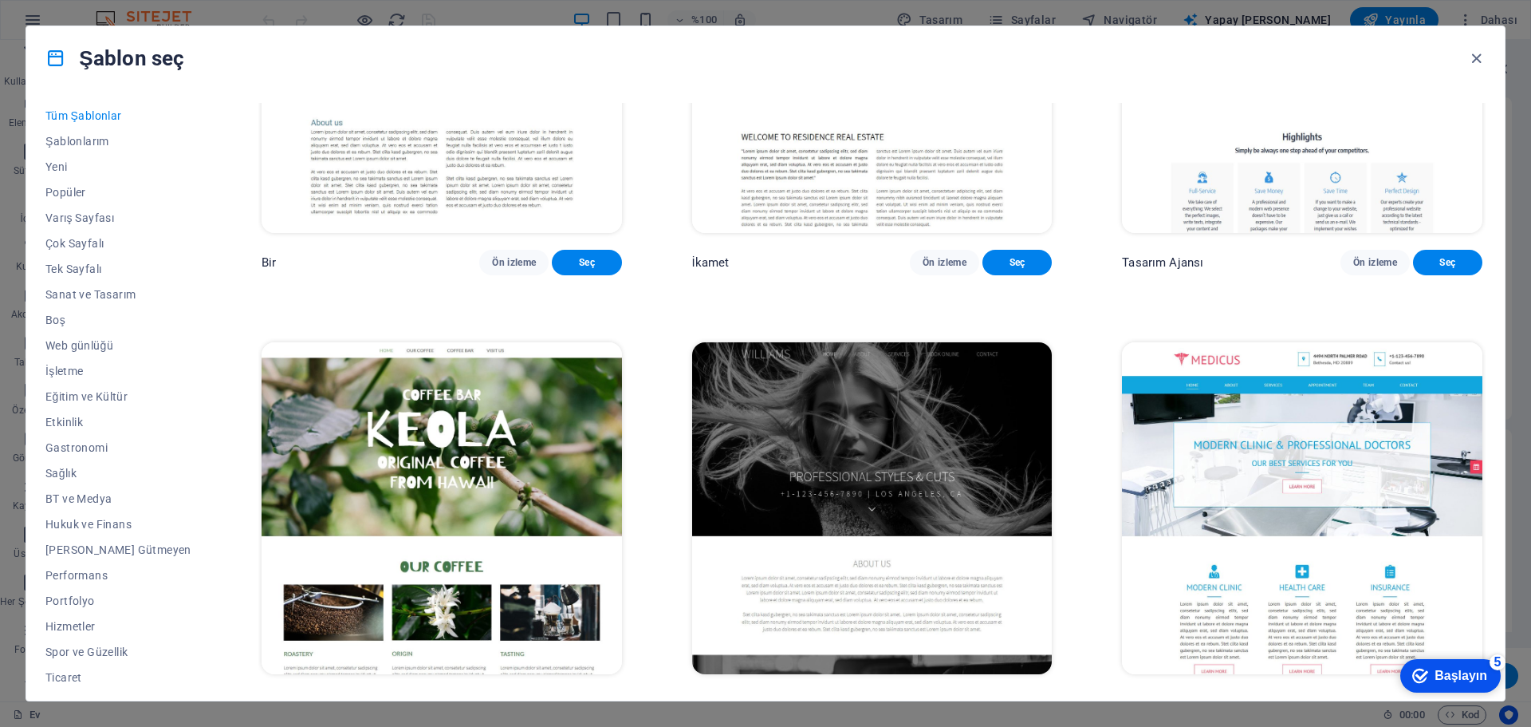
scroll to position [18373, 0]
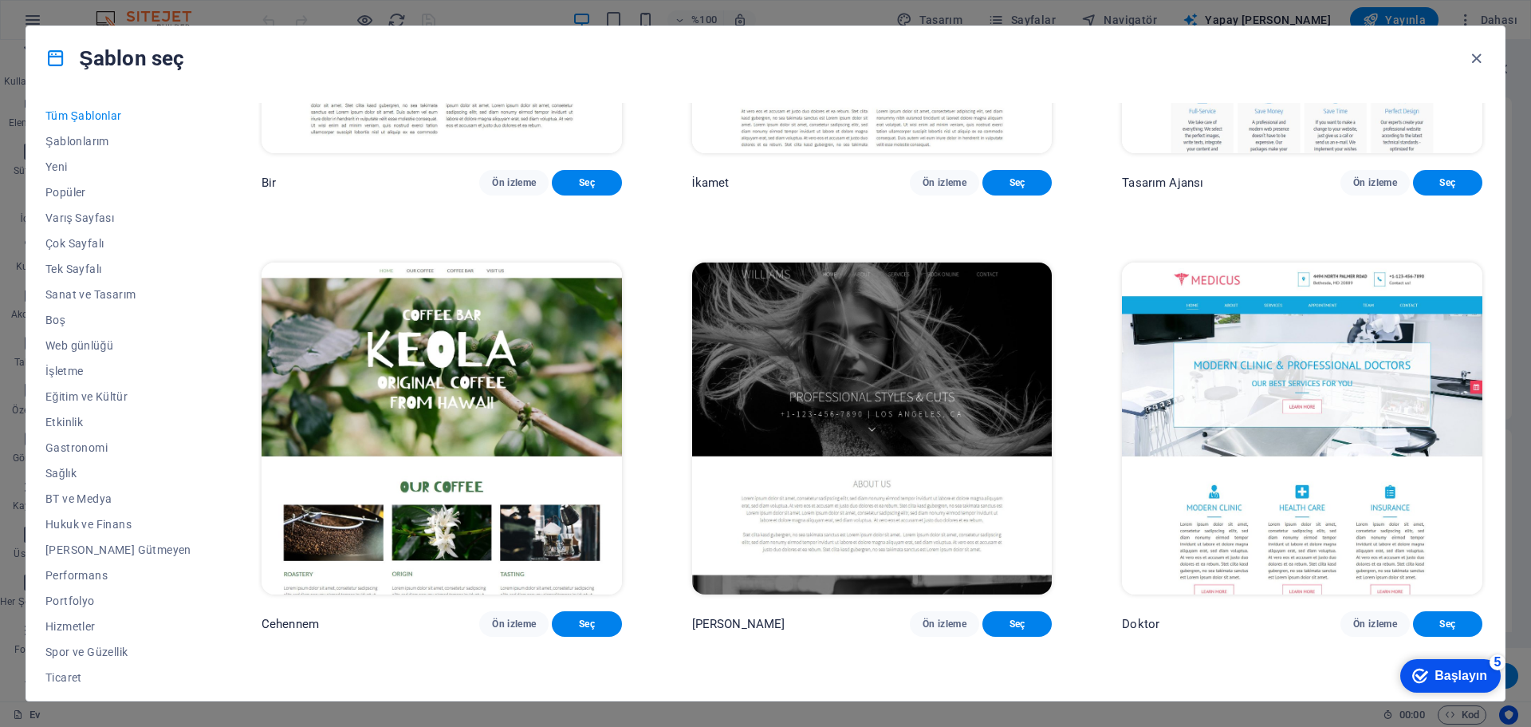
click at [1375, 188] on font "Ön izleme" at bounding box center [1375, 182] width 44 height 11
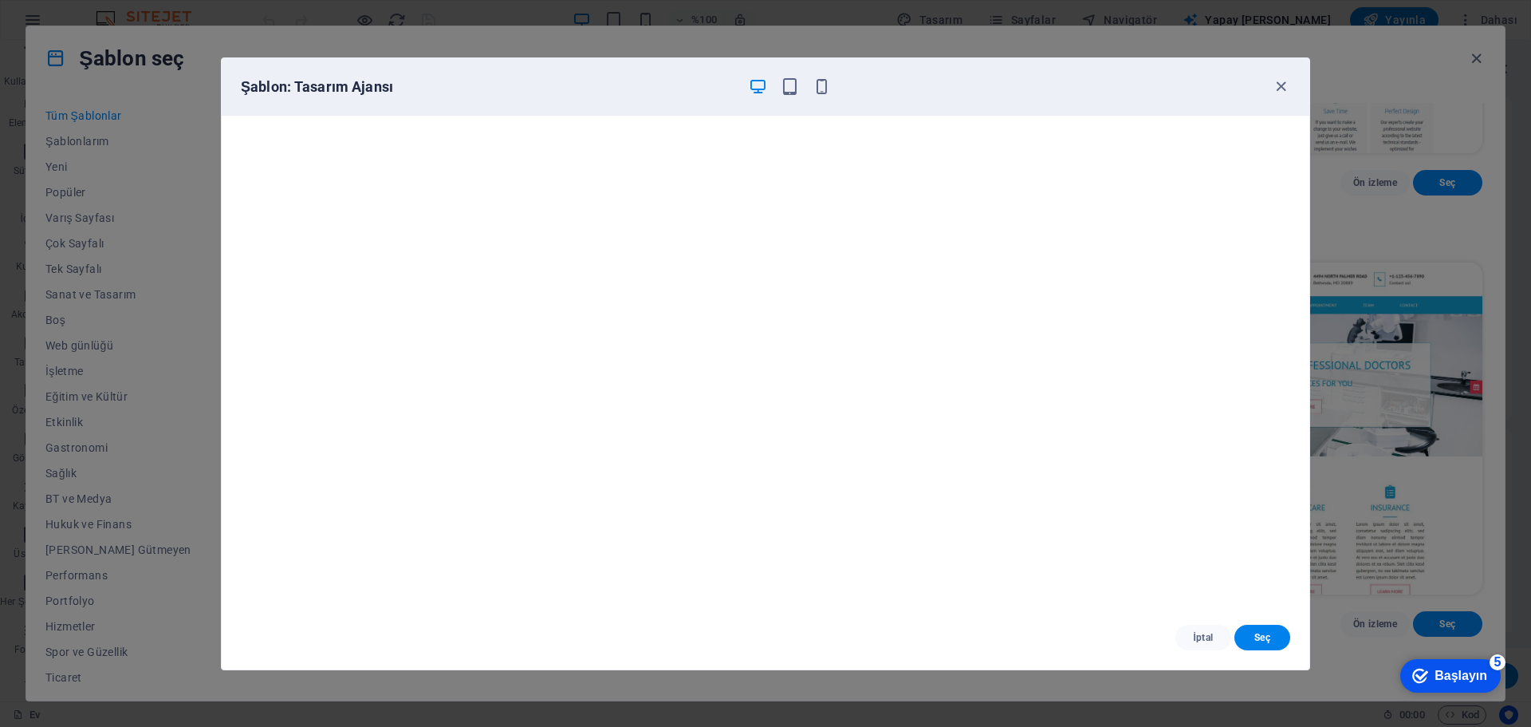
click at [1210, 637] on font "İptal" at bounding box center [1203, 637] width 20 height 11
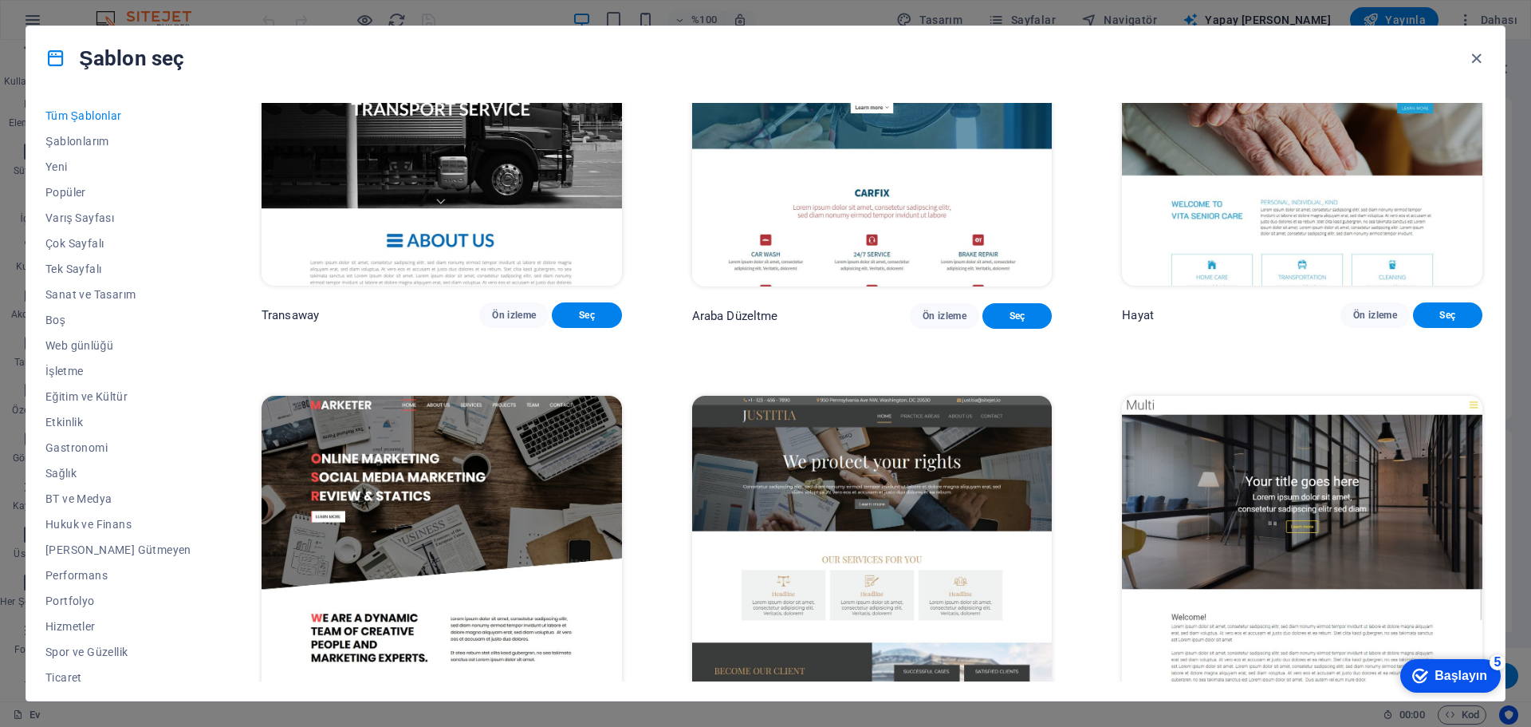
scroll to position [17097, 0]
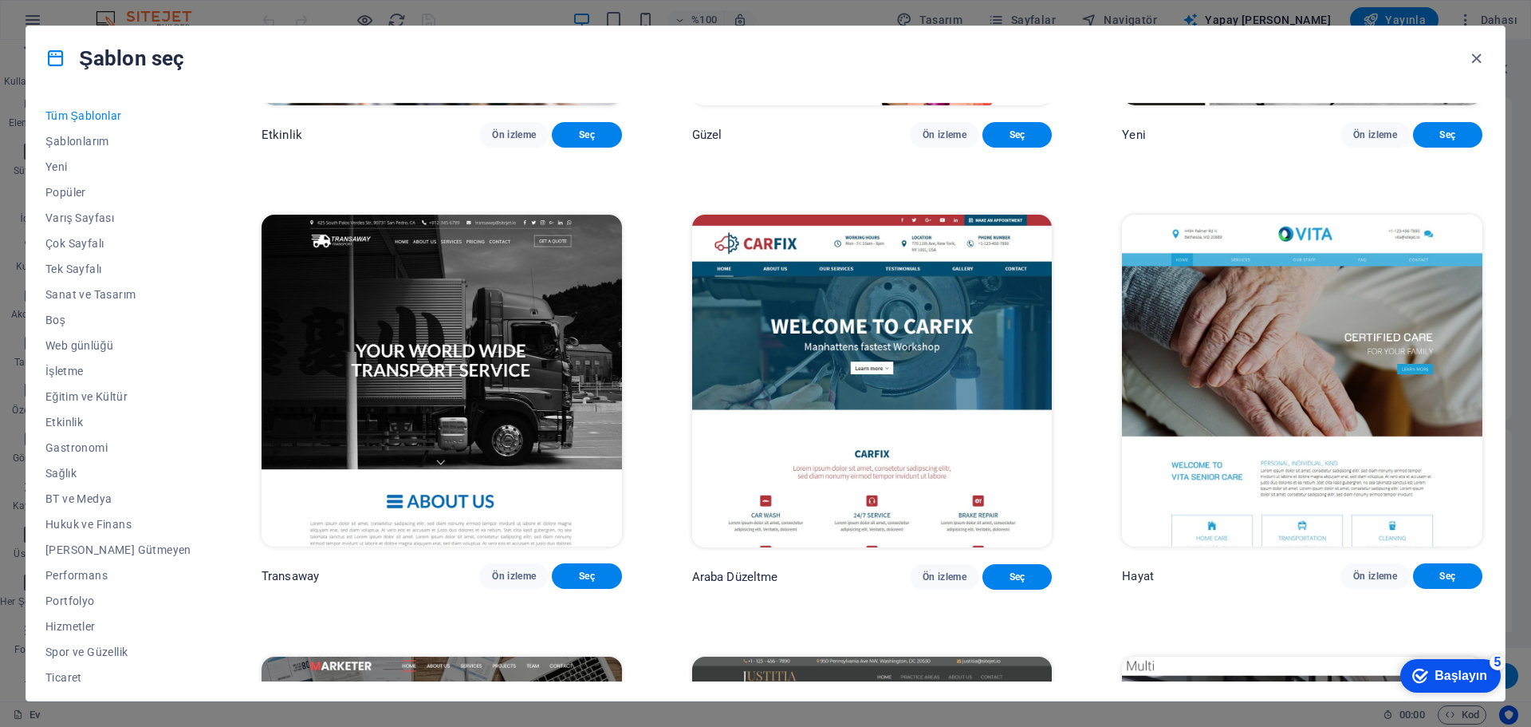
click at [1355, 140] on font "Ön izleme" at bounding box center [1375, 134] width 44 height 11
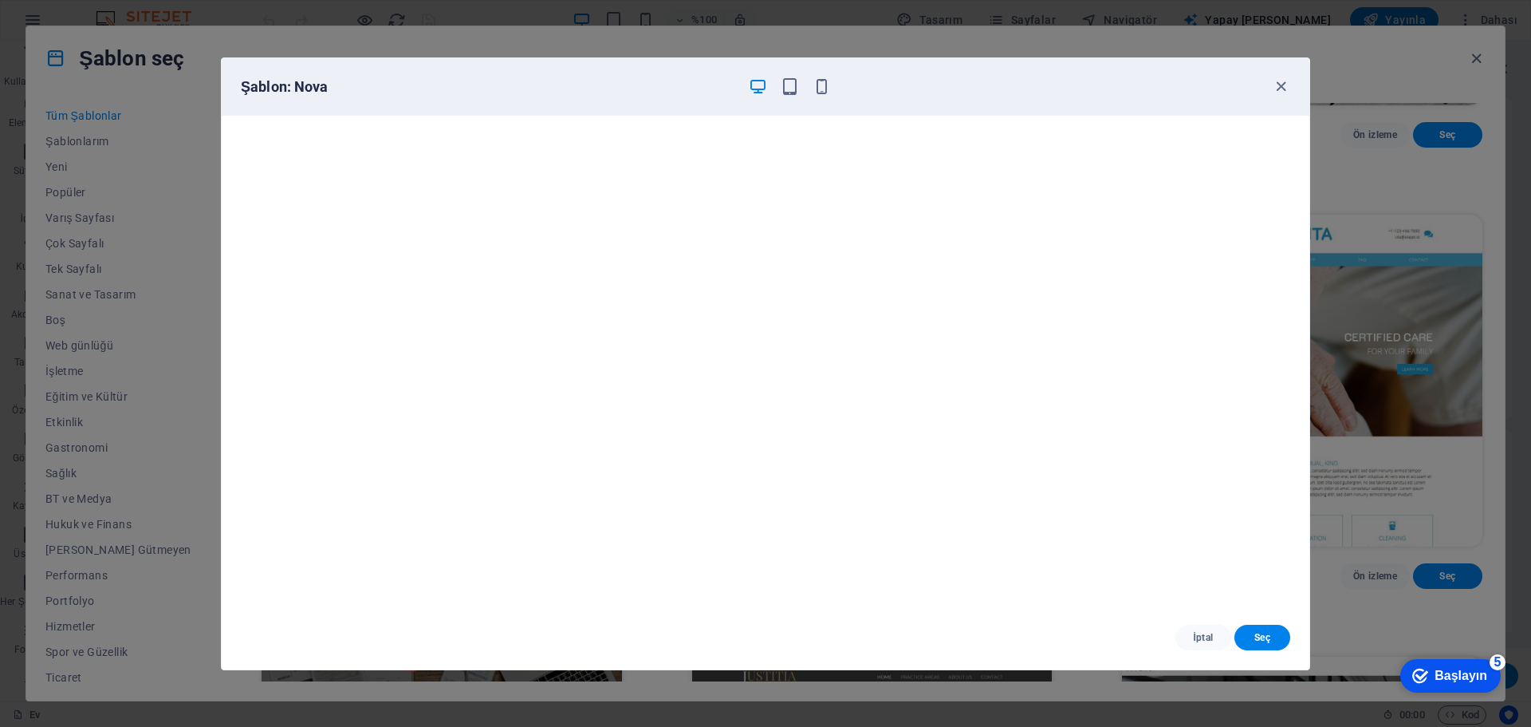
click at [1199, 638] on font "İptal" at bounding box center [1203, 637] width 20 height 11
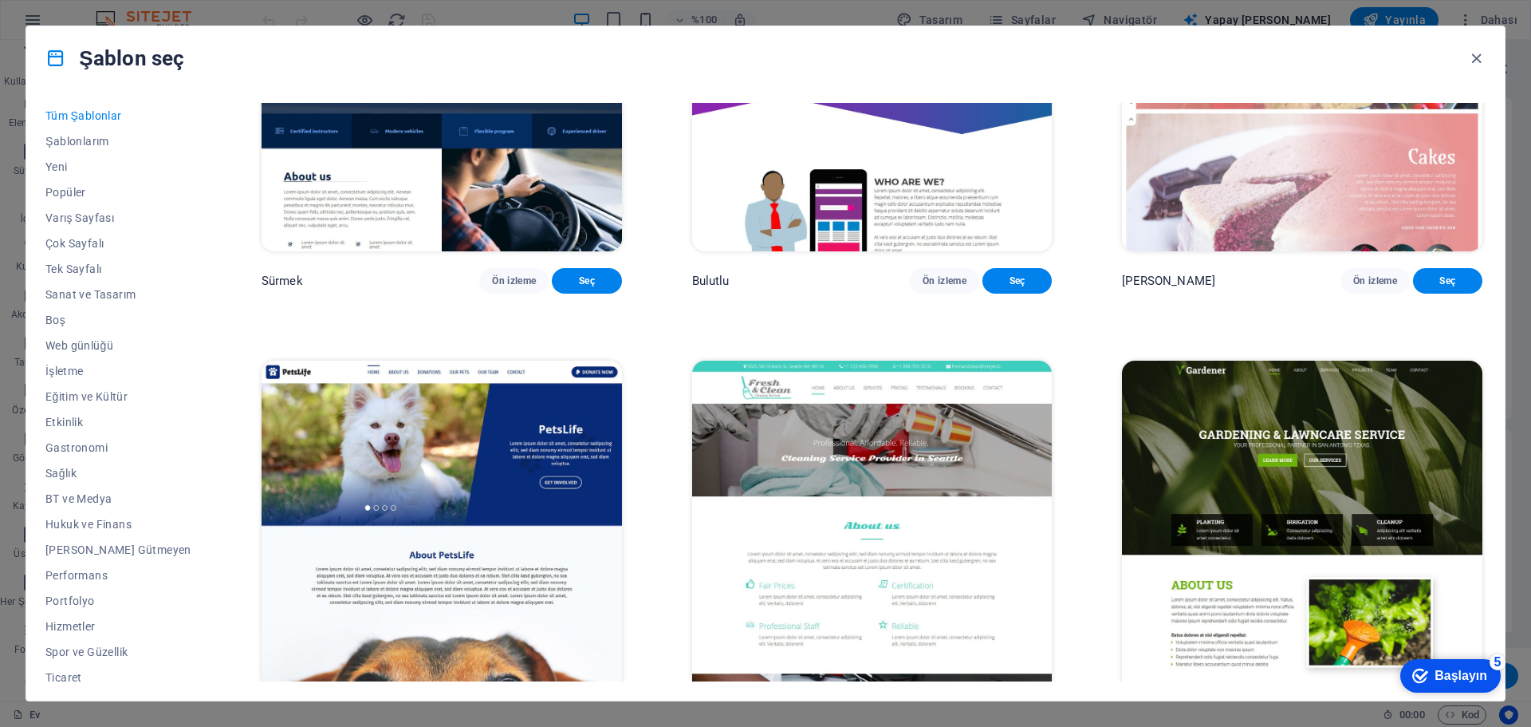
scroll to position [14704, 0]
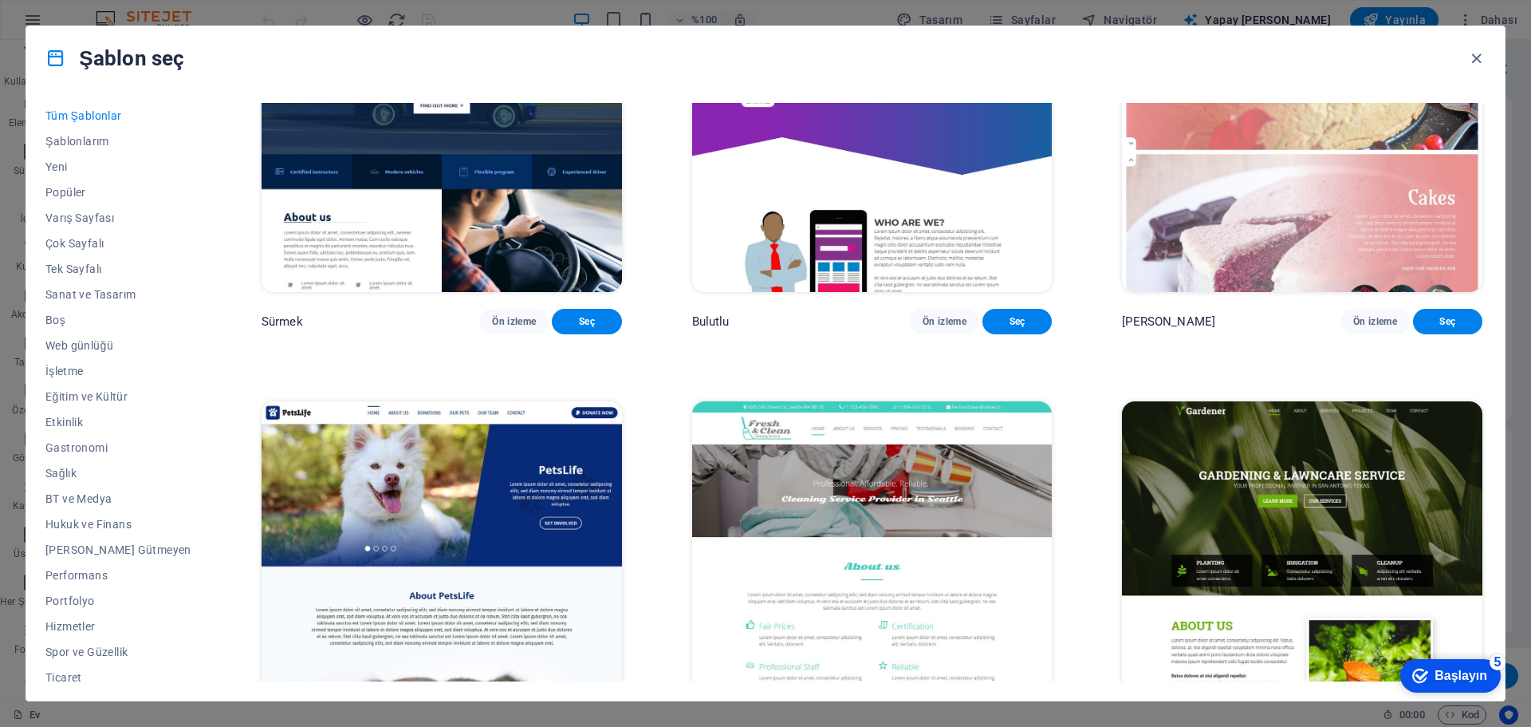
click at [939, 327] on font "Ön izleme" at bounding box center [945, 321] width 44 height 11
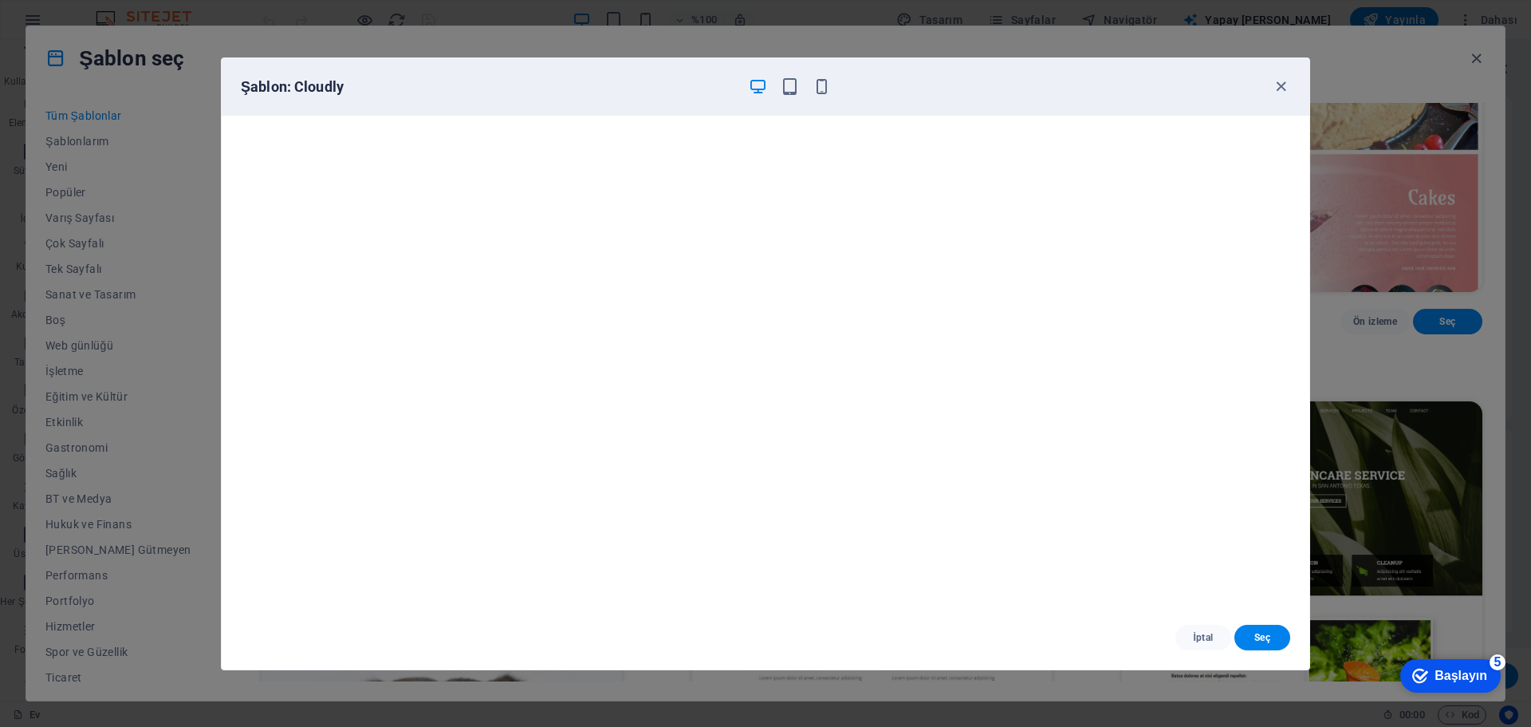
scroll to position [0, 0]
click at [1207, 626] on button "İptal" at bounding box center [1204, 637] width 56 height 26
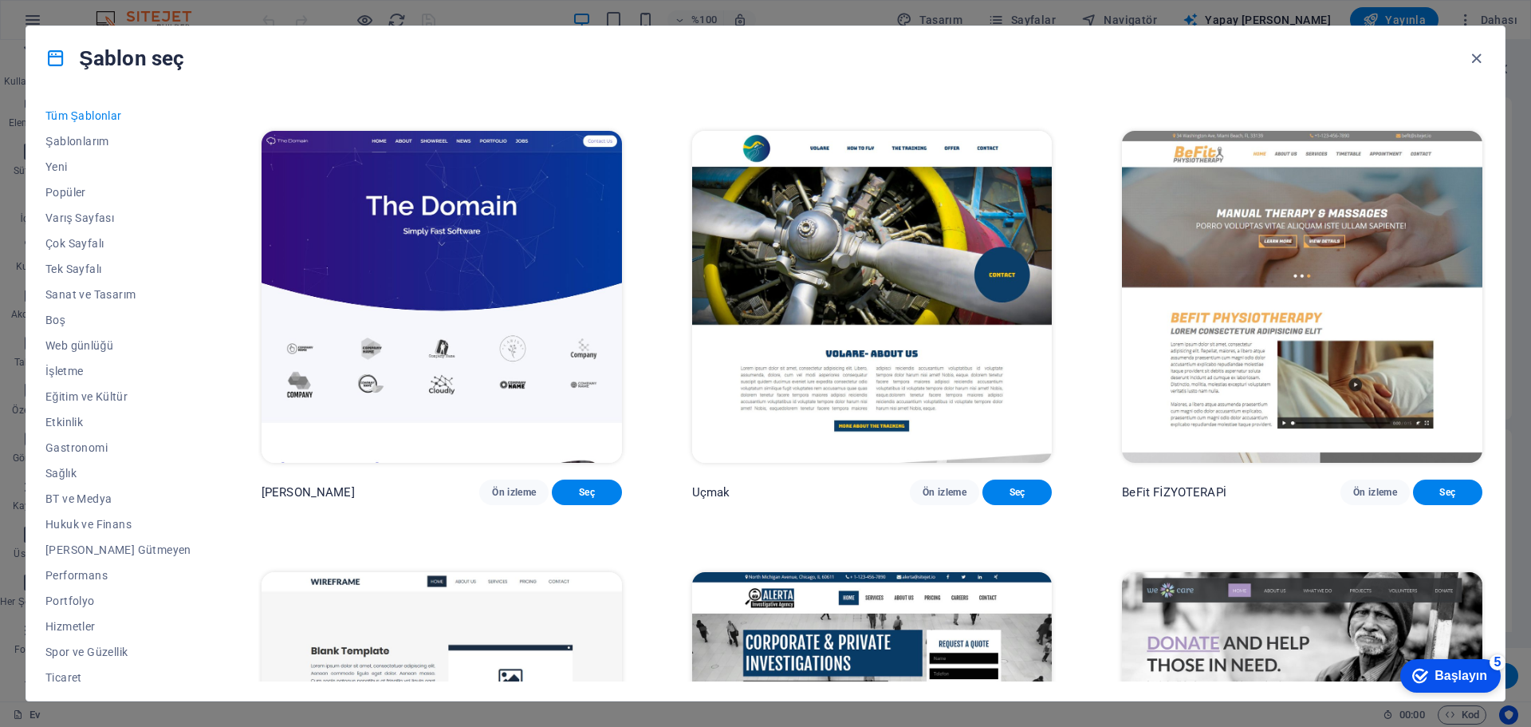
scroll to position [10717, 0]
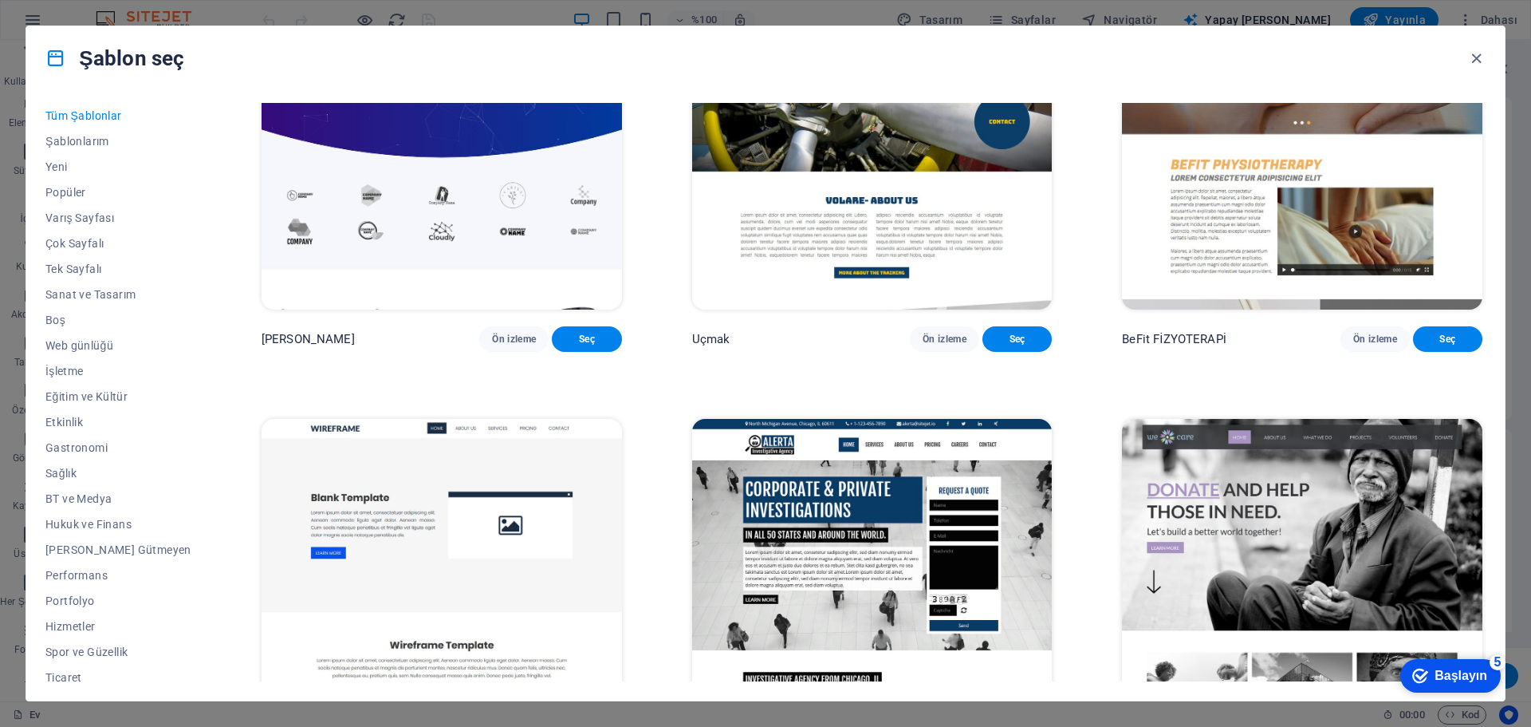
click at [492, 345] on font "Ön izleme" at bounding box center [514, 338] width 44 height 11
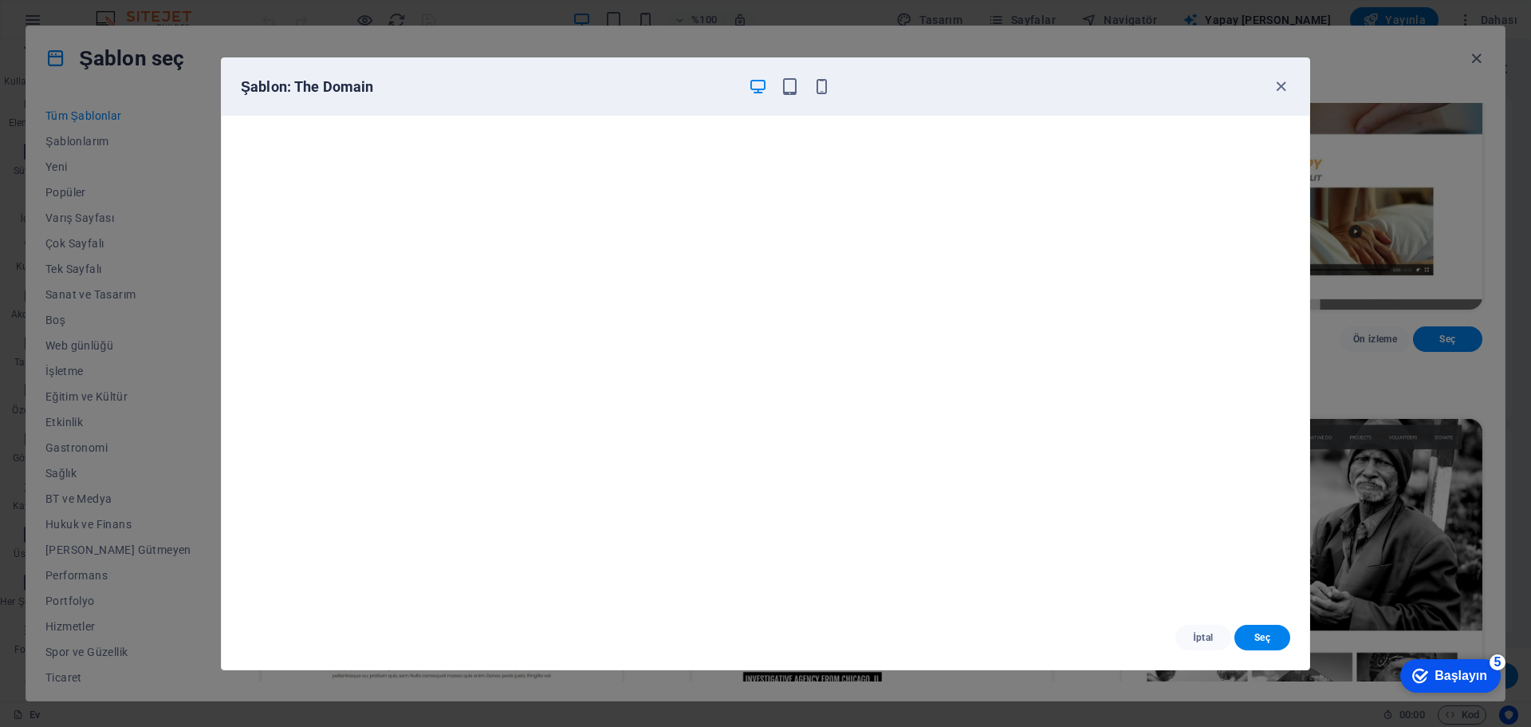
click at [1210, 635] on font "İptal" at bounding box center [1203, 637] width 20 height 11
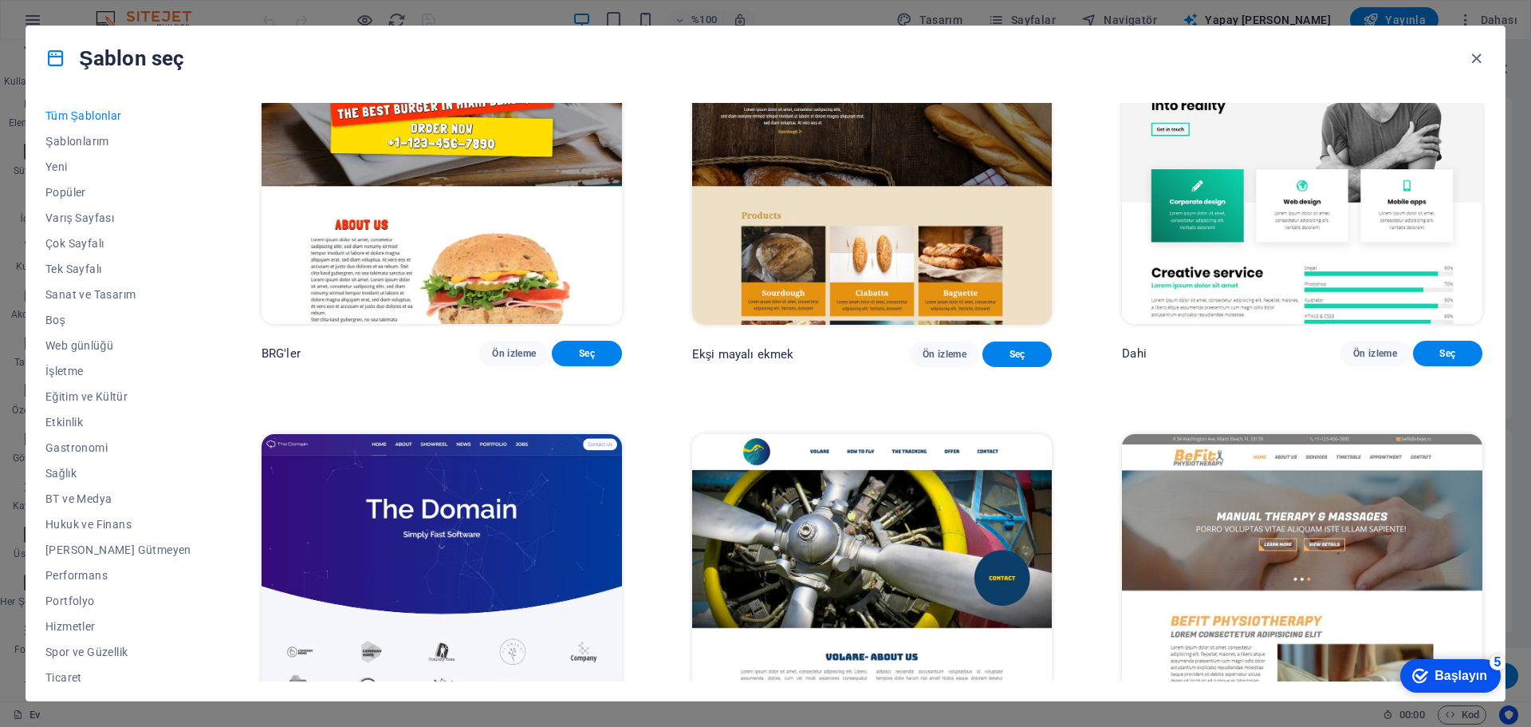
scroll to position [10238, 0]
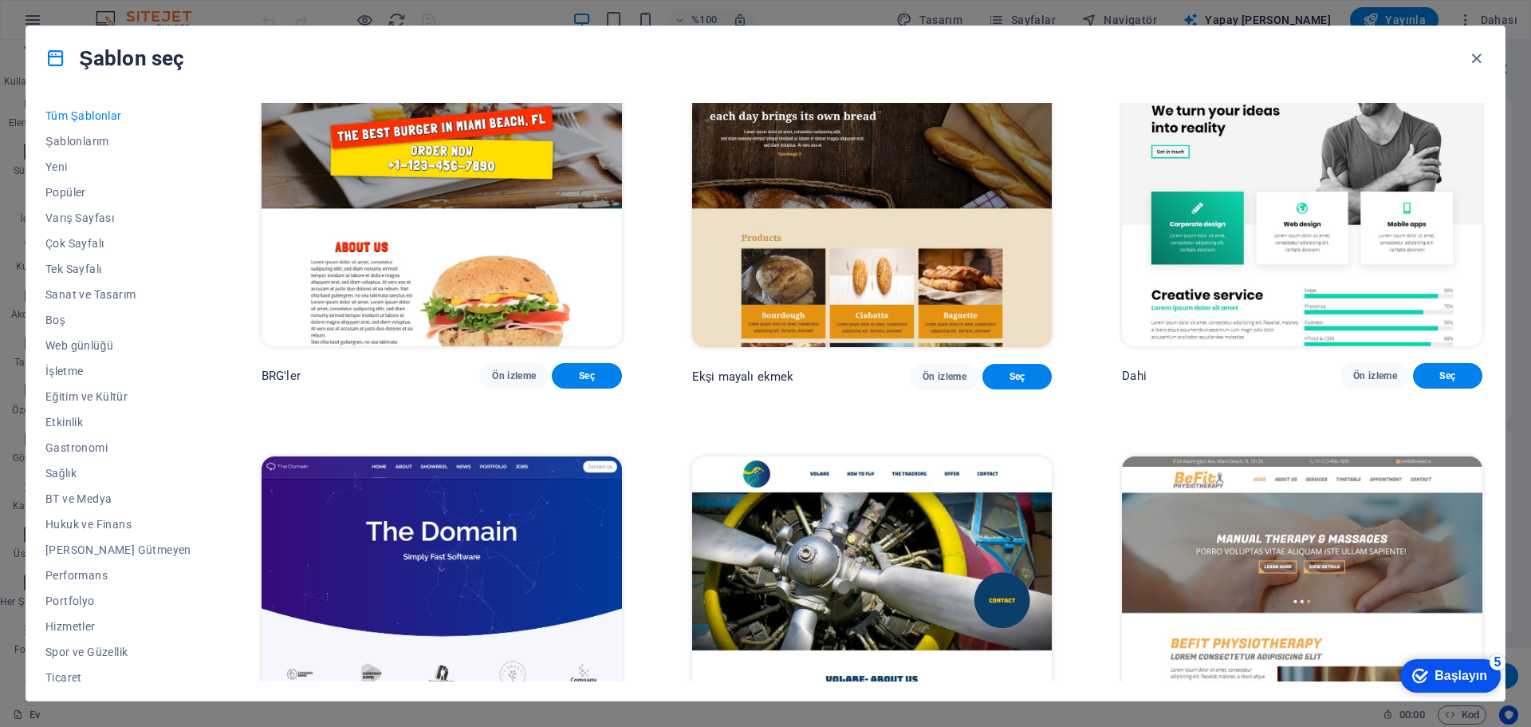
click at [1365, 381] on font "Ön izleme" at bounding box center [1375, 375] width 44 height 11
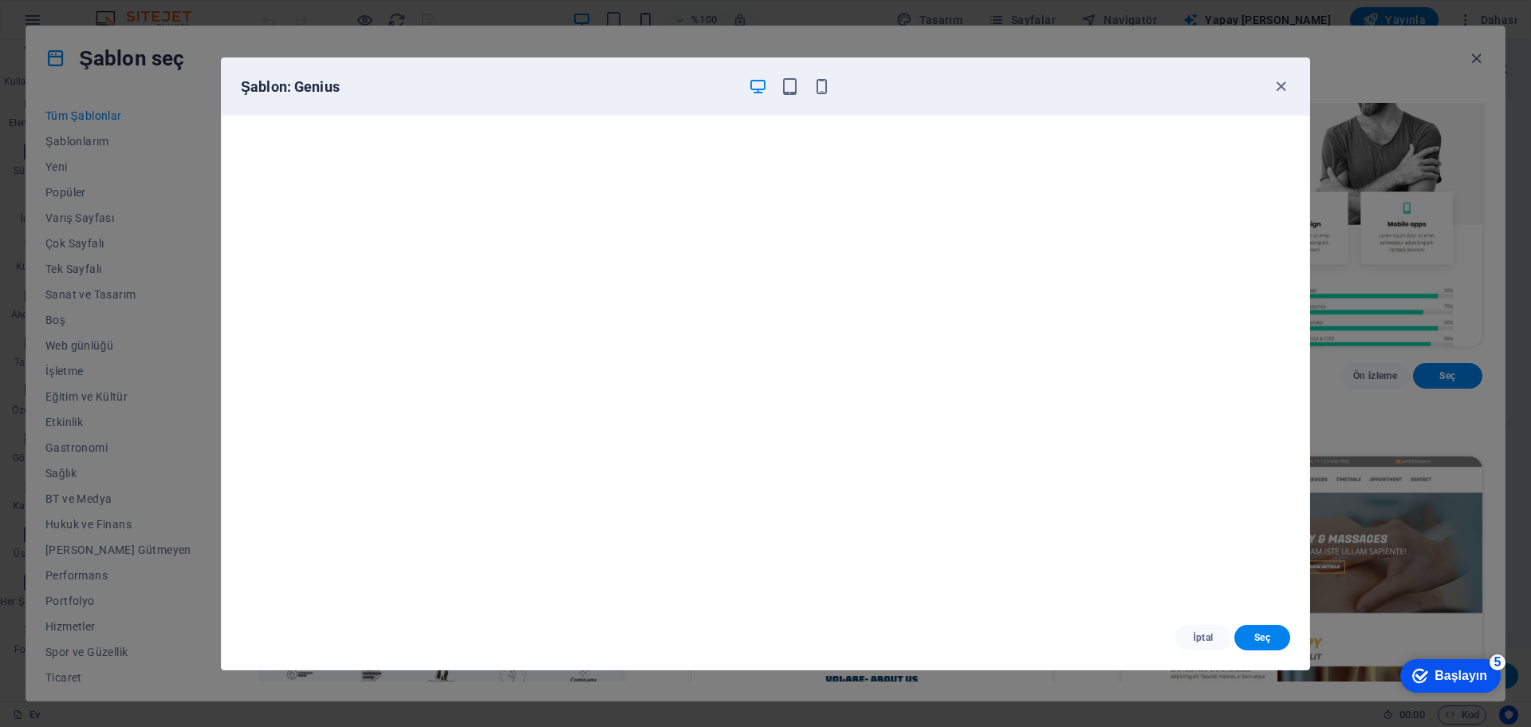
drag, startPoint x: 1208, startPoint y: 640, endPoint x: 1141, endPoint y: 604, distance: 76.4
click at [1207, 640] on font "İptal" at bounding box center [1203, 637] width 20 height 11
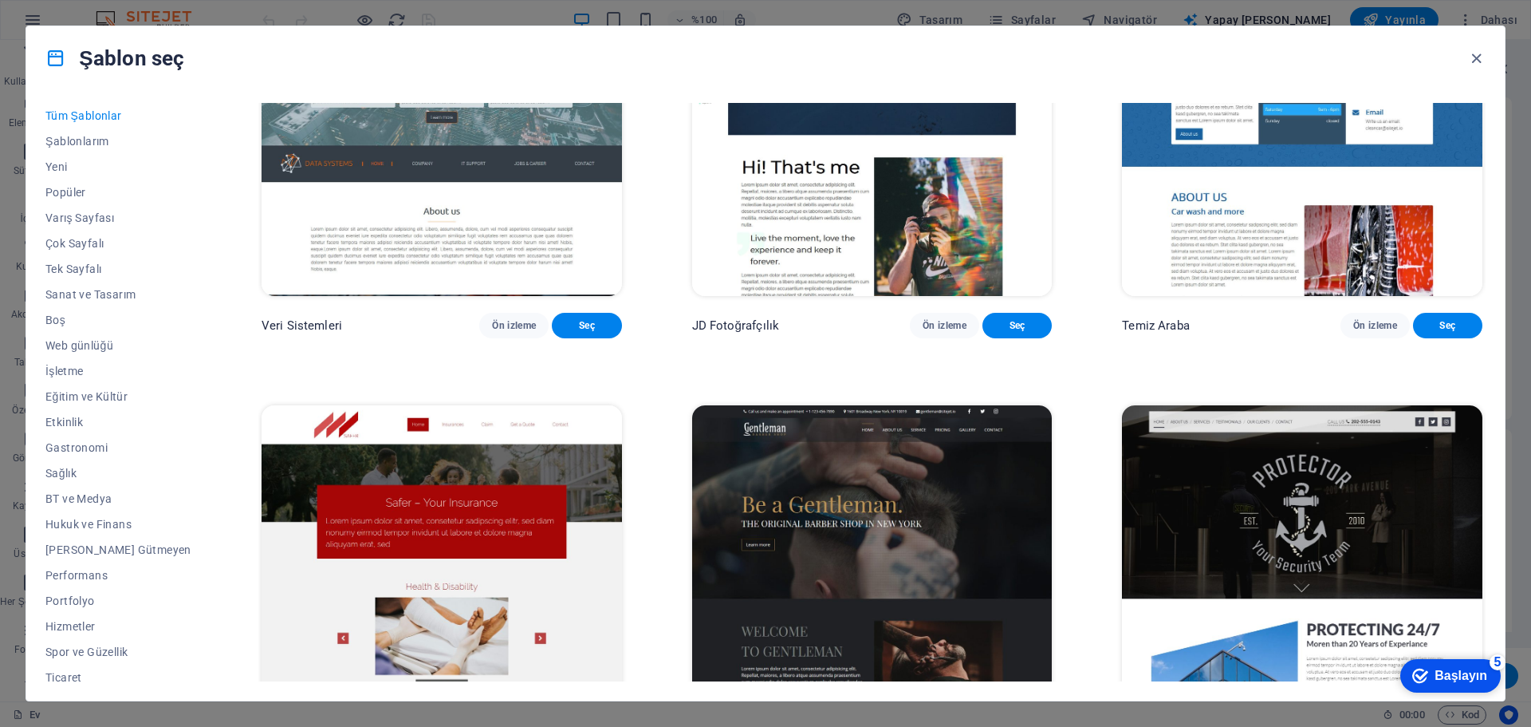
scroll to position [8085, 0]
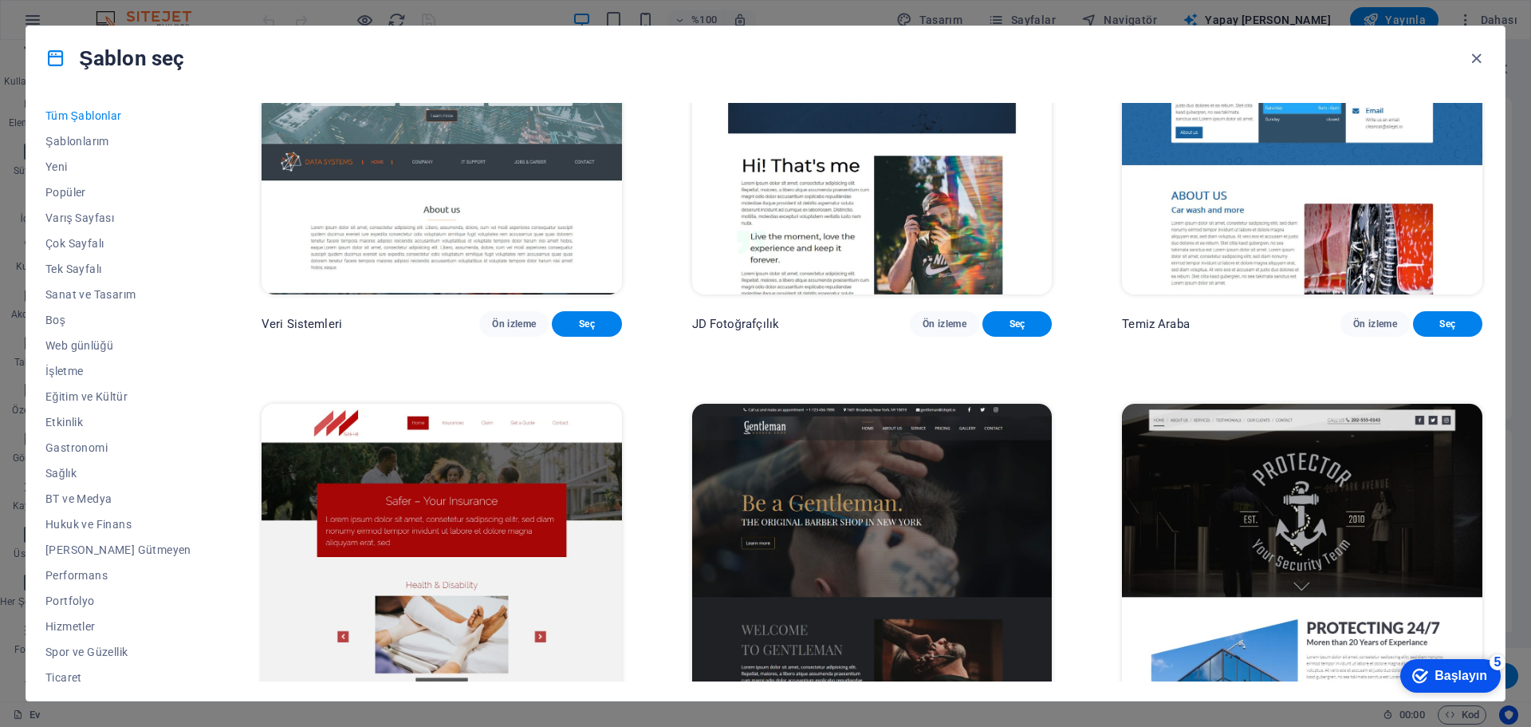
click at [496, 337] on button "Ön izleme" at bounding box center [513, 324] width 69 height 26
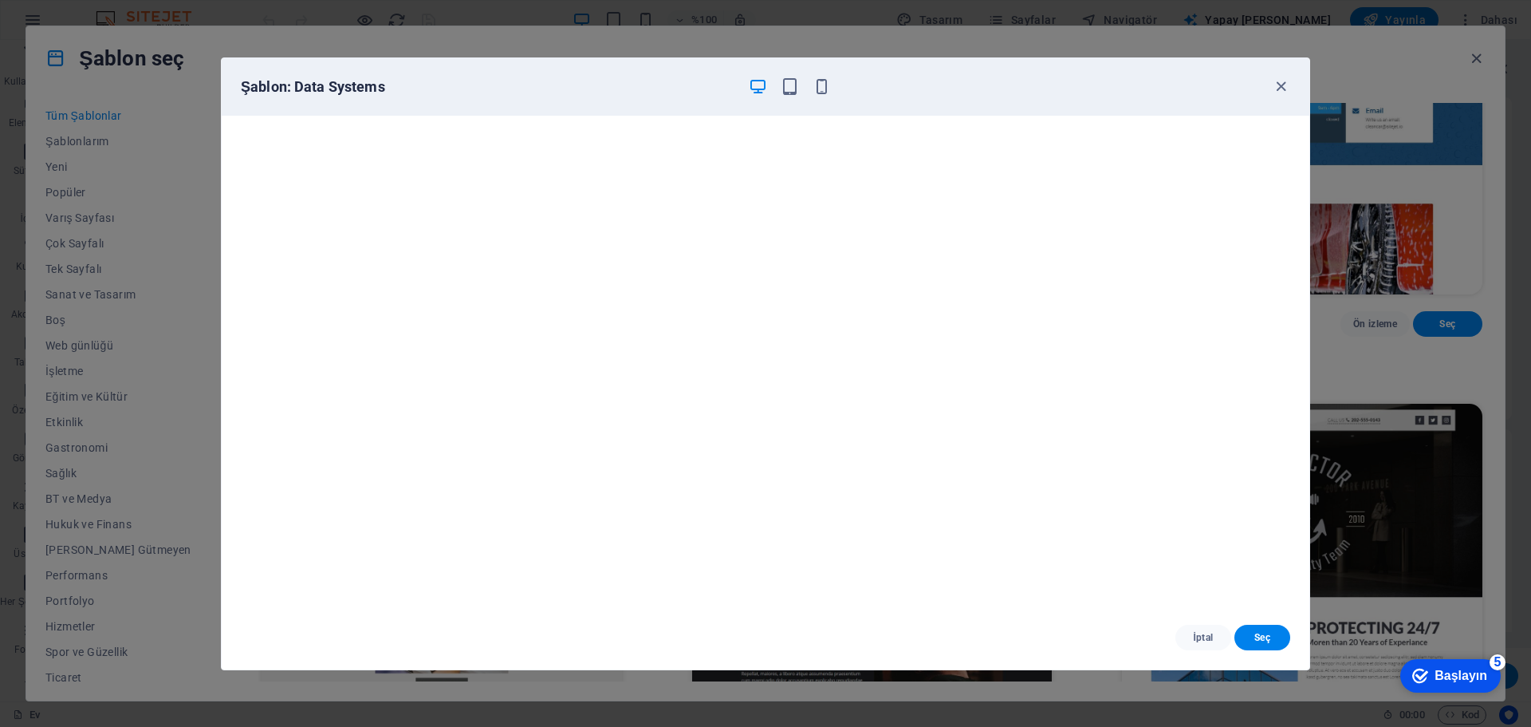
scroll to position [4, 0]
click at [1209, 636] on font "İptal" at bounding box center [1203, 637] width 20 height 11
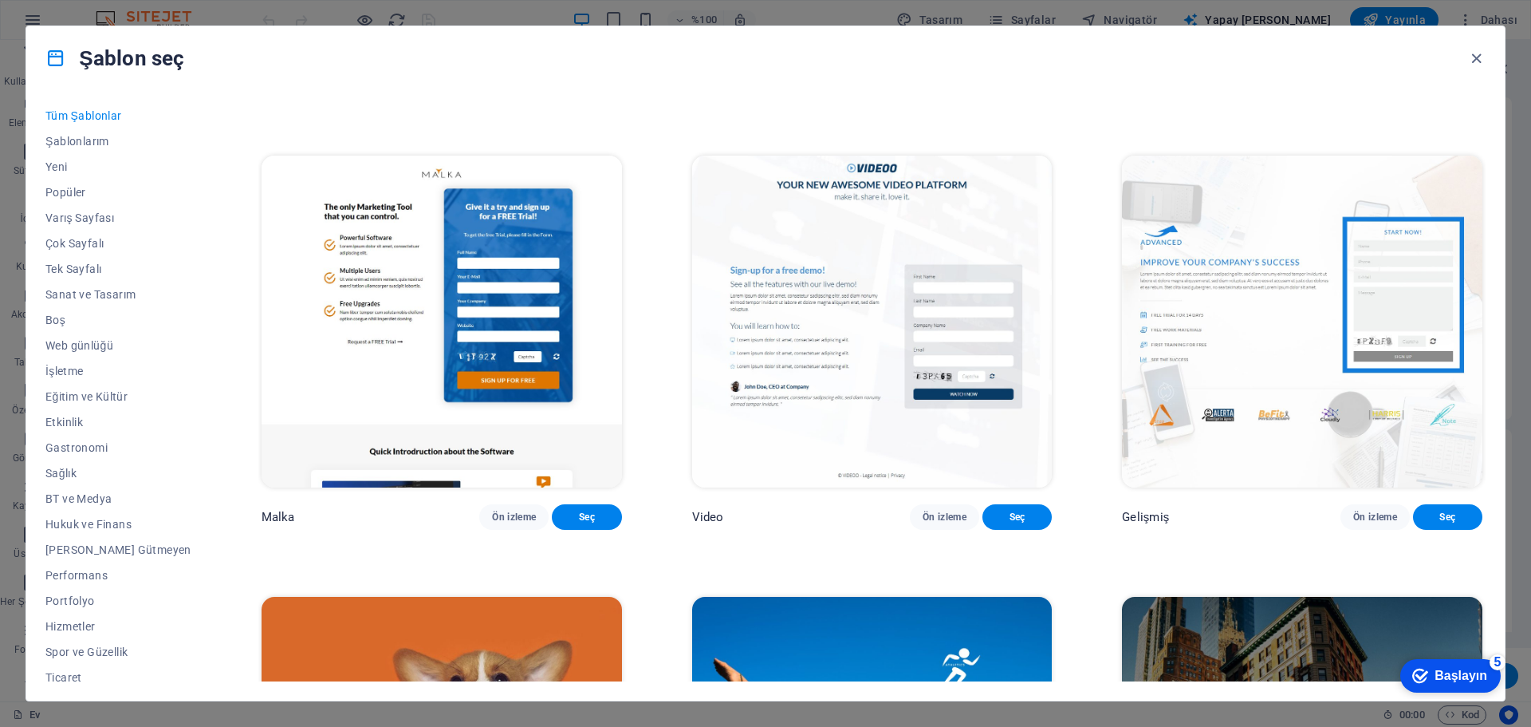
scroll to position [21004, 0]
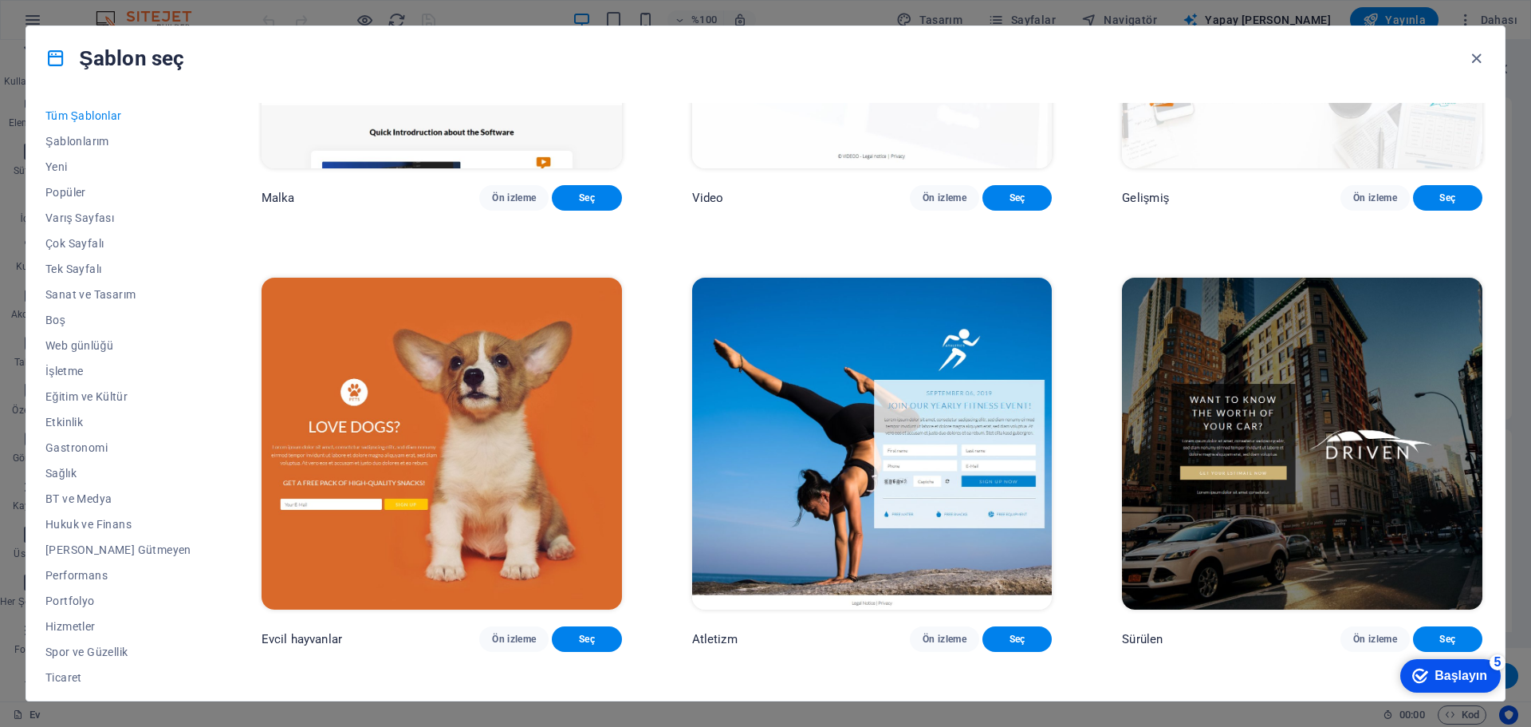
click at [496, 204] on font "Ön izleme" at bounding box center [514, 197] width 44 height 13
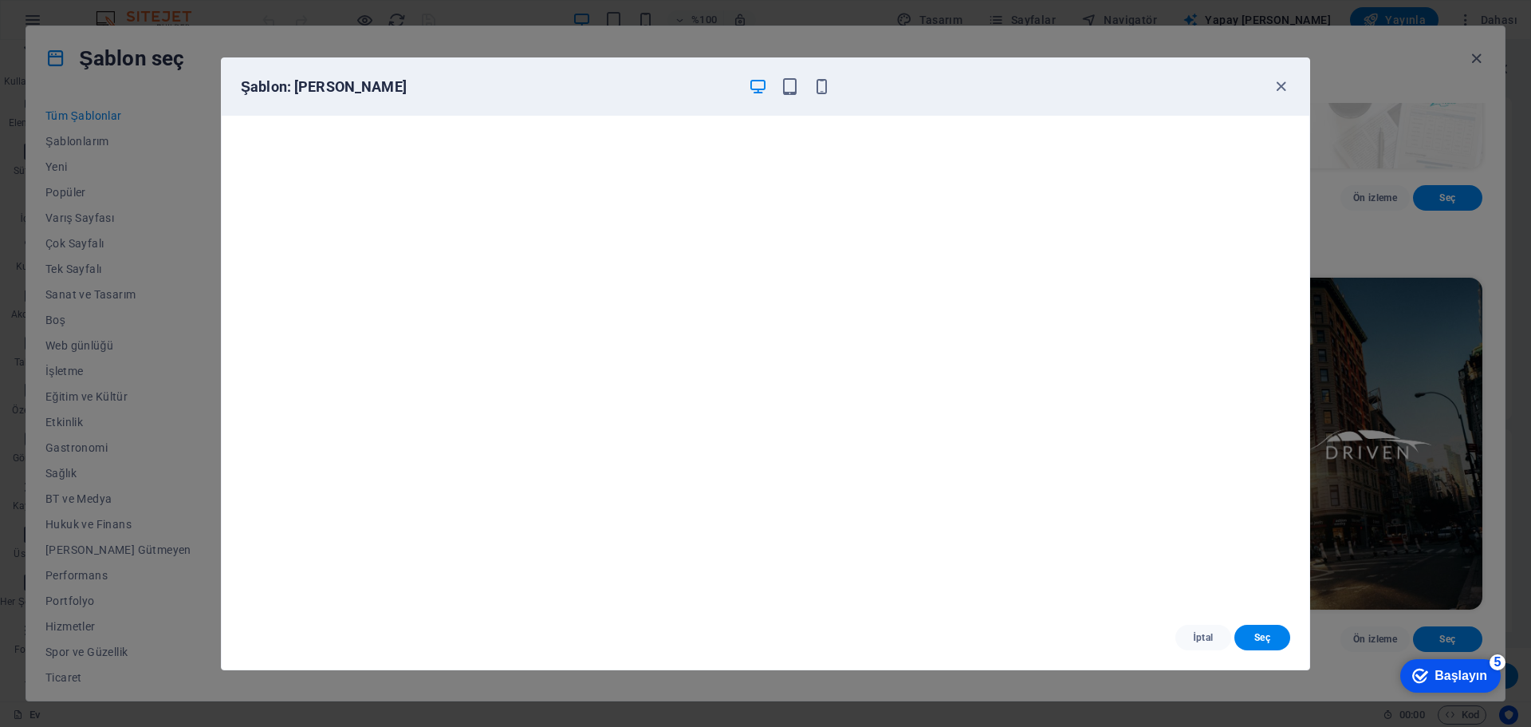
click at [1215, 639] on span "İptal" at bounding box center [1203, 637] width 30 height 13
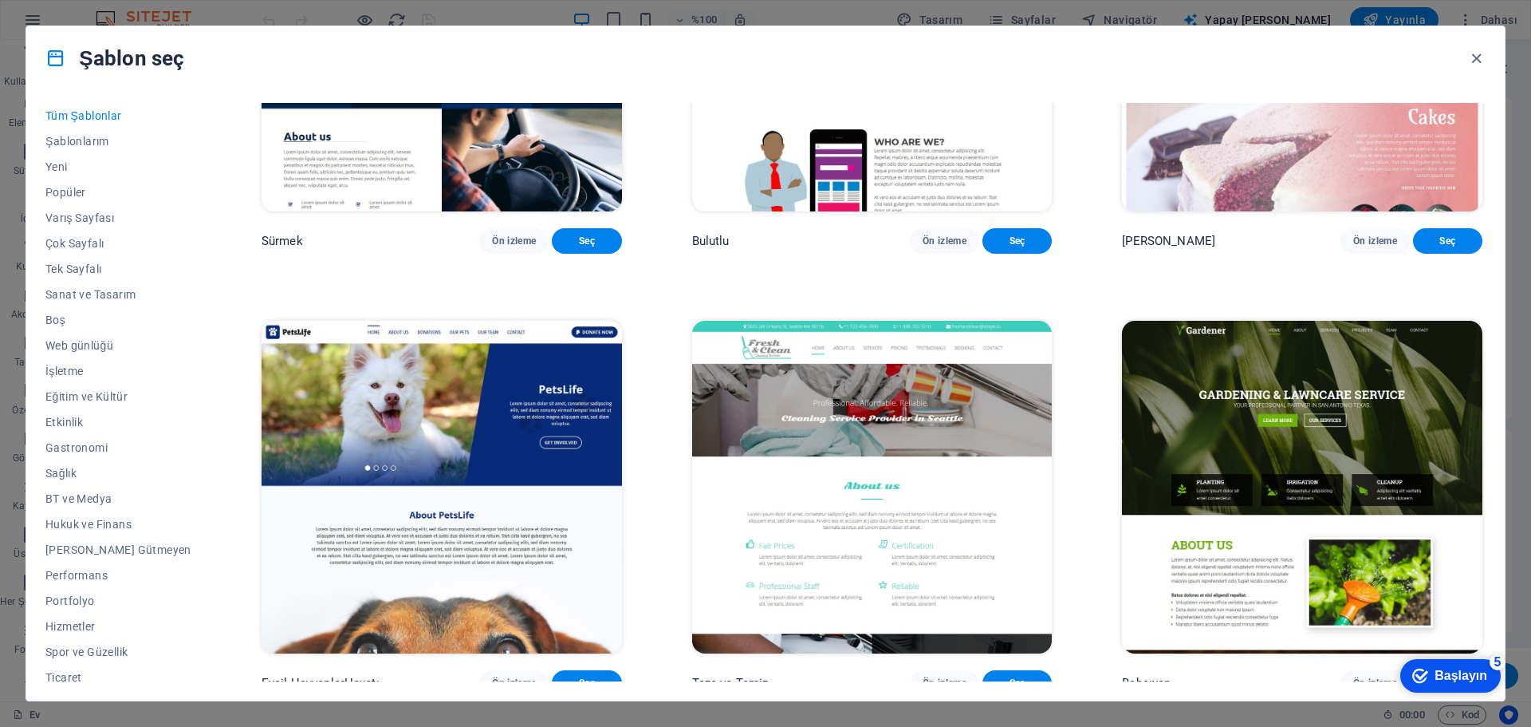
scroll to position [14784, 0]
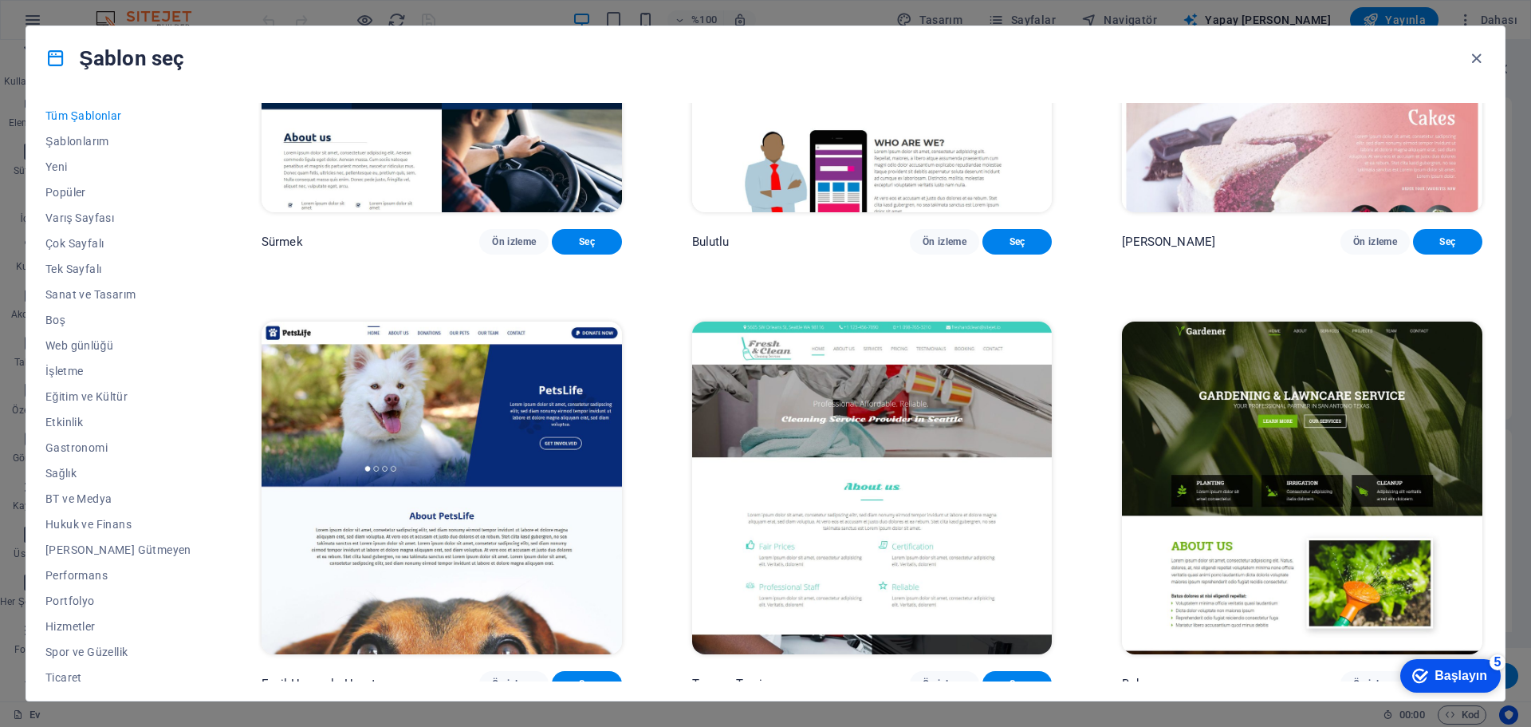
click at [947, 247] on font "Ön izleme" at bounding box center [945, 241] width 44 height 11
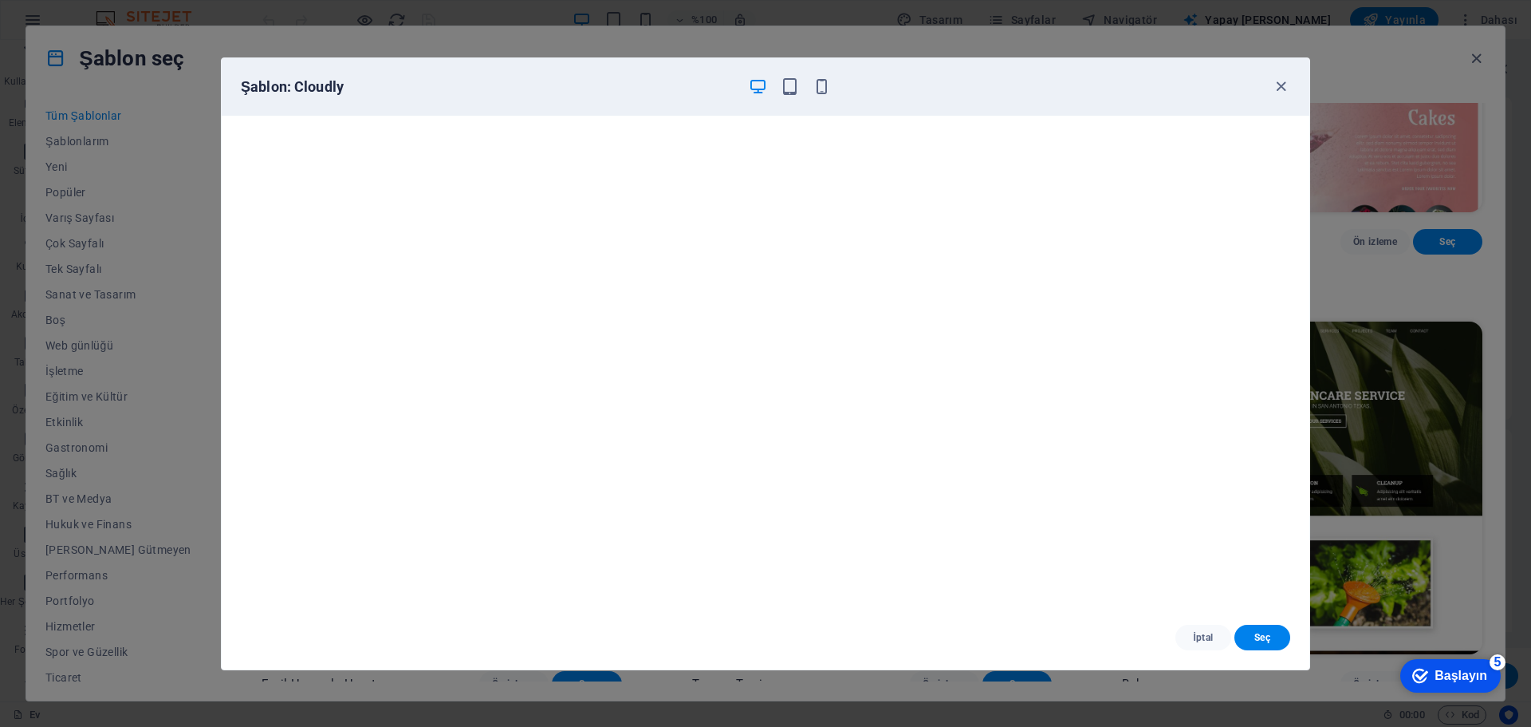
click at [1194, 633] on font "İptal" at bounding box center [1203, 637] width 20 height 11
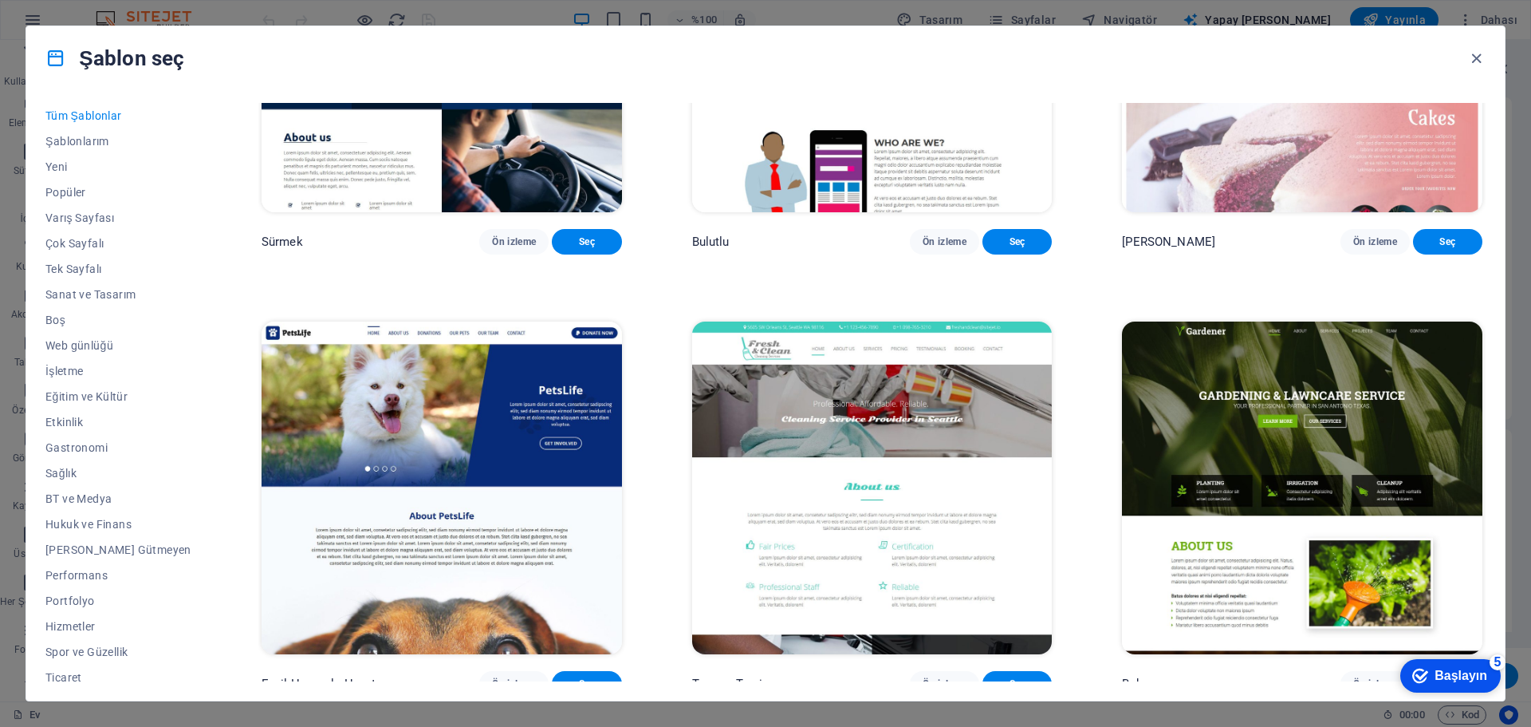
click at [85, 498] on span "BT ve Medya" at bounding box center [118, 498] width 146 height 13
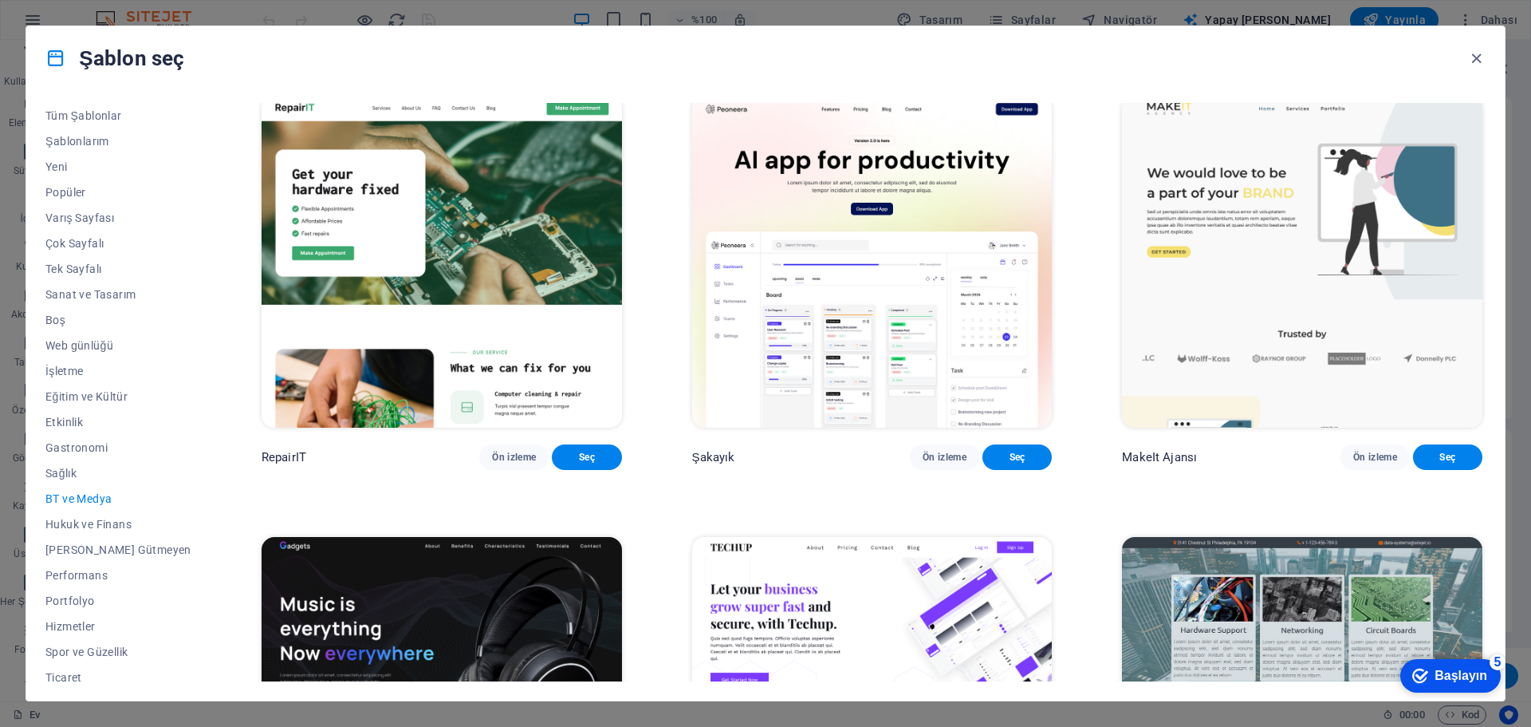
scroll to position [0, 0]
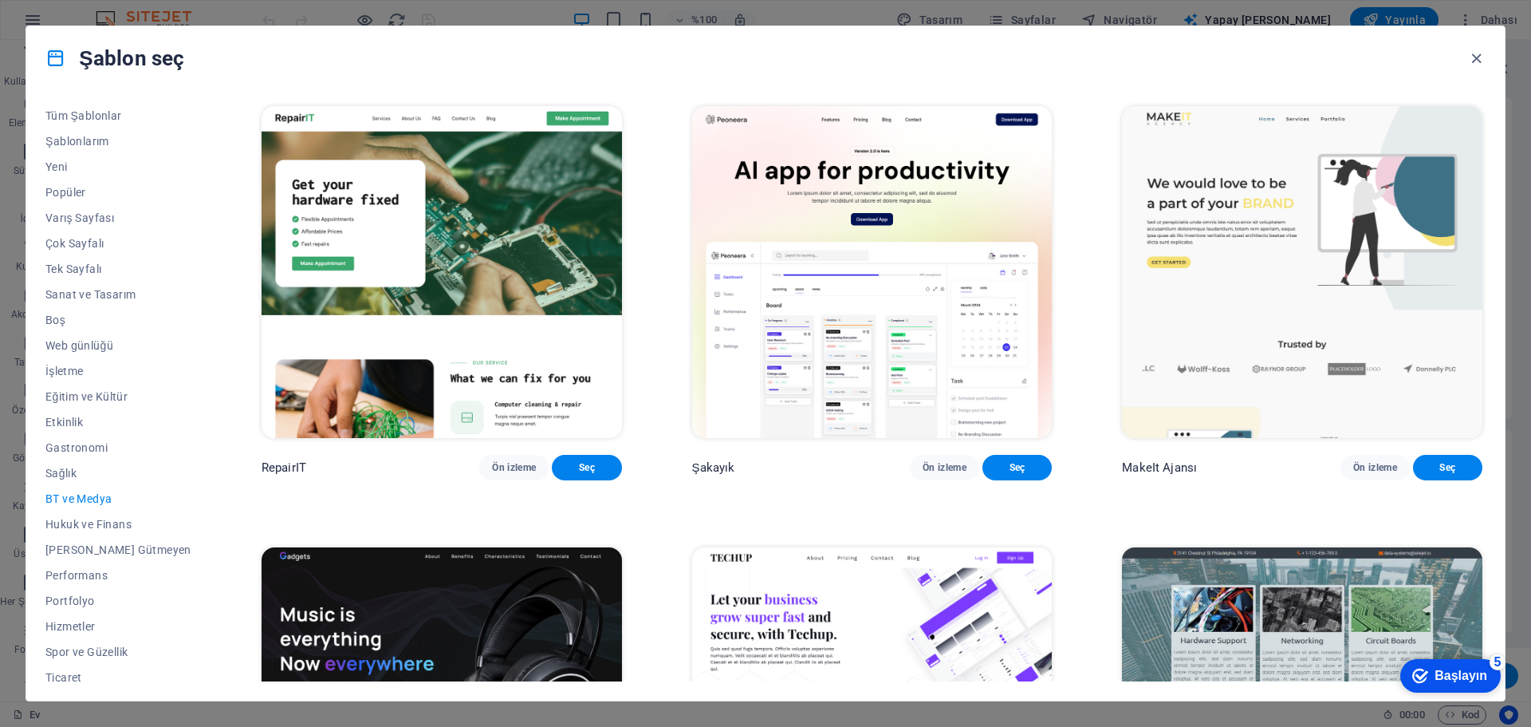
click at [1382, 473] on font "Ön izleme" at bounding box center [1375, 467] width 44 height 11
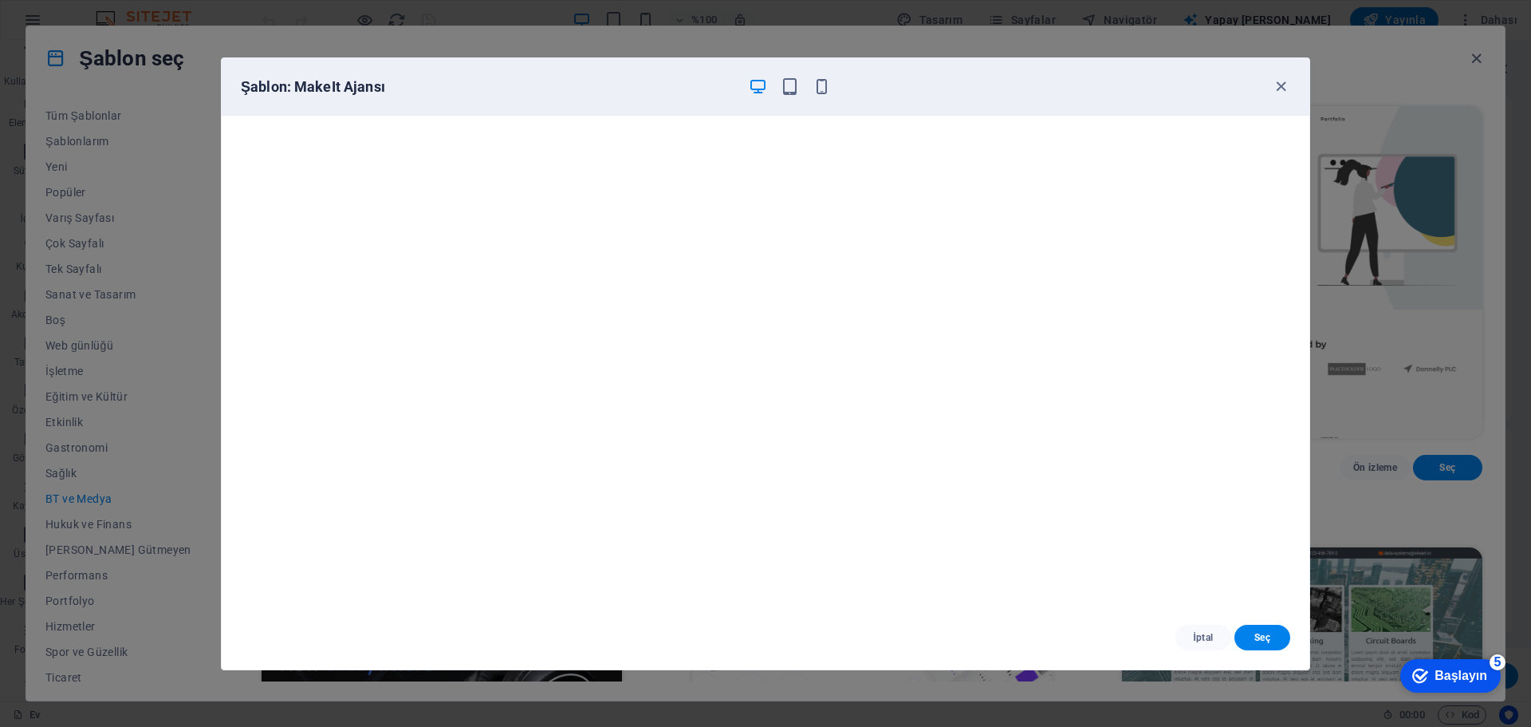
click at [1195, 635] on font "İptal" at bounding box center [1203, 637] width 20 height 11
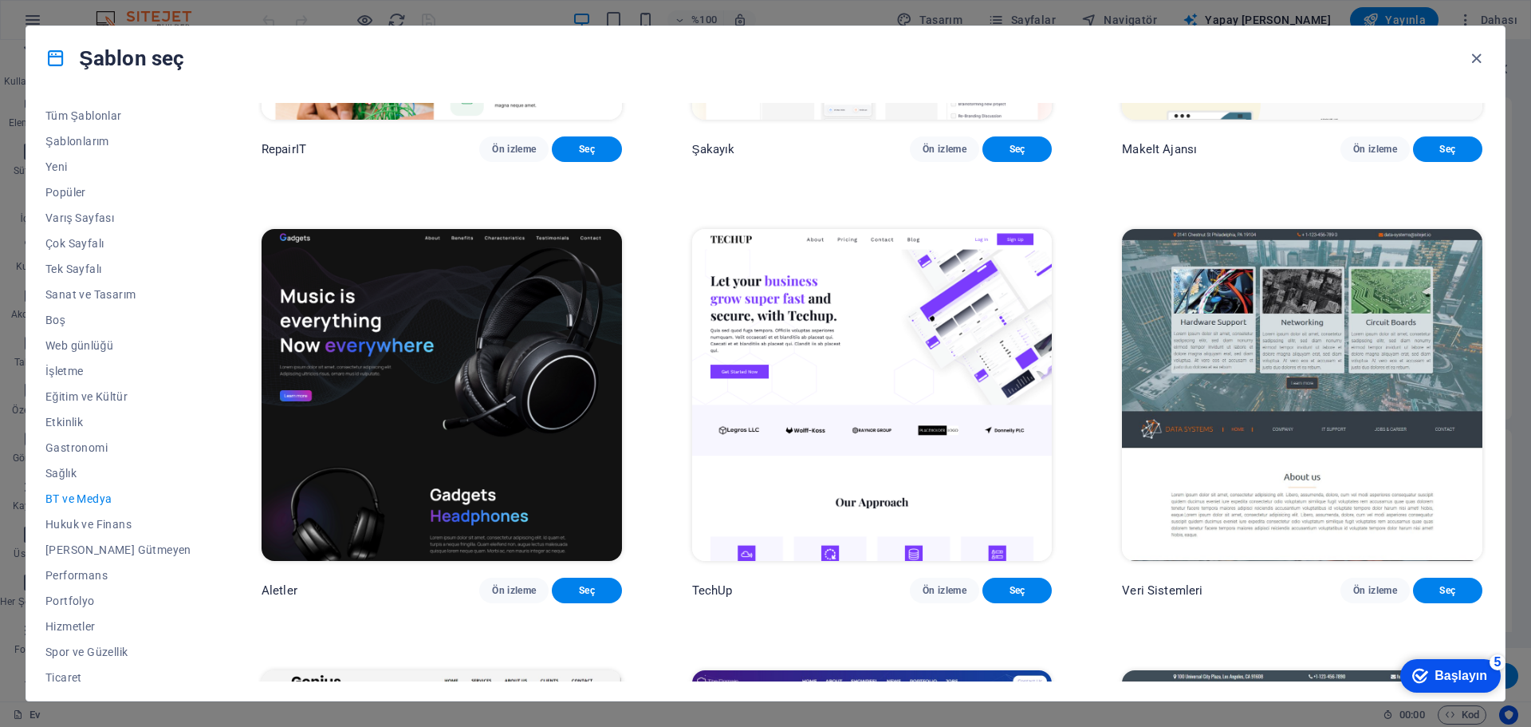
scroll to position [319, 0]
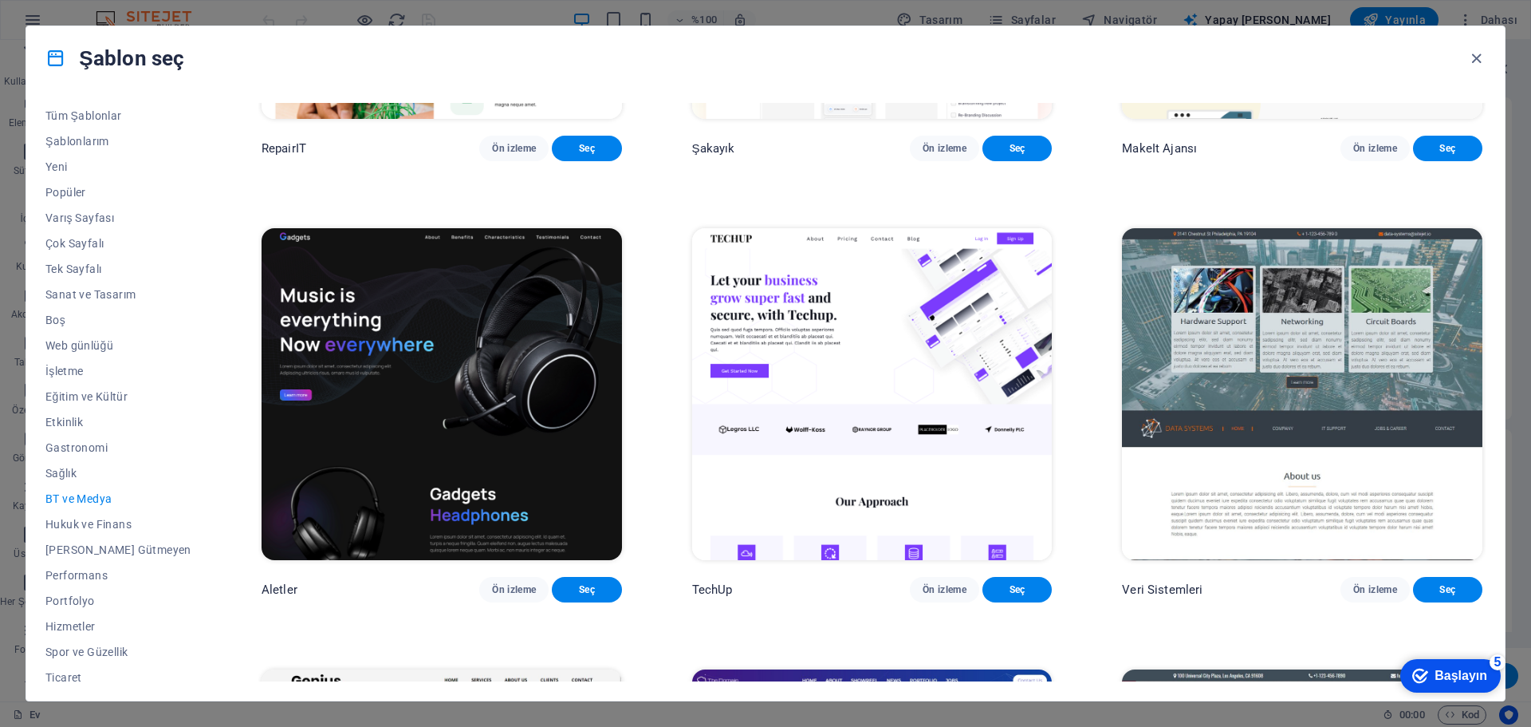
click at [933, 595] on font "Ön izleme" at bounding box center [945, 589] width 44 height 11
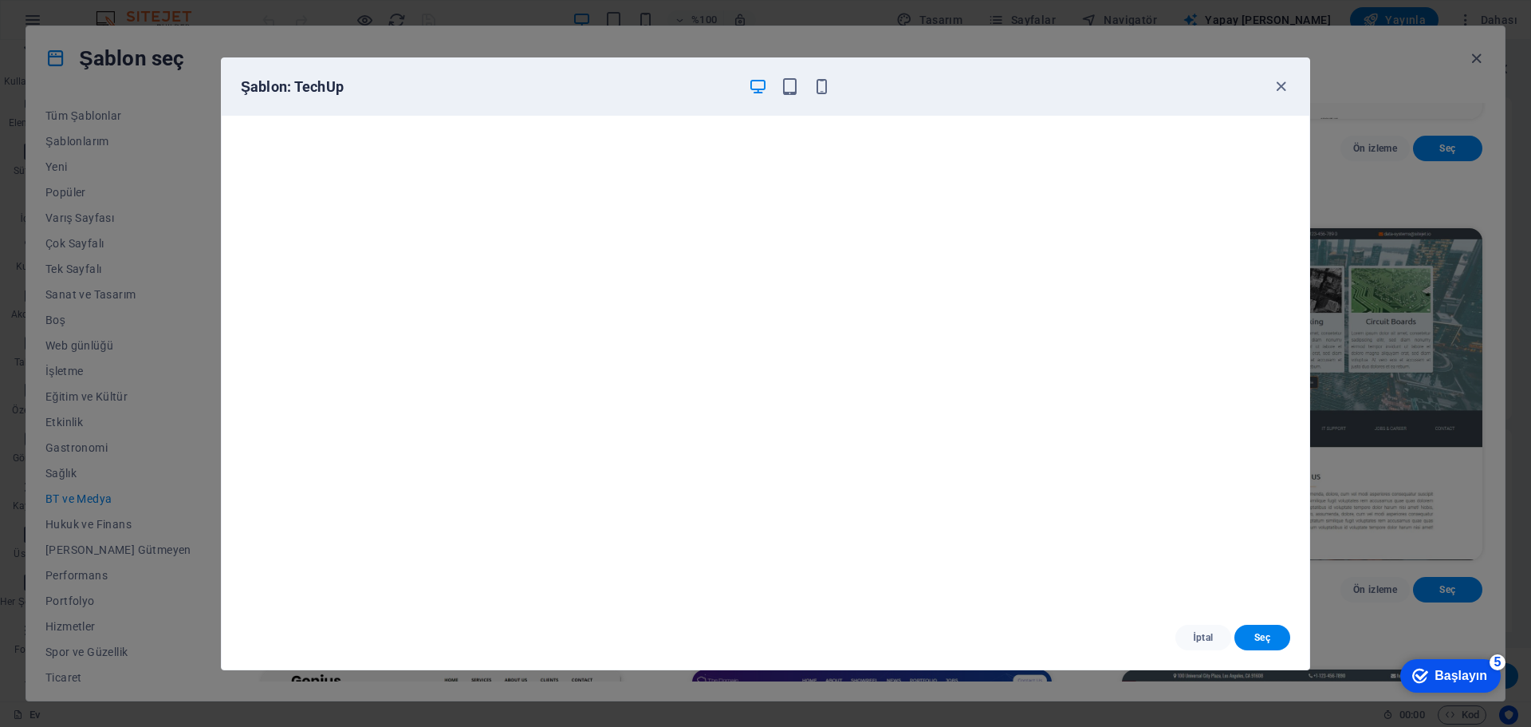
click at [1197, 637] on font "İptal" at bounding box center [1203, 637] width 20 height 11
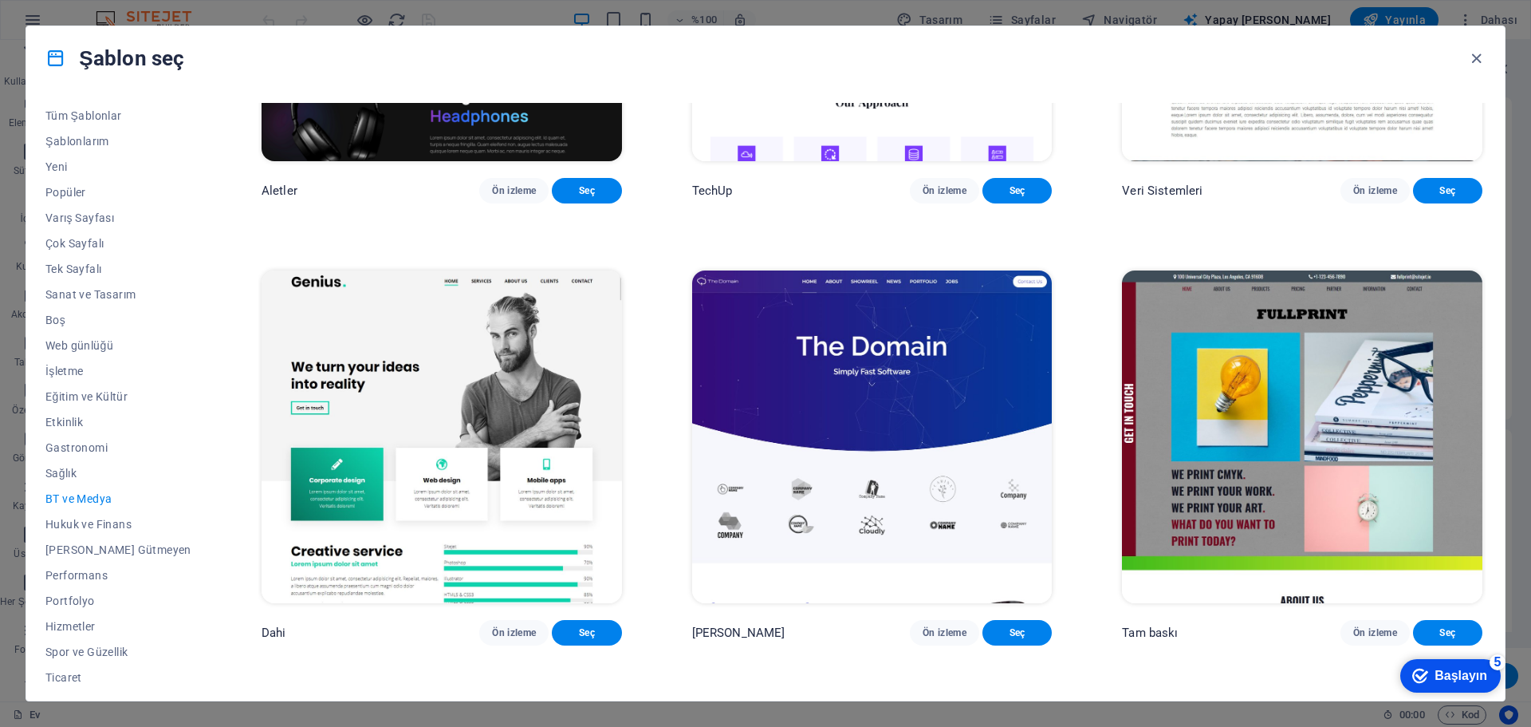
scroll to position [1159, 0]
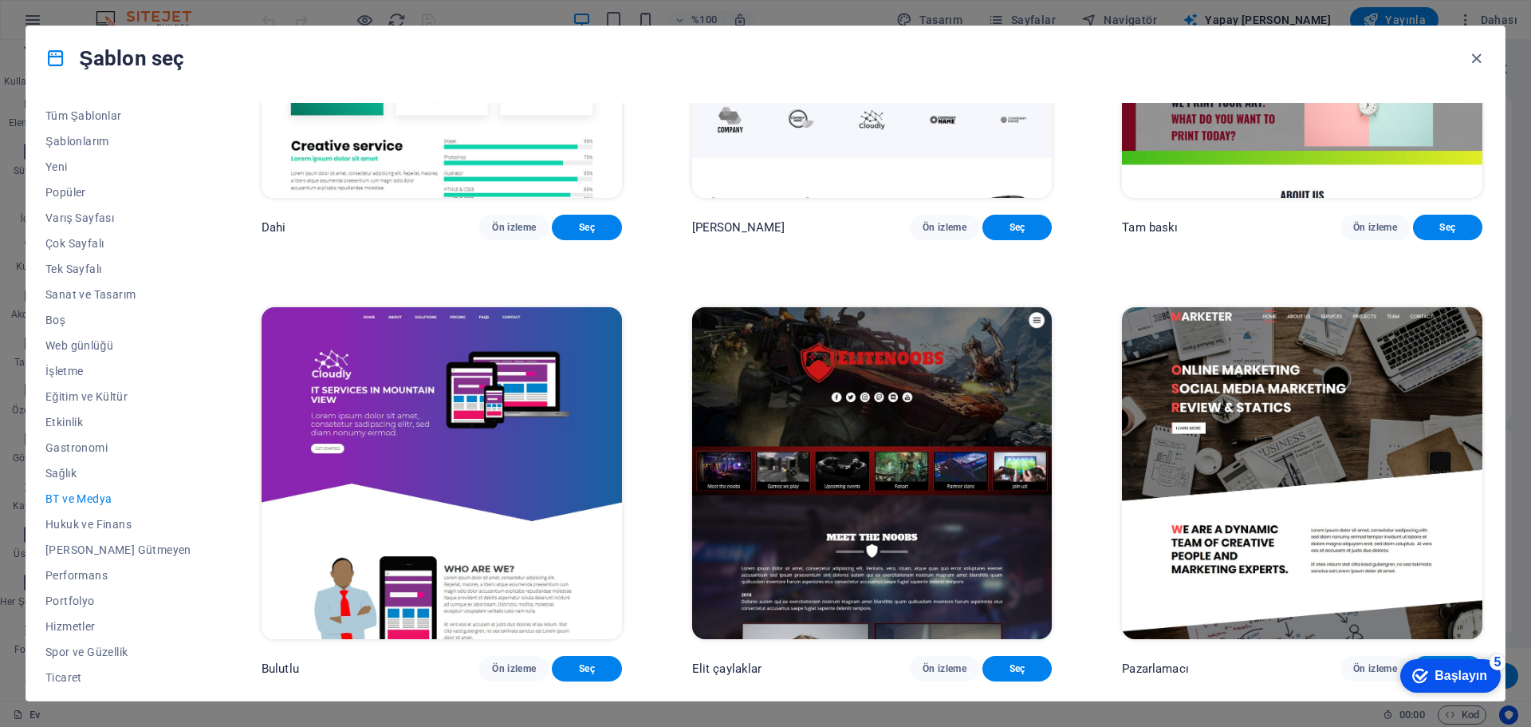
click at [1357, 668] on font "Ön izleme" at bounding box center [1375, 668] width 44 height 11
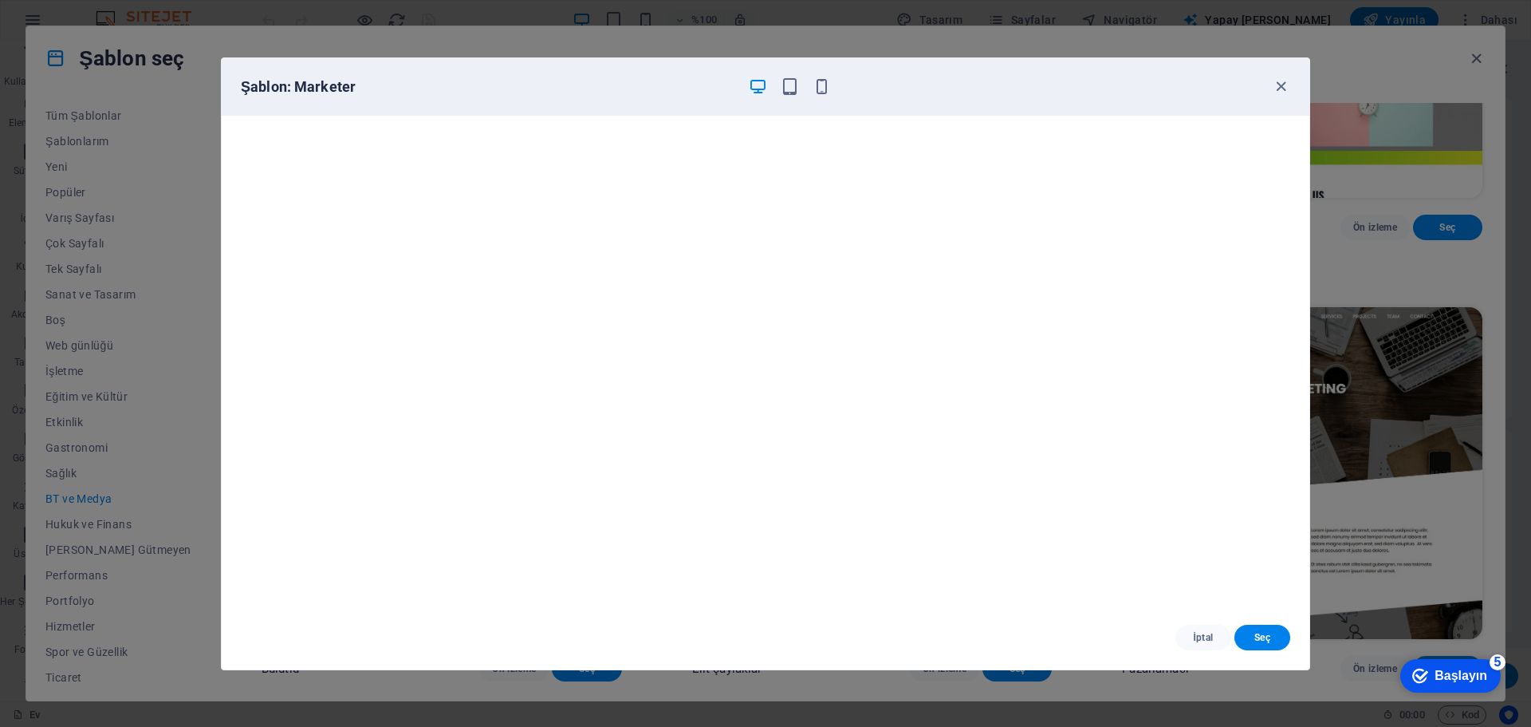
scroll to position [4, 0]
click at [1191, 628] on button "İptal" at bounding box center [1204, 637] width 56 height 26
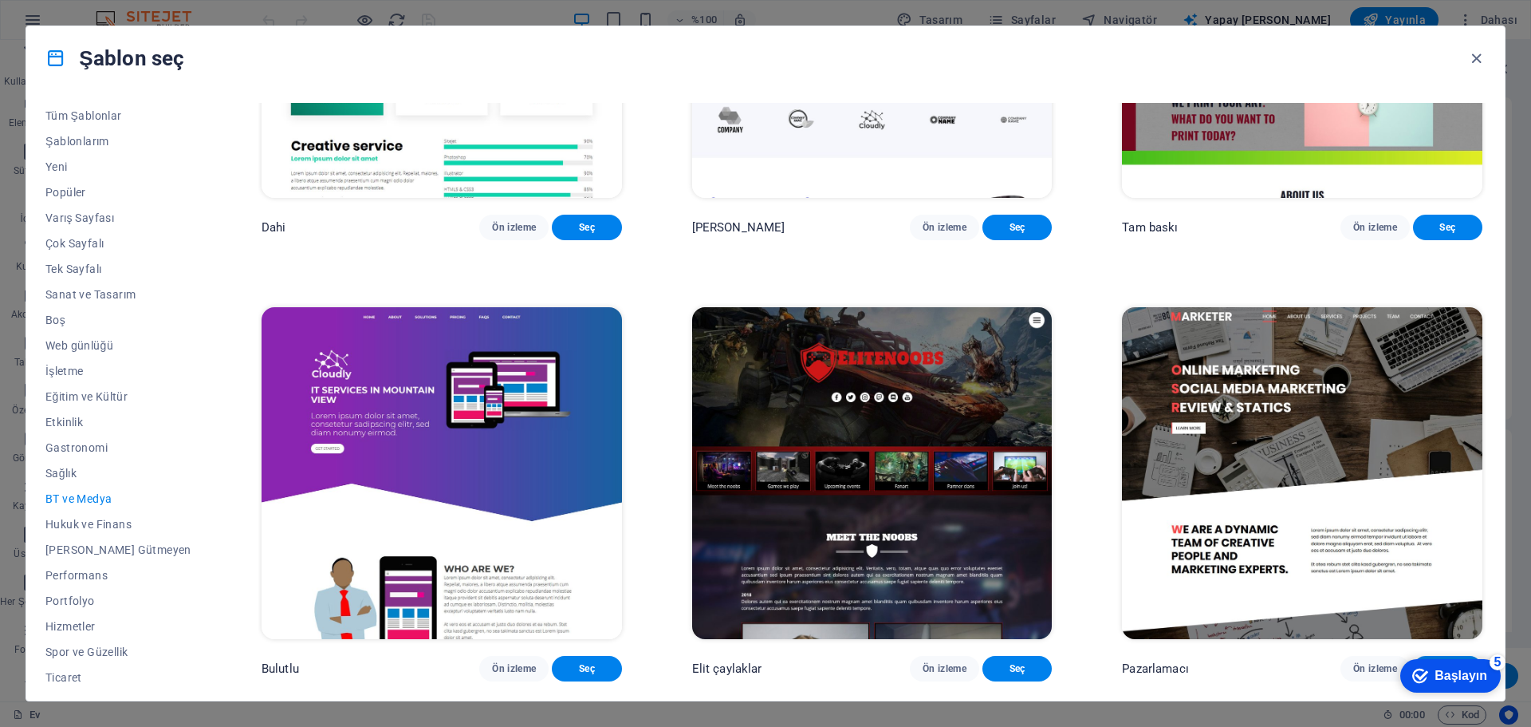
click at [97, 113] on span "Tüm Şablonlar" at bounding box center [118, 115] width 146 height 13
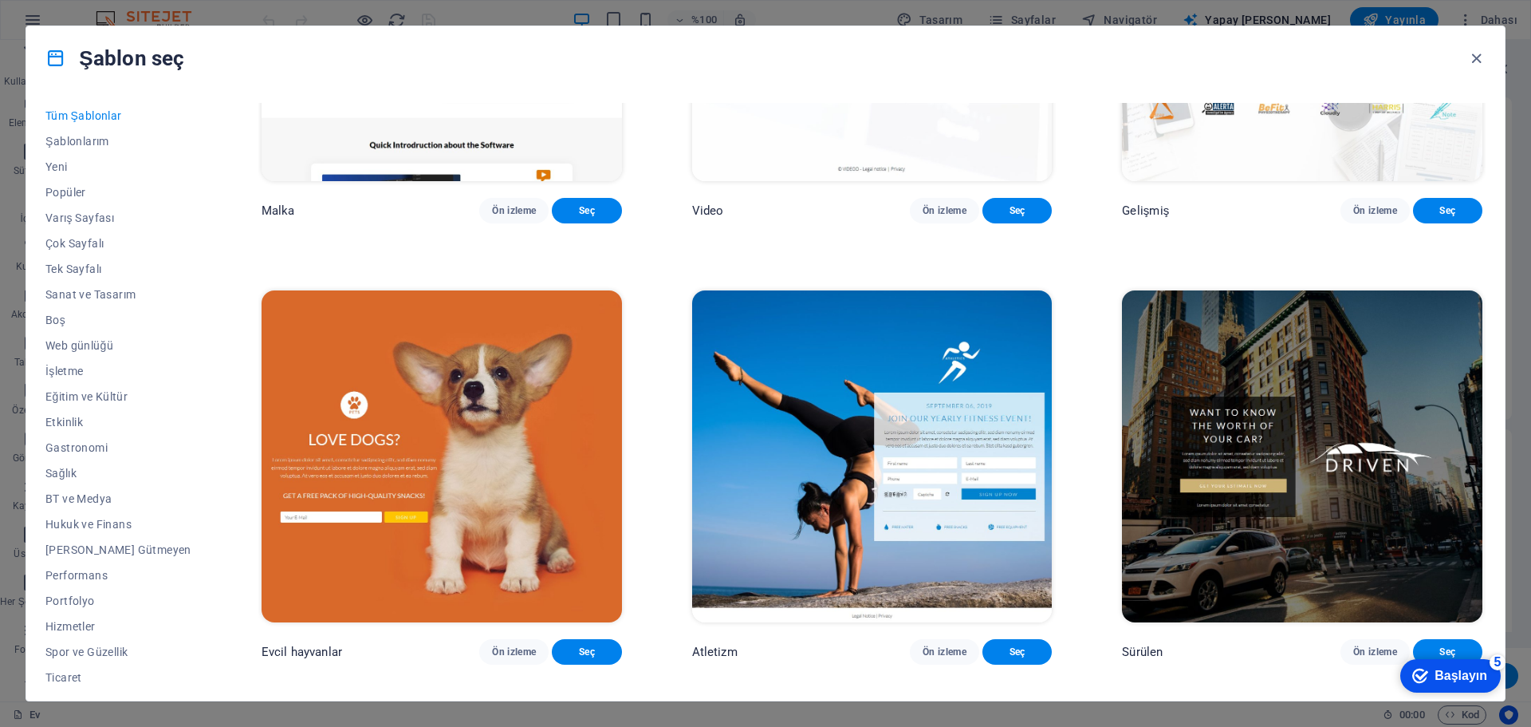
scroll to position [21138, 0]
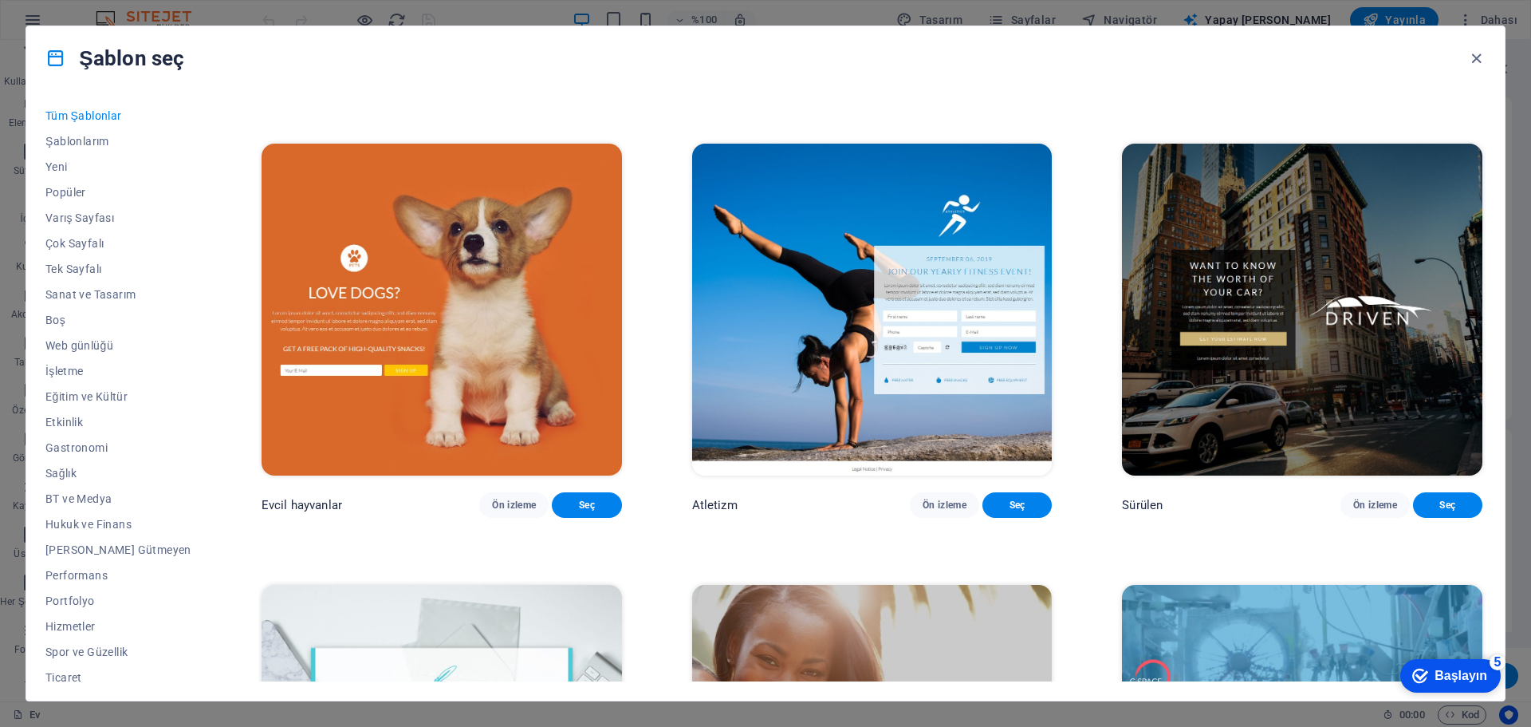
click at [1365, 69] on font "Ön izleme" at bounding box center [1375, 63] width 44 height 11
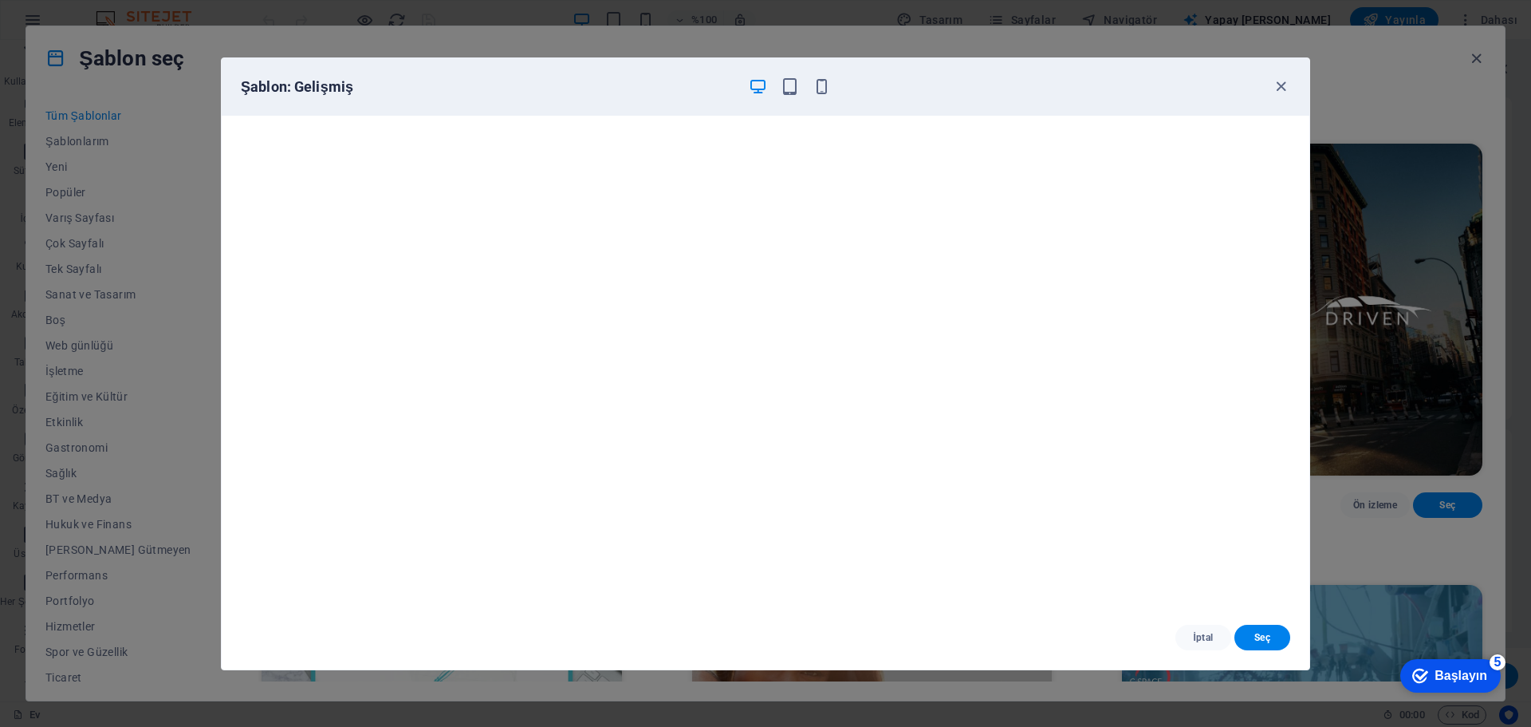
click at [1270, 637] on font "Seç" at bounding box center [1262, 637] width 16 height 11
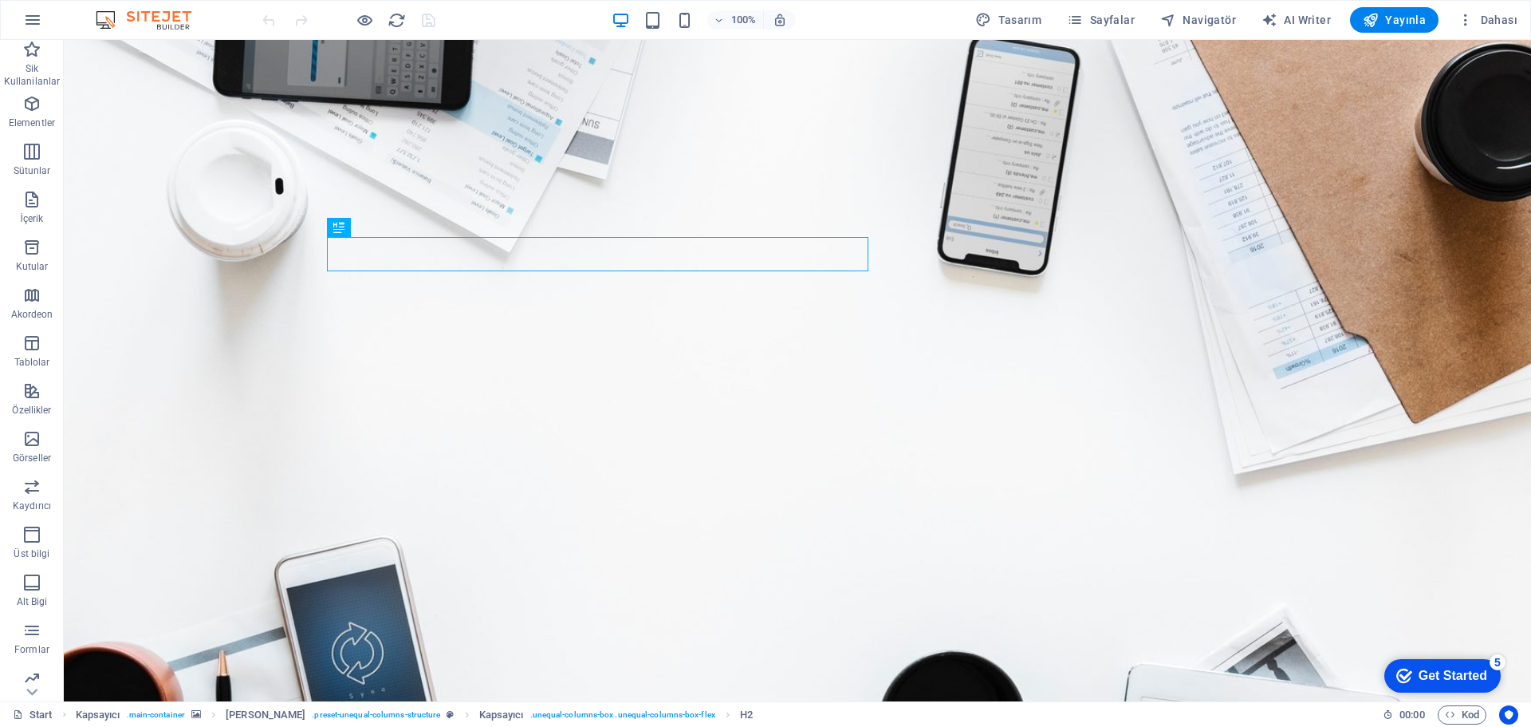
click at [1411, 21] on span "Yayınla" at bounding box center [1394, 20] width 63 height 16
